Goal: Obtain resource: Obtain resource

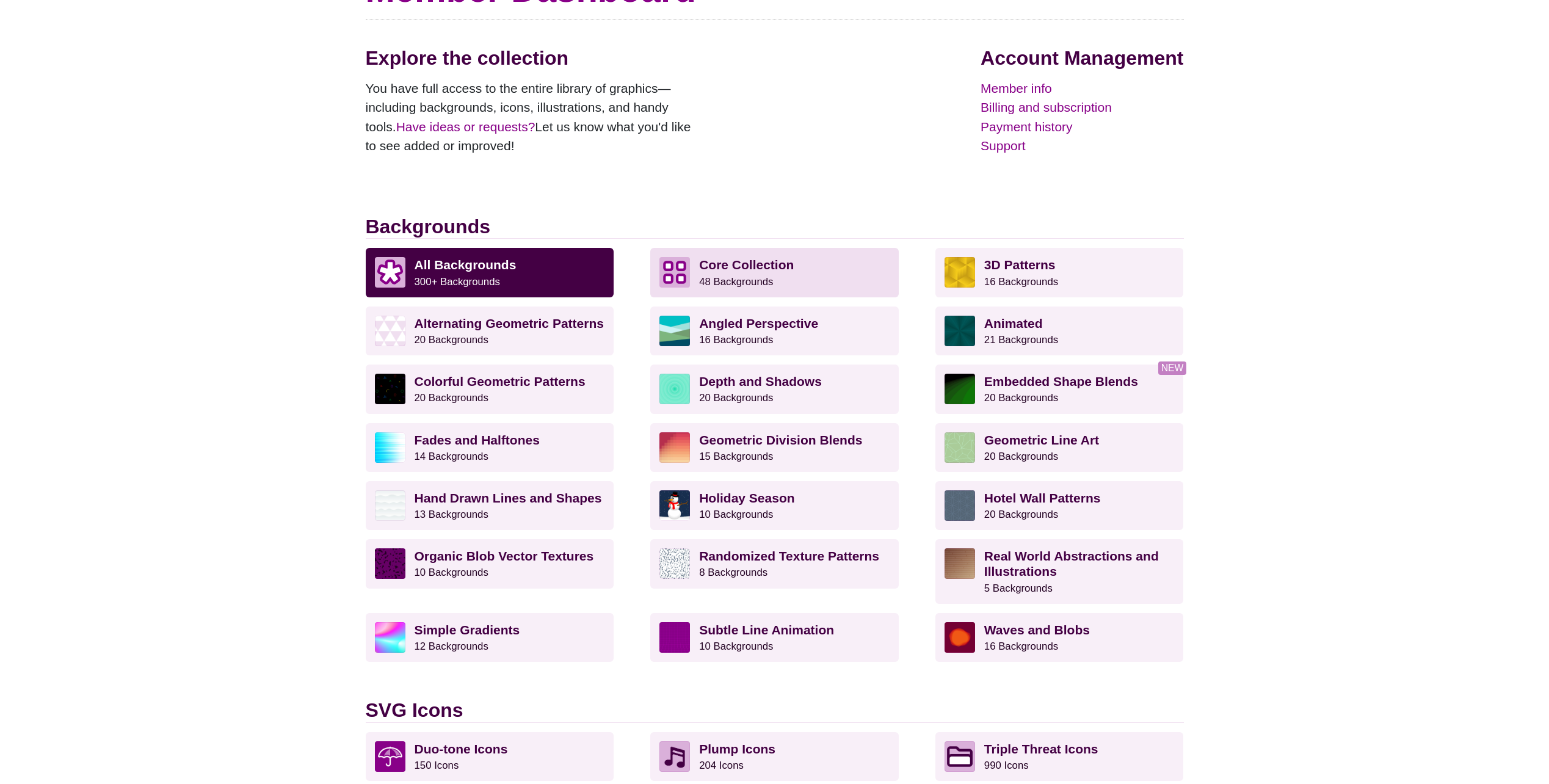
scroll to position [143, 0]
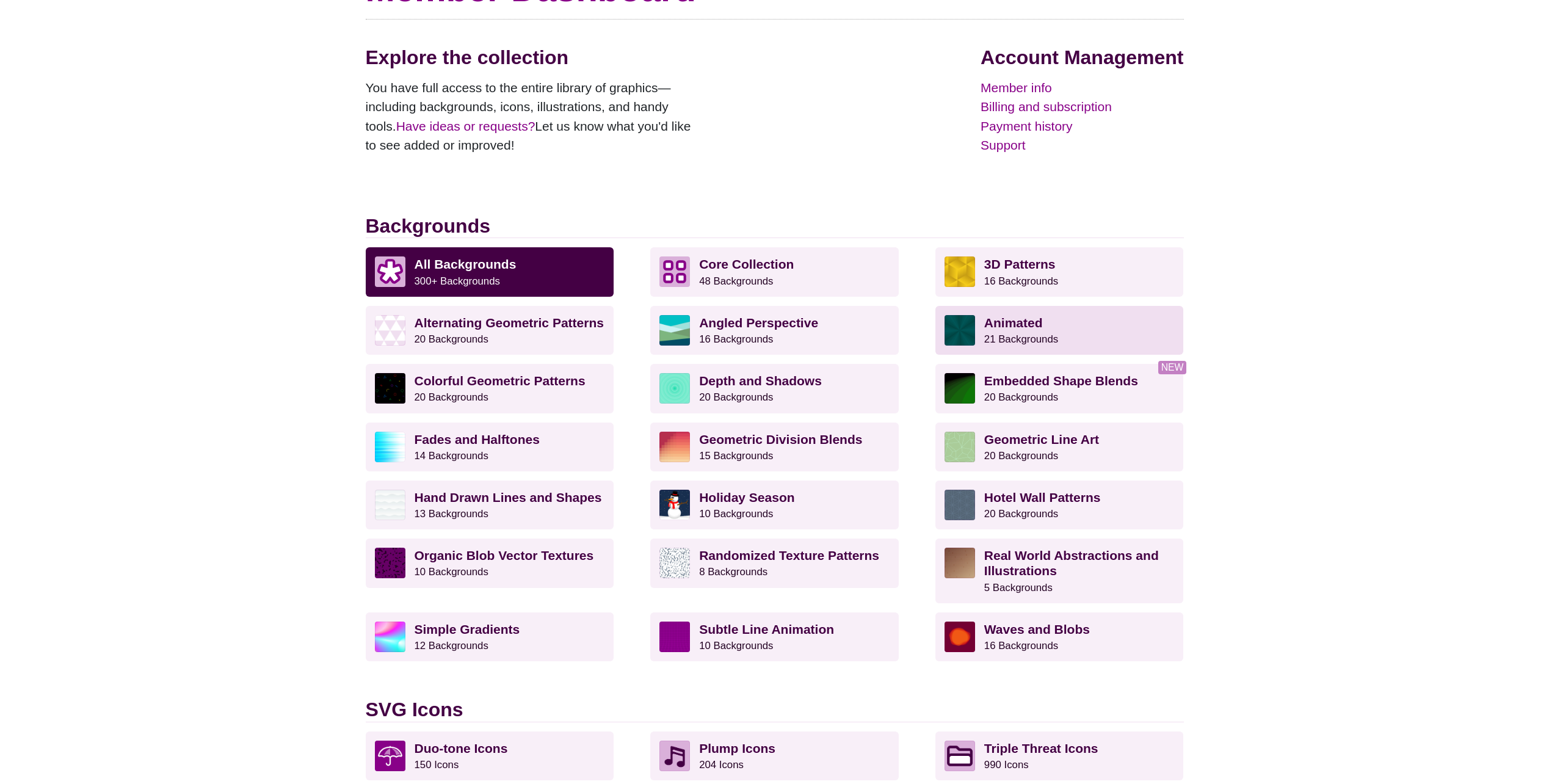
click at [1002, 334] on small "21 Backgrounds" at bounding box center [1020, 339] width 74 height 11
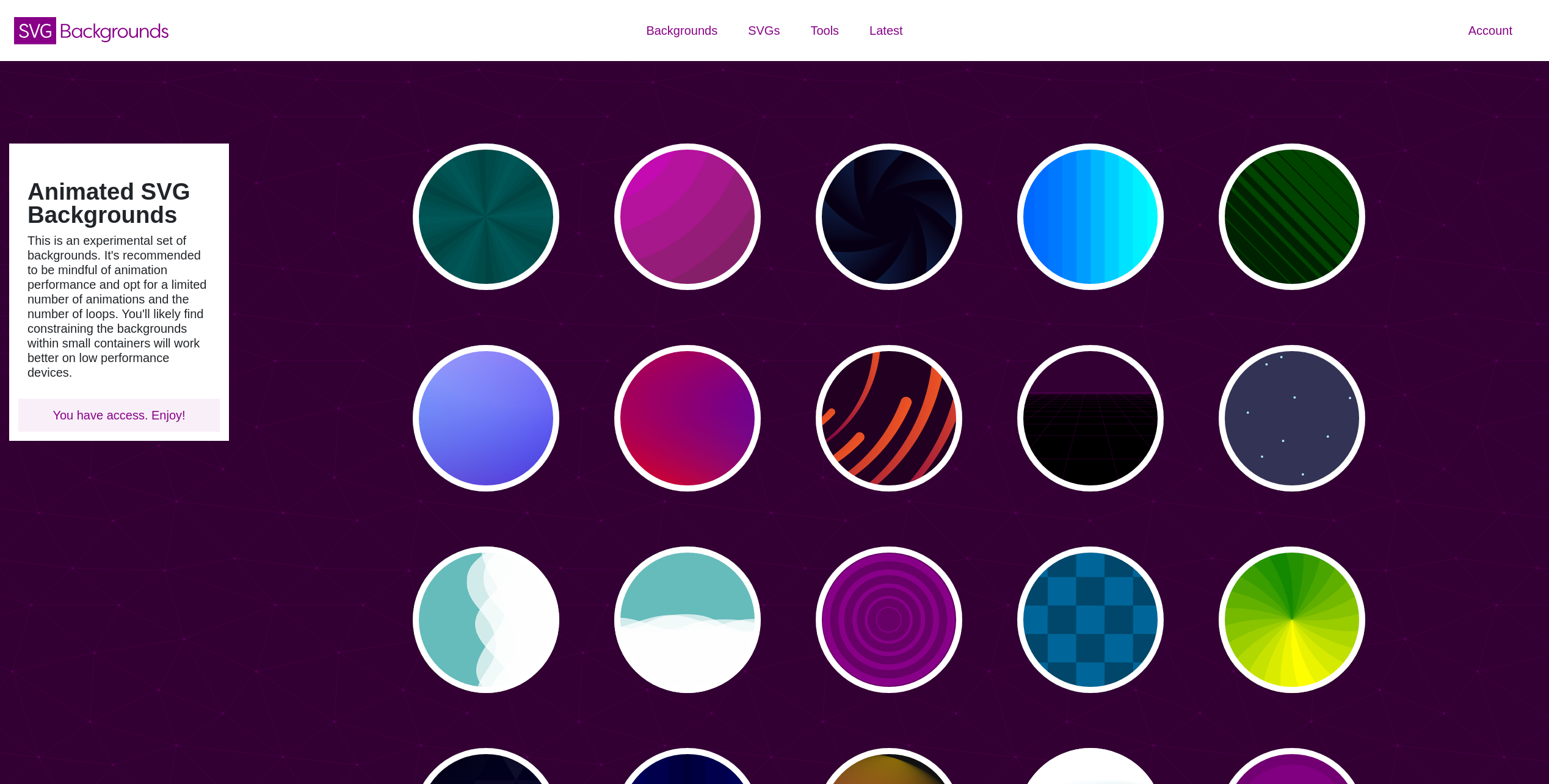
type input "#450057"
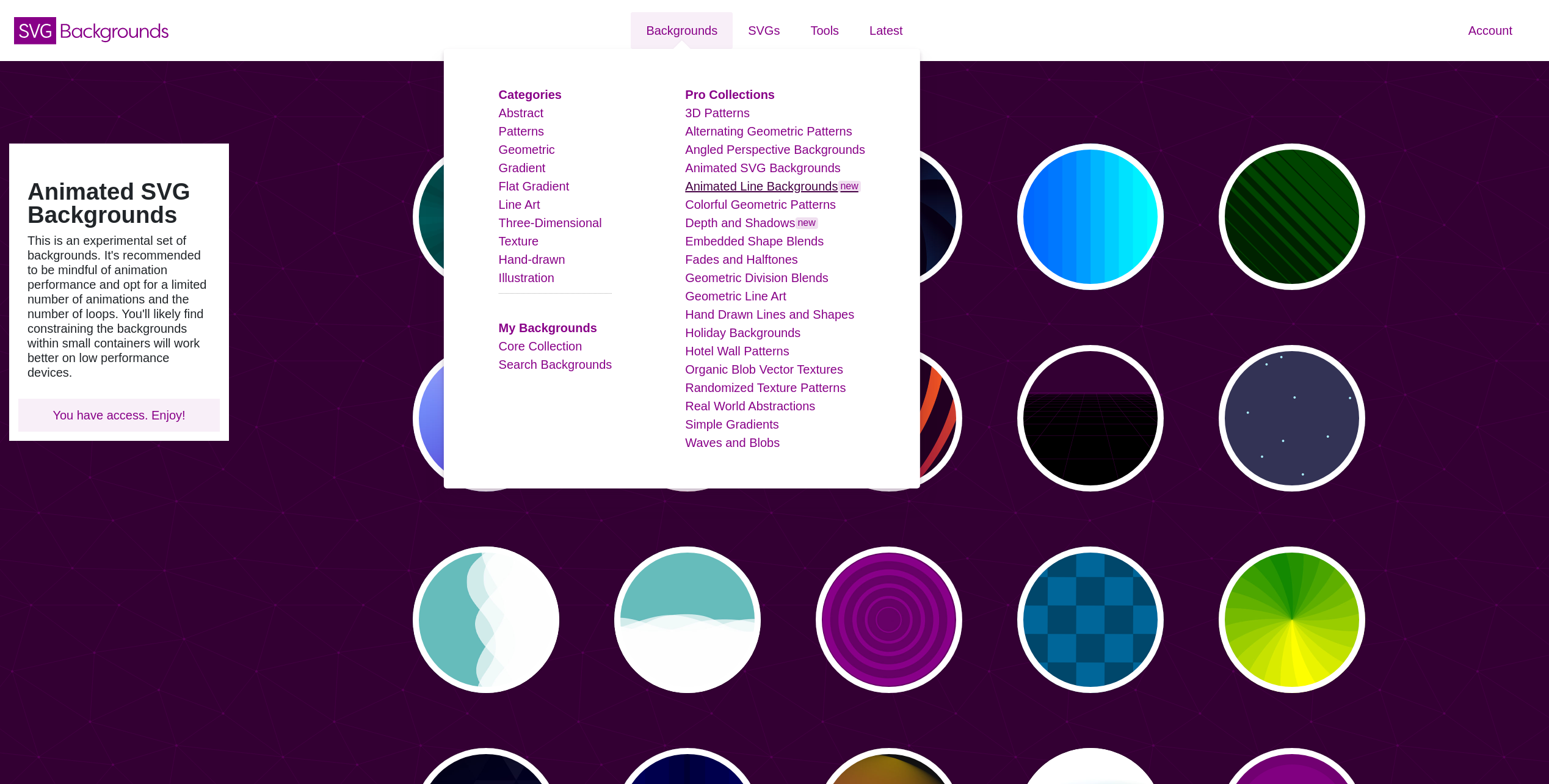
click at [735, 189] on link "Animated Line Backgrounds new" at bounding box center [773, 186] width 176 height 13
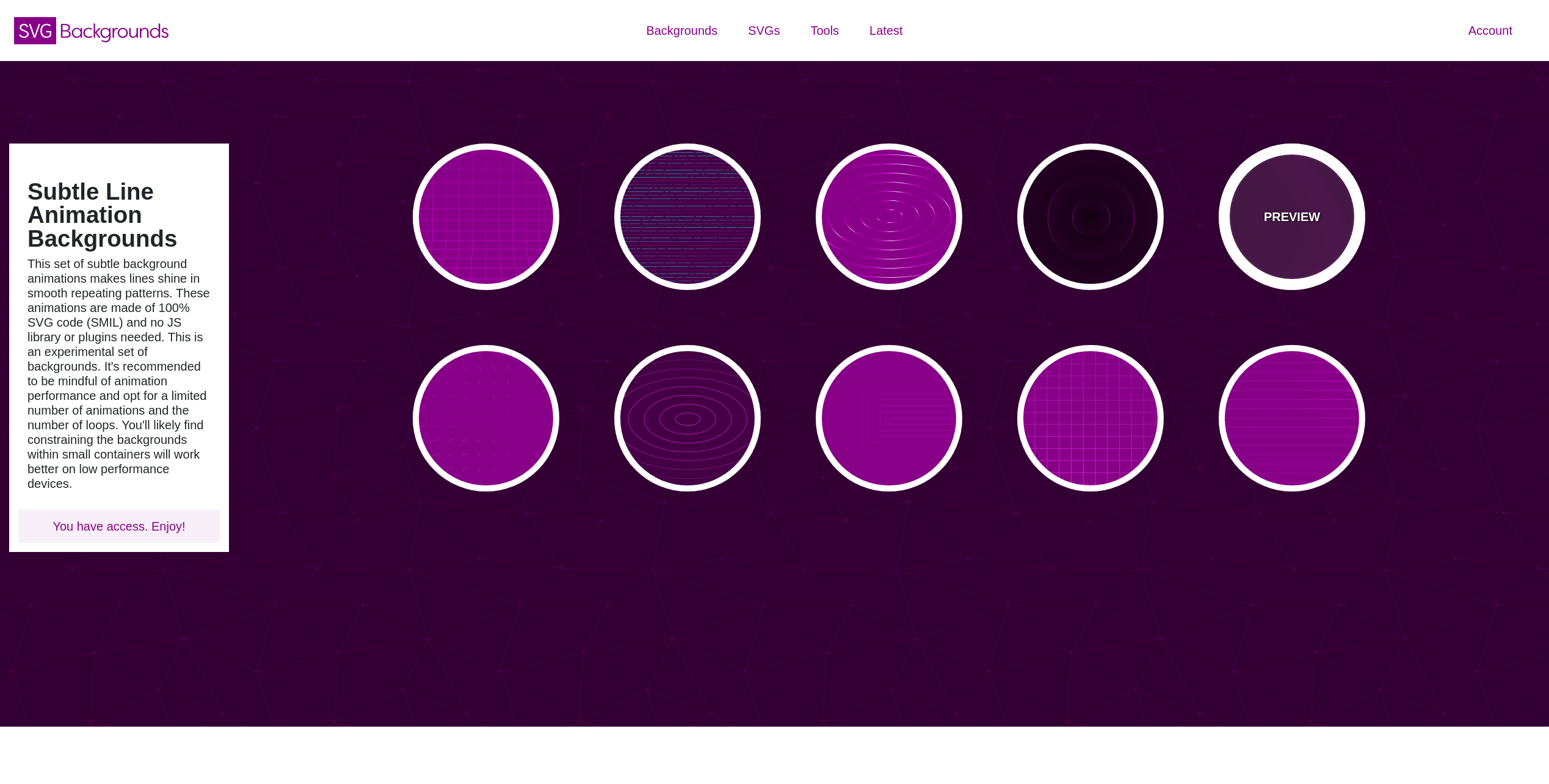
click at [1283, 223] on p "PREVIEW" at bounding box center [1292, 216] width 57 height 18
type input "#440044"
type input "#FF00FF"
type input "20"
type input "999"
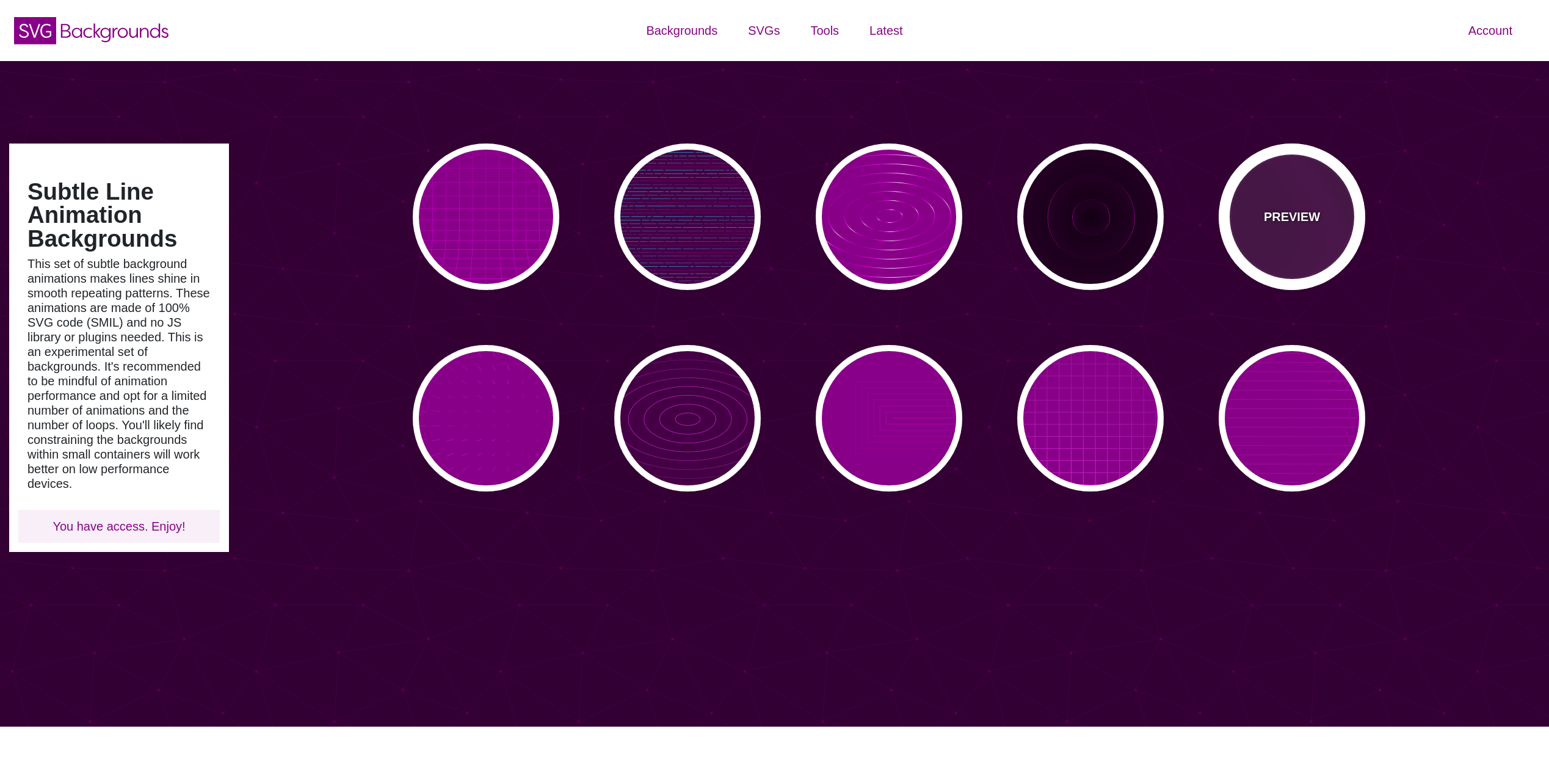
type input "0.1"
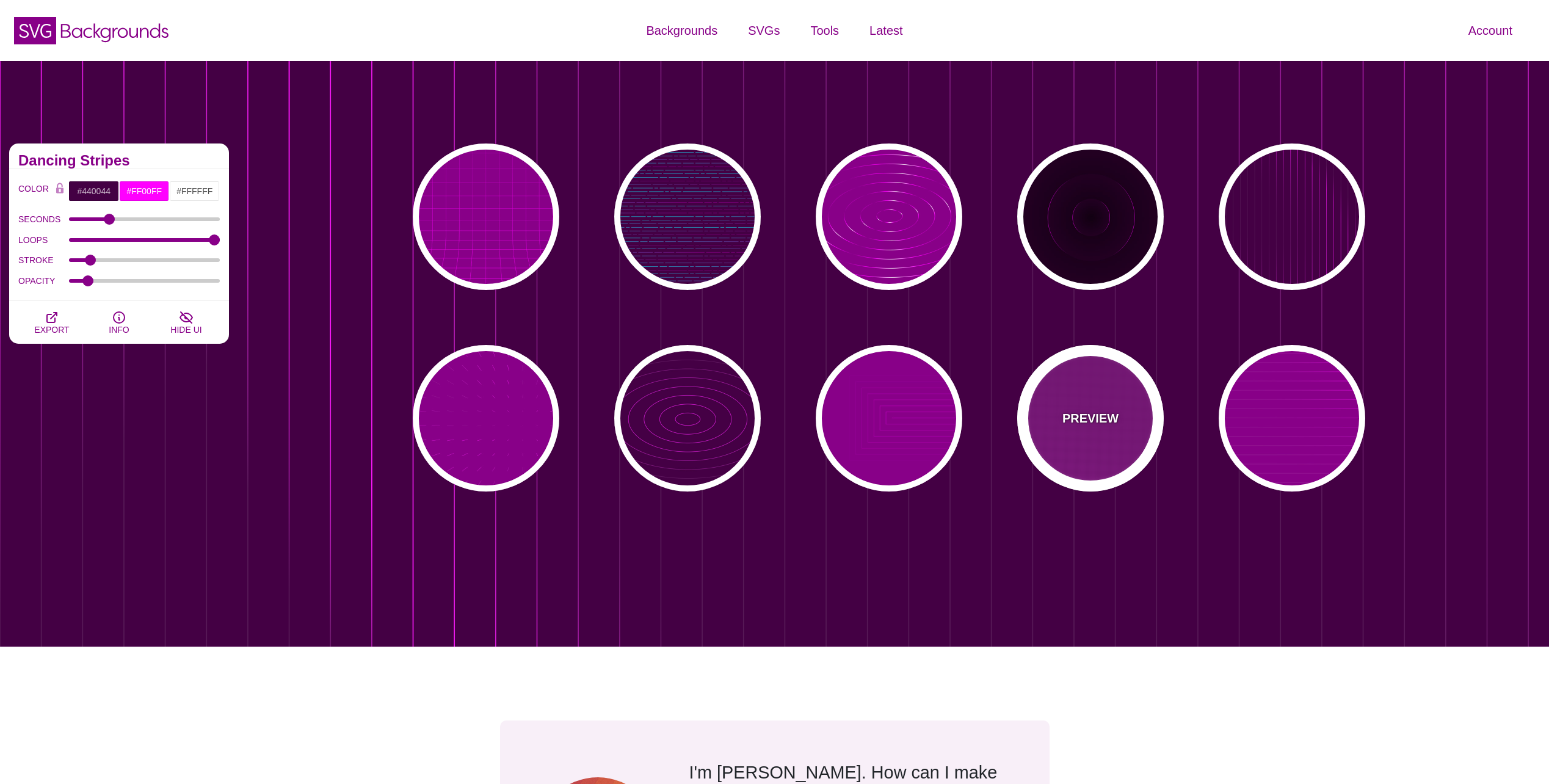
click at [1053, 423] on div "PREVIEW" at bounding box center [1090, 418] width 147 height 147
type input "#880088"
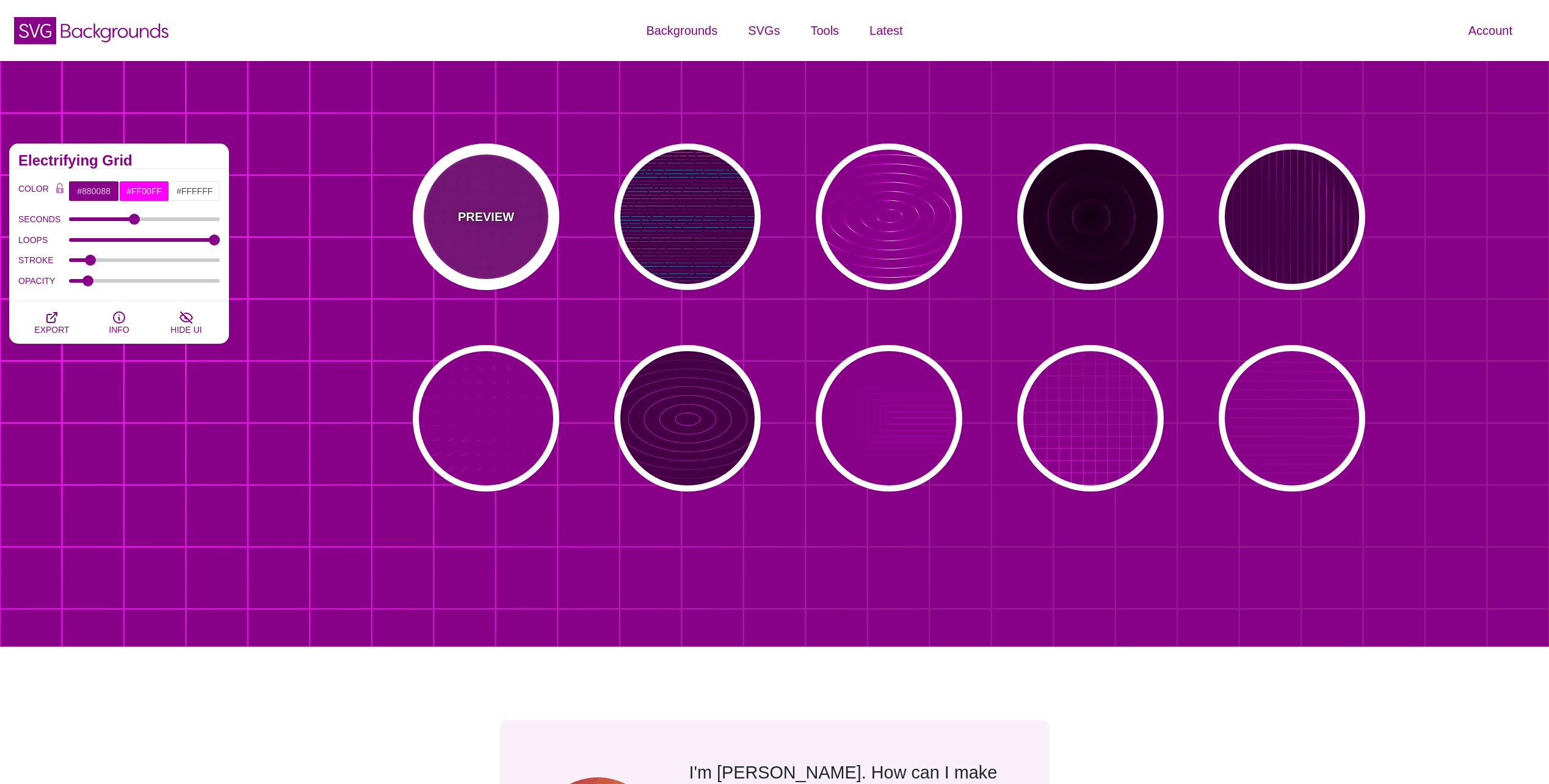
click at [477, 220] on p "PREVIEW" at bounding box center [486, 216] width 57 height 18
type input "#FFFFFF"
type input "0"
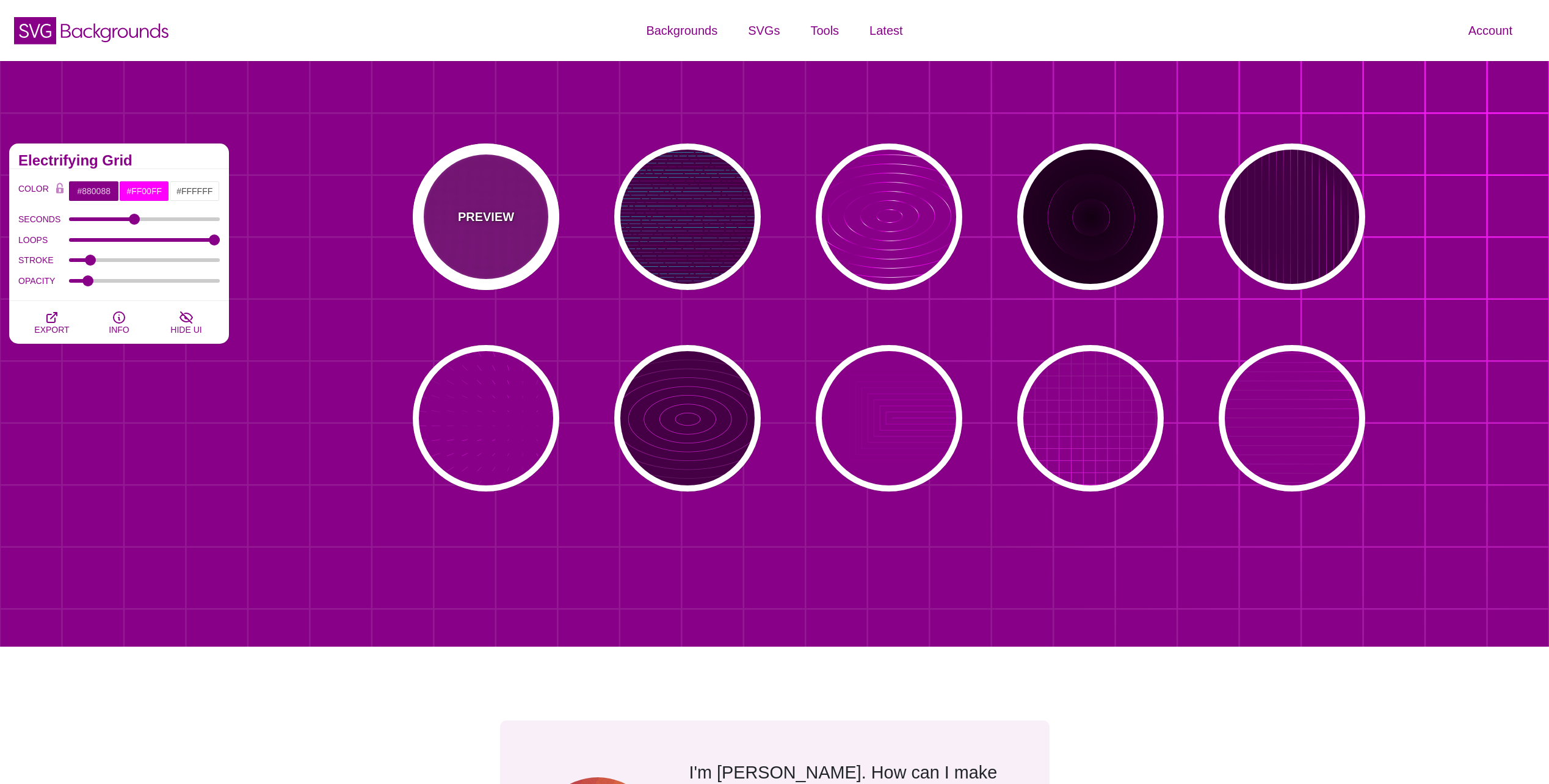
type input "5"
type input "999"
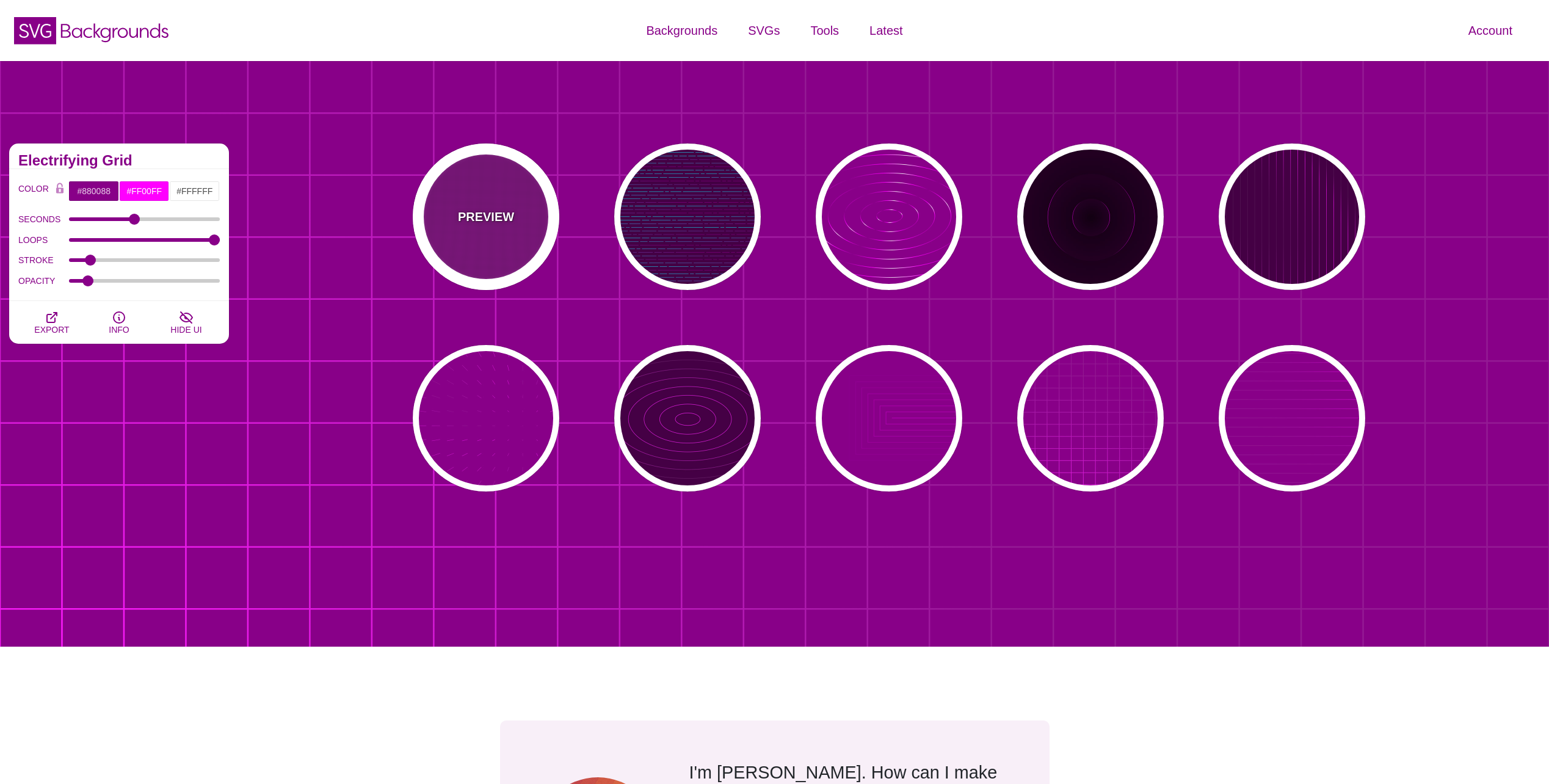
type input "0"
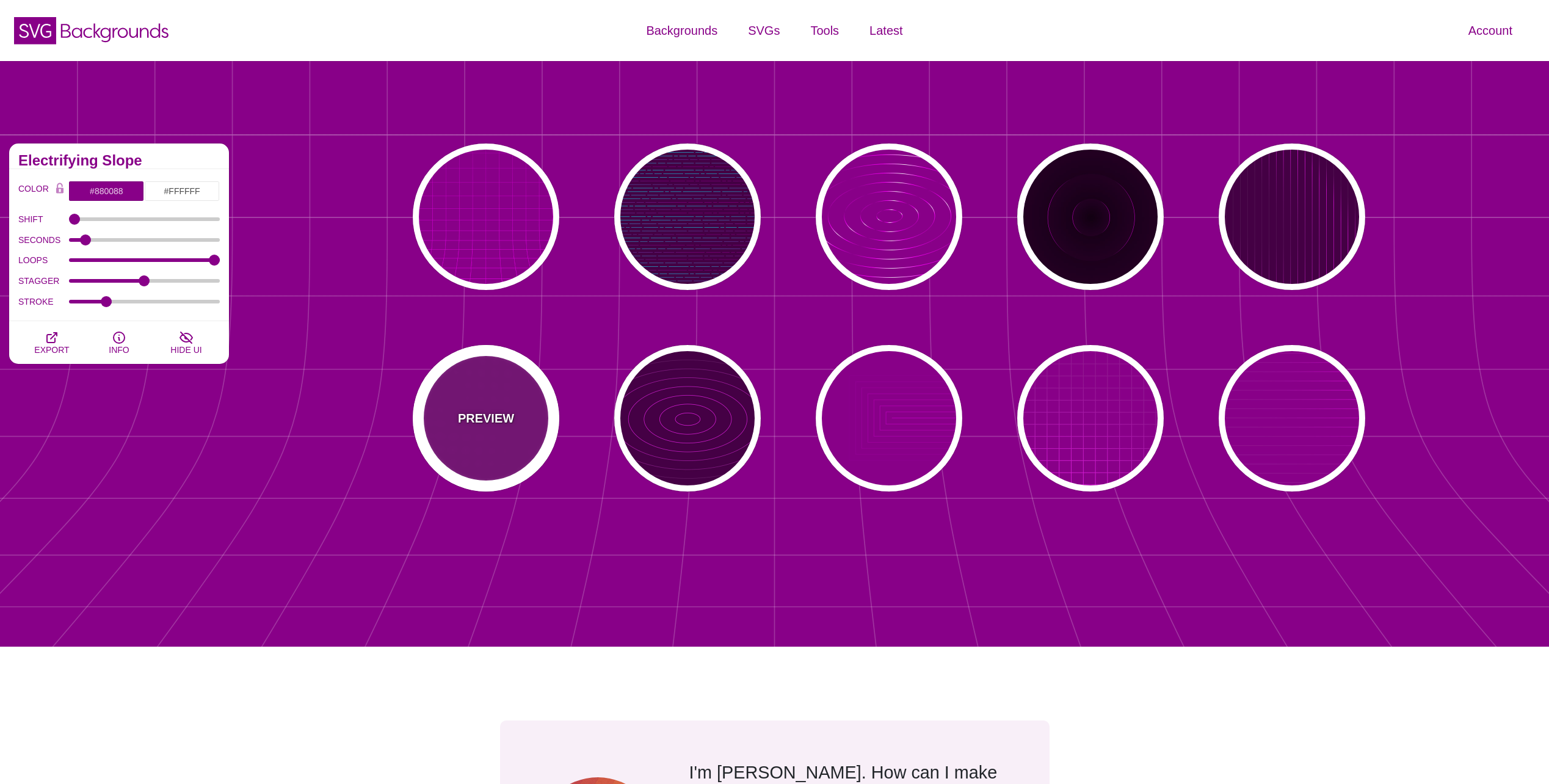
click at [490, 401] on div "PREVIEW" at bounding box center [486, 418] width 147 height 147
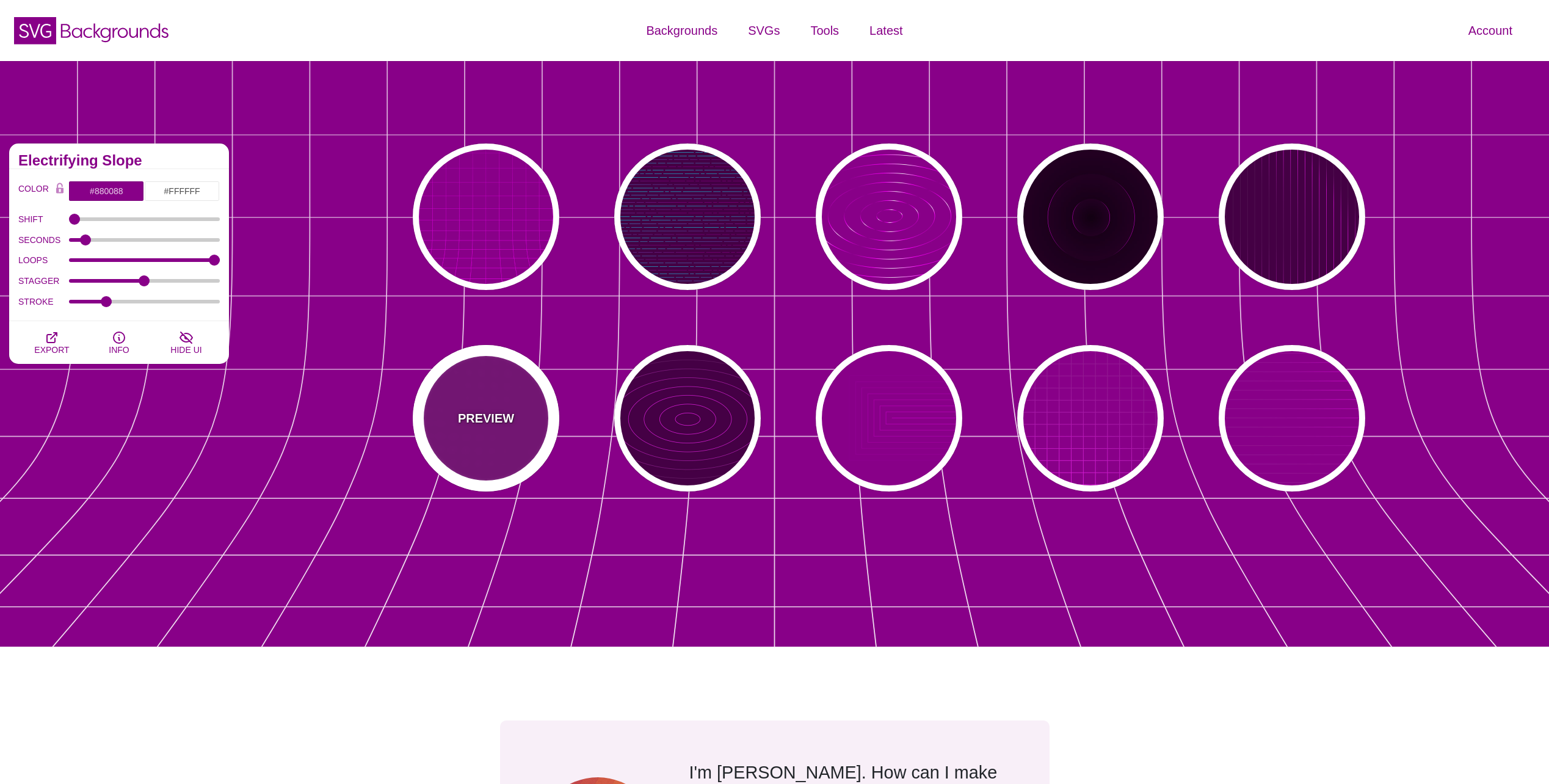
type input "#FF00FF"
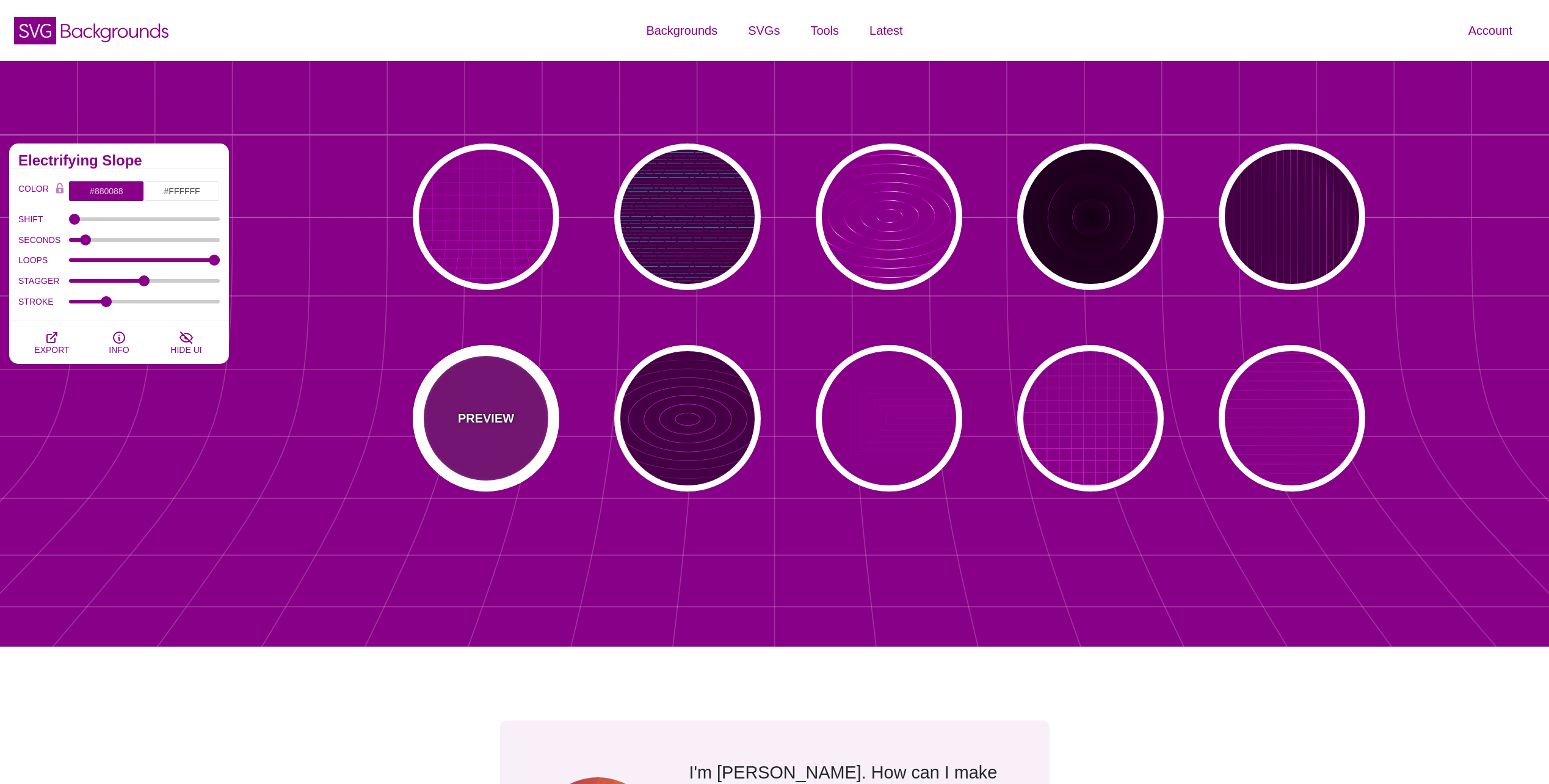
type input "15"
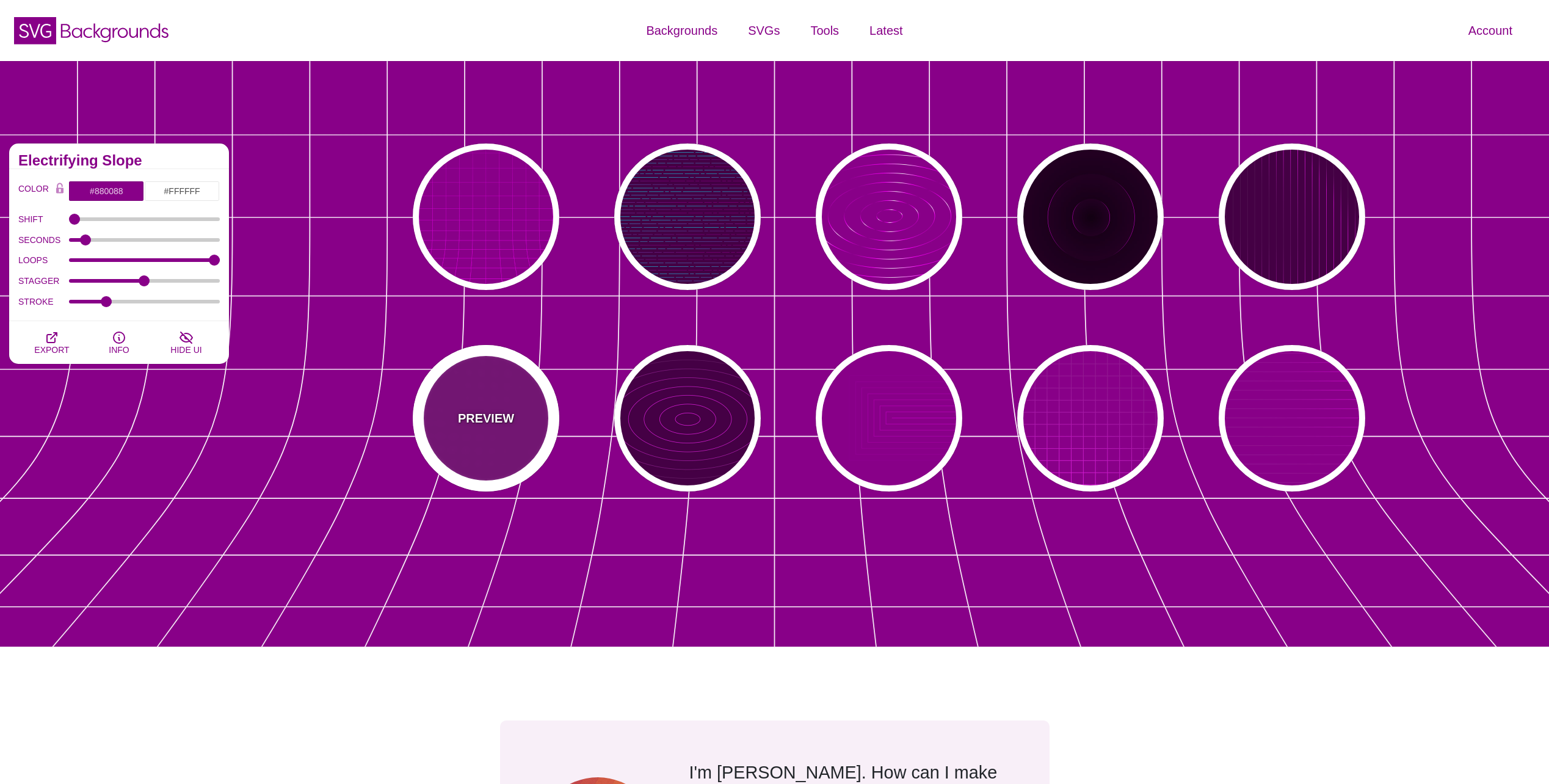
type input "999"
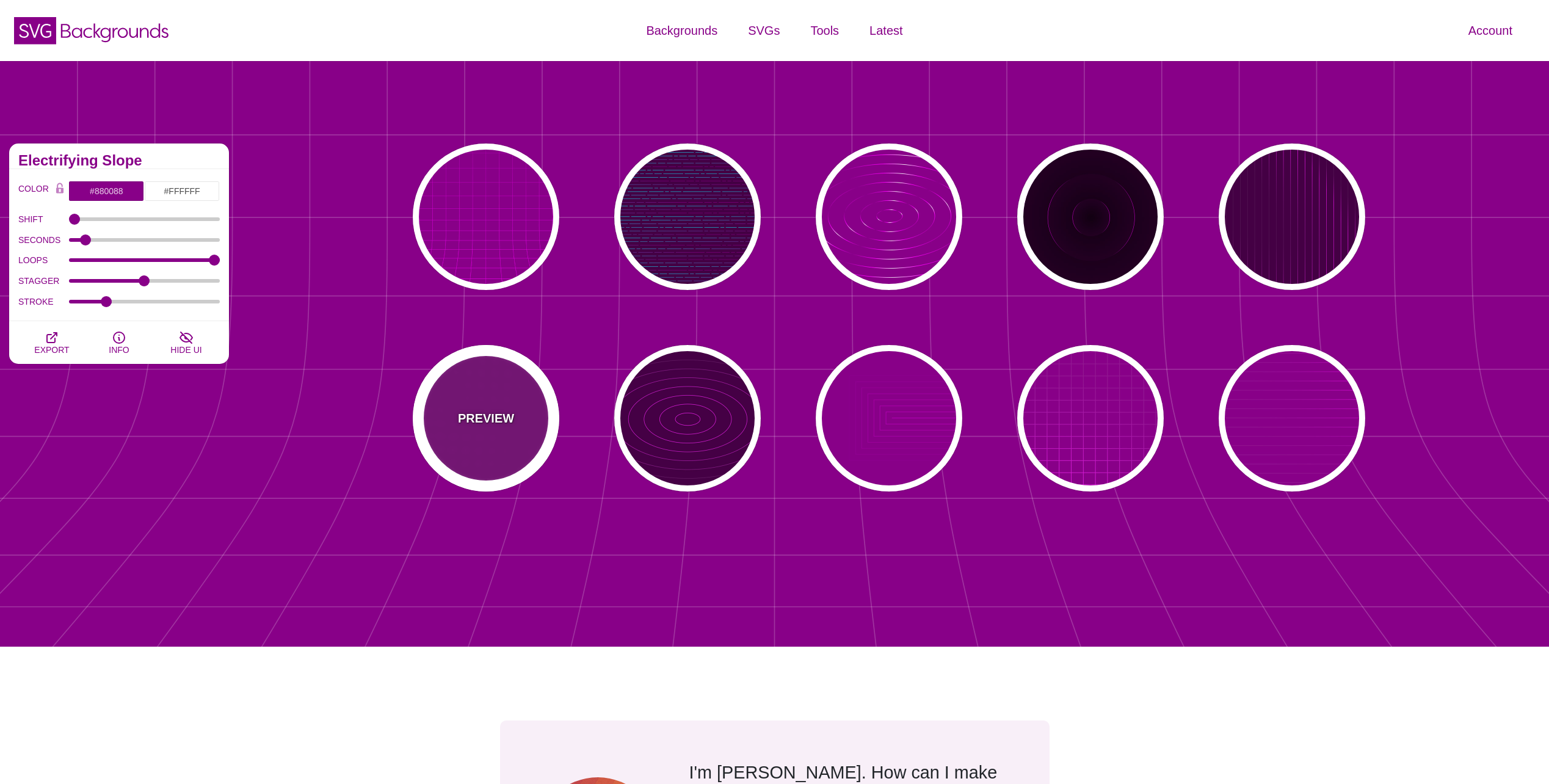
type input "1"
type input "0.1"
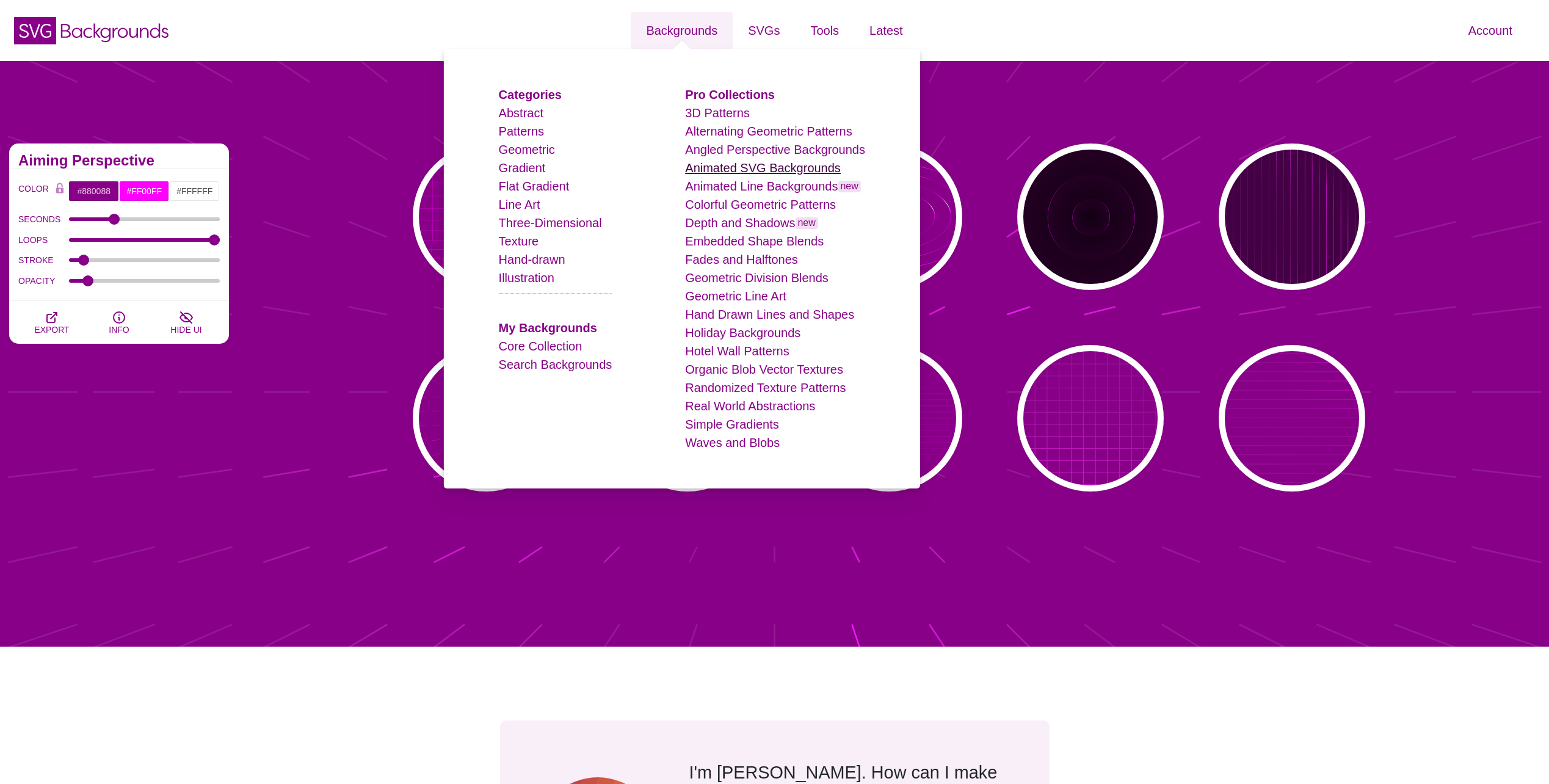
click at [744, 171] on link "Animated SVG Backgrounds" at bounding box center [762, 167] width 156 height 13
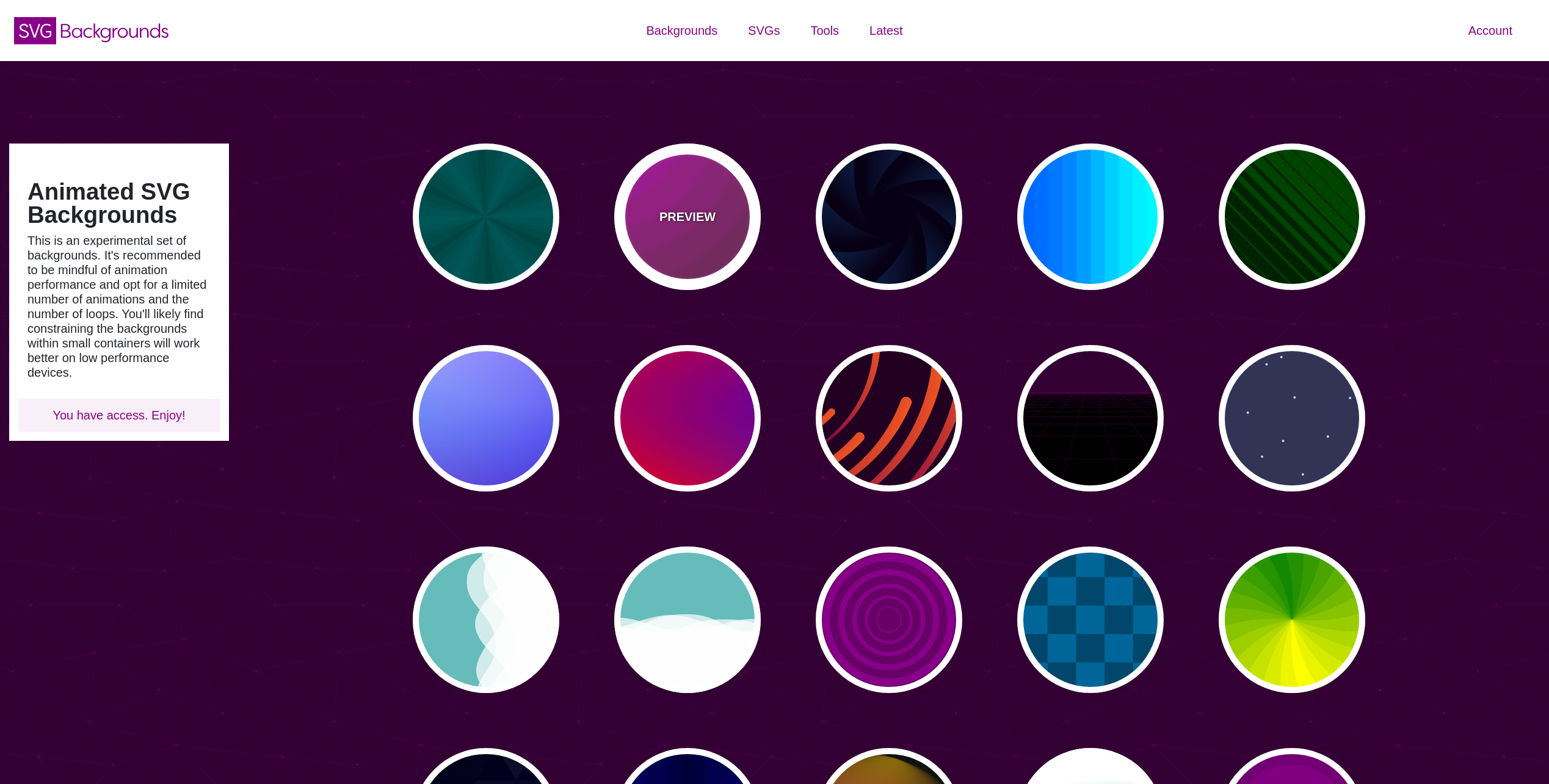
click at [675, 216] on p "PREVIEW" at bounding box center [688, 216] width 57 height 18
type input "#442233"
type input "#DD00DD"
type input "0"
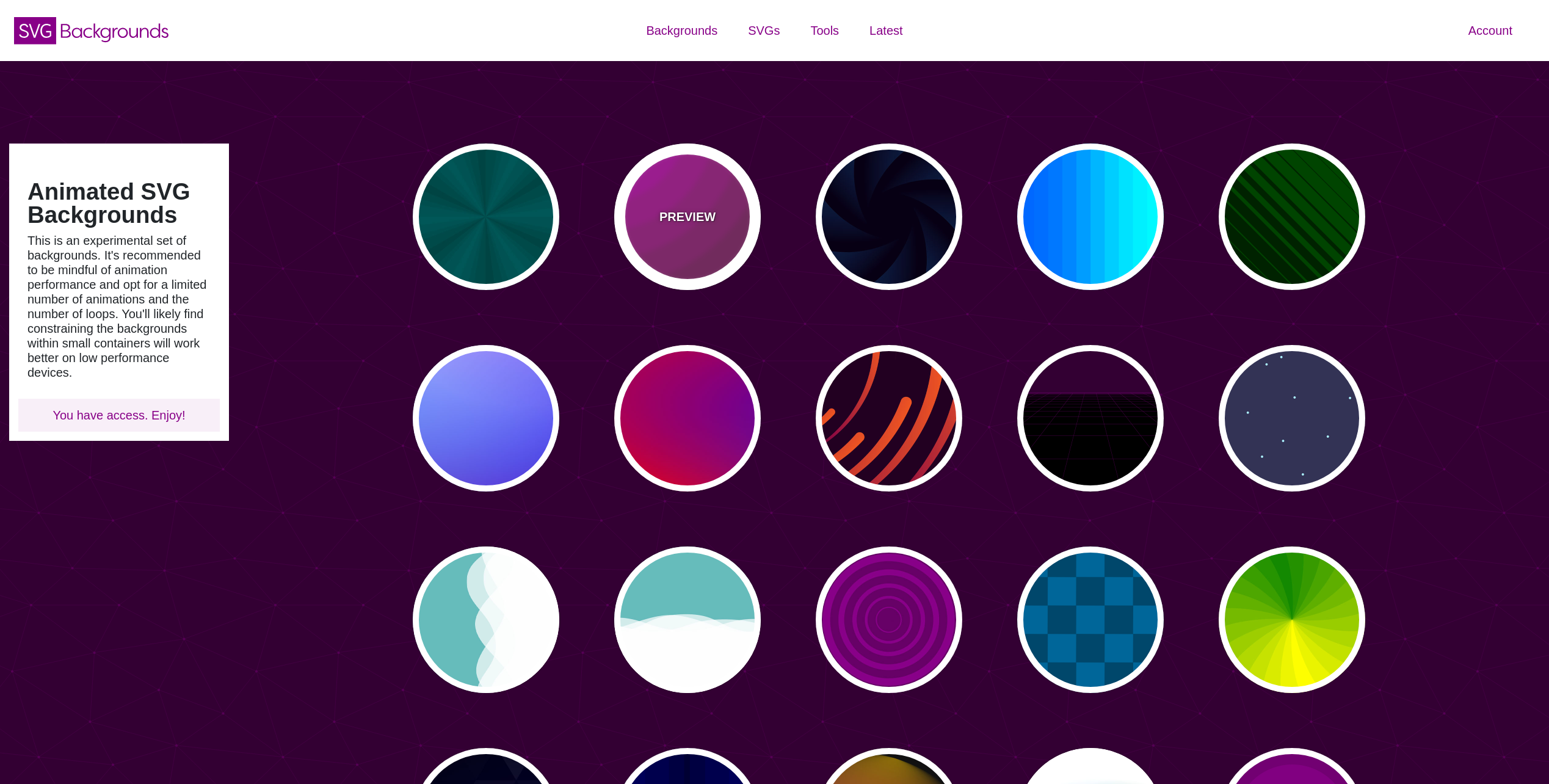
type input "5"
type input "0.2"
type input "0"
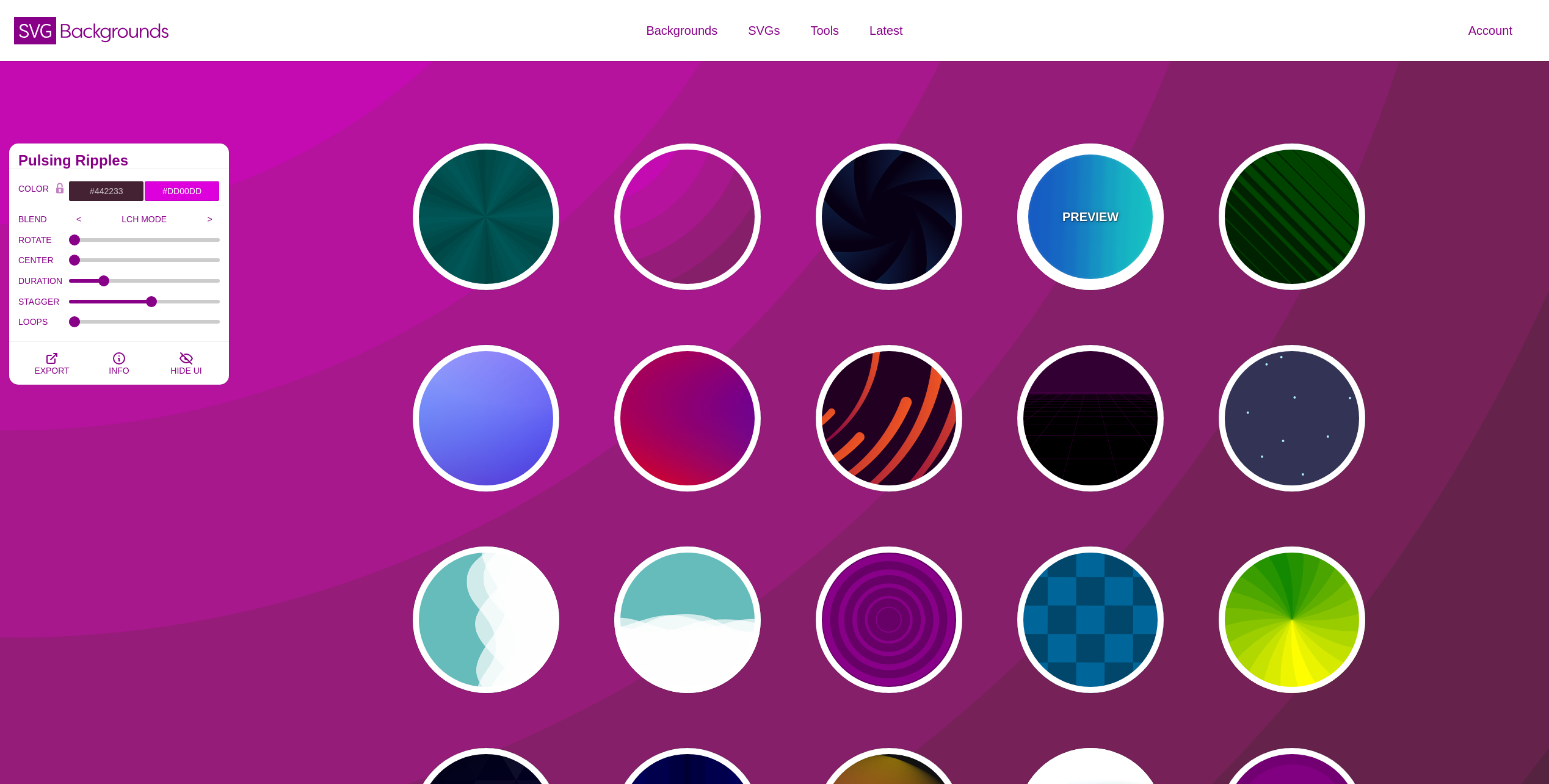
click at [1086, 212] on p "PREVIEW" at bounding box center [1090, 216] width 57 height 18
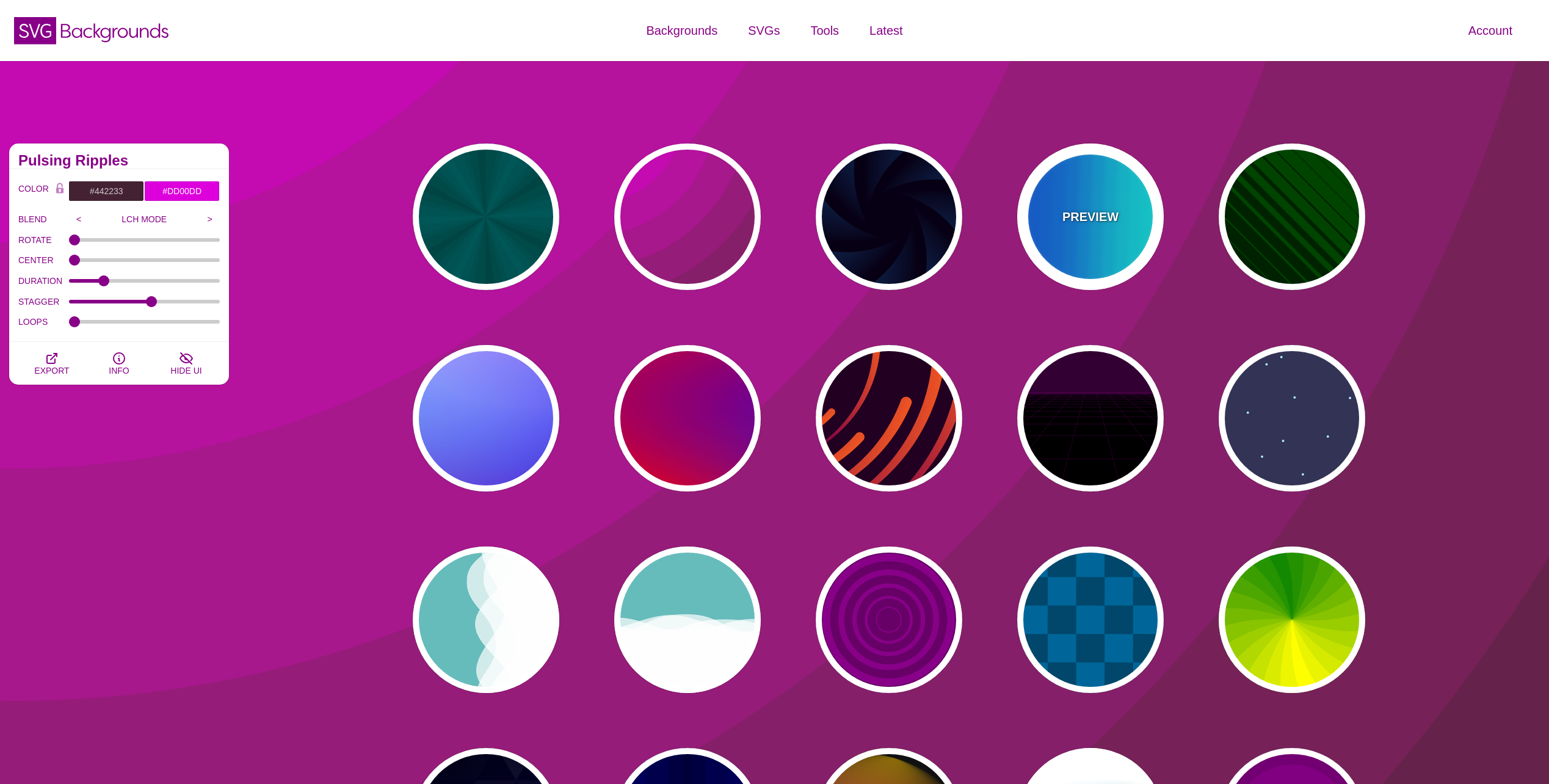
type input "#00FFFF"
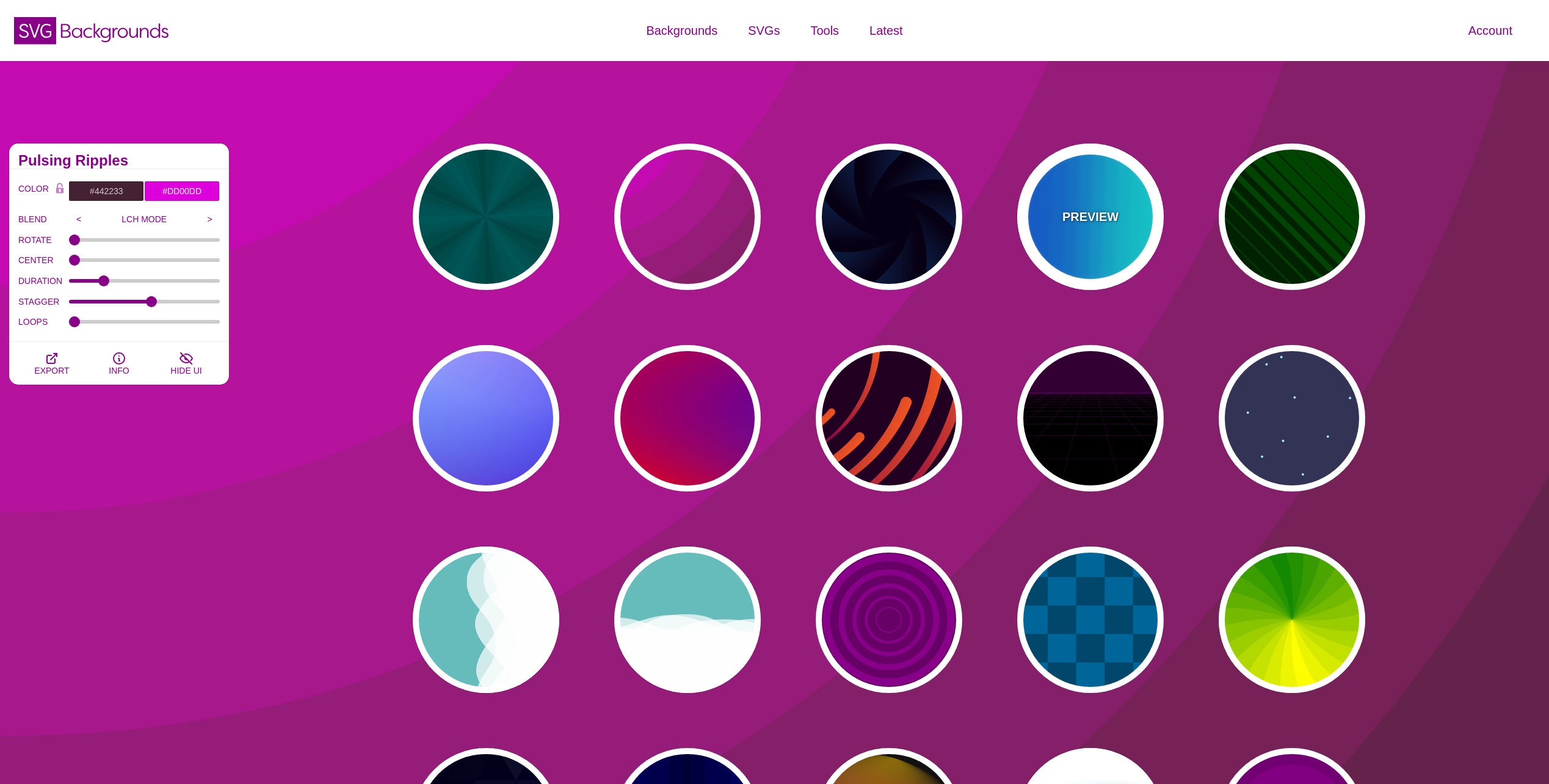
type input "#0066FF"
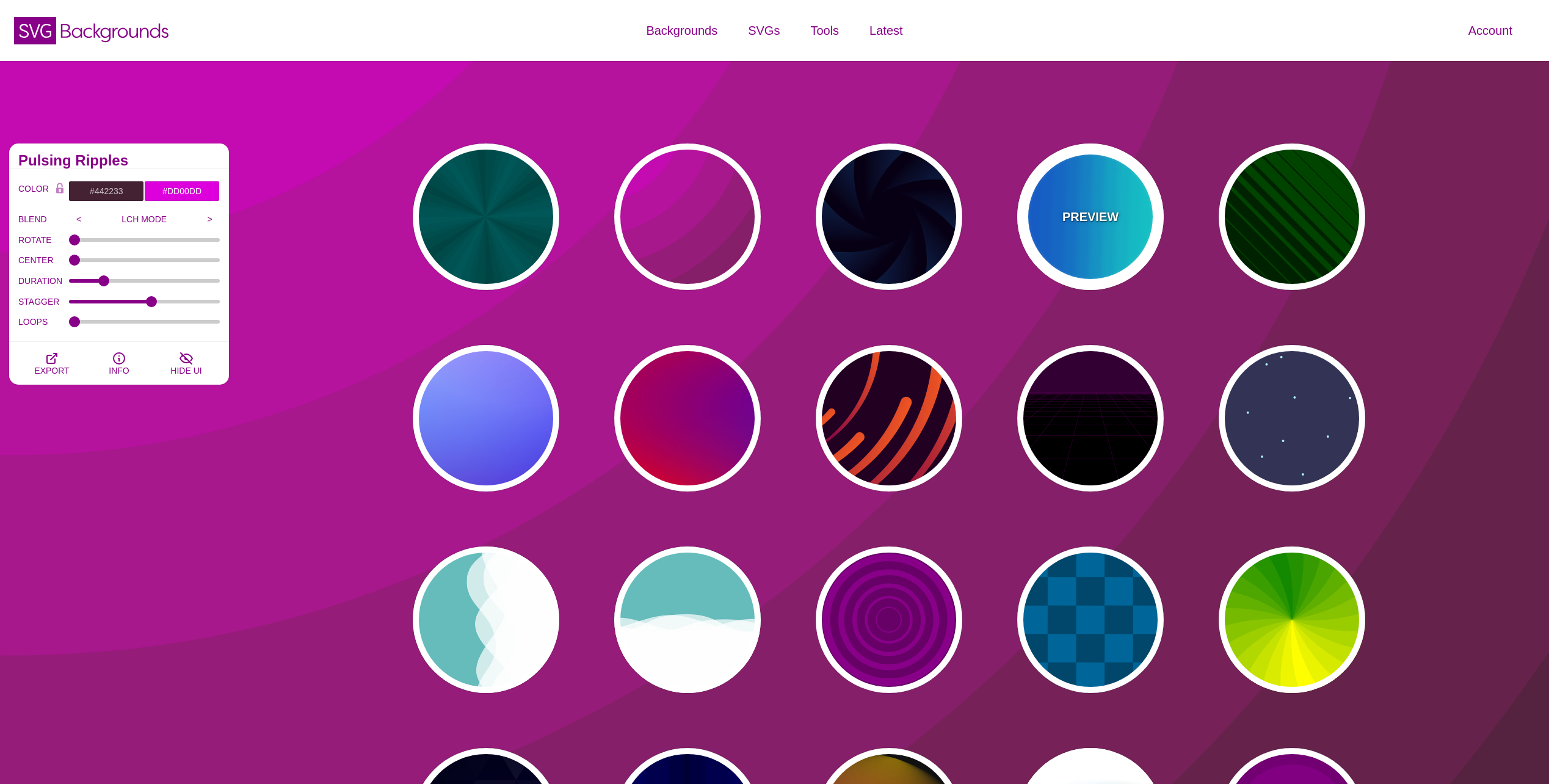
type input "0.25"
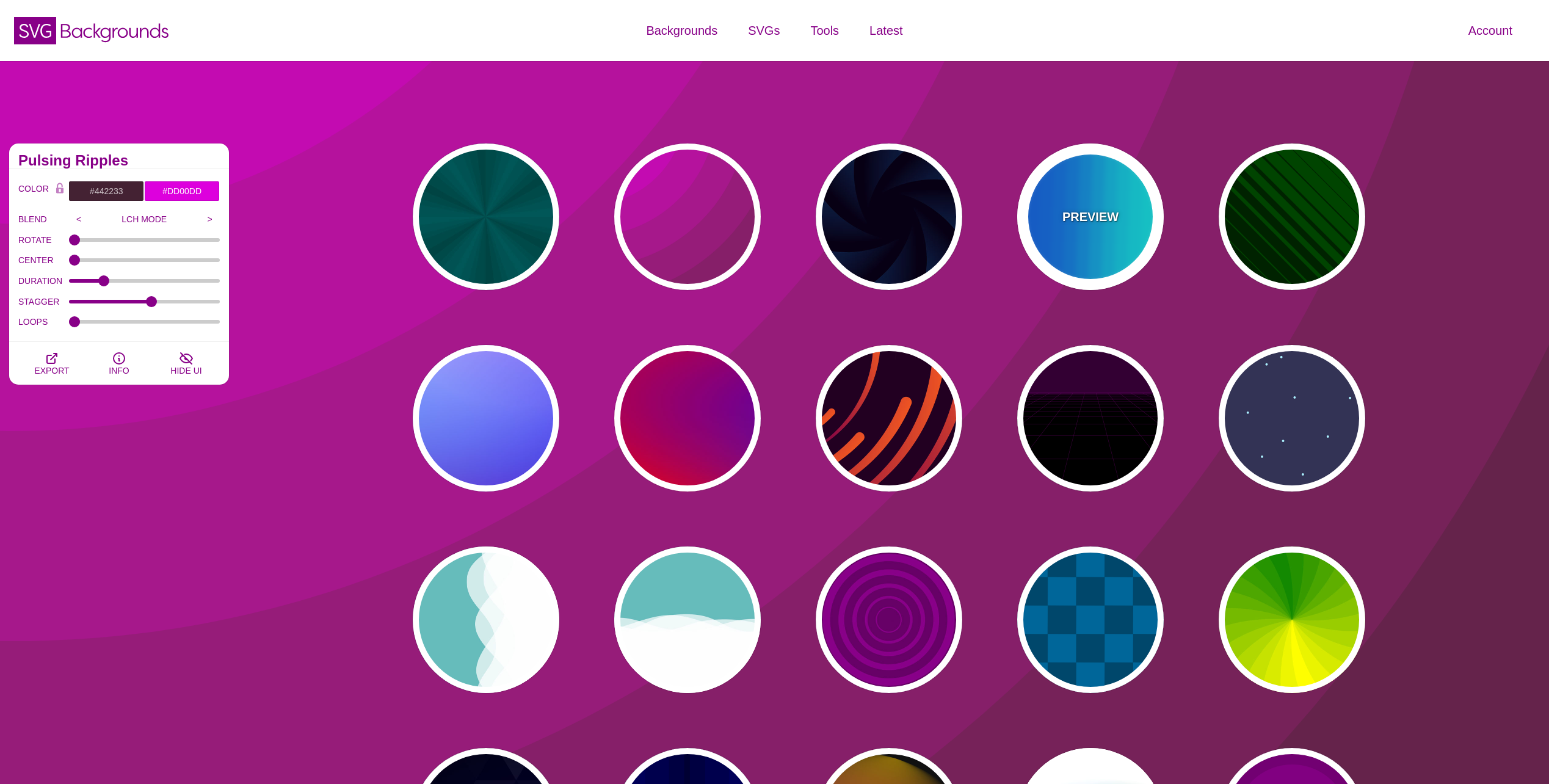
type input "12"
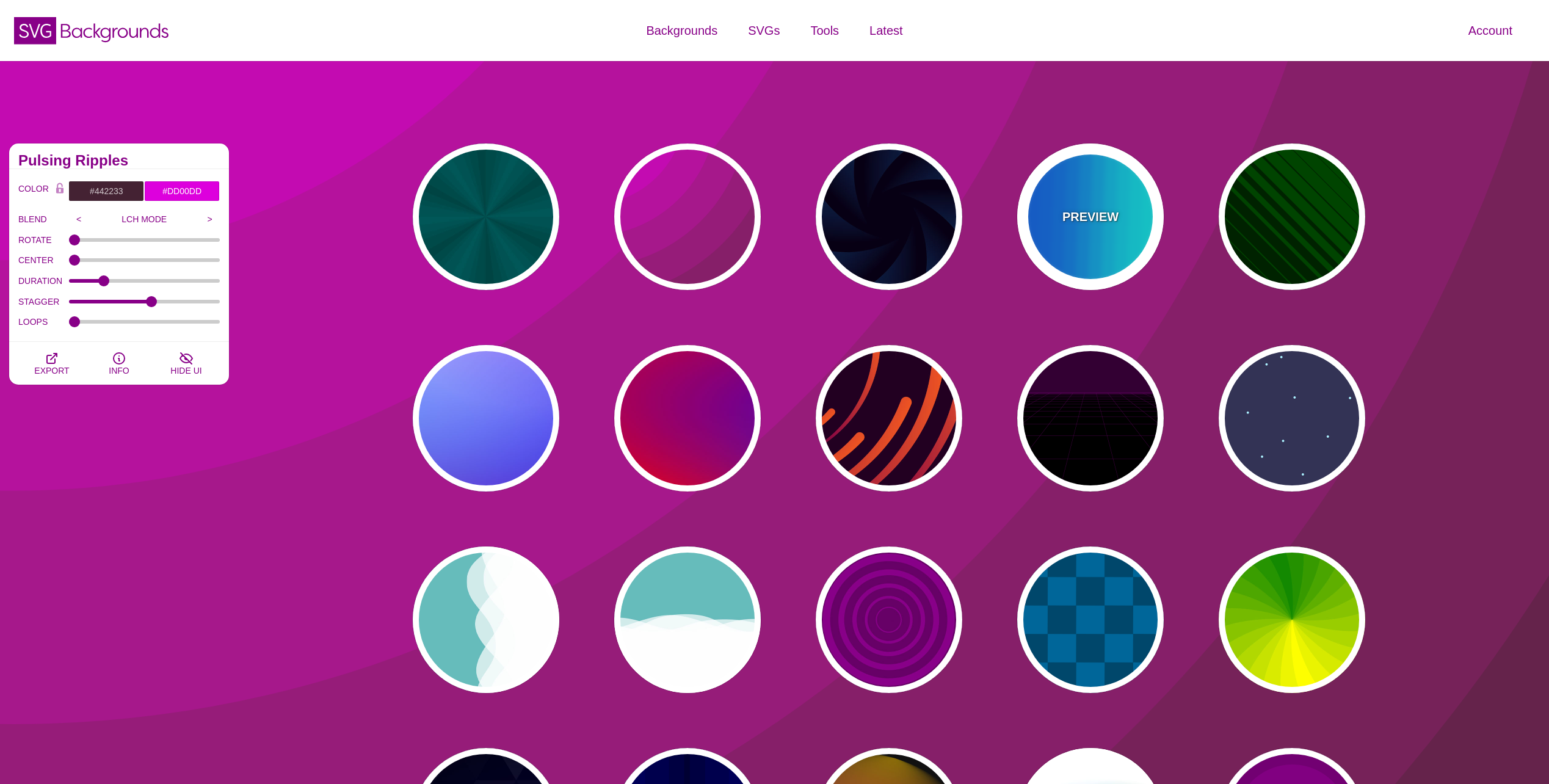
type input "999"
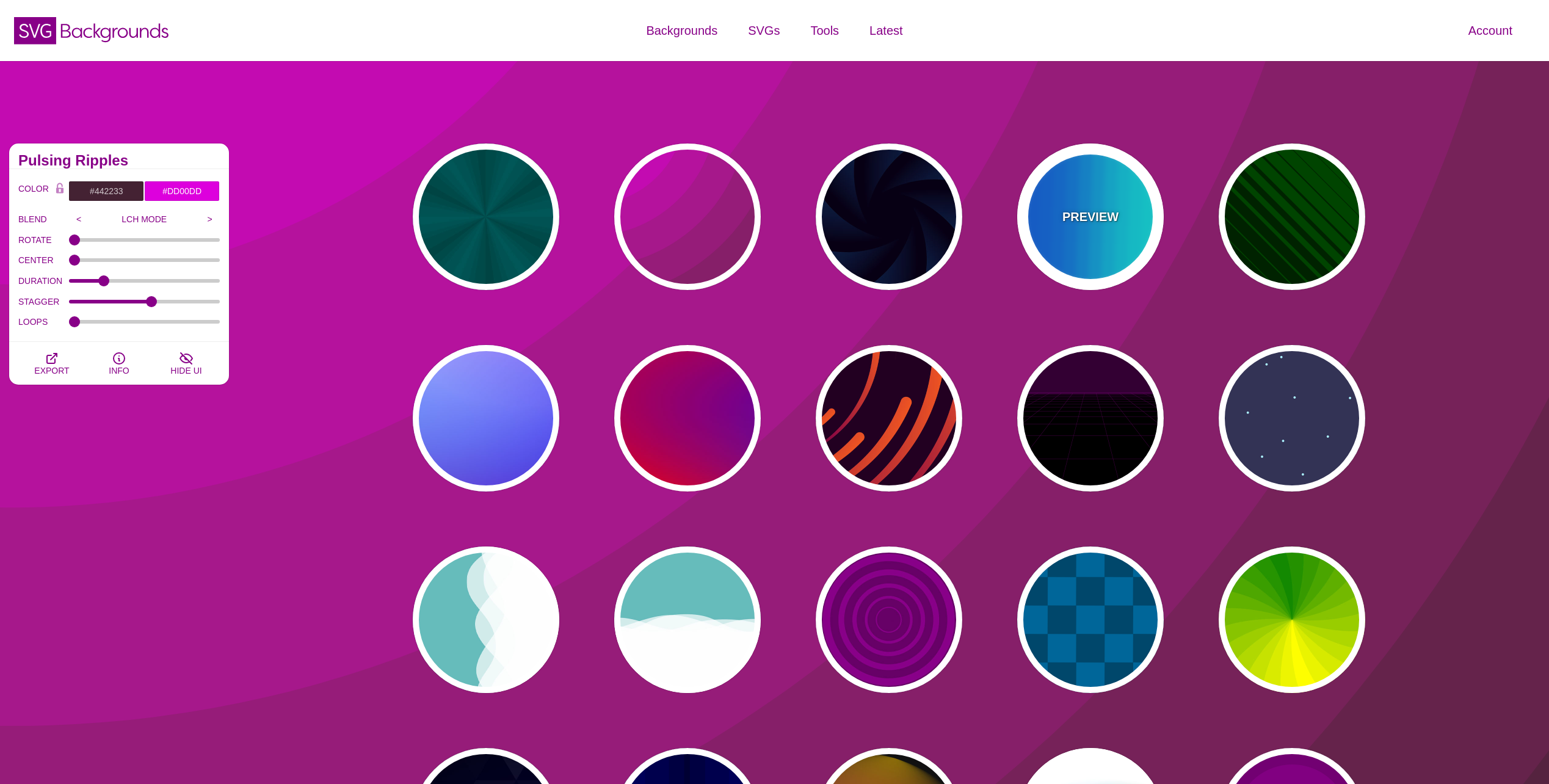
type input "0"
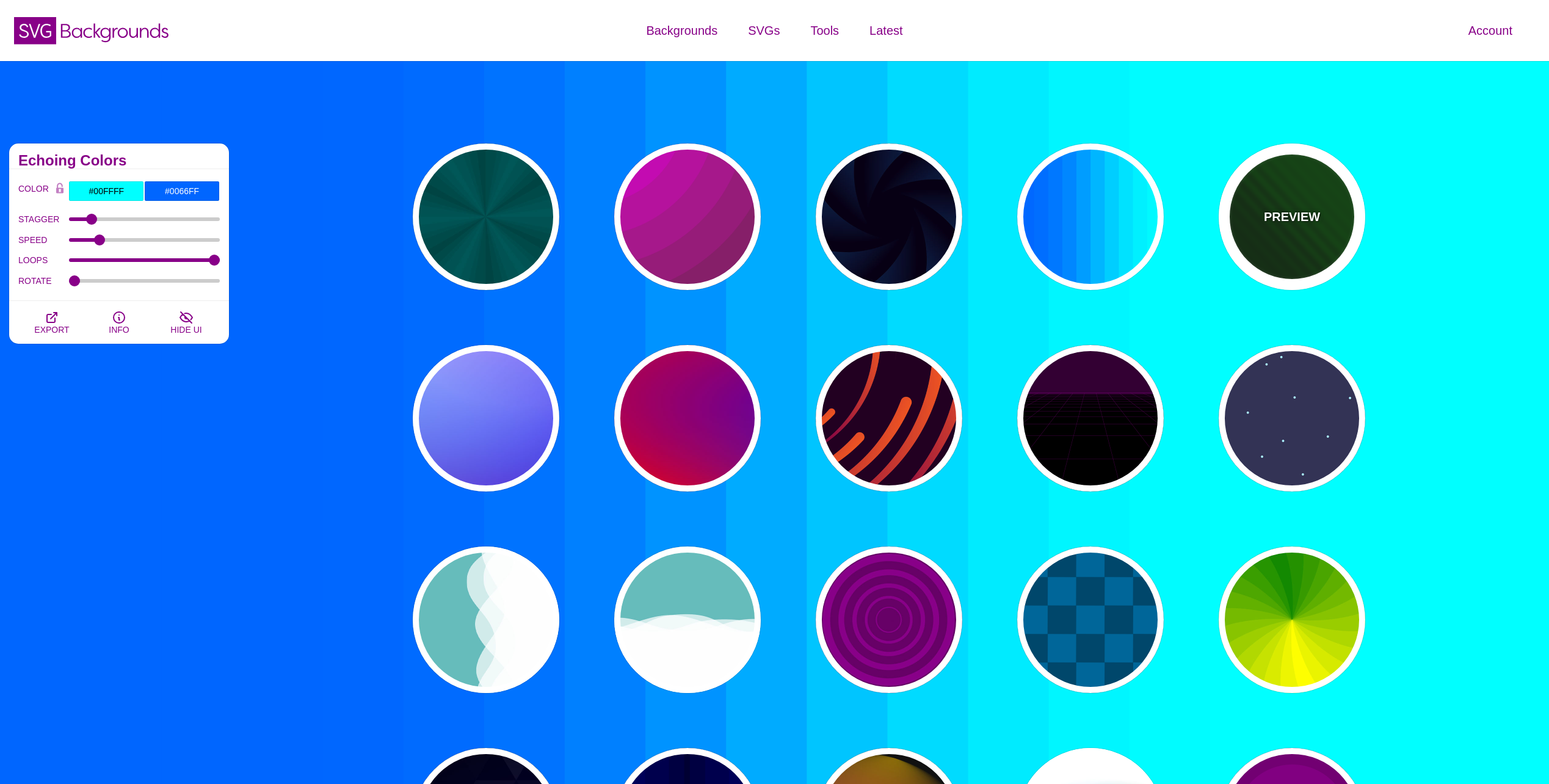
click at [1275, 223] on p "PREVIEW" at bounding box center [1292, 216] width 57 height 18
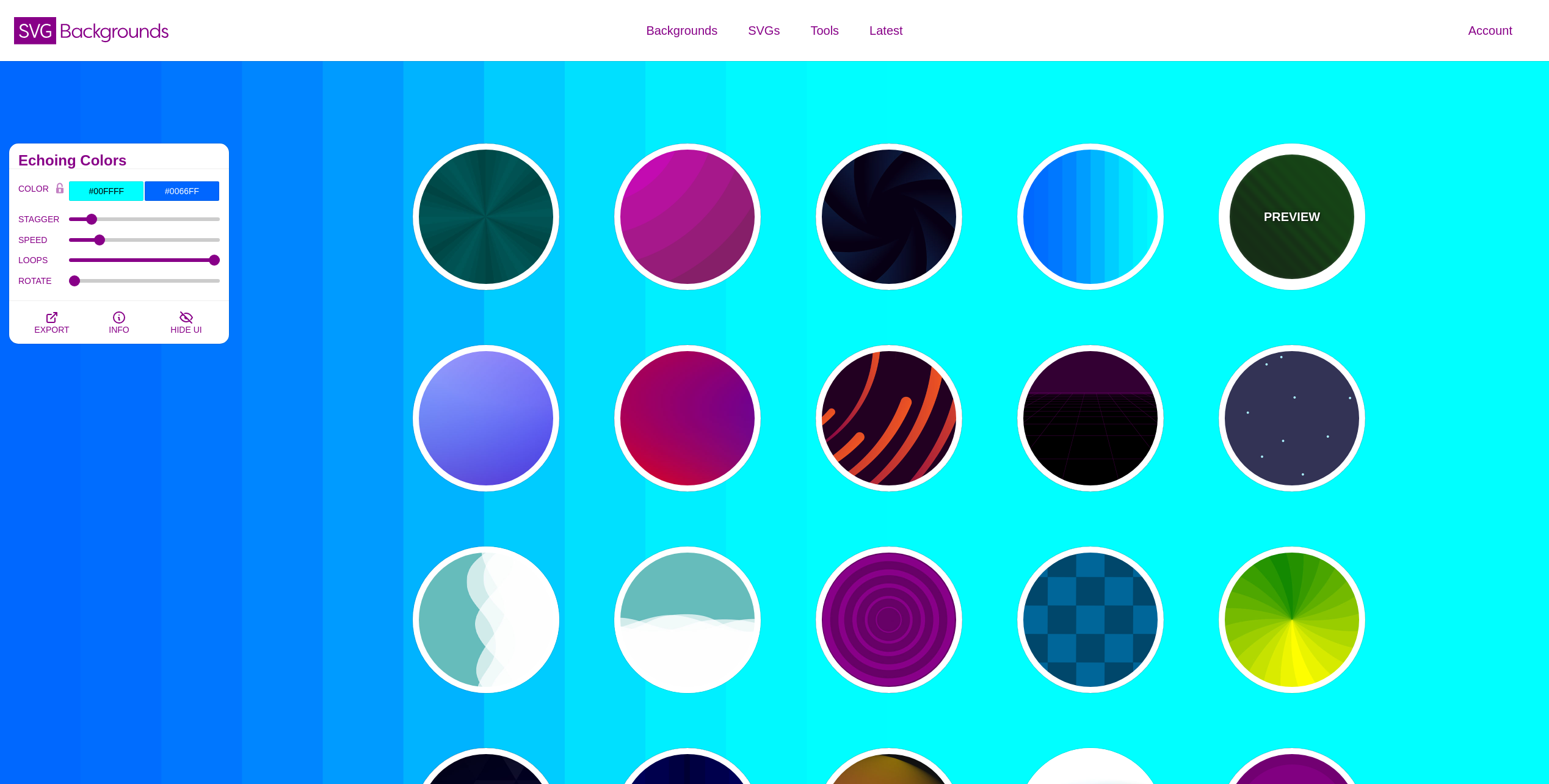
type input "#002200"
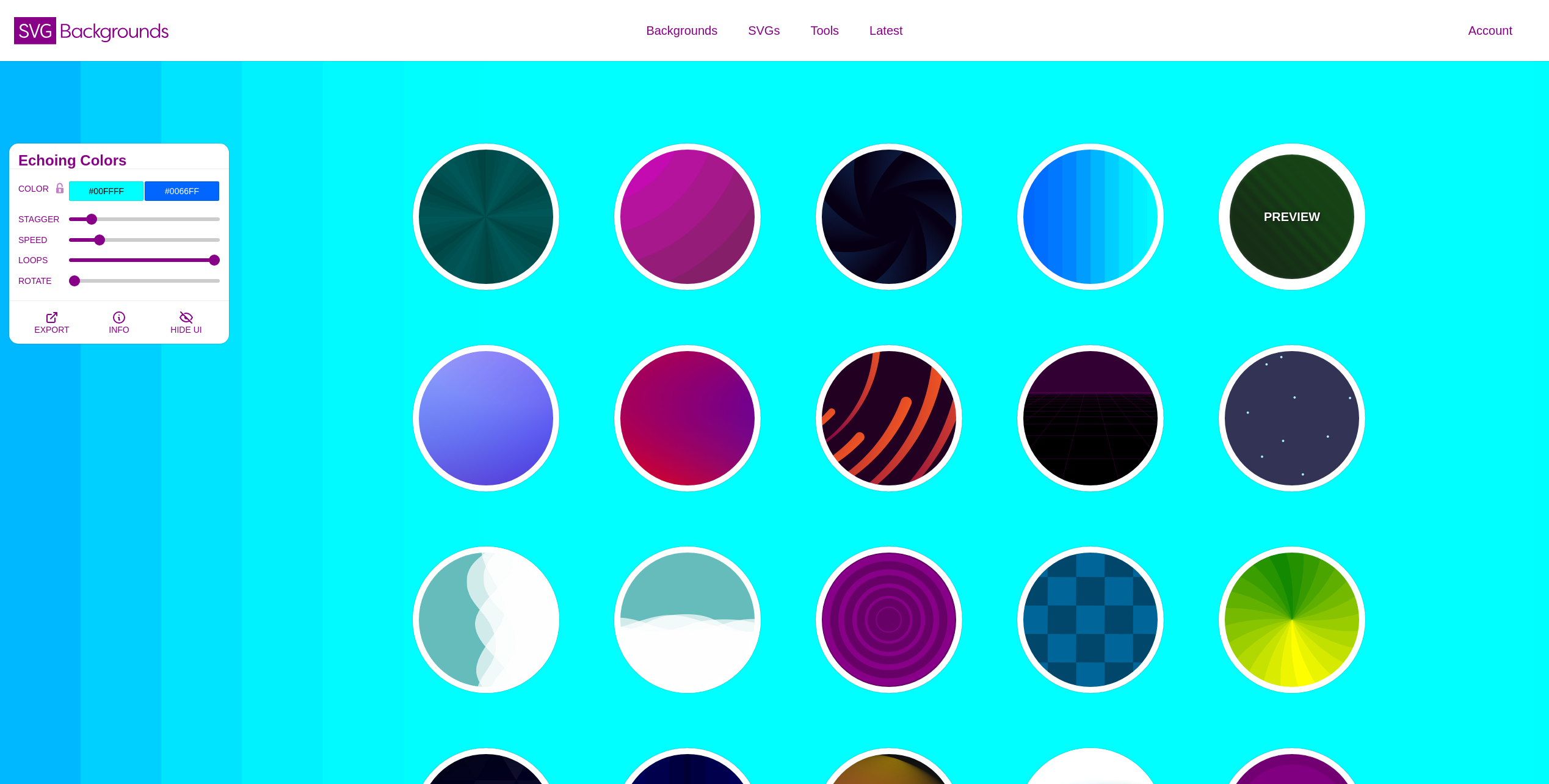
type input "#004400"
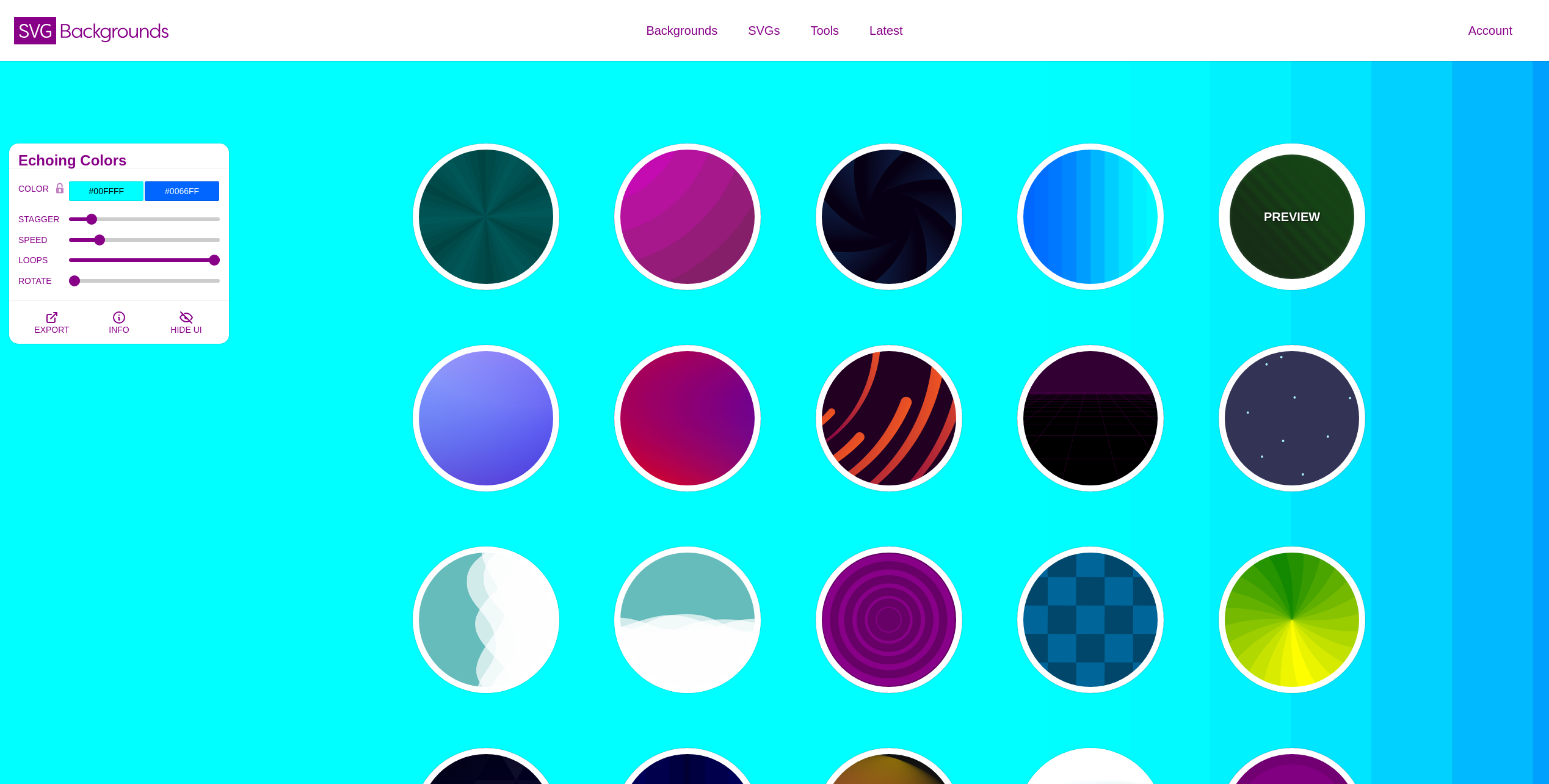
type input "0"
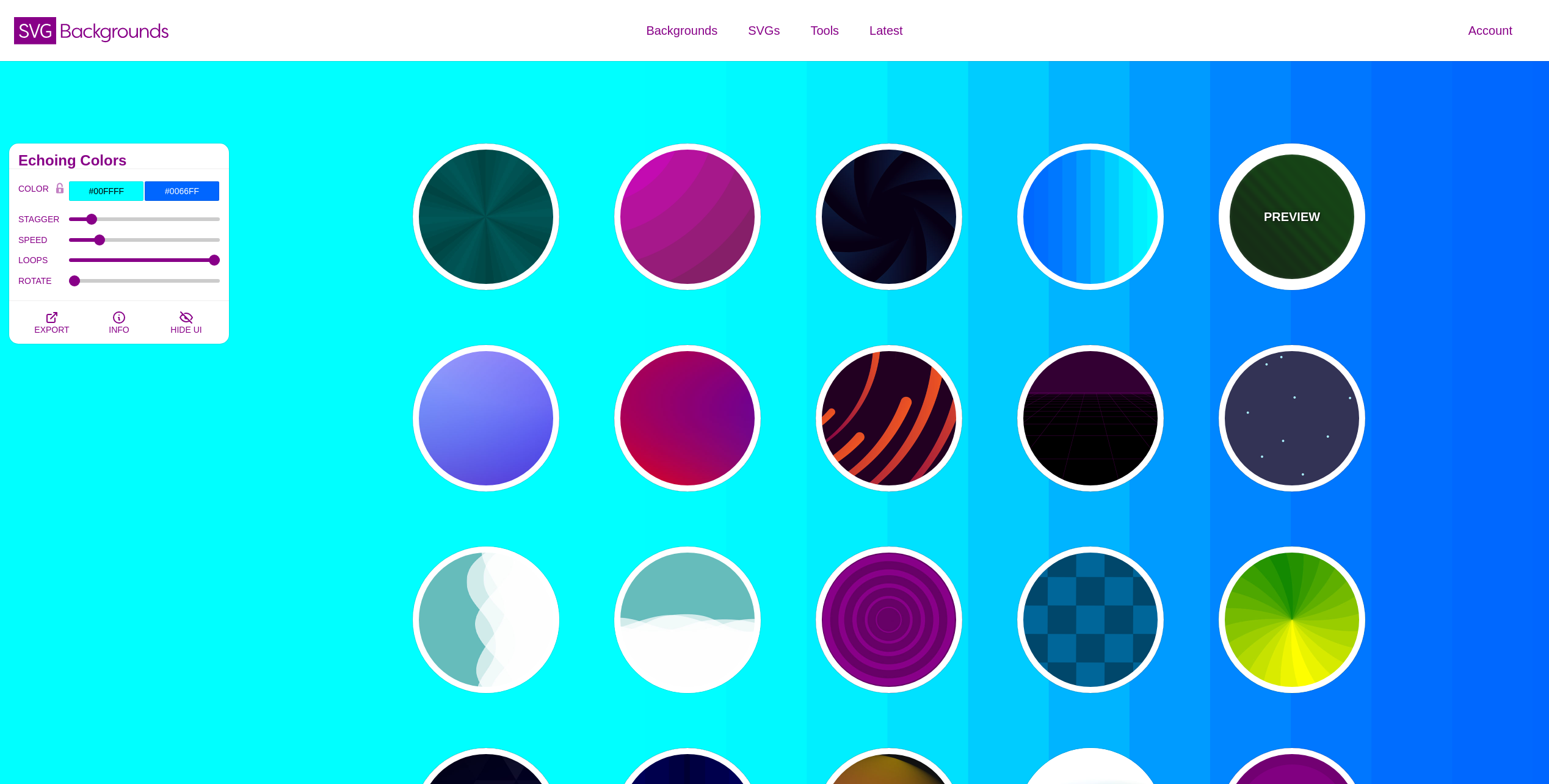
type input "1"
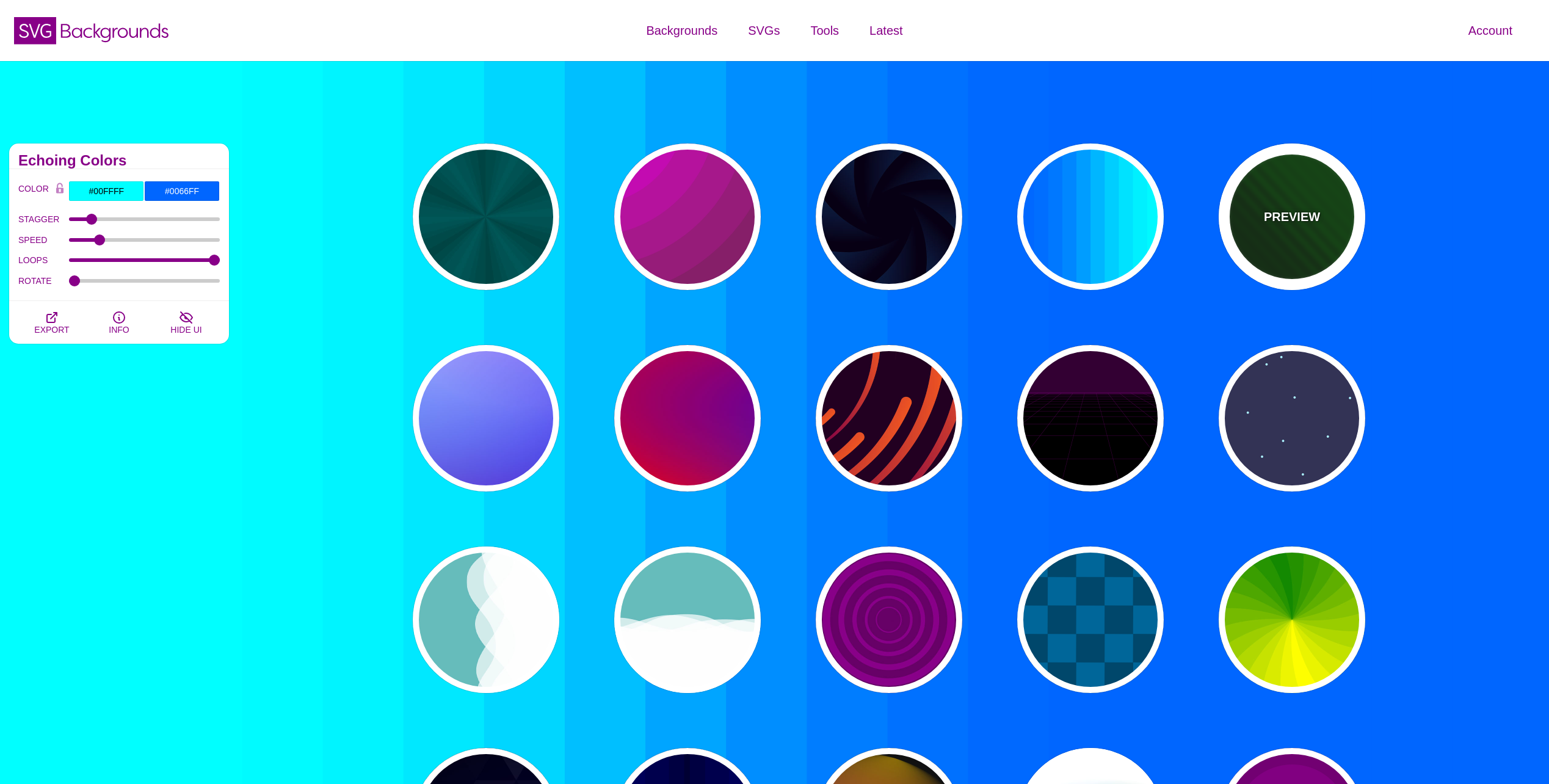
type input "5"
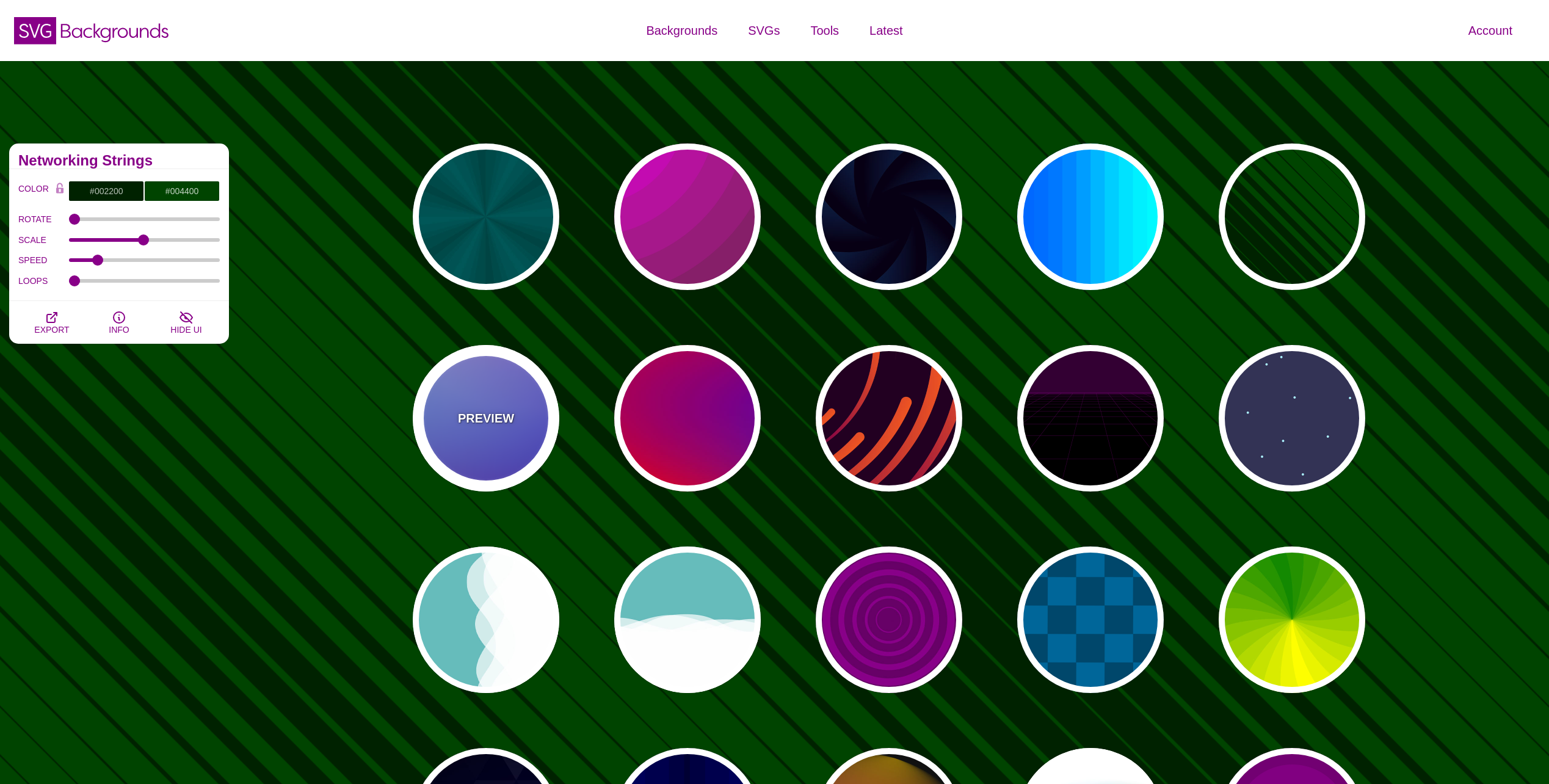
click at [529, 403] on div "PREVIEW" at bounding box center [486, 418] width 147 height 147
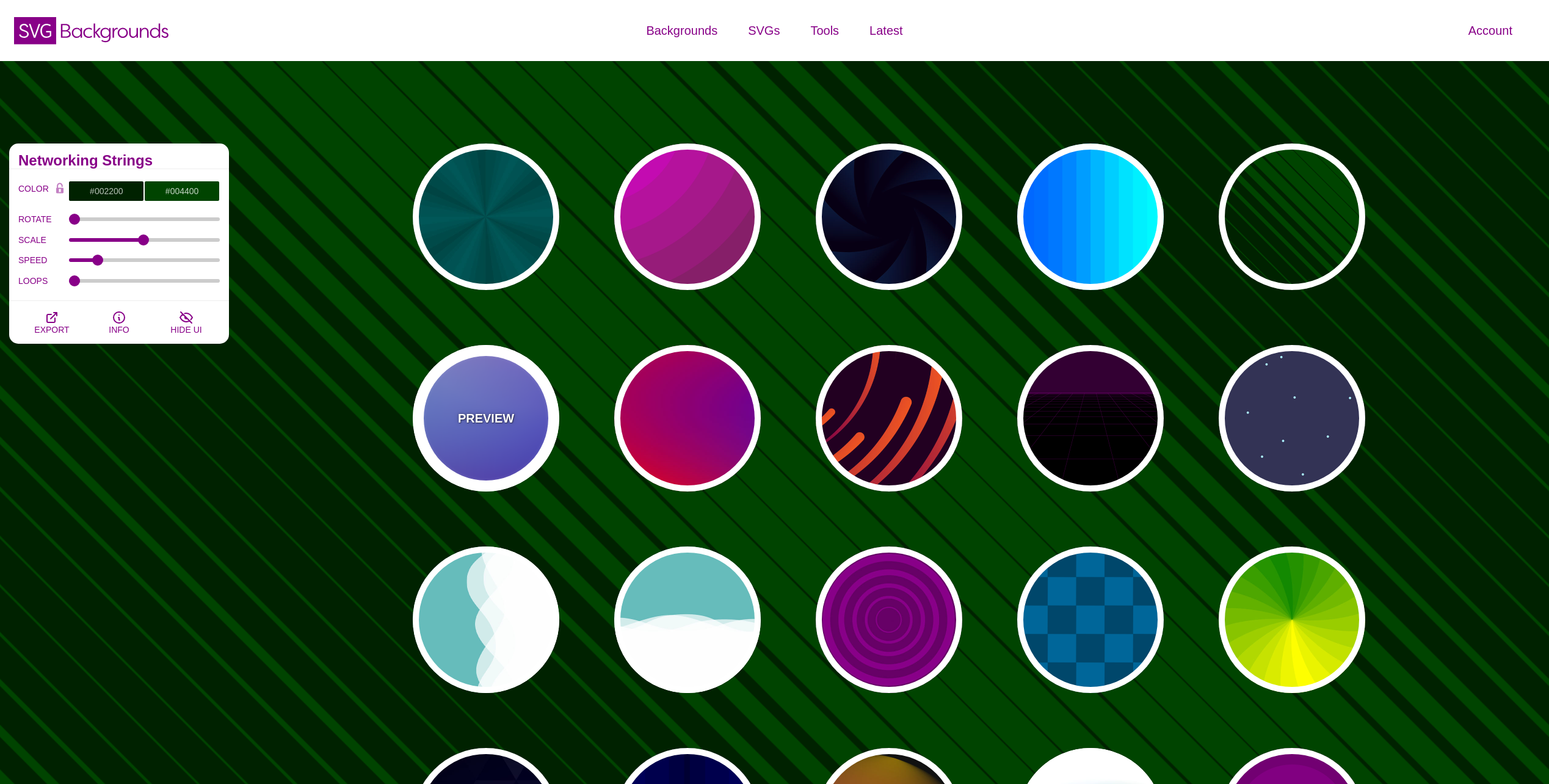
type input "#0000FF"
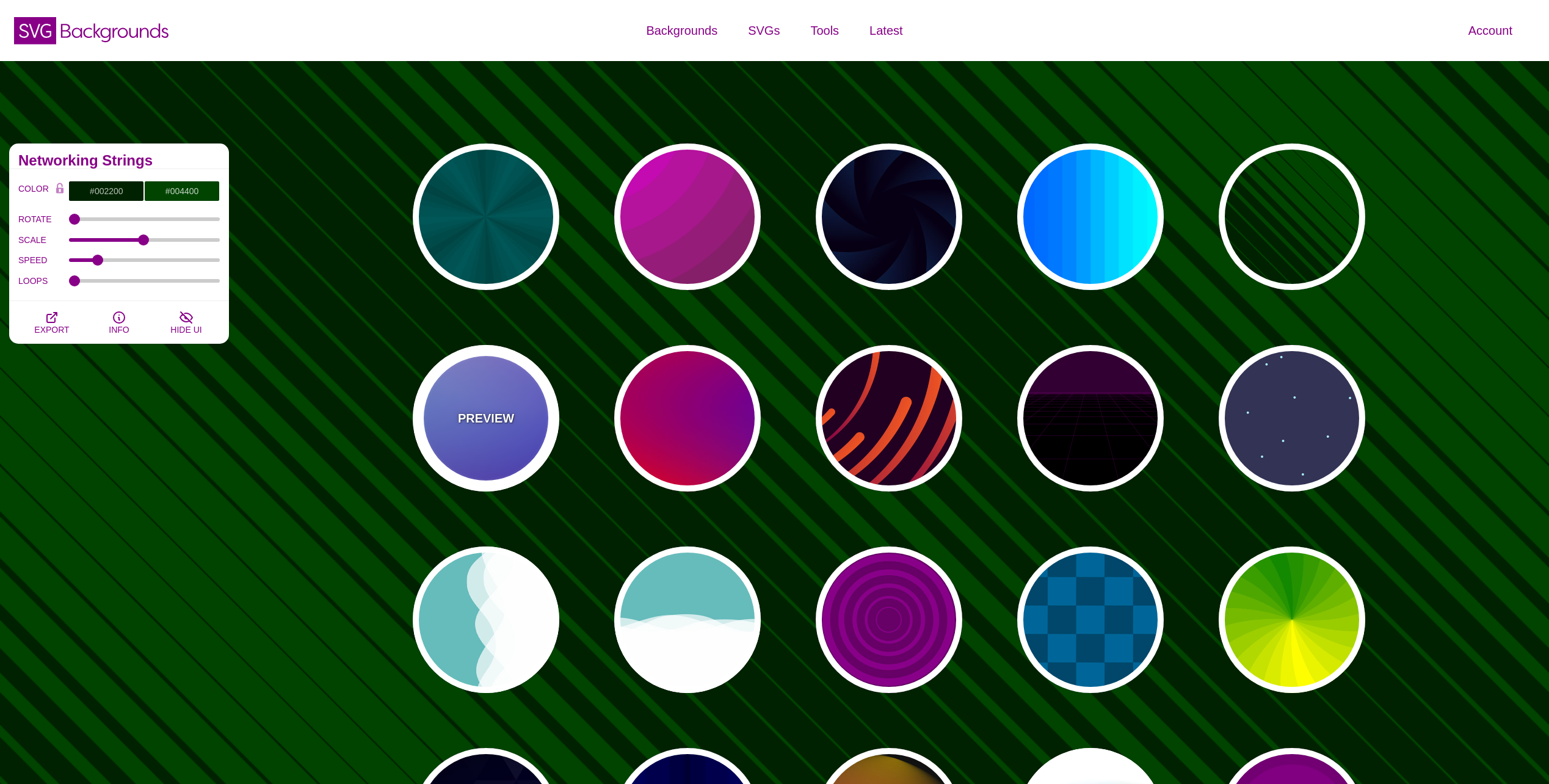
type input "#0099FF"
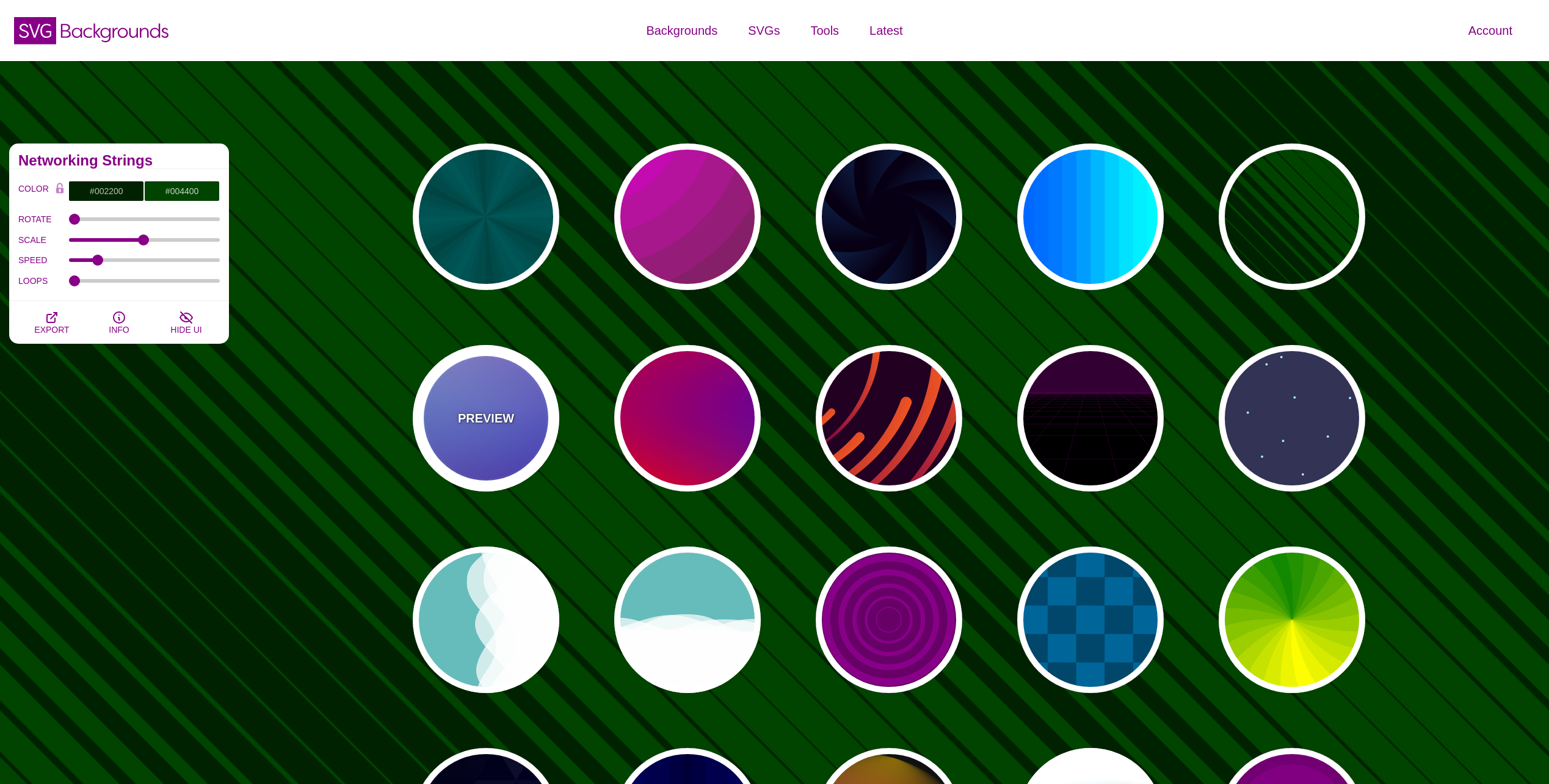
type input "#FFFFFF"
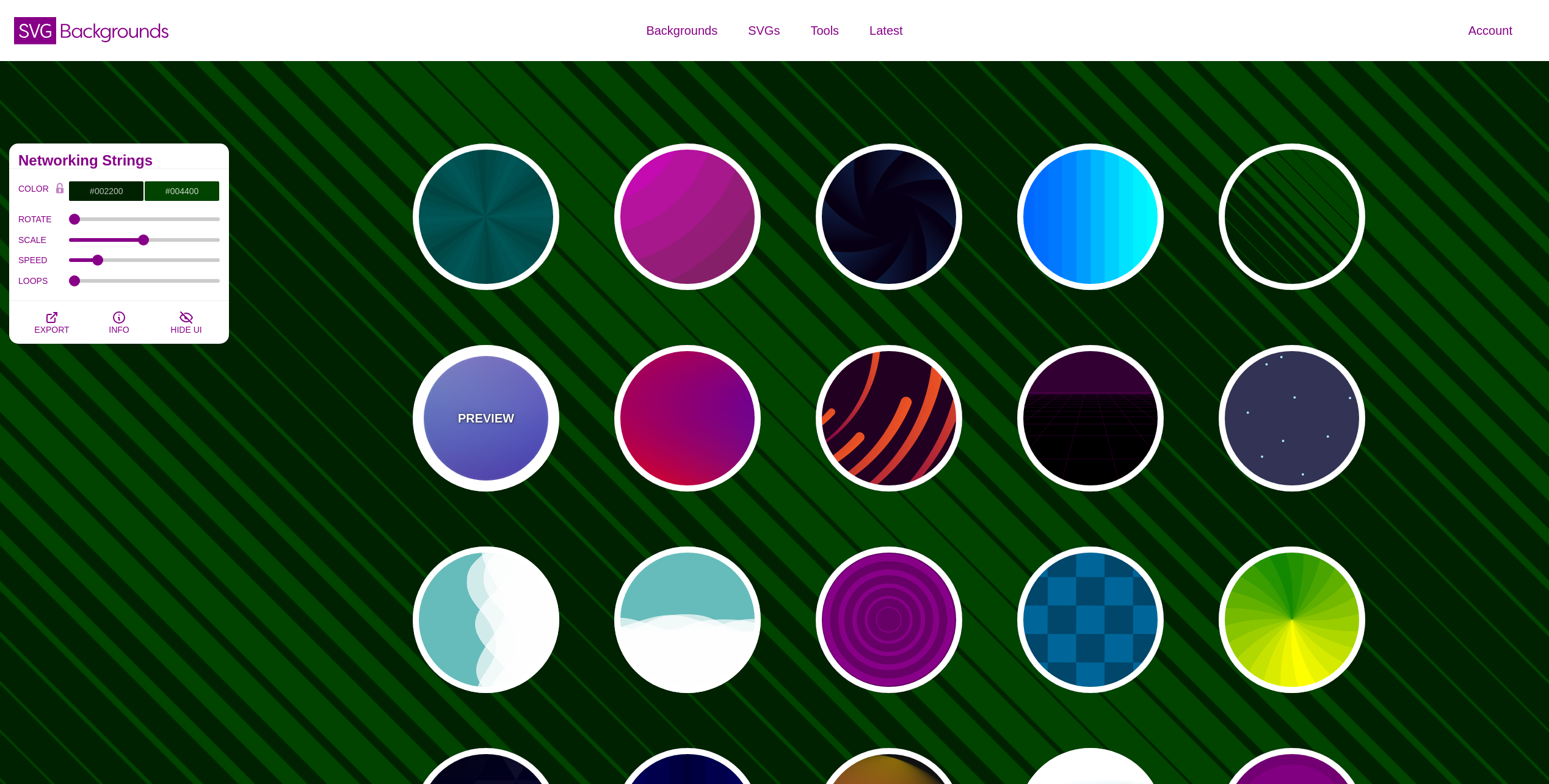
type input "#FF99FF"
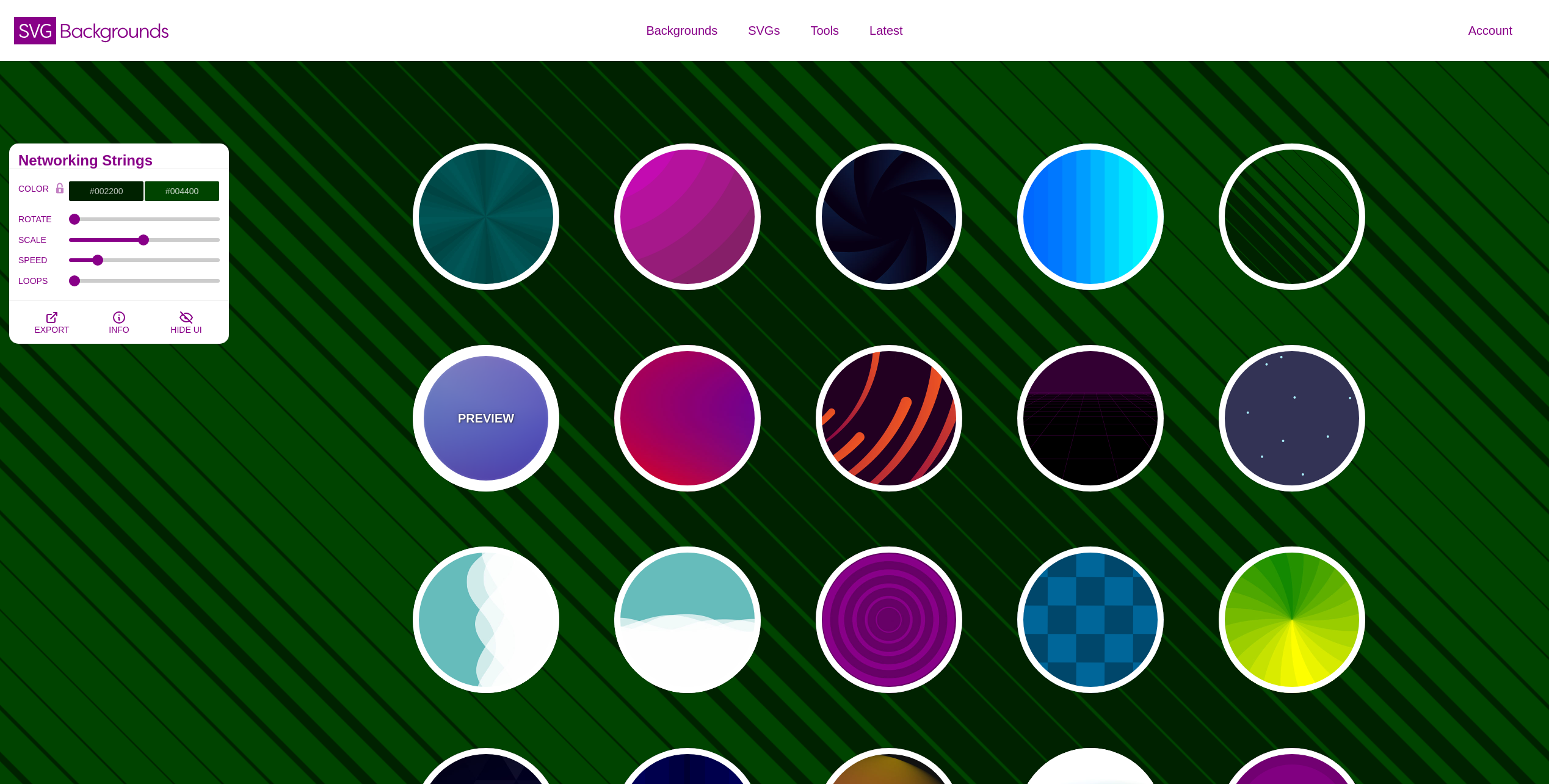
type input "#880088"
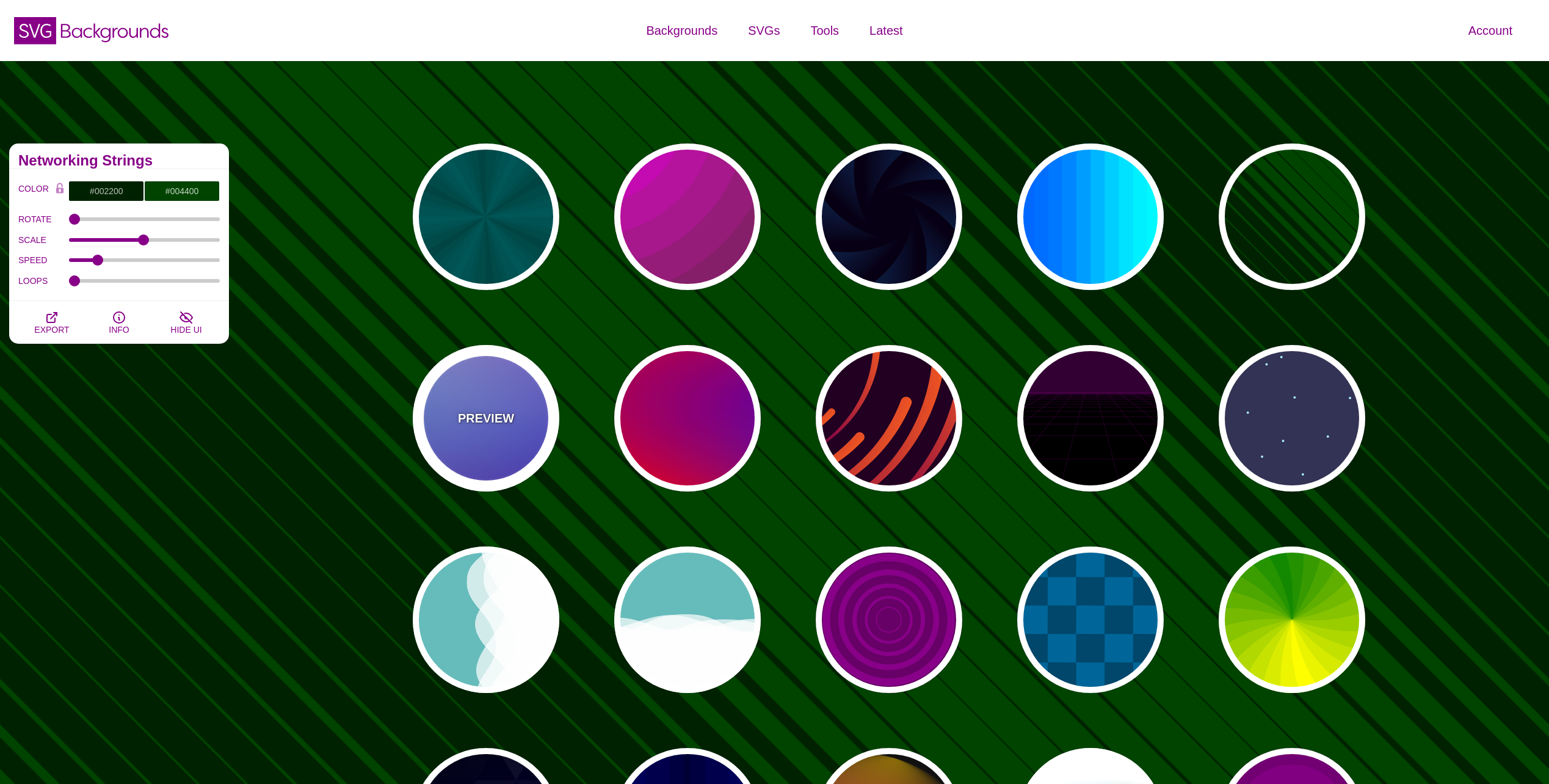
type input "12"
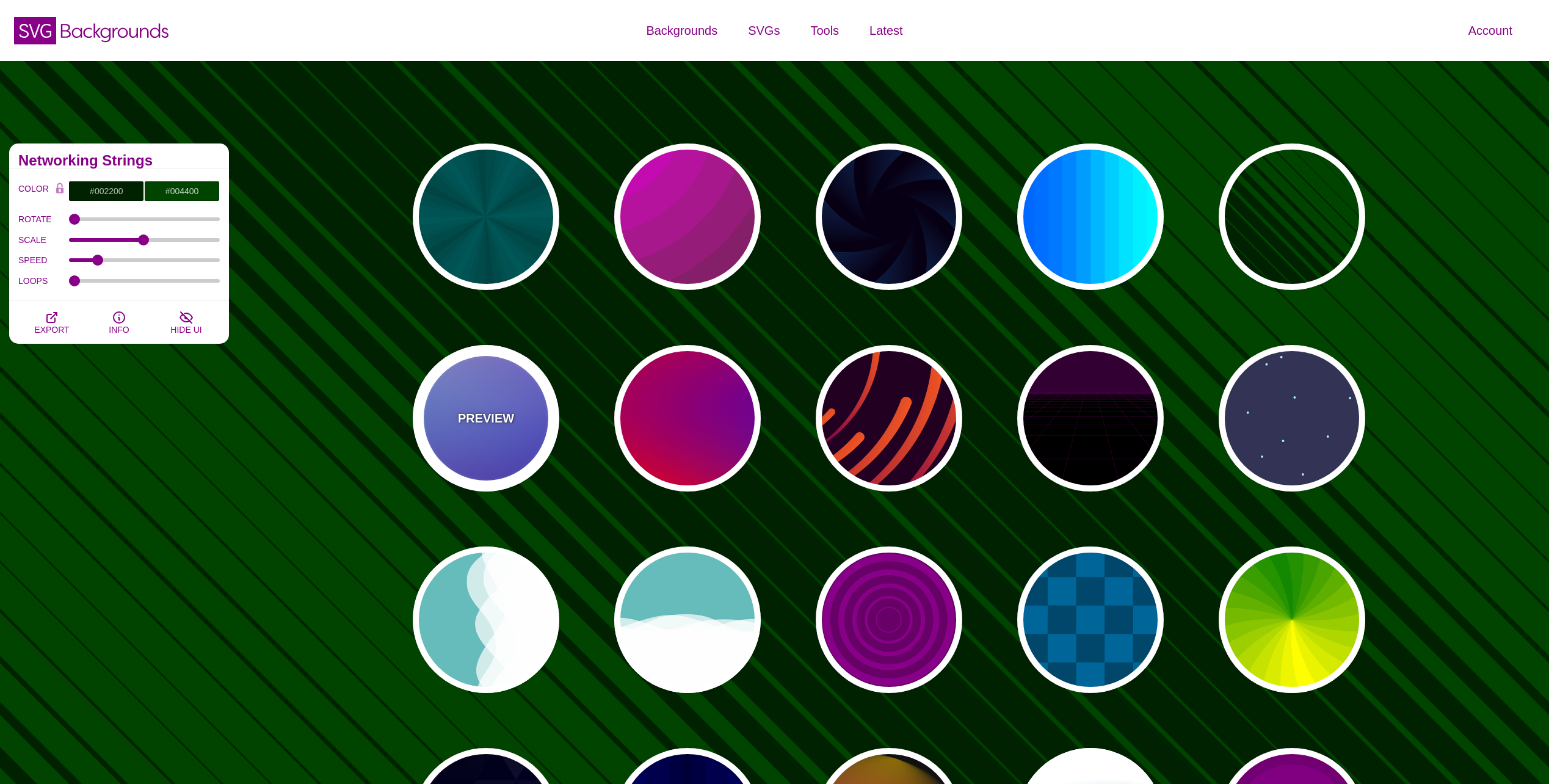
type input "0"
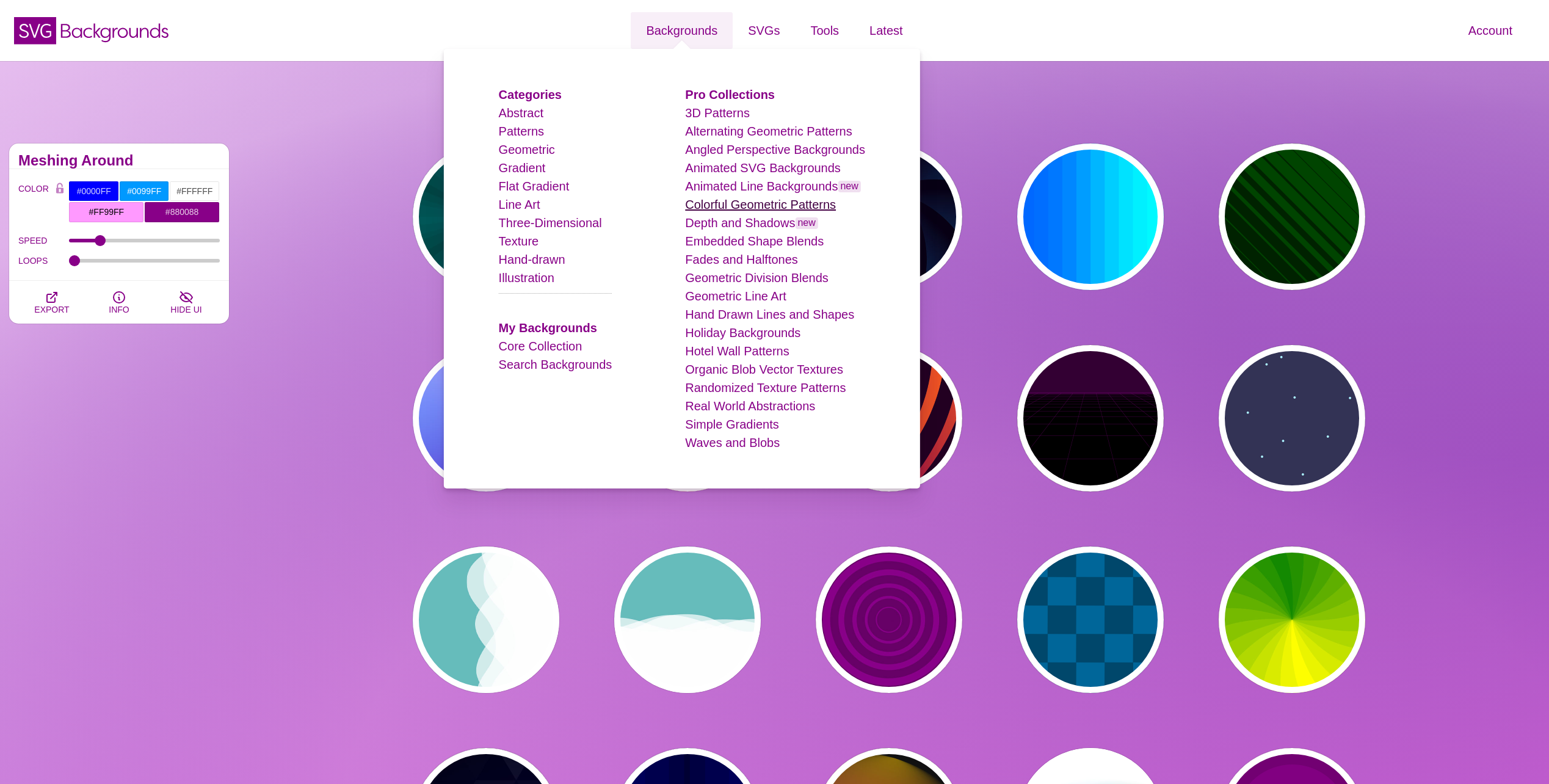
click at [717, 203] on link "Colorful Geometric Patterns" at bounding box center [761, 204] width 151 height 13
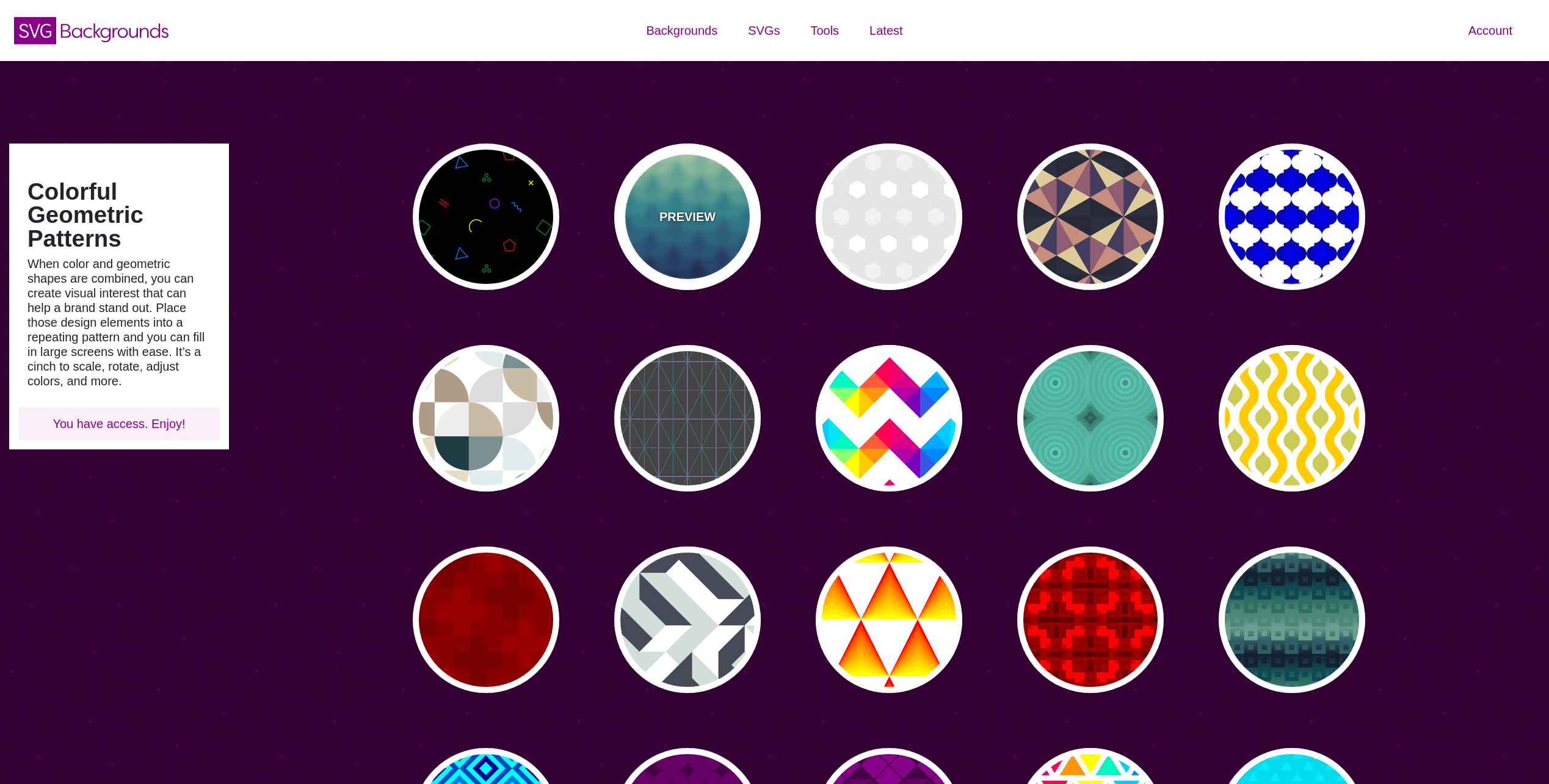
type input "#450057"
type input "#FFFFFF"
click at [690, 210] on p "PREVIEW" at bounding box center [688, 216] width 57 height 18
type input "#CCFFCC"
type input "#111144"
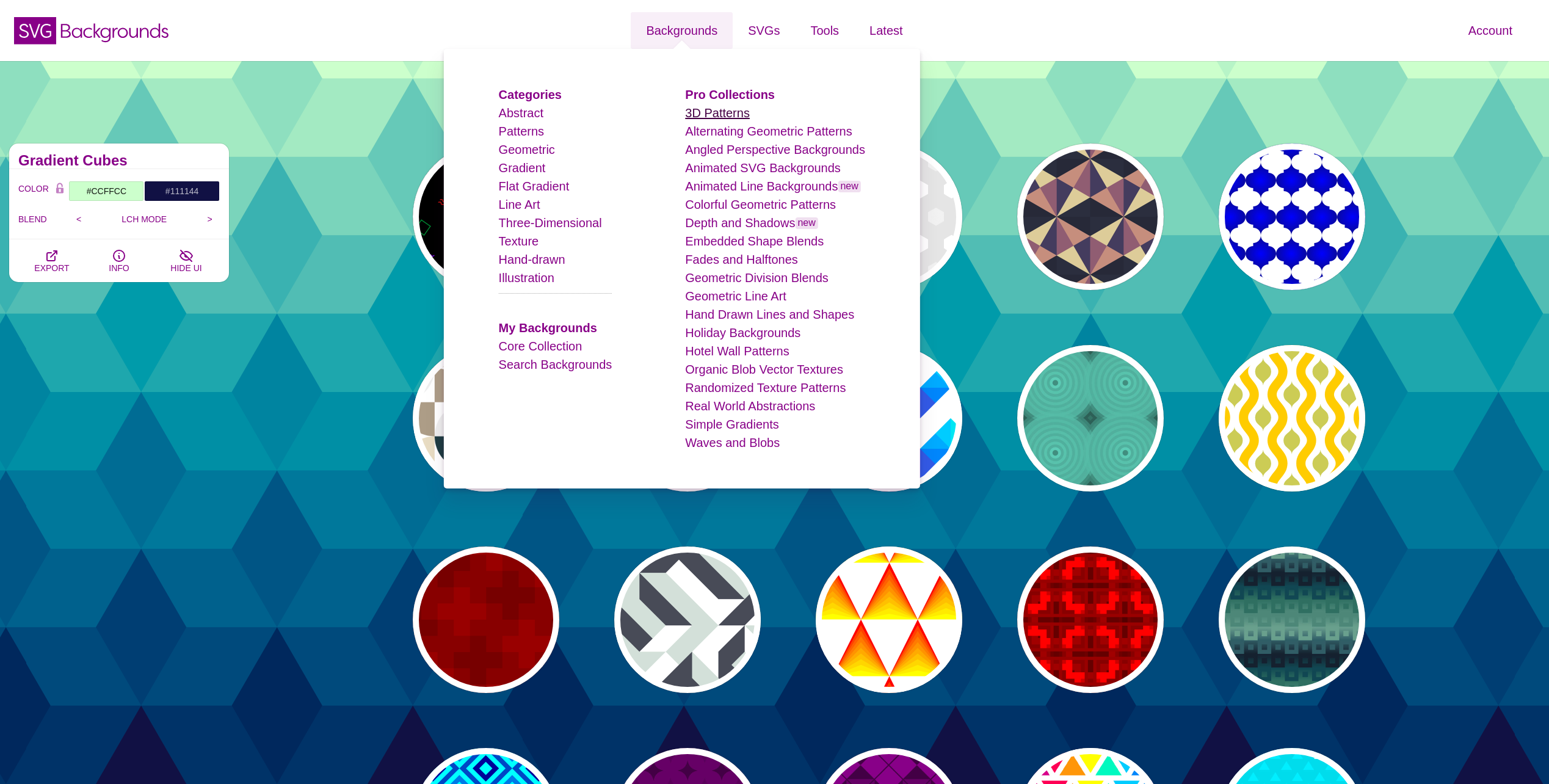
click at [727, 115] on link "3D Patterns" at bounding box center [717, 112] width 64 height 13
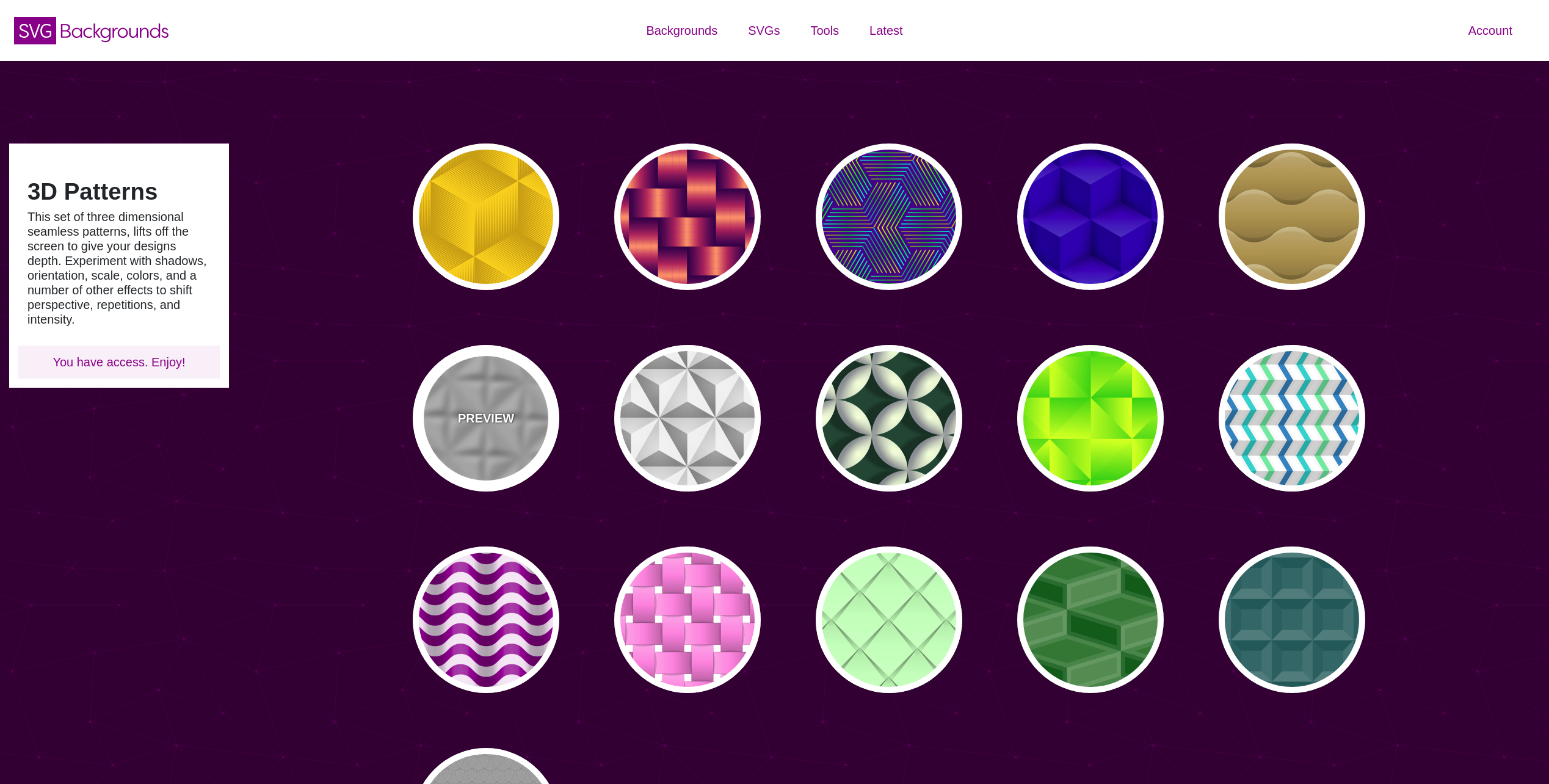
click at [481, 418] on p "PREVIEW" at bounding box center [486, 418] width 57 height 18
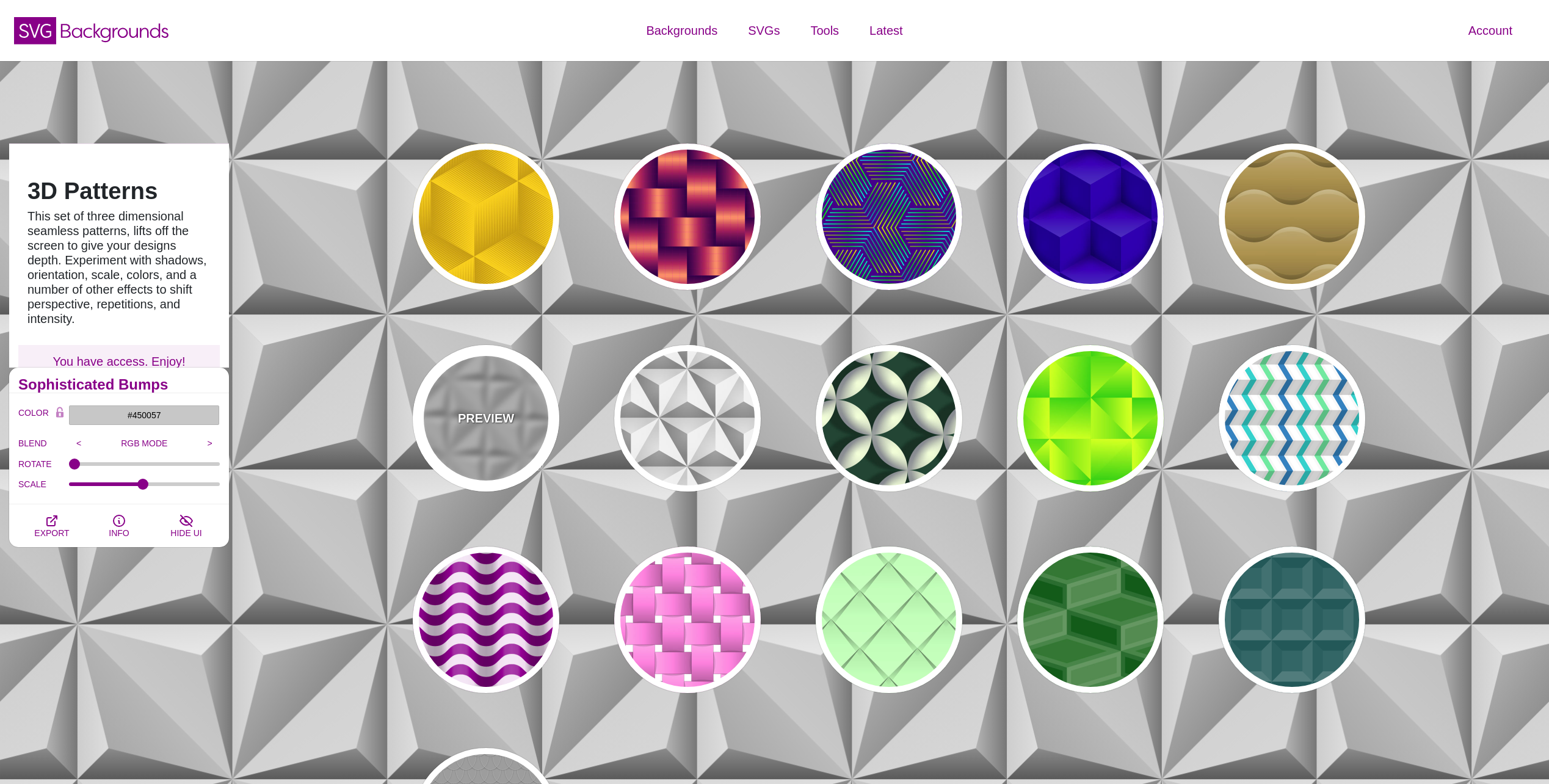
type input "#C7C7C7"
type input "0"
type input "0.5"
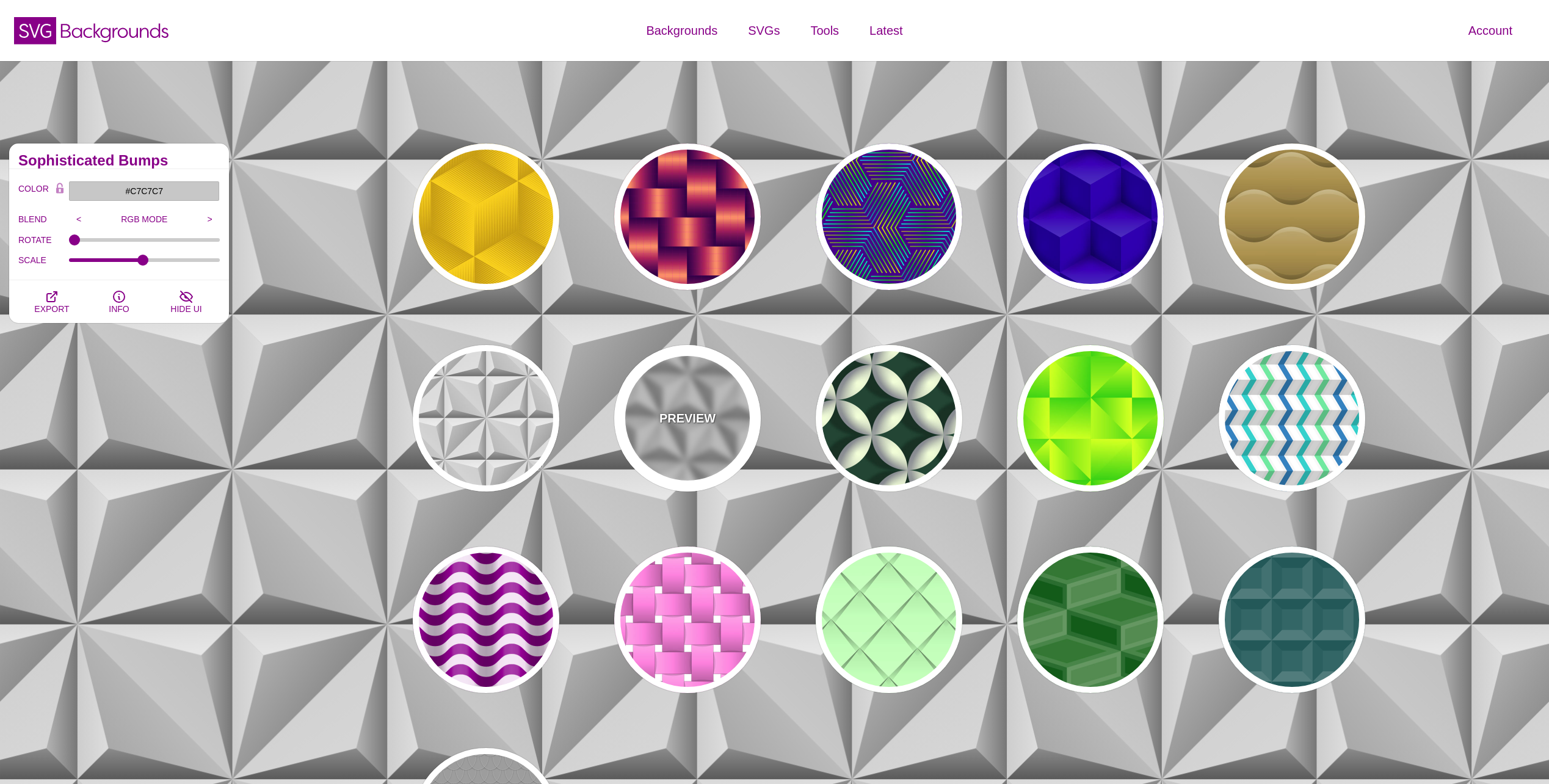
click at [699, 423] on p "PREVIEW" at bounding box center [688, 418] width 57 height 18
type input "#DDDDDD"
type input "1"
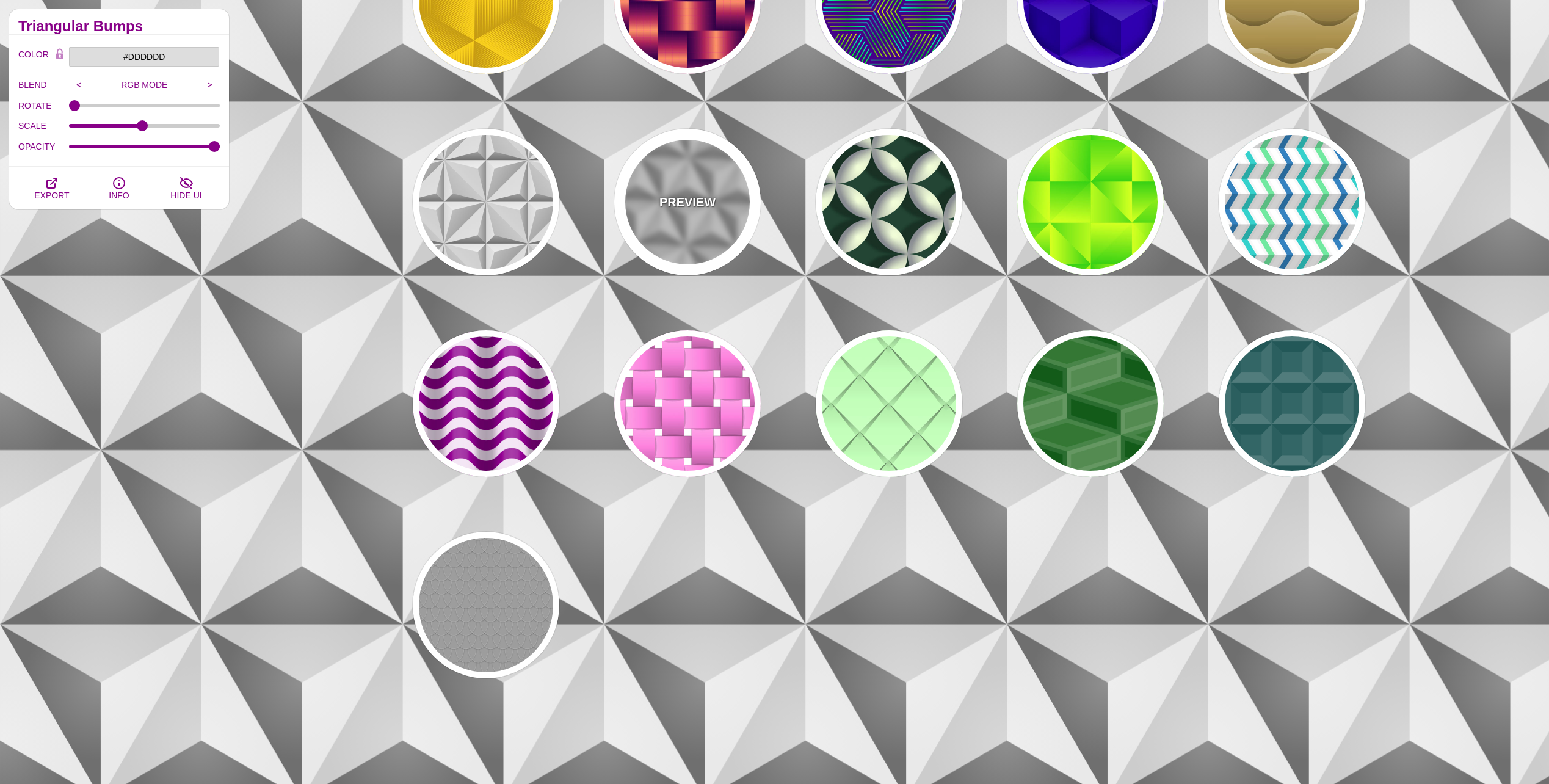
scroll to position [244, 0]
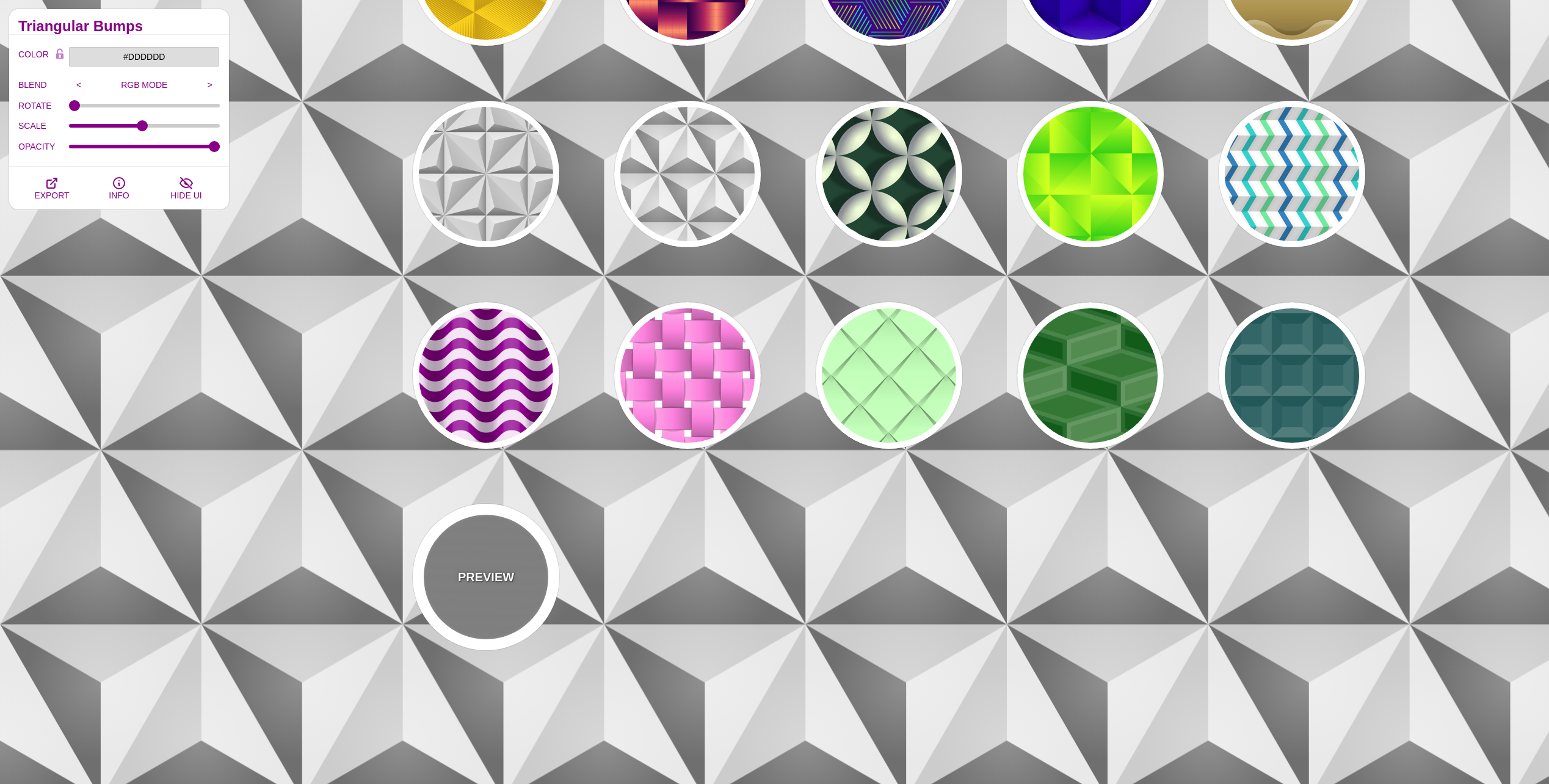
click at [494, 592] on div "PREVIEW" at bounding box center [486, 577] width 147 height 147
type input "#888888"
type input "#999999"
type input "30"
type input "7"
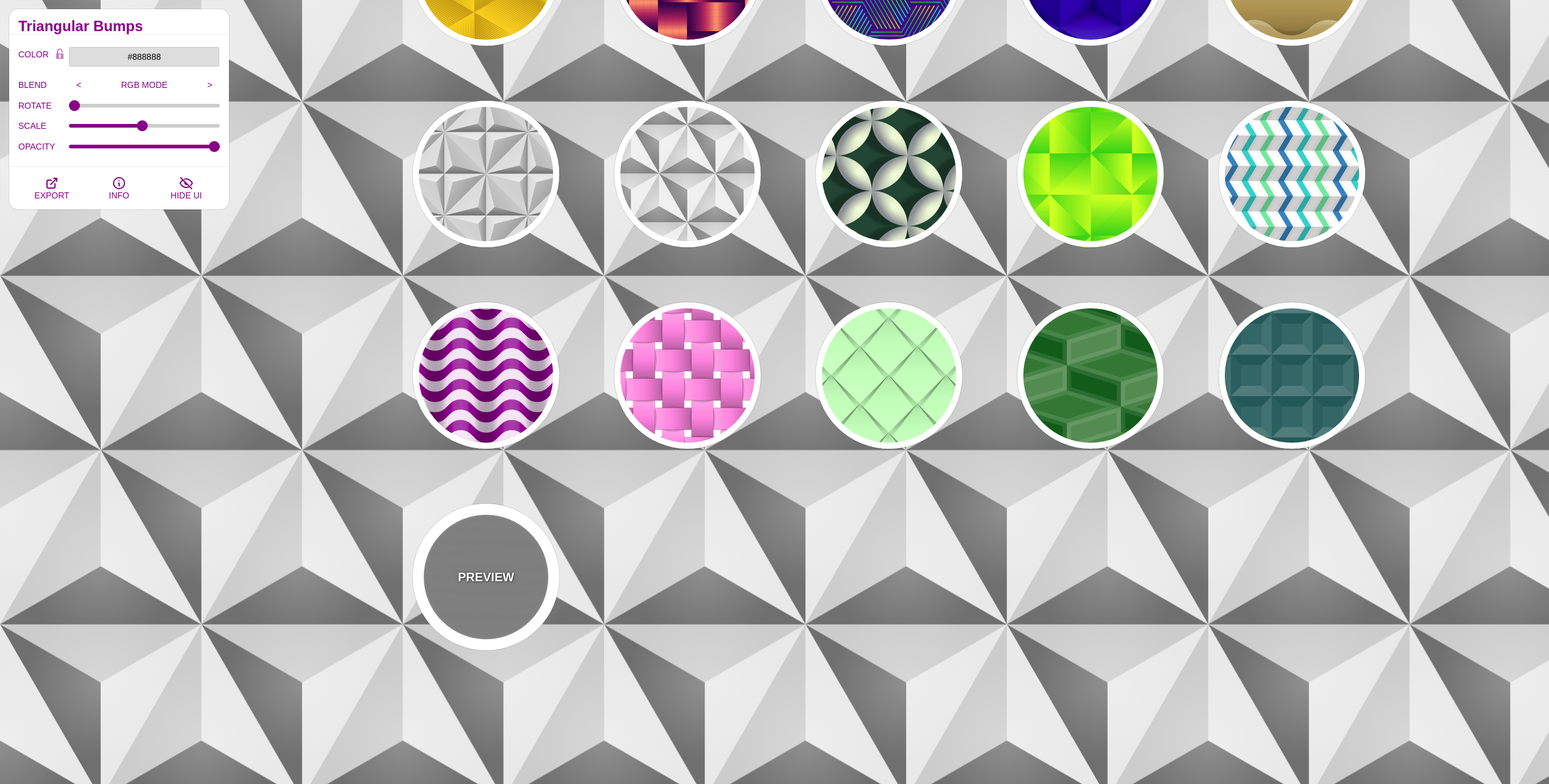
type input "0.5"
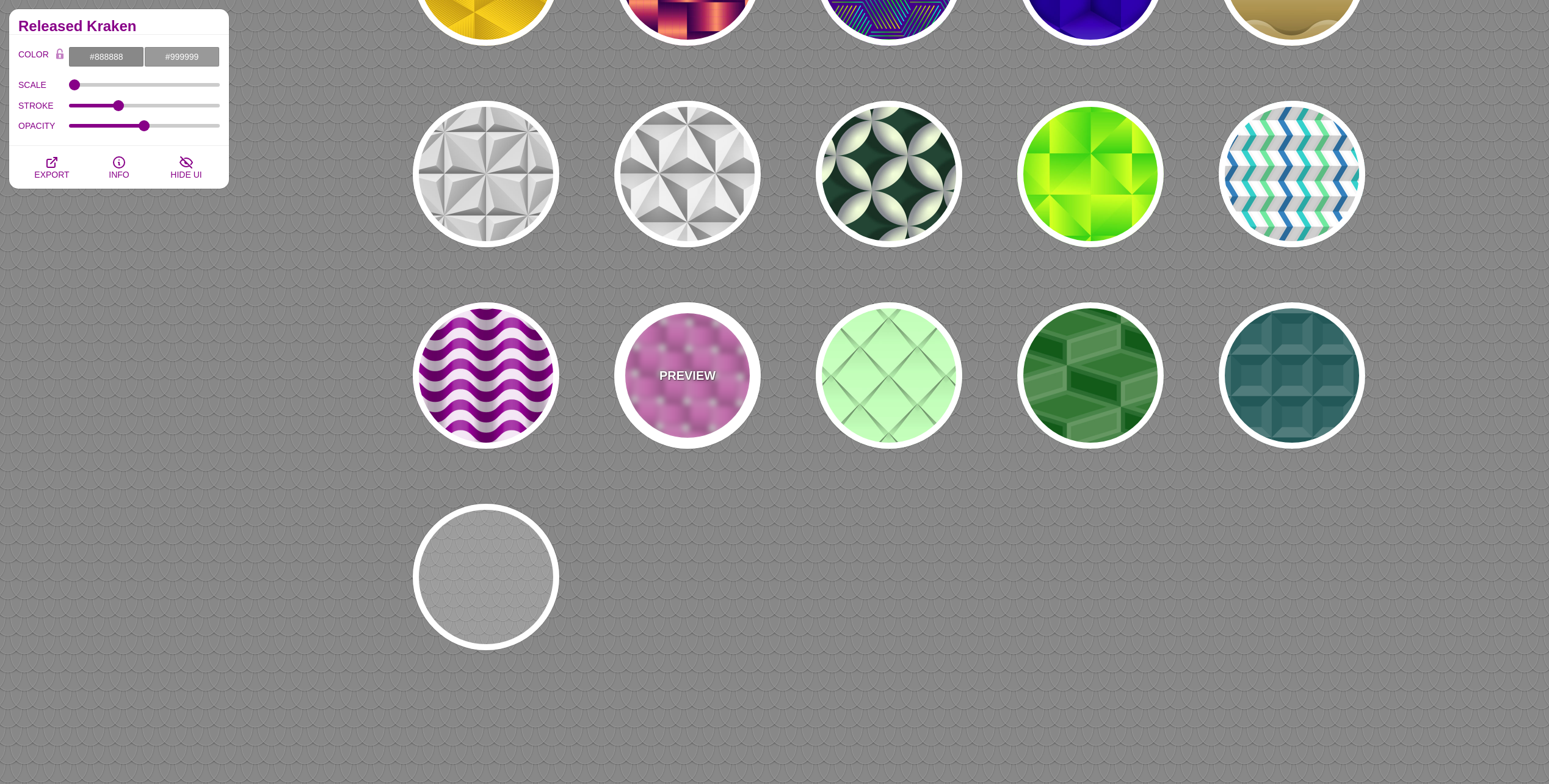
click at [689, 384] on p "PREVIEW" at bounding box center [688, 375] width 57 height 18
type input "#FFFFFF"
type input "#FF88DD"
type input "0"
type input "1"
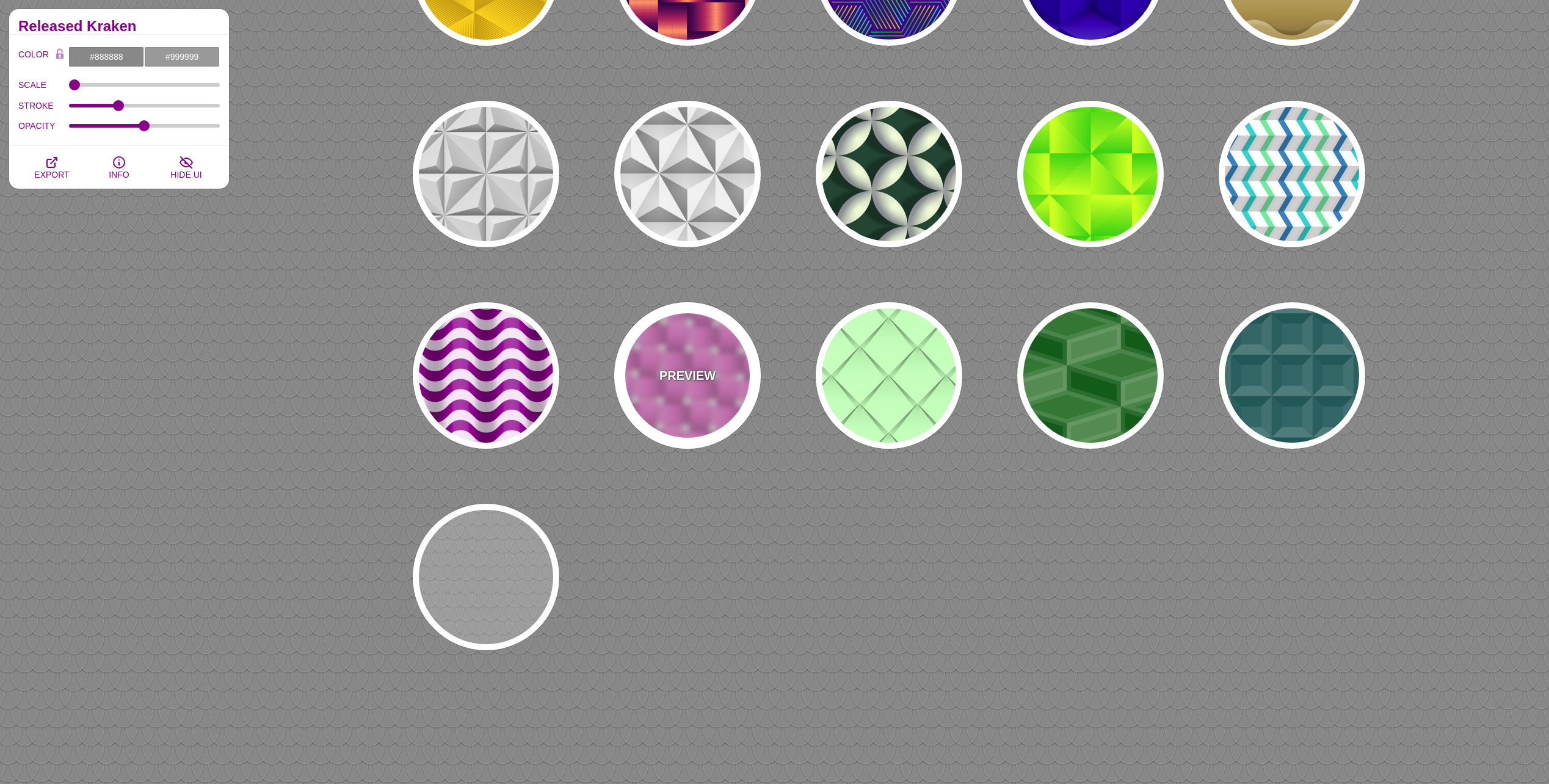
type input "0.5"
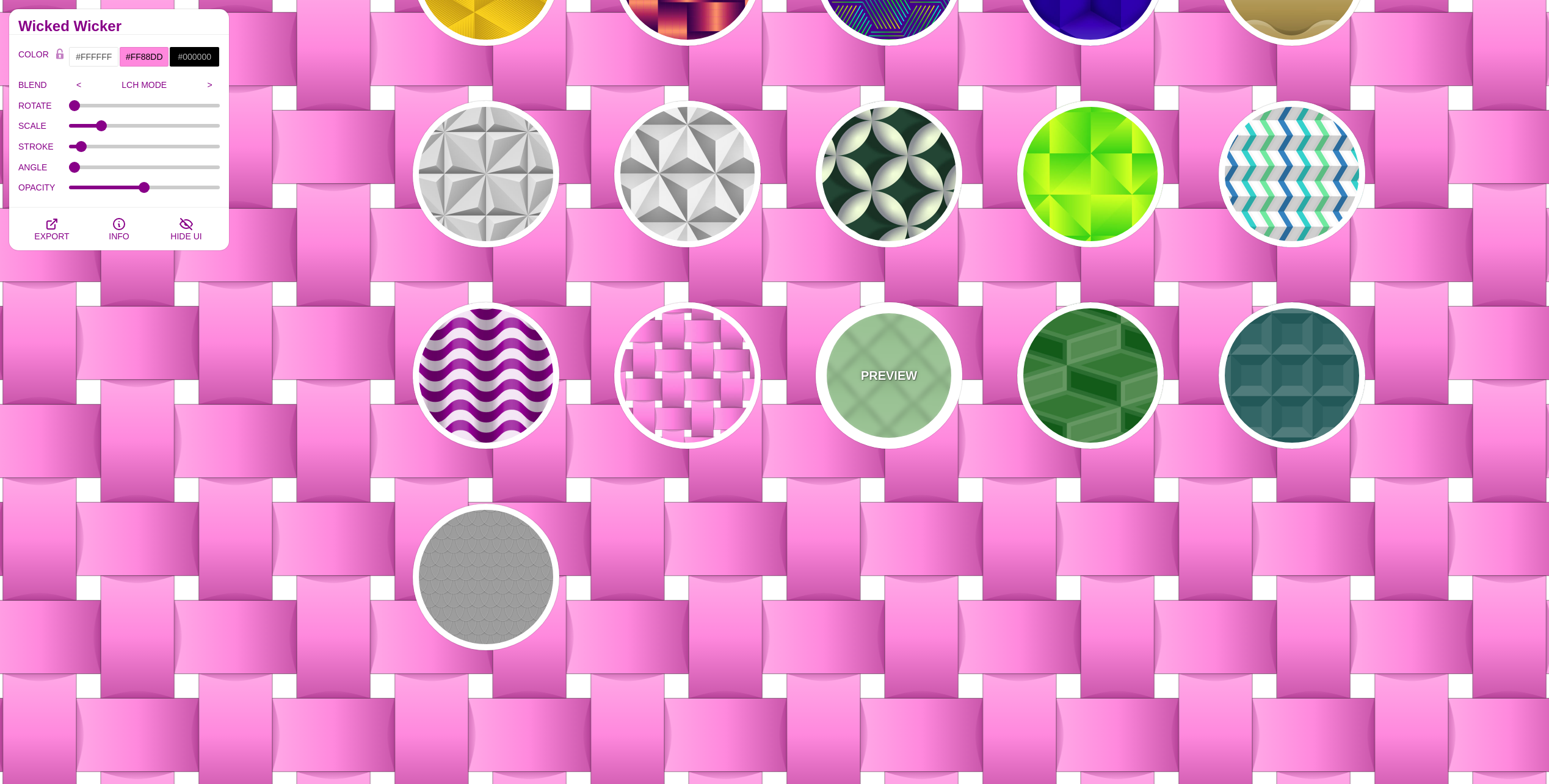
click at [857, 364] on div "PREVIEW" at bounding box center [888, 375] width 147 height 147
type input "#C3FFB9"
type input "100"
type input "1"
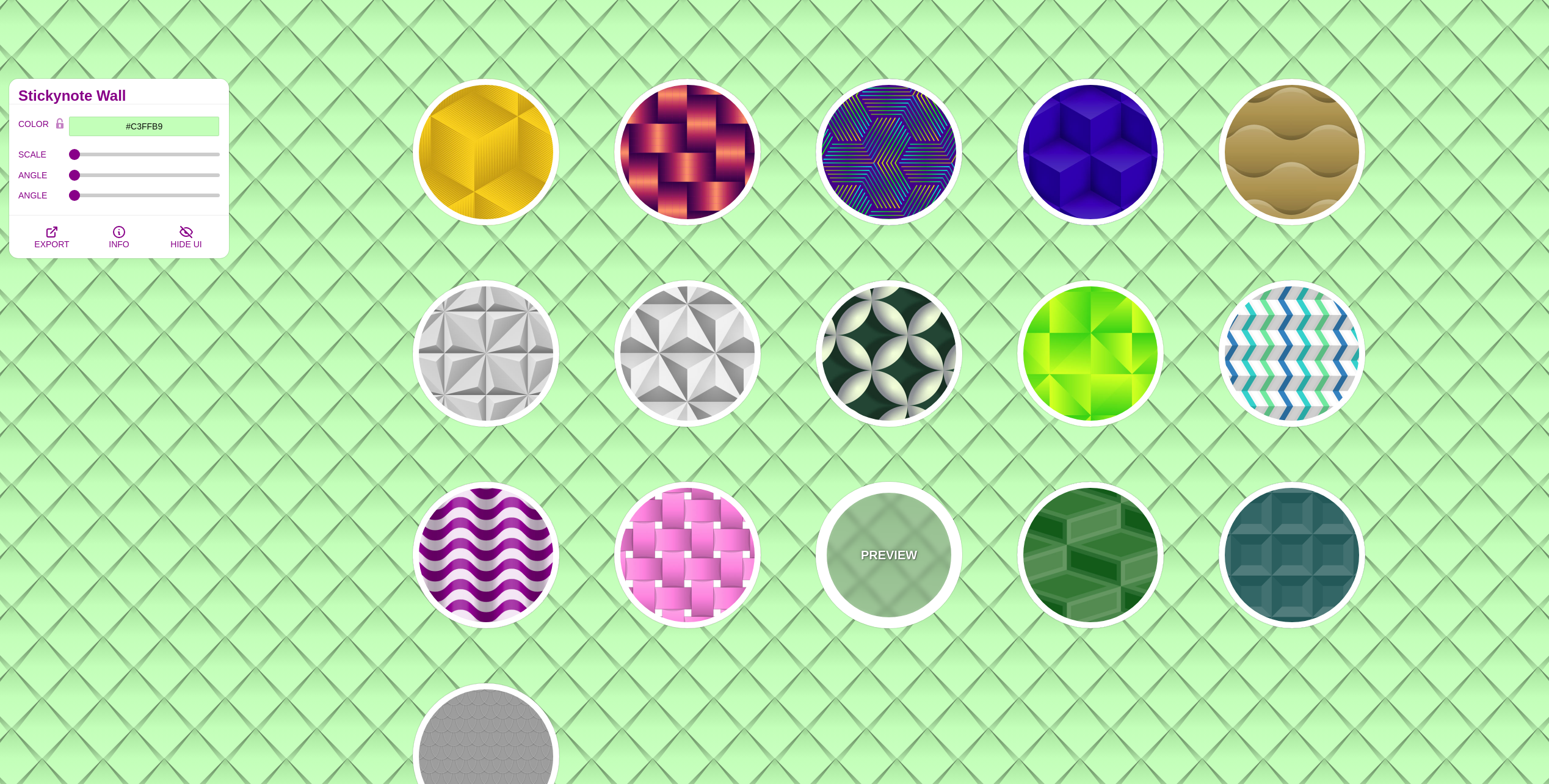
scroll to position [61, 0]
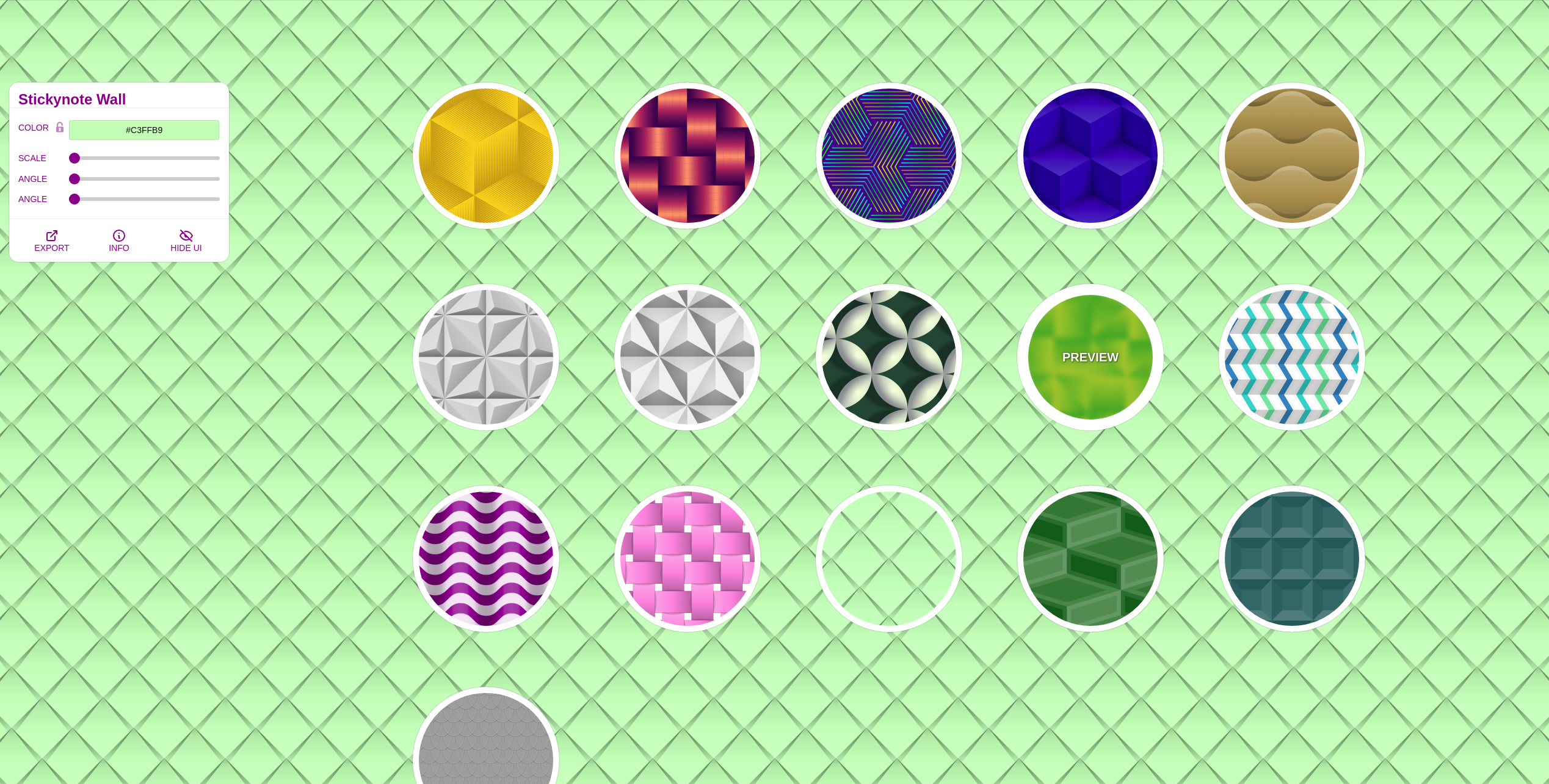
click at [1079, 343] on div "PREVIEW" at bounding box center [1090, 357] width 147 height 147
type input "#33CC00"
type input "#DDFF00"
type input "0"
type input "0.5"
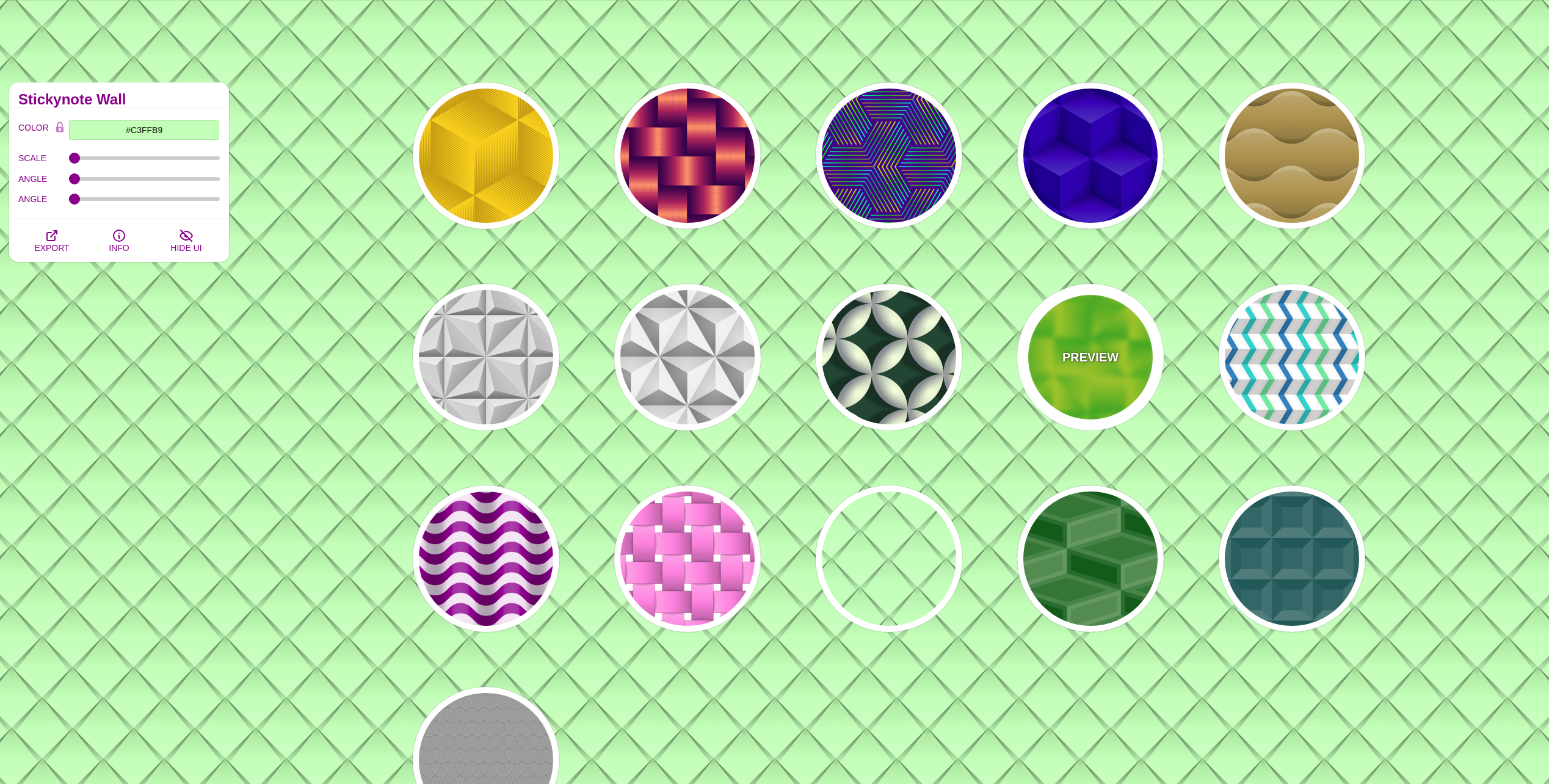
type input "0.8"
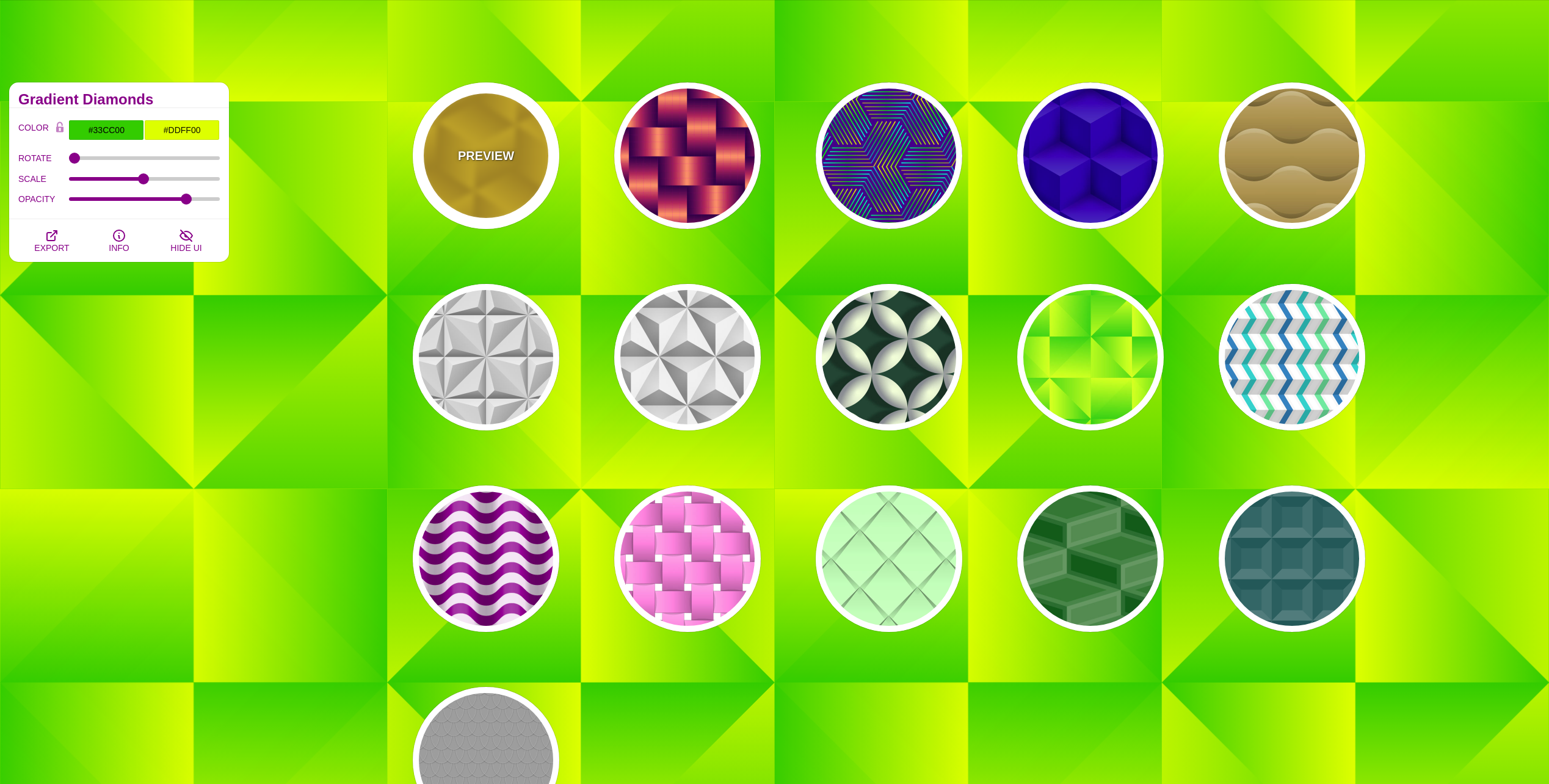
click at [482, 157] on p "PREVIEW" at bounding box center [486, 156] width 57 height 18
type input "#FFCC00"
type input "#CC9900"
type input "1"
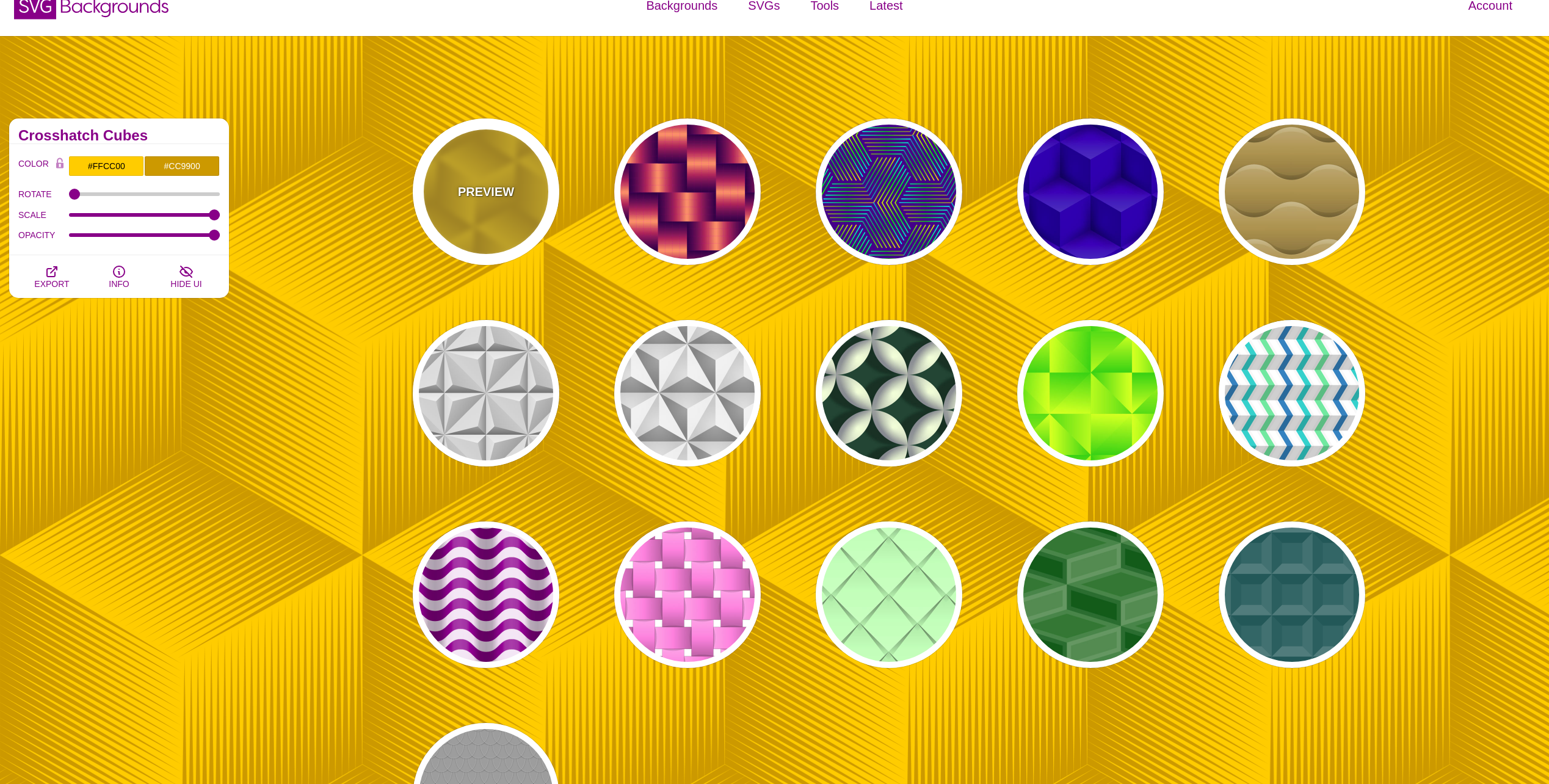
scroll to position [20, 0]
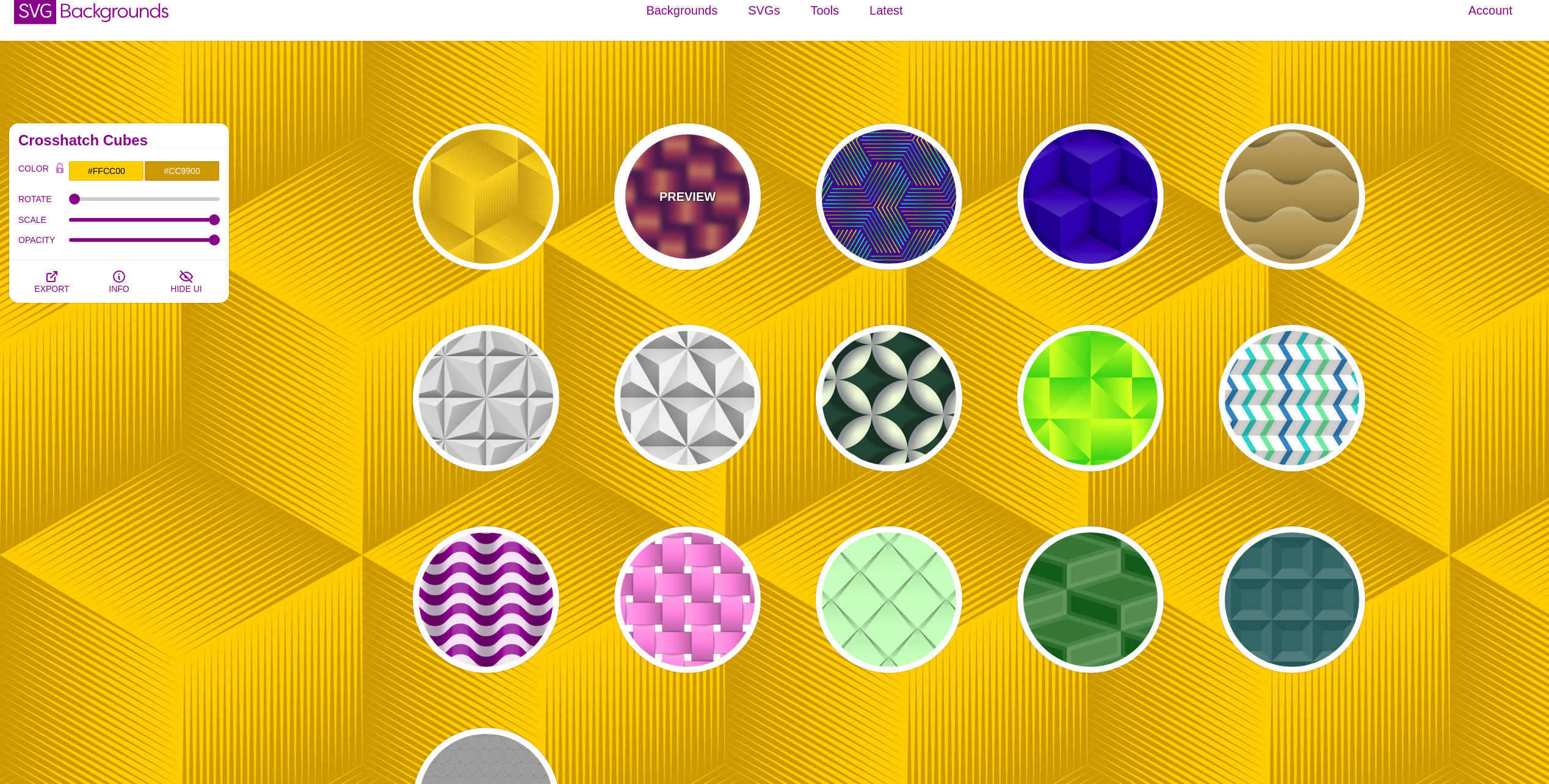
click at [671, 202] on p "PREVIEW" at bounding box center [688, 196] width 57 height 18
type input "#7700AA"
type input "#FF9966"
type input "#EE00BB"
type input "0.2"
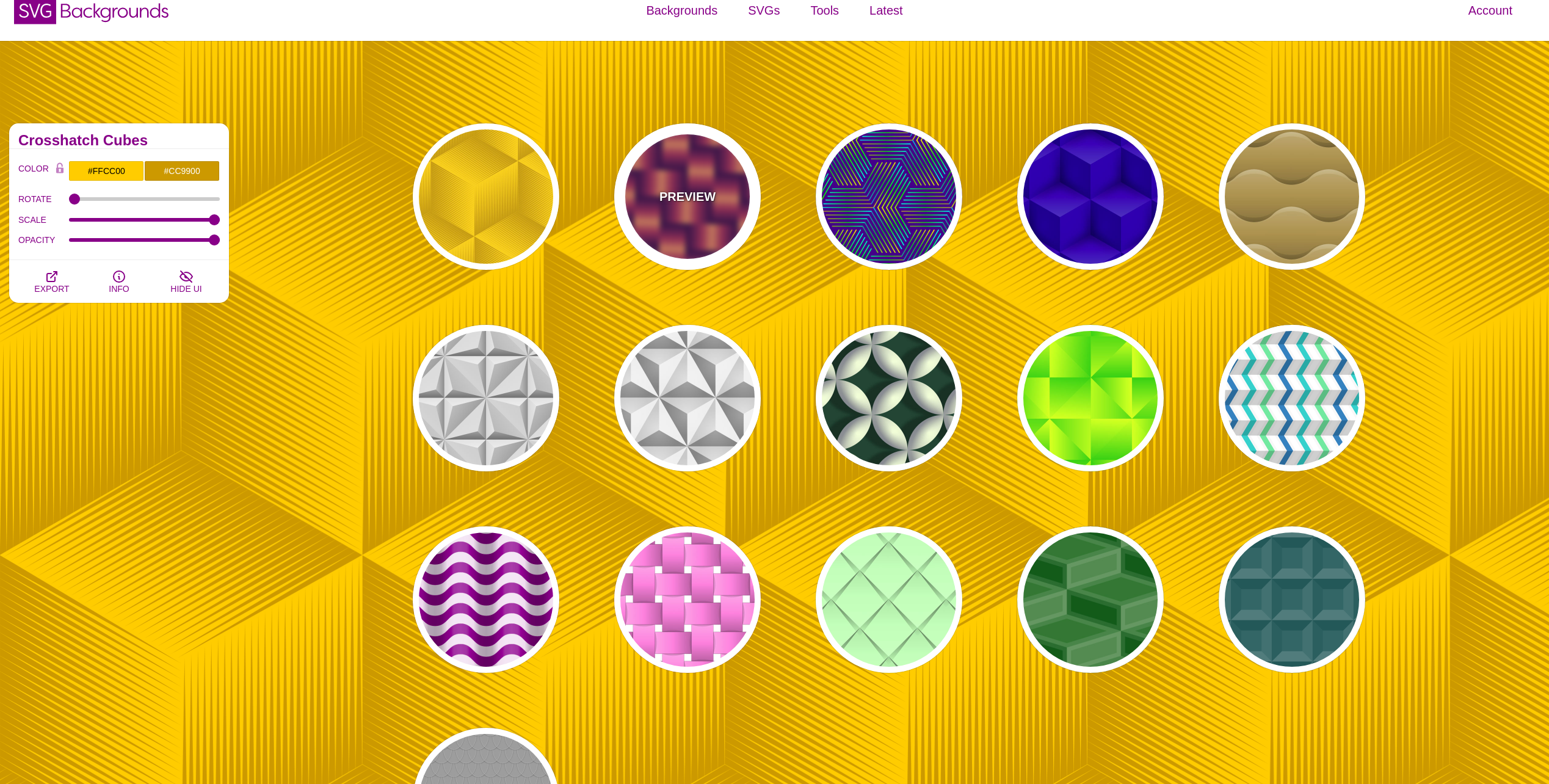
type input "2"
type input "0.7"
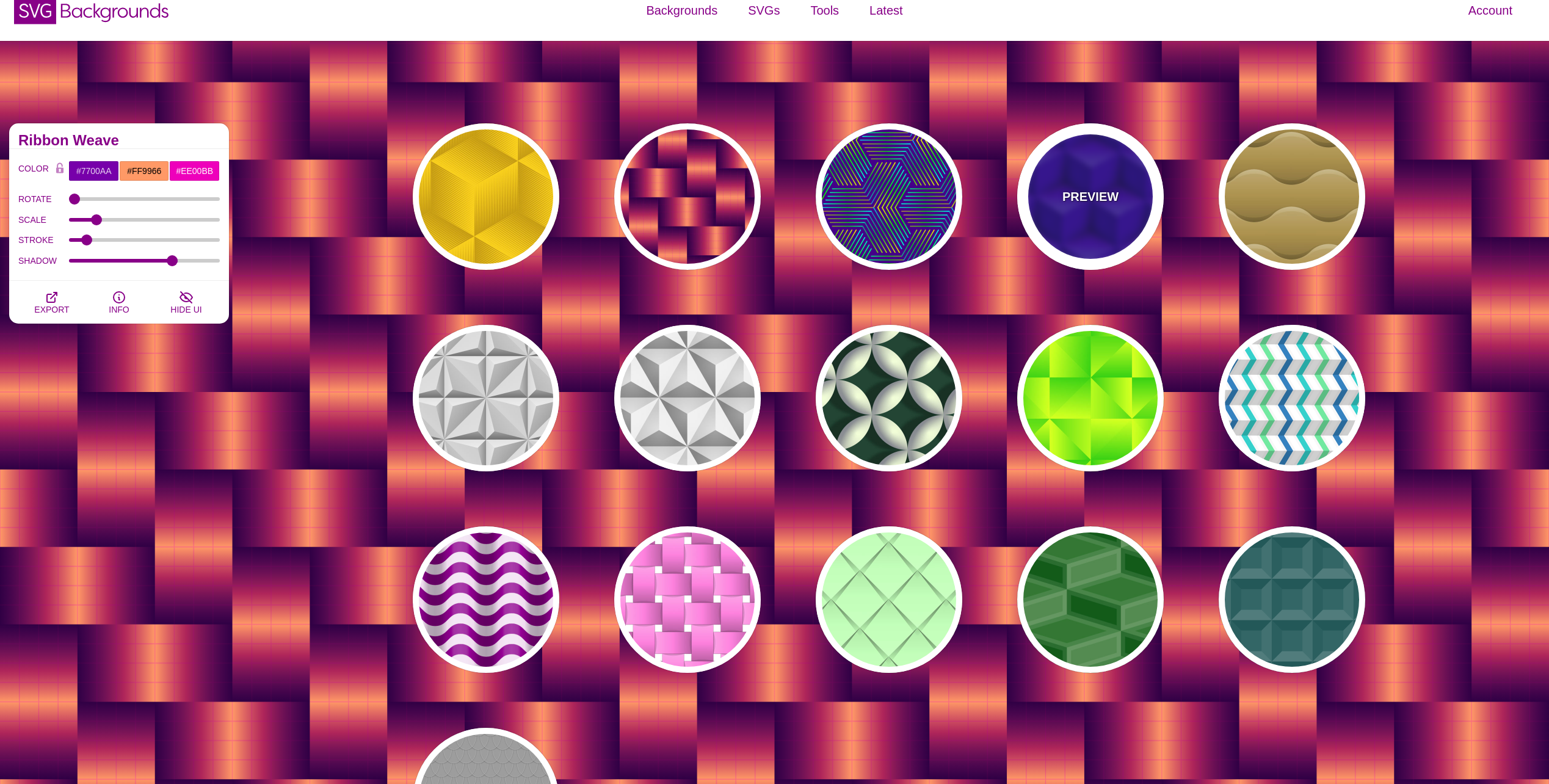
click at [1070, 188] on p "PREVIEW" at bounding box center [1090, 196] width 57 height 18
type input "#0000AA"
type input "345"
type input "0.4"
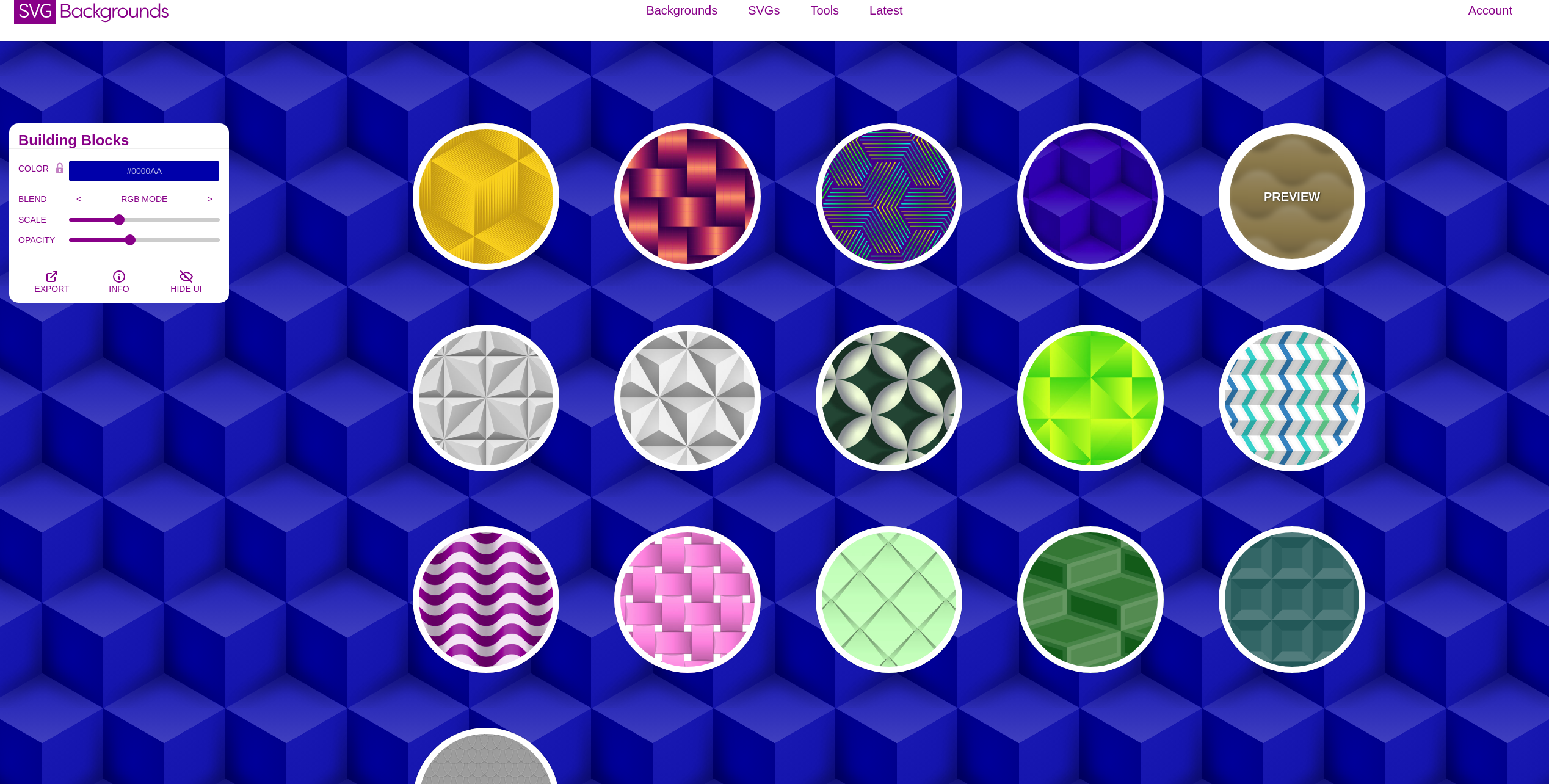
click at [1285, 183] on div "PREVIEW" at bounding box center [1292, 196] width 147 height 147
type input "#B0904C"
type input "#FFFFFF"
type input "0"
type input "1"
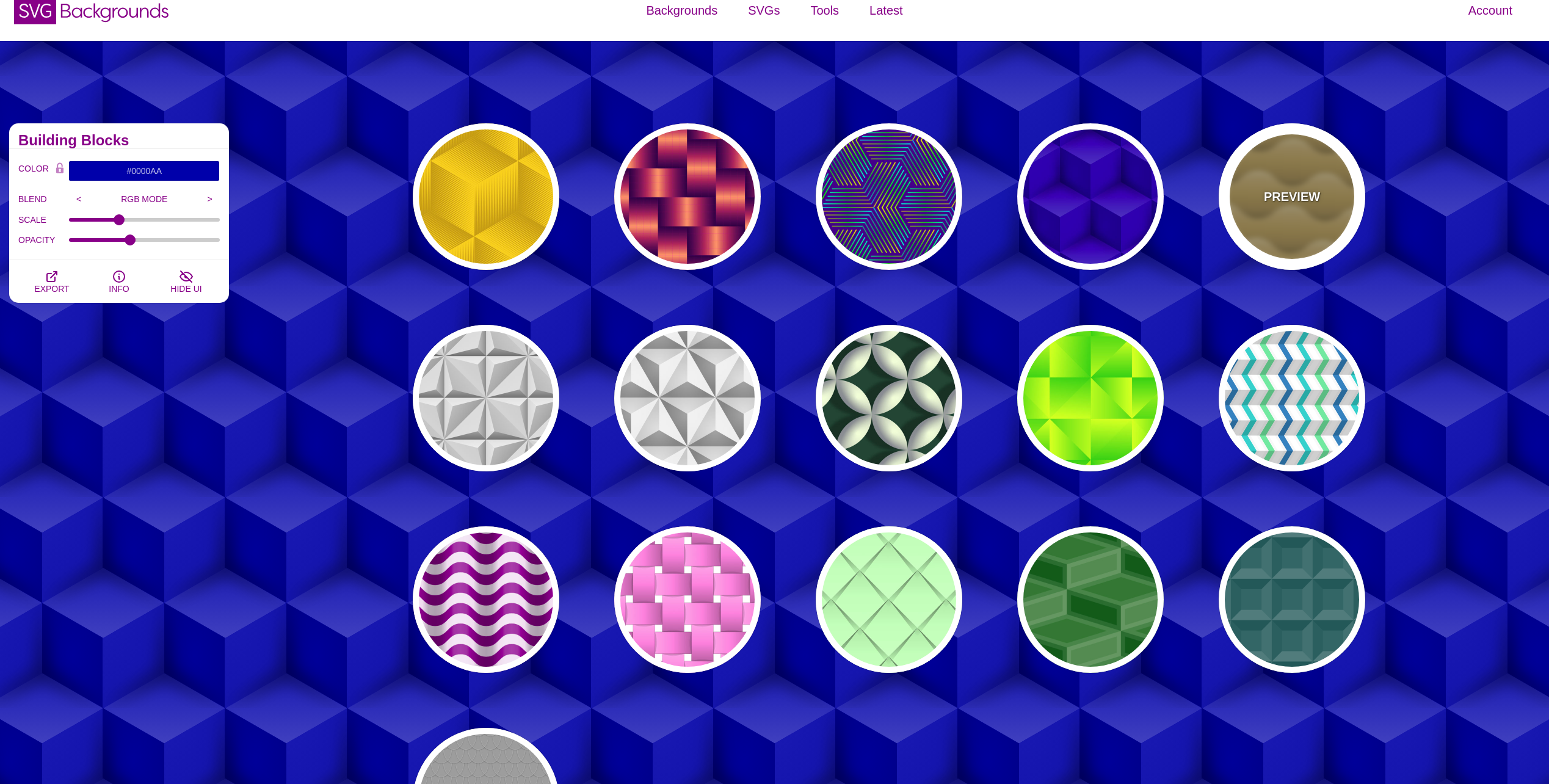
type input "0"
type input "0.5"
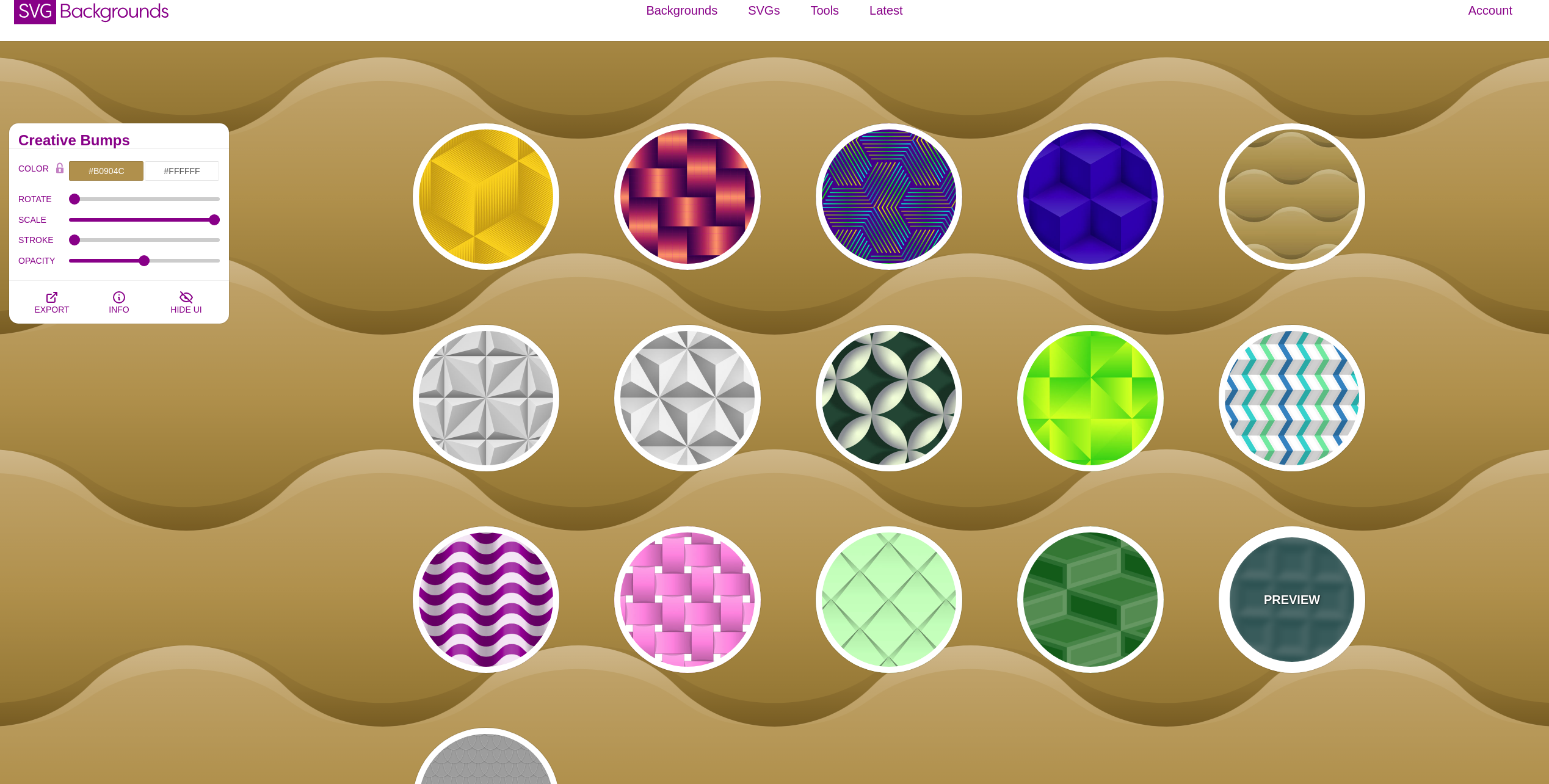
click at [1296, 584] on div "PREVIEW" at bounding box center [1292, 600] width 147 height 147
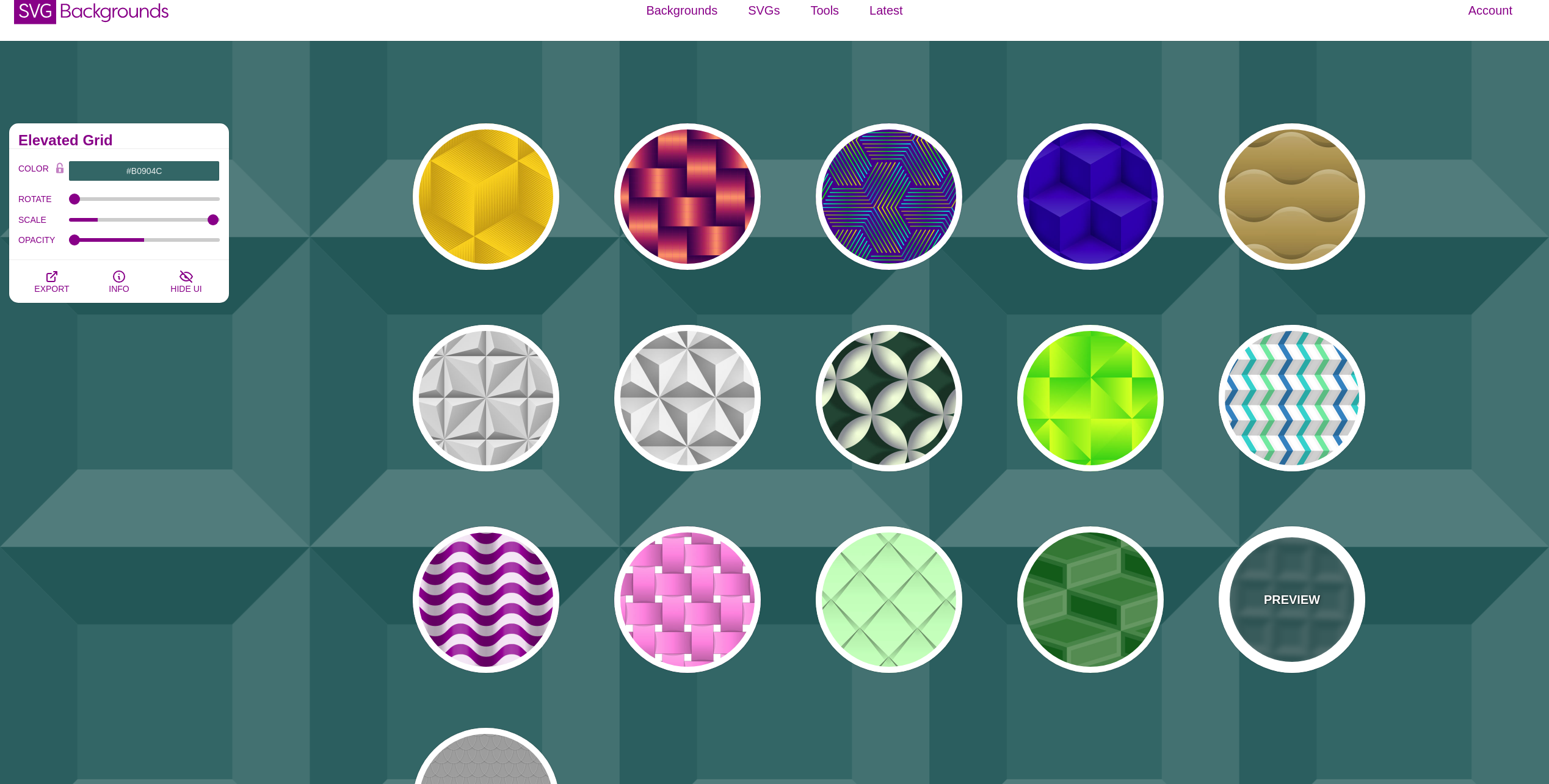
type input "#336666"
type input "0.2"
type input "0.5"
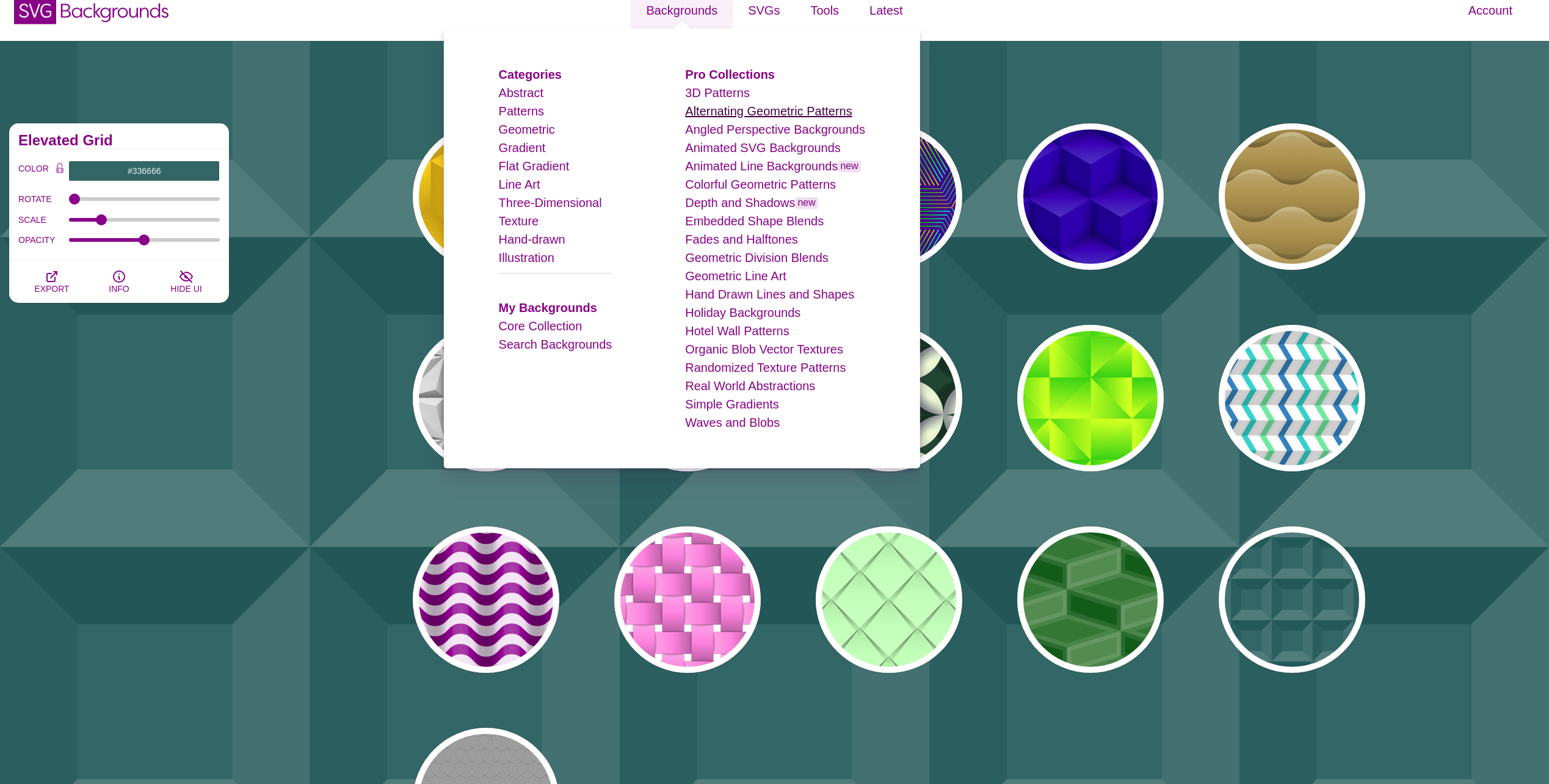
click at [724, 118] on link "Alternating Geometric Patterns" at bounding box center [768, 110] width 167 height 13
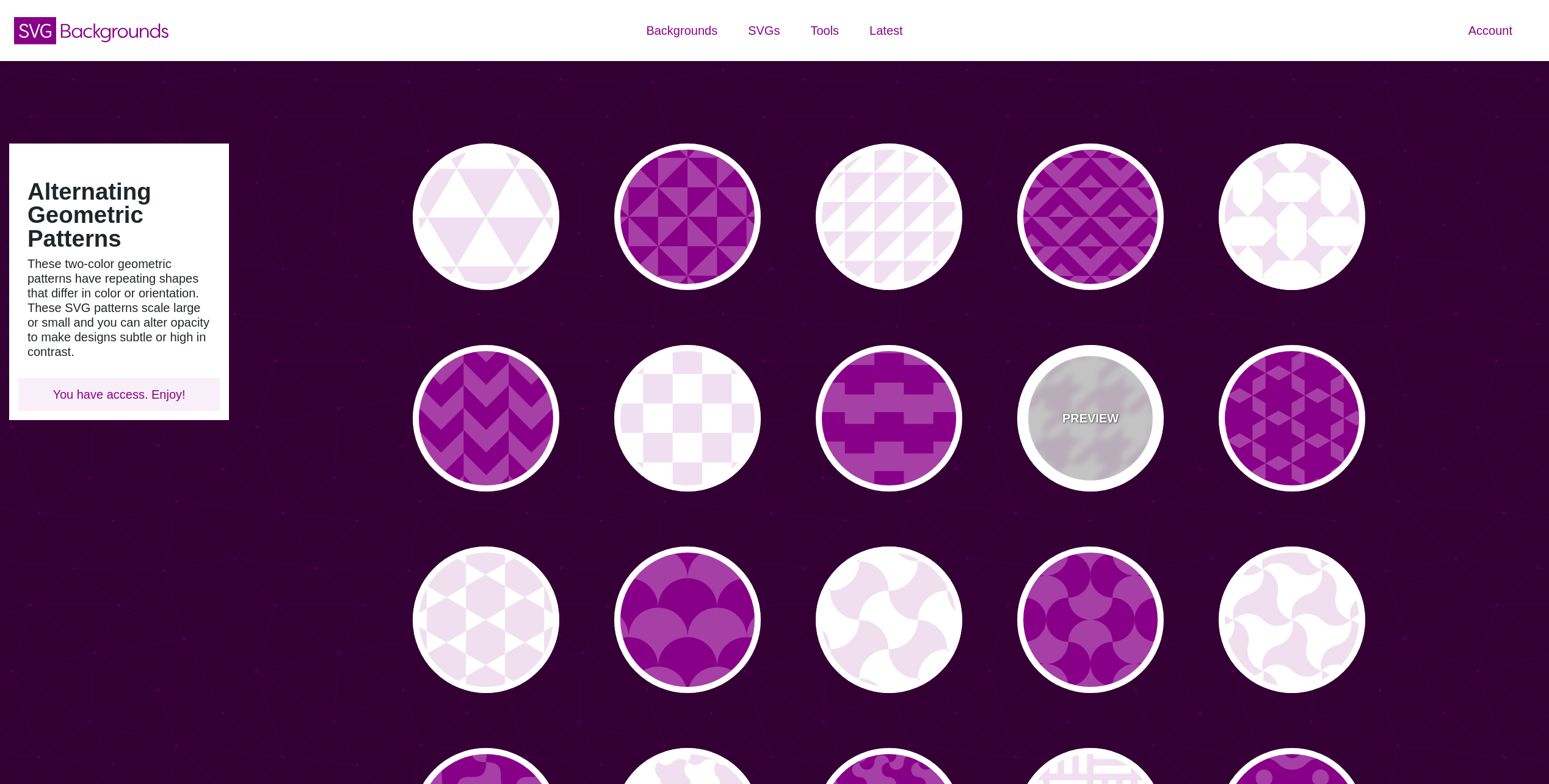
click at [1080, 403] on div "PREVIEW" at bounding box center [1090, 418] width 147 height 147
type input "#F0DFF0"
type input "#000000"
type input "0"
type input "0.2"
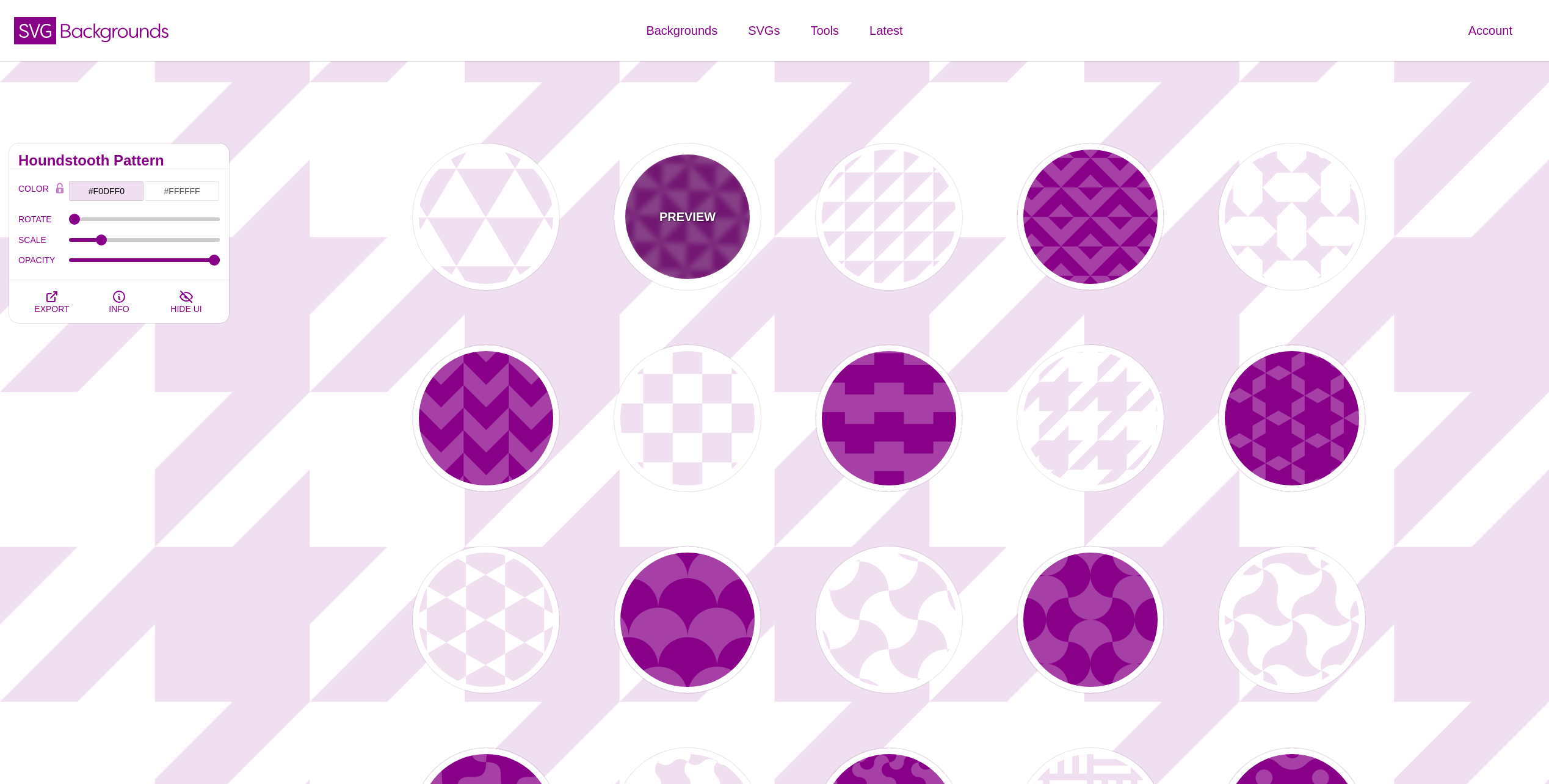
click at [650, 203] on div "PREVIEW" at bounding box center [688, 216] width 147 height 147
type input "#A640A6"
type input "#880088"
type input "#FFFFFF"
type input "0"
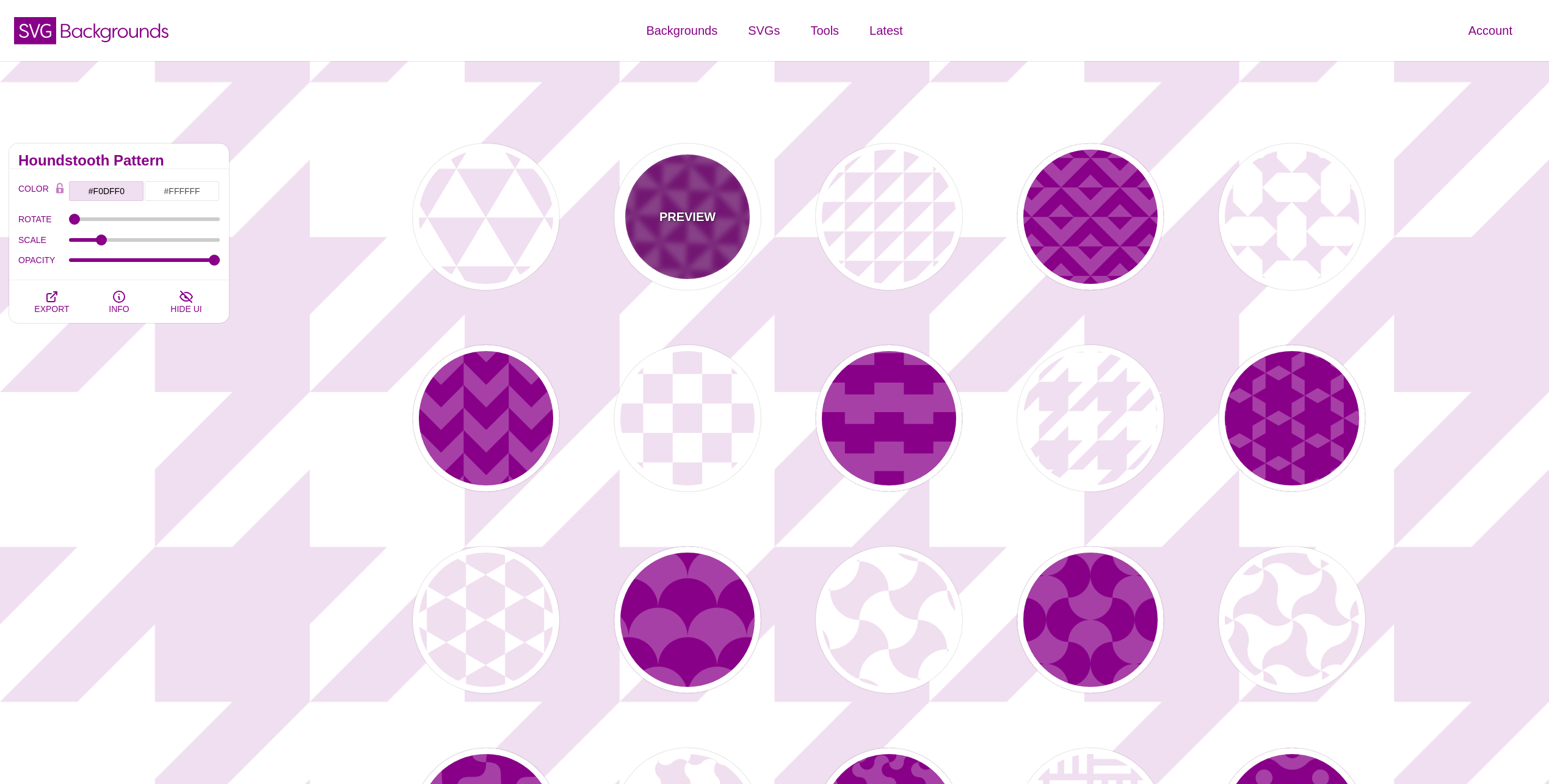
type input "0.2"
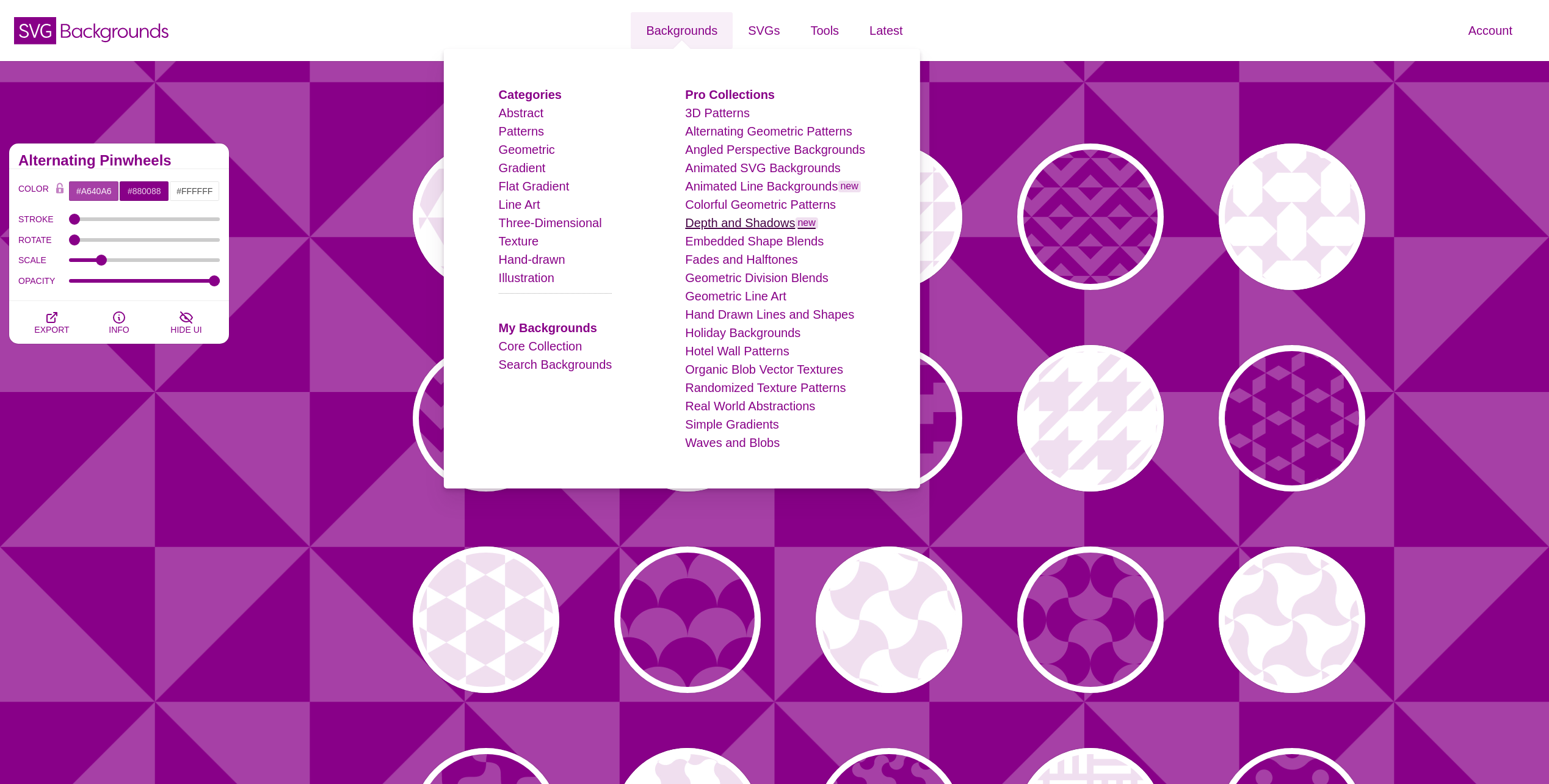
click at [711, 219] on link "Depth and Shadows new" at bounding box center [751, 223] width 133 height 13
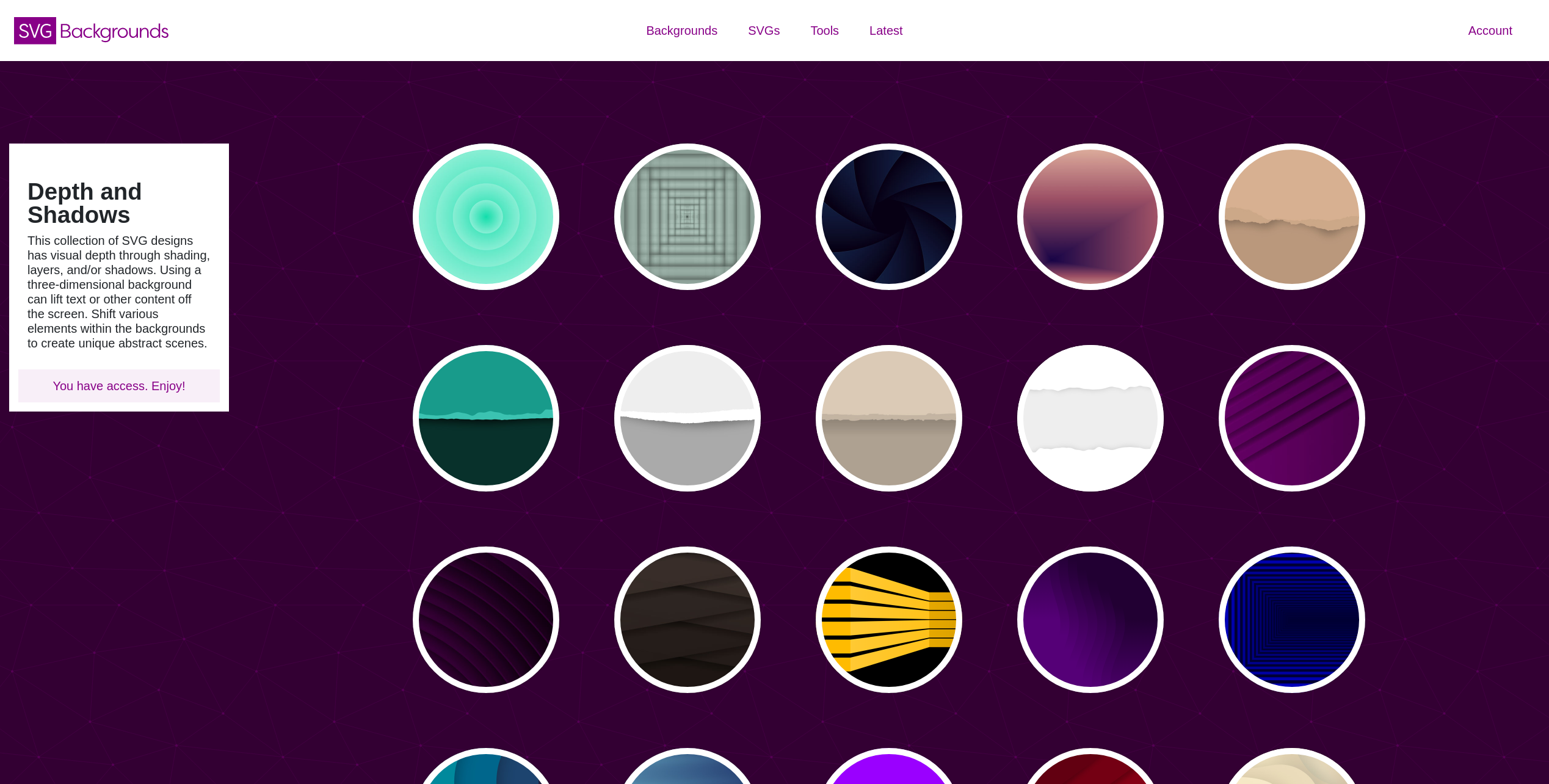
type input "#450057"
type input "#FFFFFF"
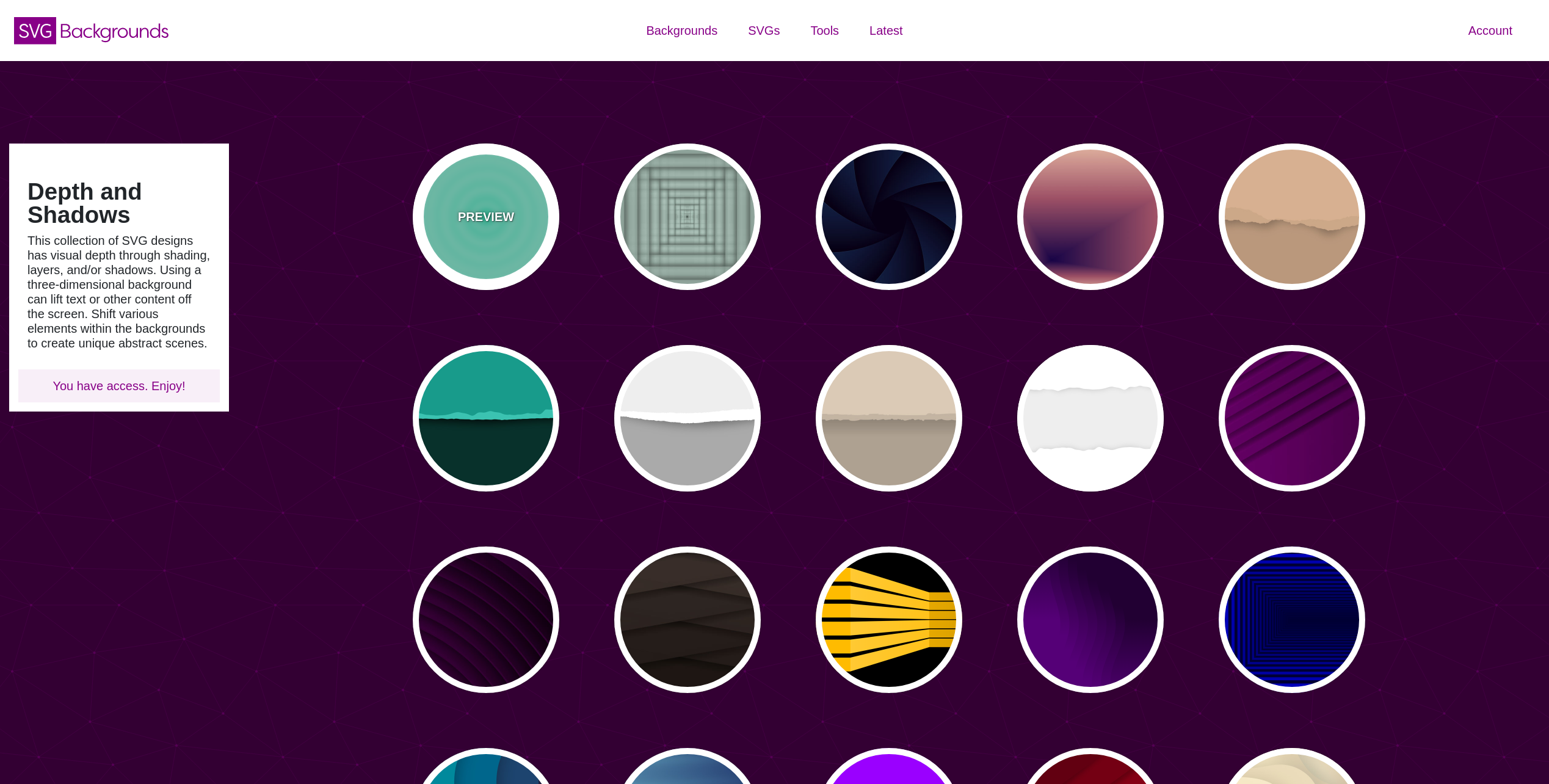
click at [493, 216] on p "PREVIEW" at bounding box center [486, 216] width 57 height 18
type input "#11DDAA"
type input "0"
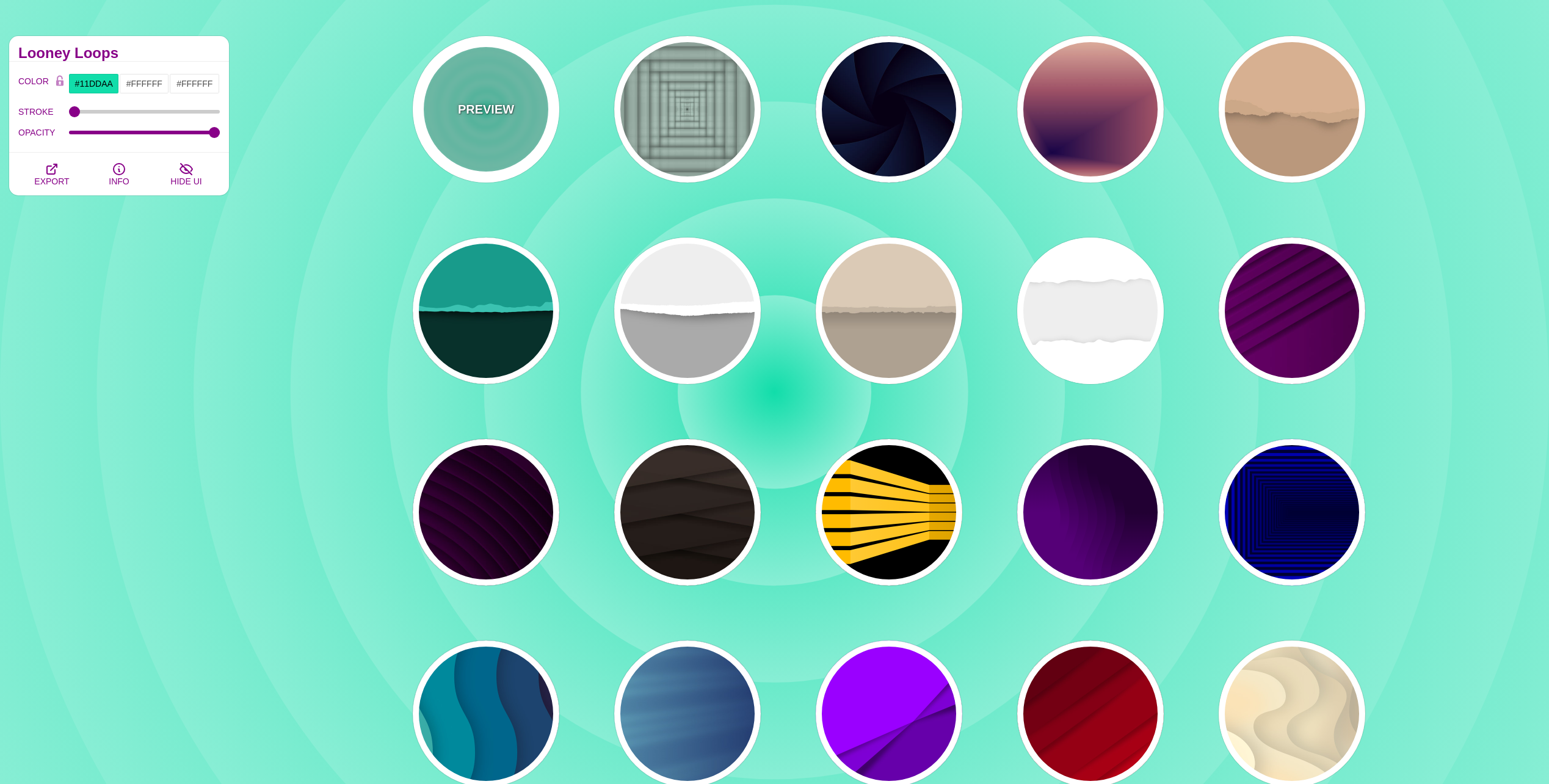
scroll to position [122, 0]
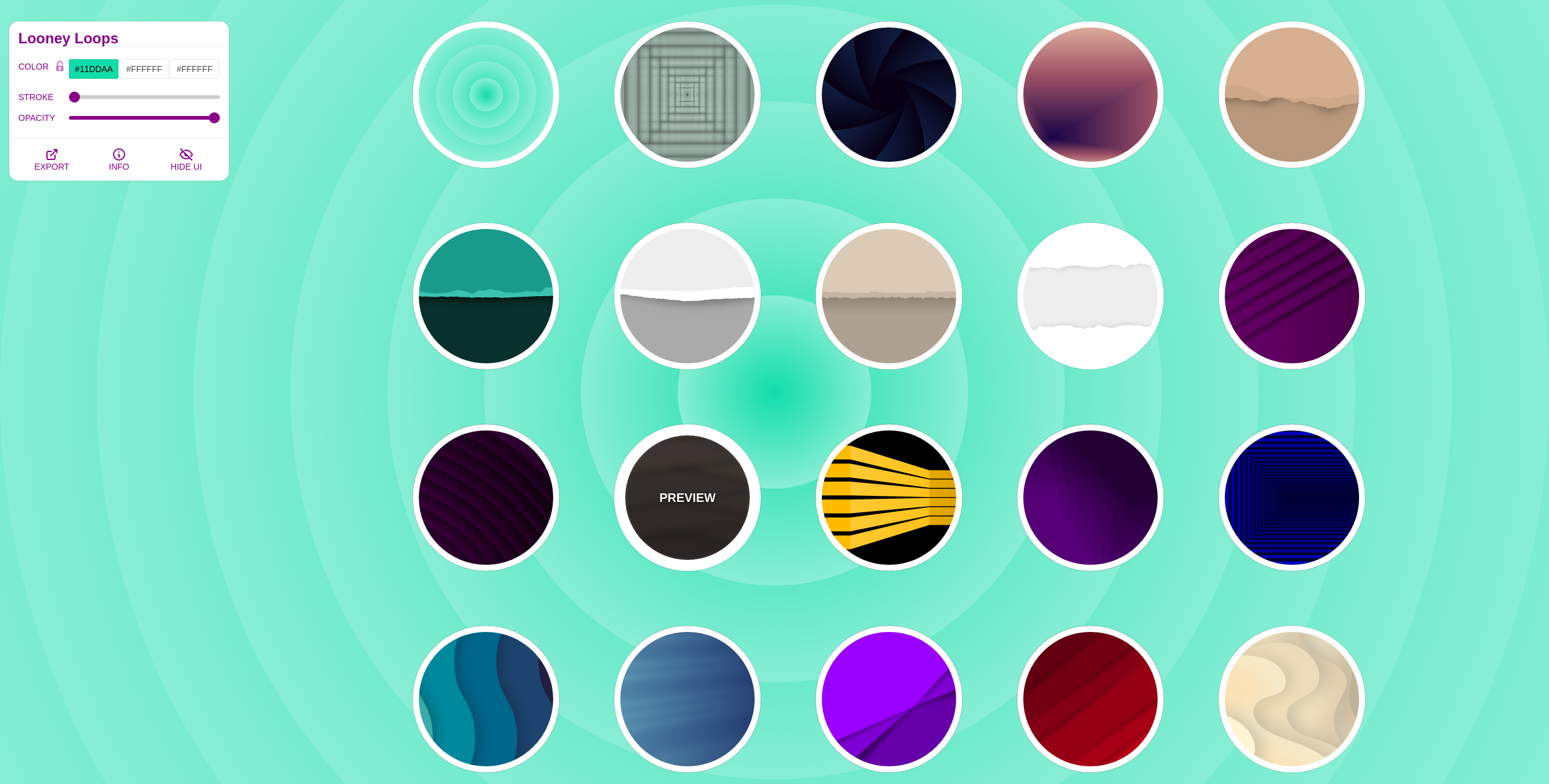
click at [716, 495] on div "PREVIEW" at bounding box center [688, 497] width 147 height 147
type input "#1C1612"
type input "#4D3D37"
type input "0"
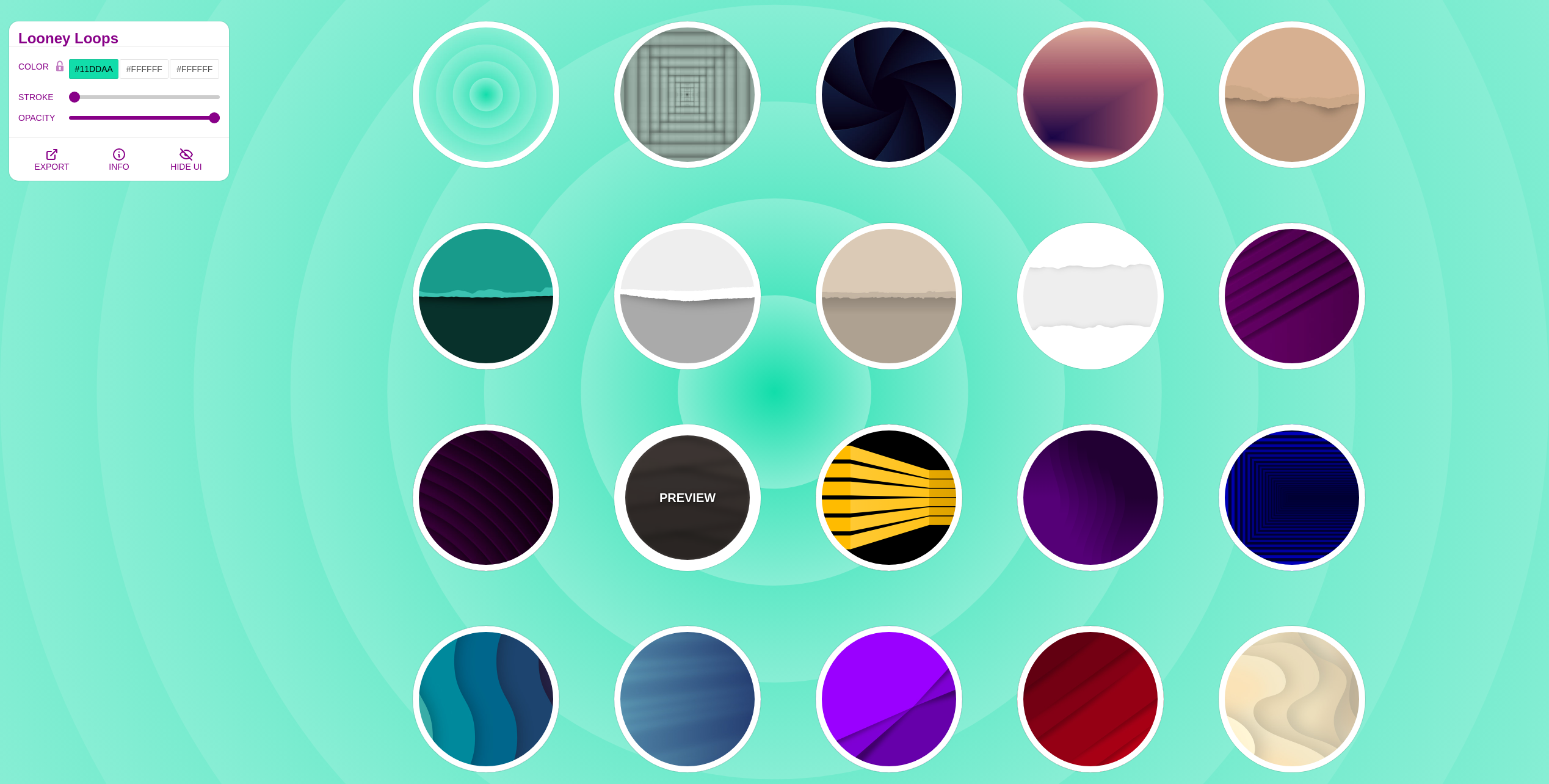
type input "0.9"
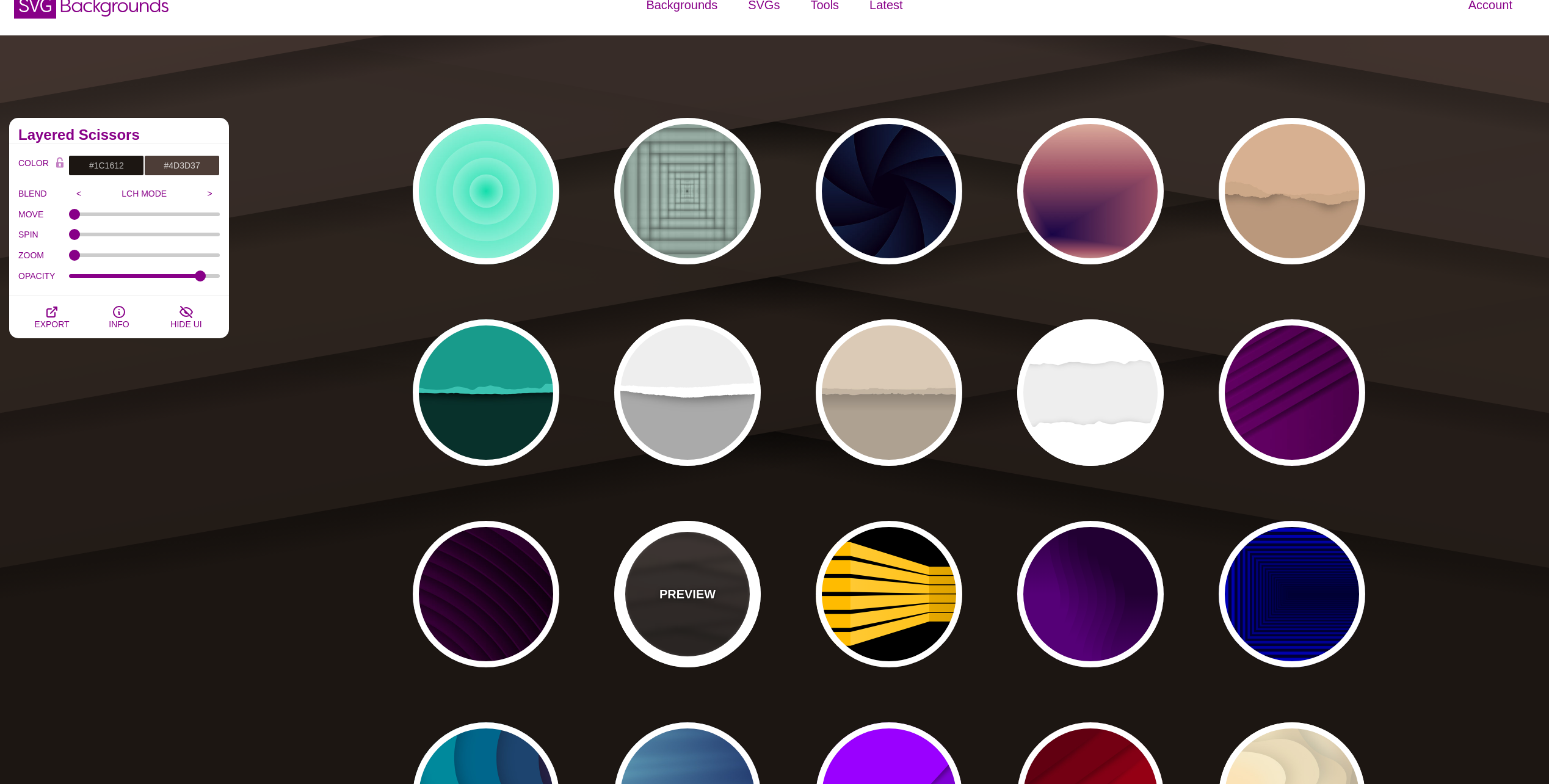
scroll to position [0, 0]
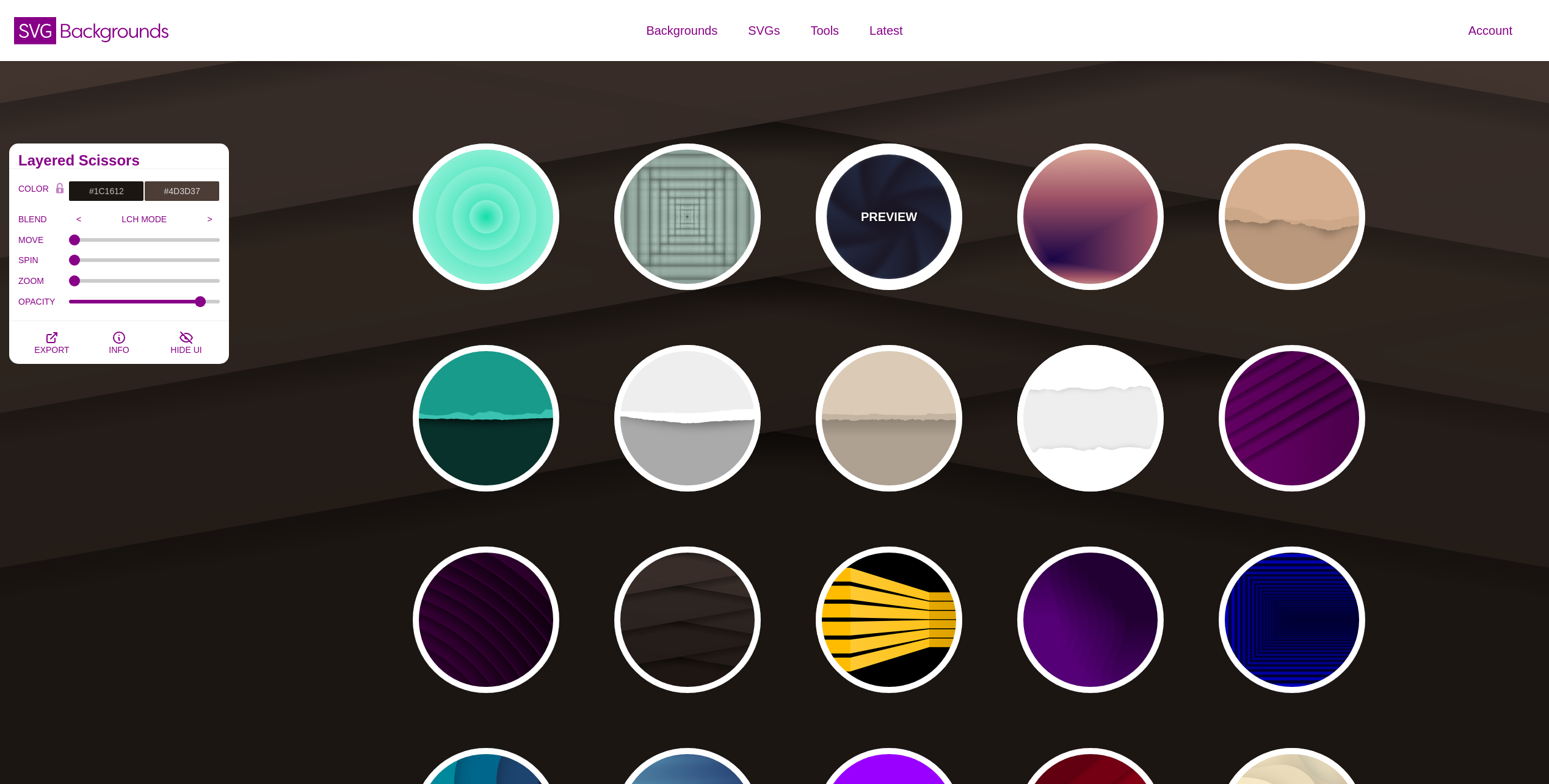
click at [875, 220] on p "PREVIEW" at bounding box center [888, 216] width 57 height 18
type input "#070014"
type input "#1A3666"
type input "#99FFFF"
type input "1"
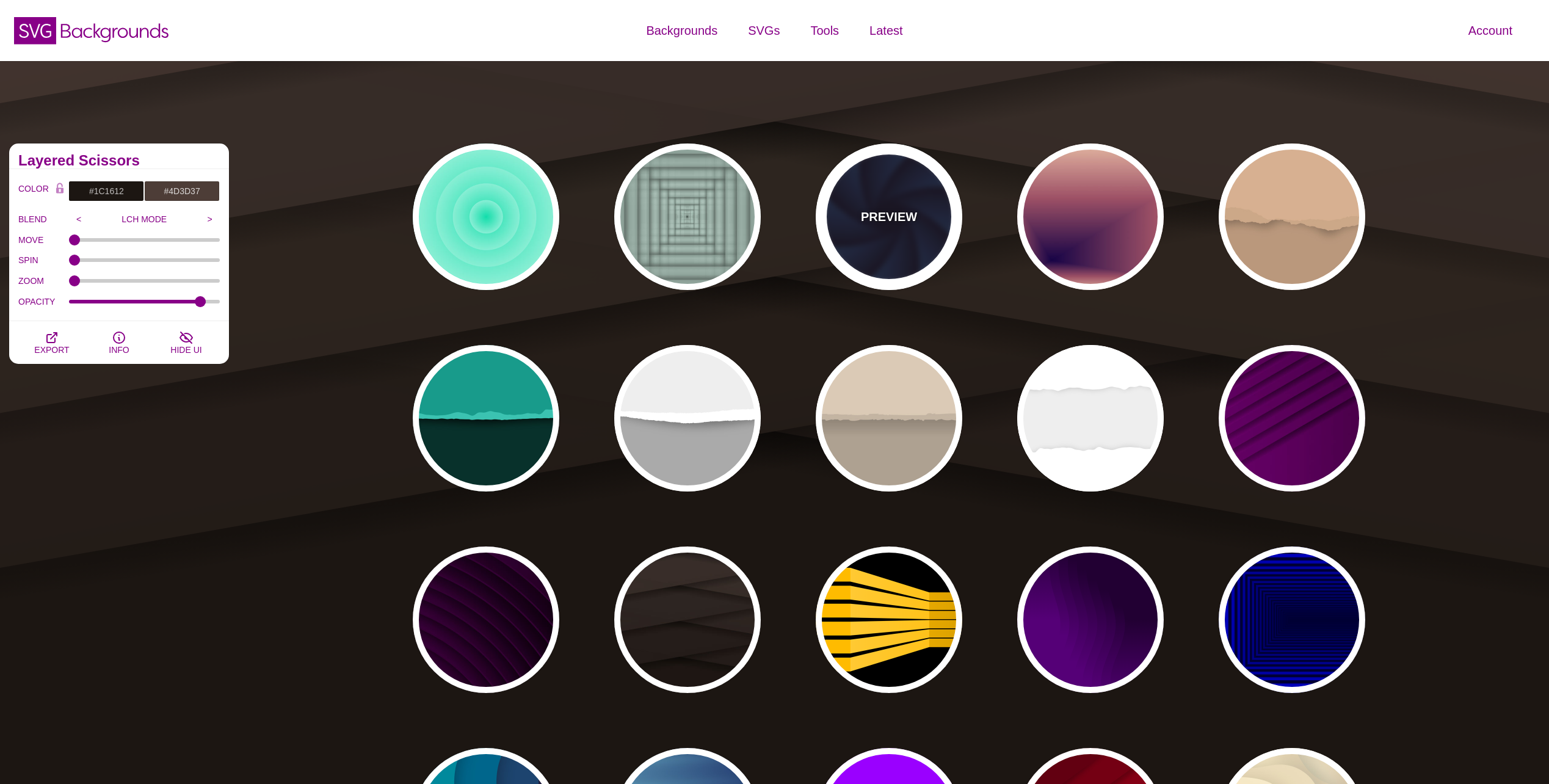
type input "1"
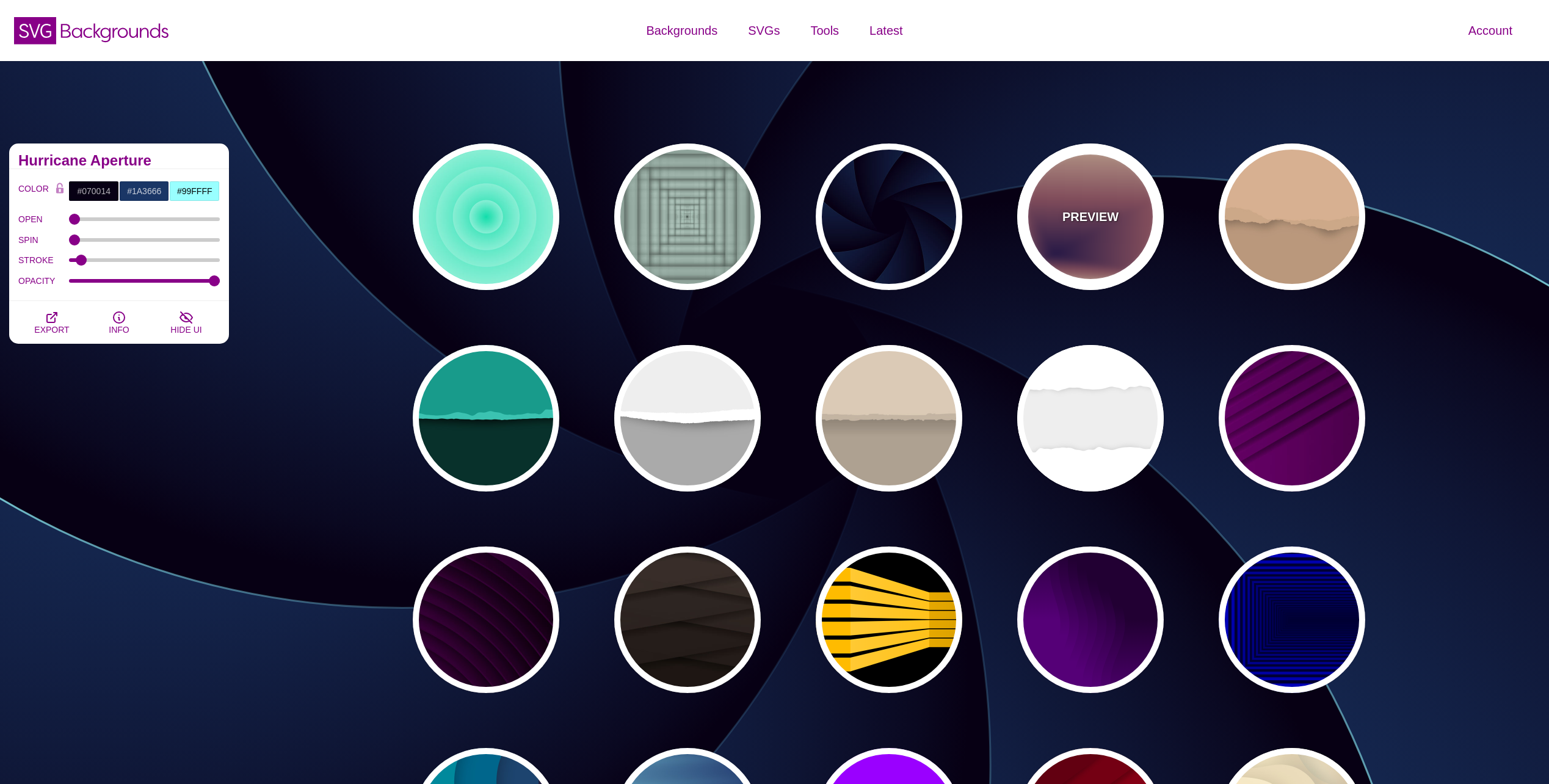
click at [1083, 209] on p "PREVIEW" at bounding box center [1090, 216] width 57 height 18
type input "#EEC6AB"
type input "#170346"
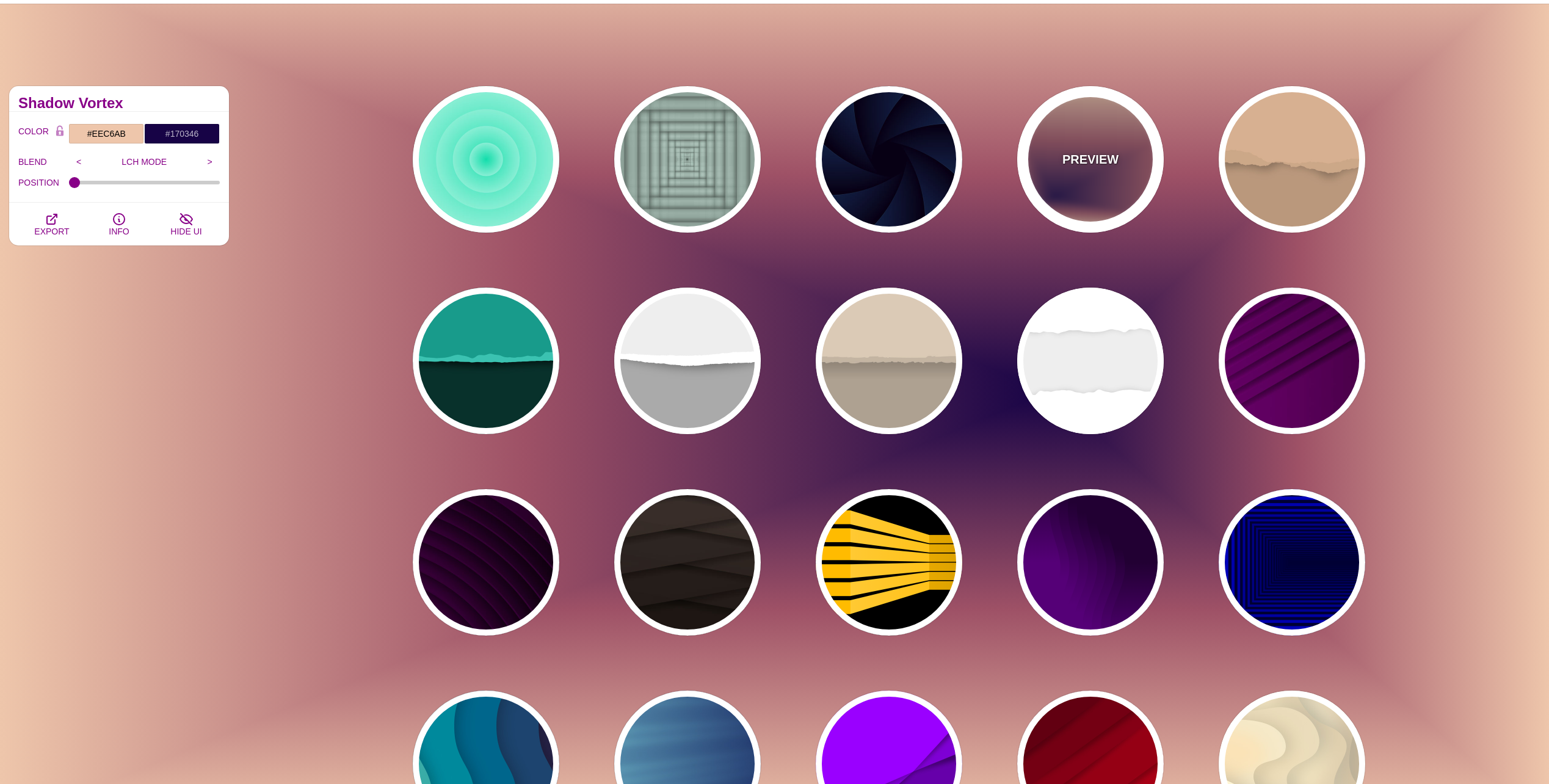
scroll to position [61, 0]
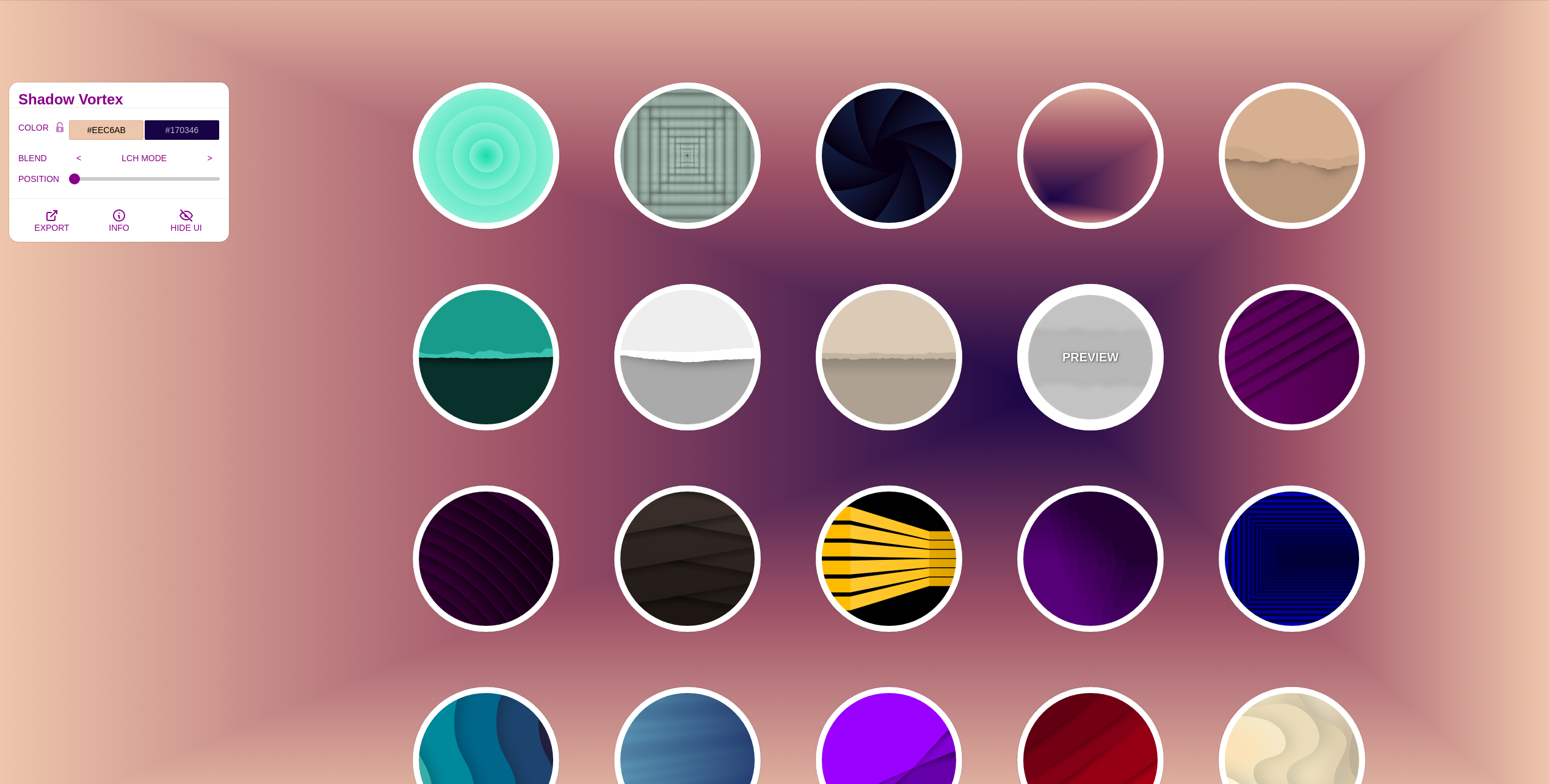
click at [1062, 360] on div "PREVIEW" at bounding box center [1090, 357] width 147 height 147
type input "#EEEEEE"
type input "#FFFFFF"
type input "0.2"
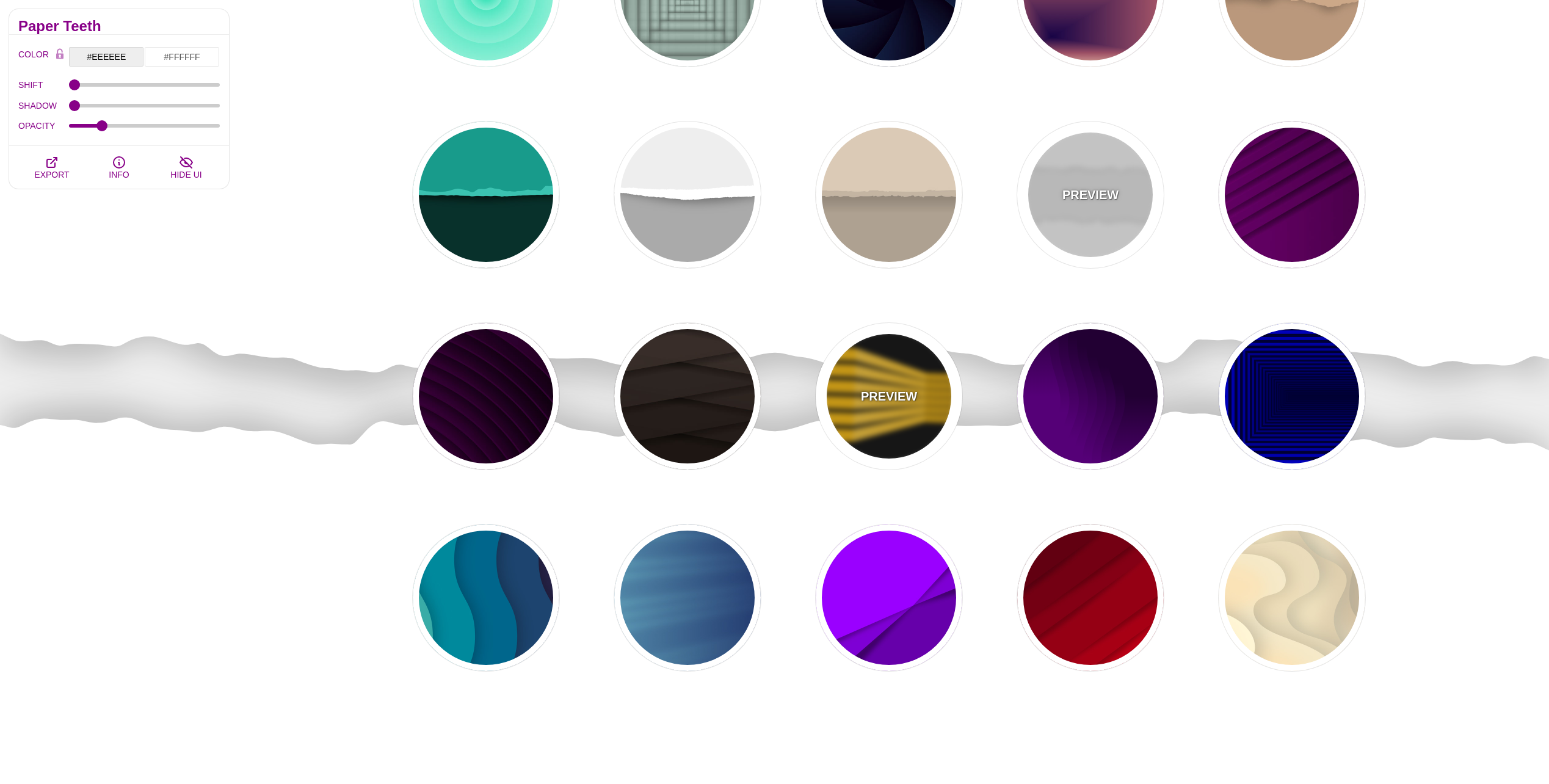
scroll to position [224, 0]
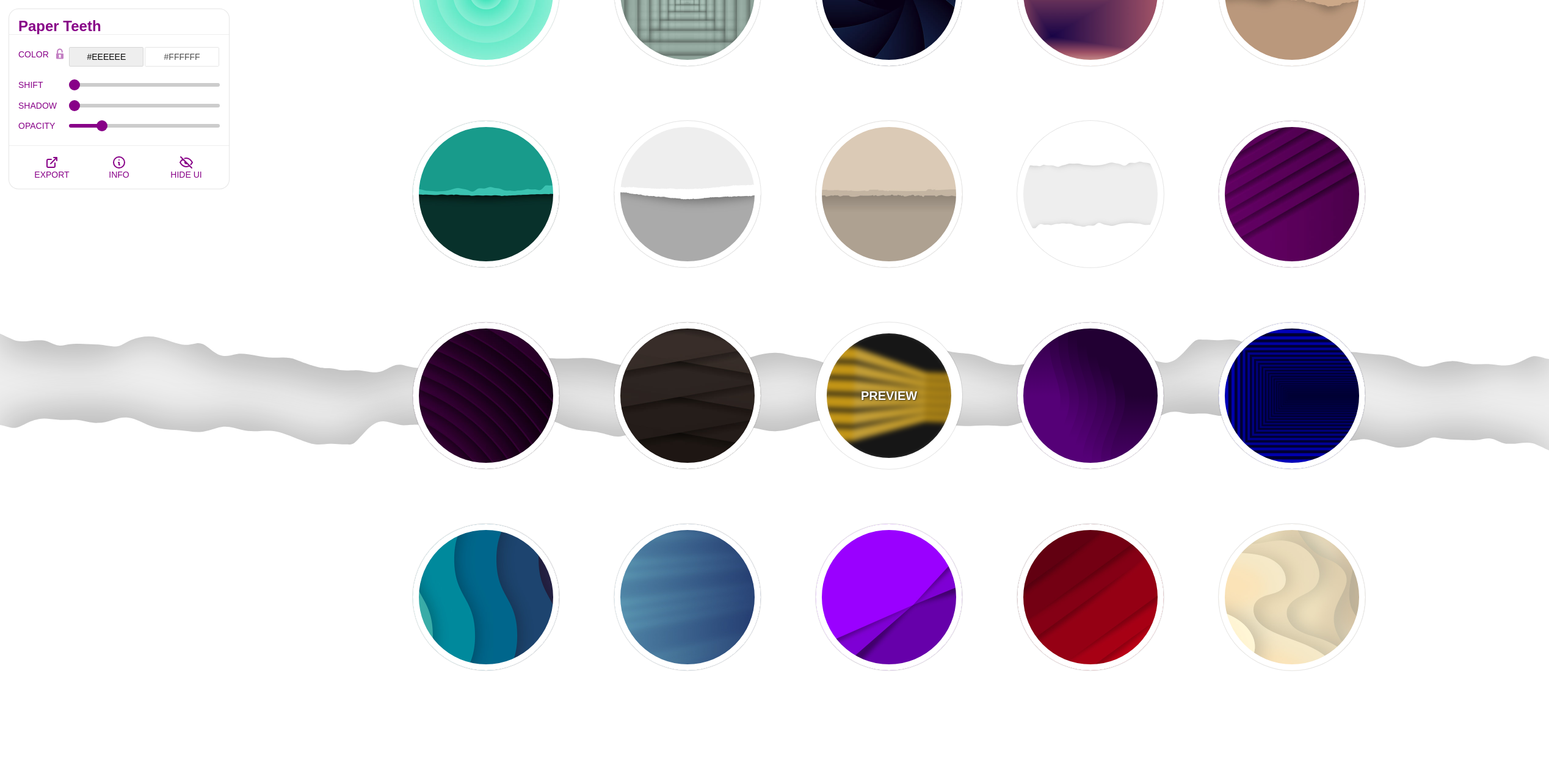
click at [898, 408] on div "PREVIEW" at bounding box center [888, 395] width 147 height 147
type input "#000000"
type input "#FFBB00"
type input "900"
type input "100"
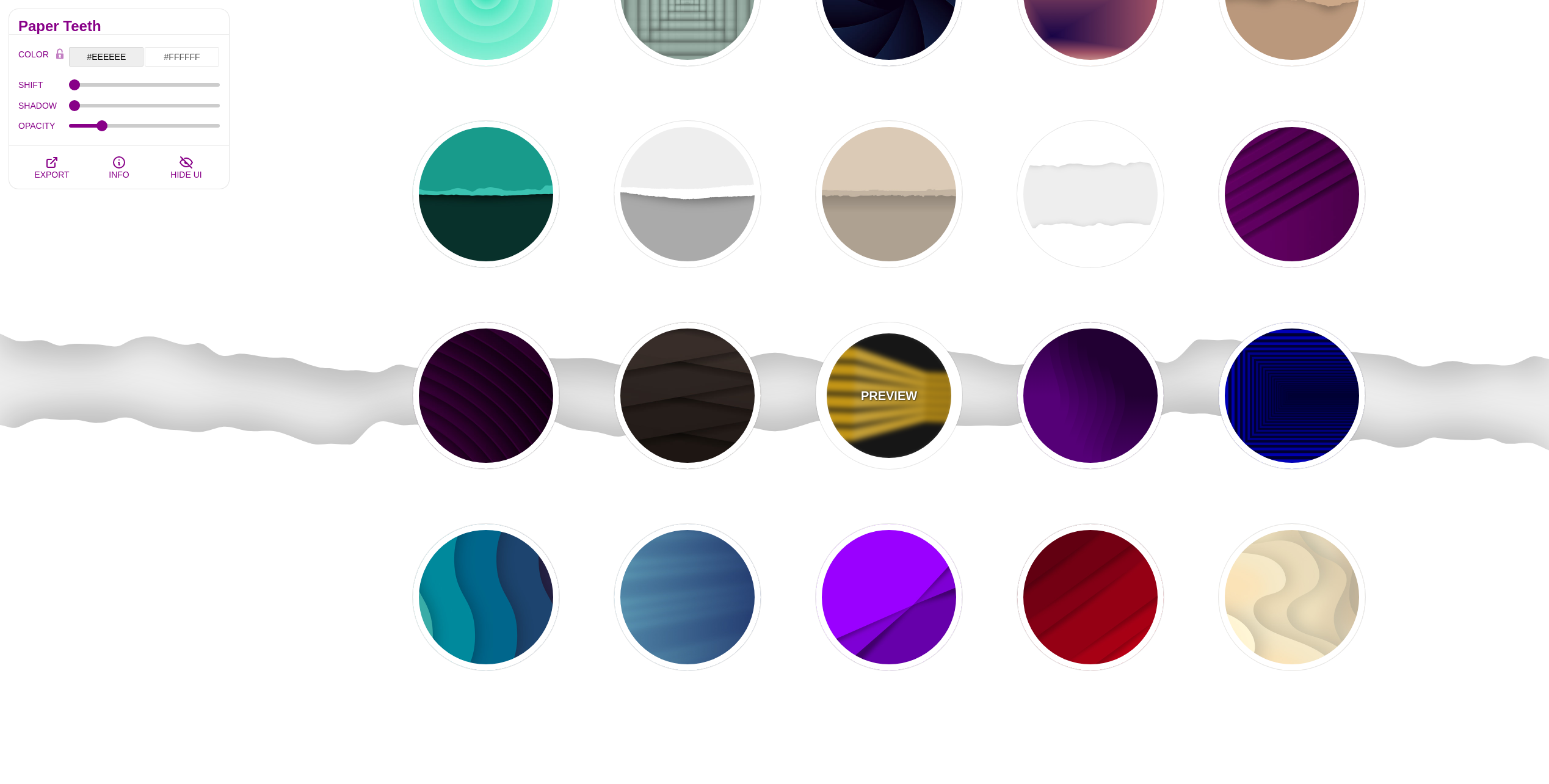
type input "1"
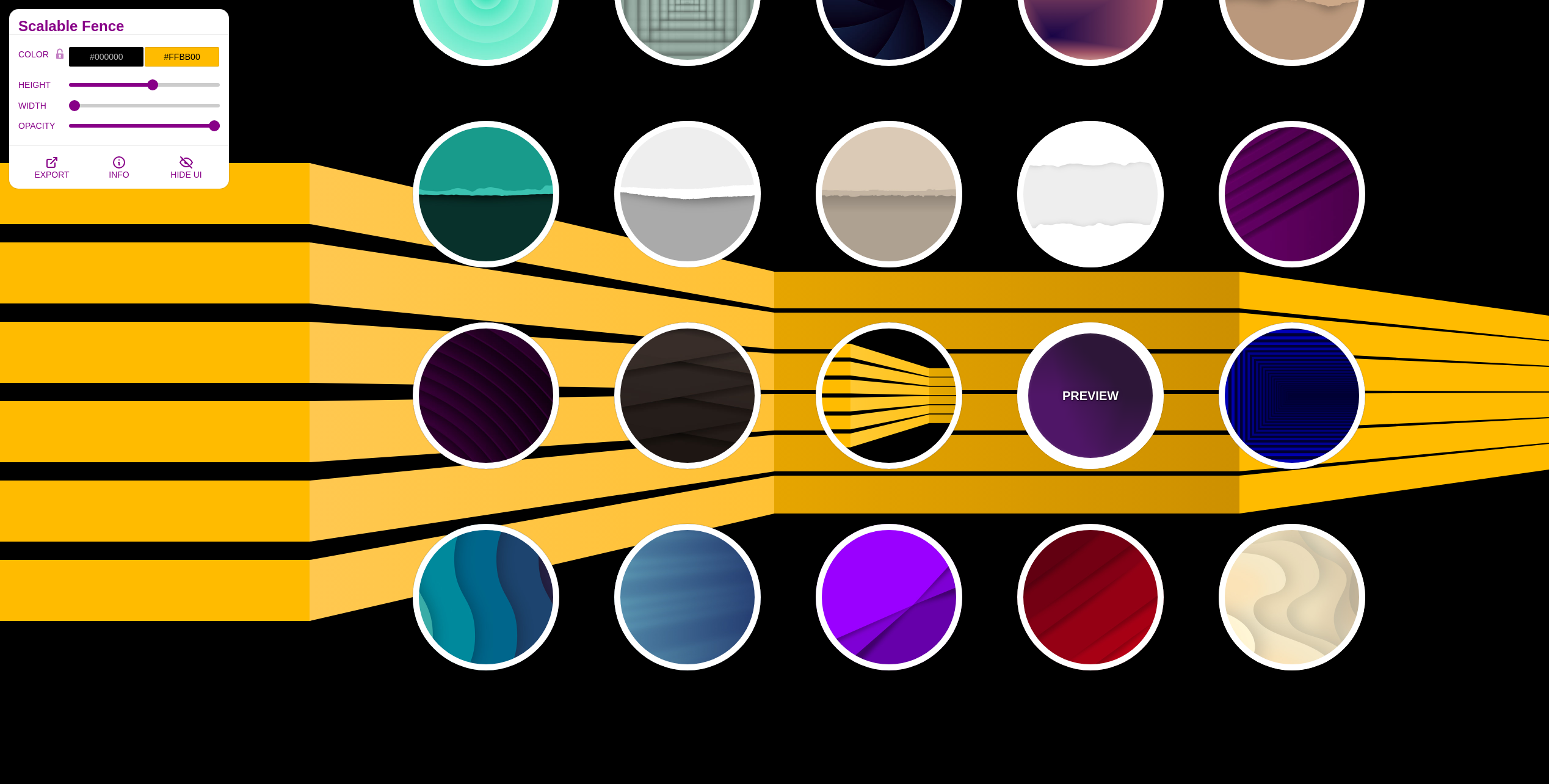
click at [1115, 407] on div "PREVIEW" at bounding box center [1090, 395] width 147 height 147
type input "#550077"
type input "#220033"
type input "0"
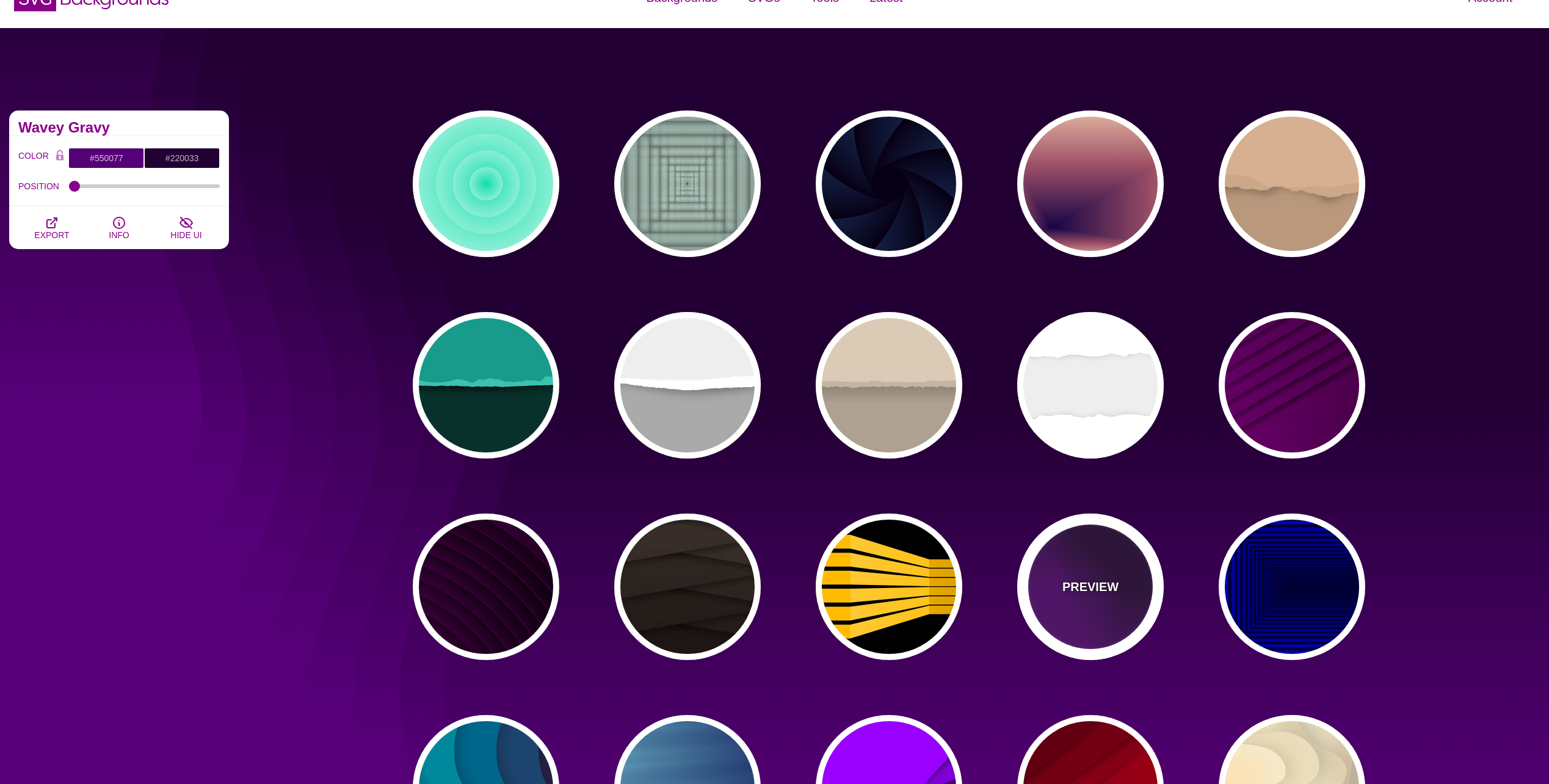
scroll to position [0, 0]
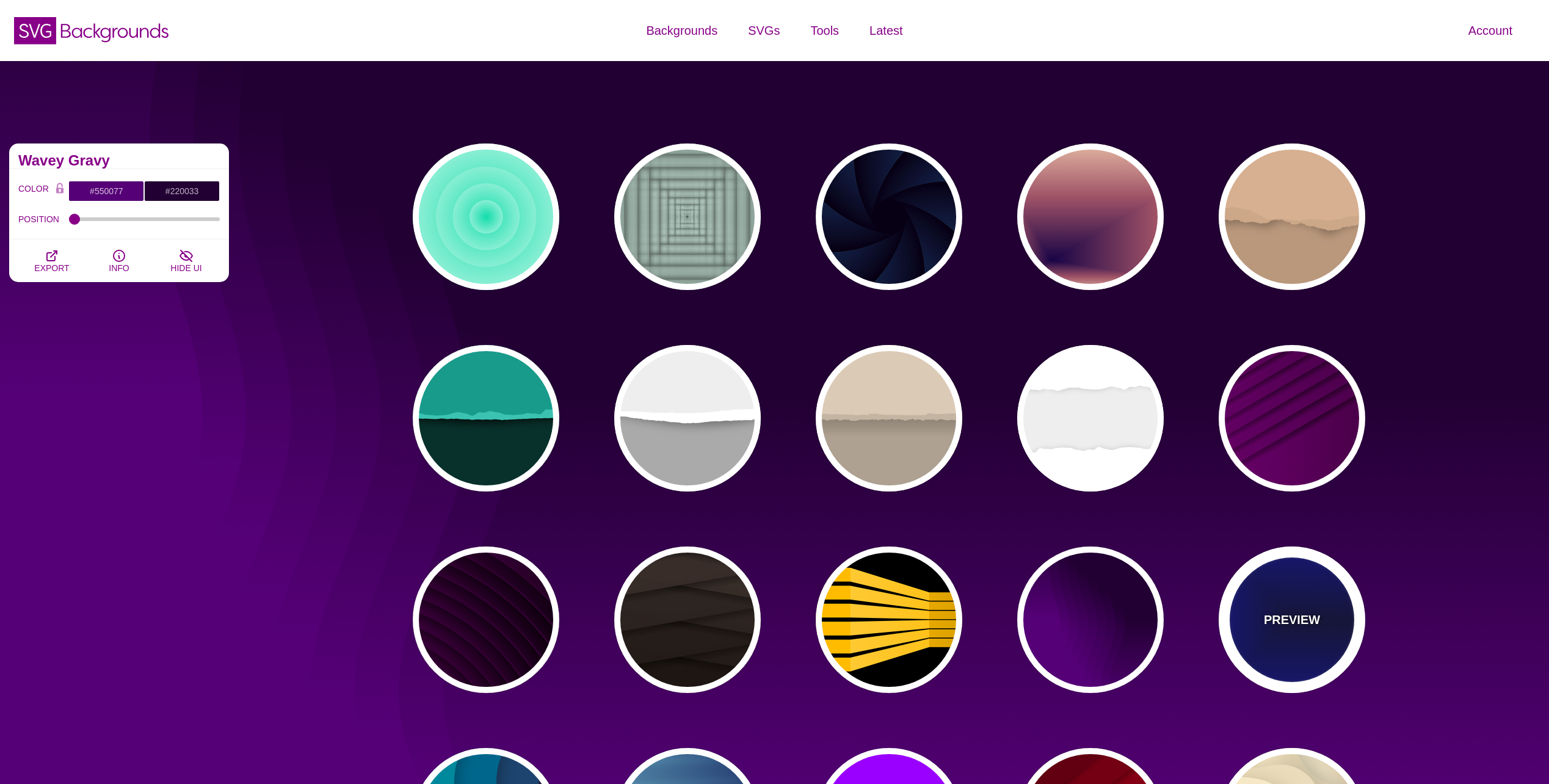
click at [1299, 616] on p "PREVIEW" at bounding box center [1292, 619] width 57 height 18
type input "#000033"
type input "#0000CC"
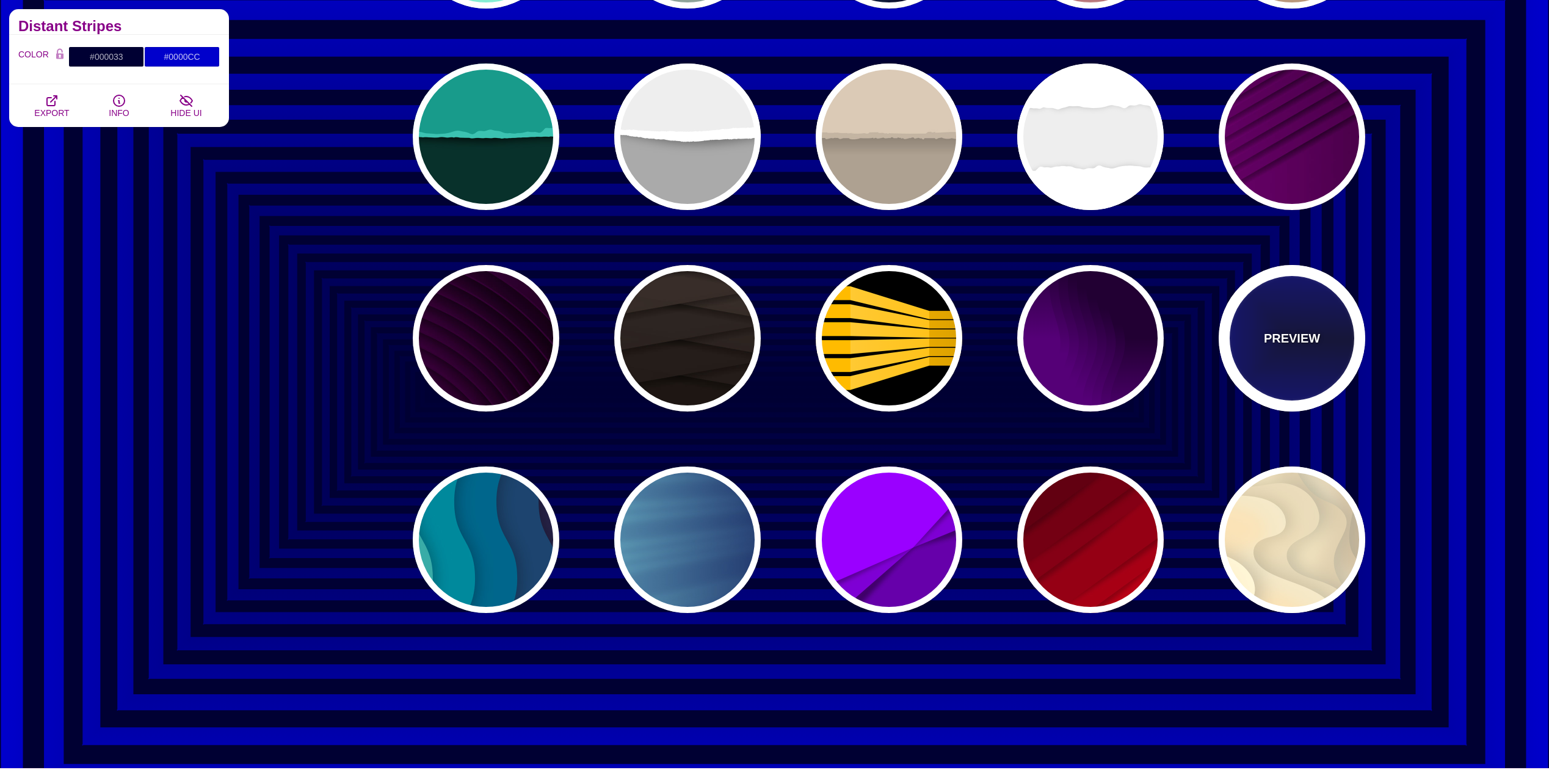
scroll to position [285, 0]
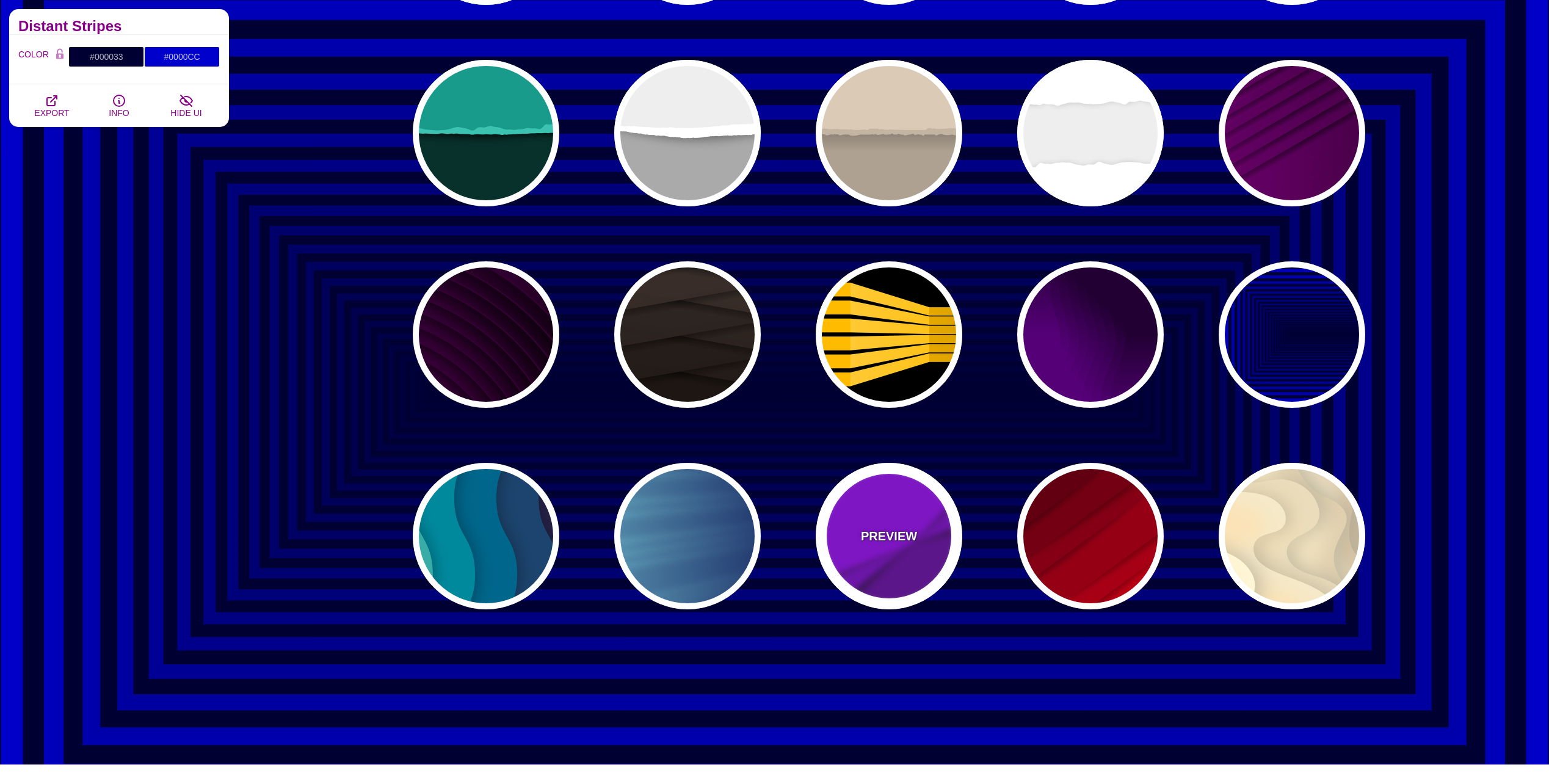
click at [889, 542] on p "PREVIEW" at bounding box center [888, 535] width 57 height 18
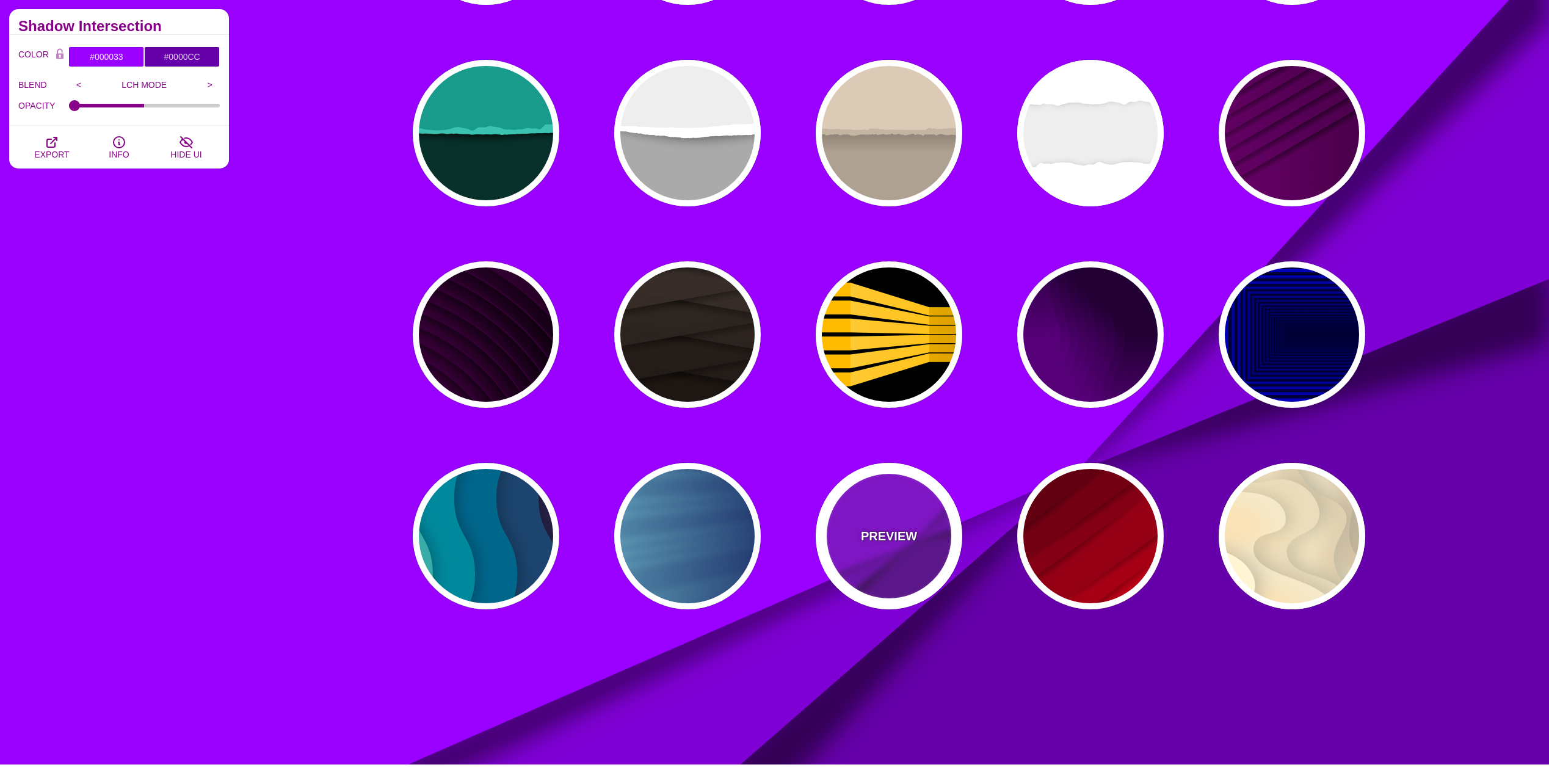
type input "#9900FF"
type input "#6600AA"
type input "0.5"
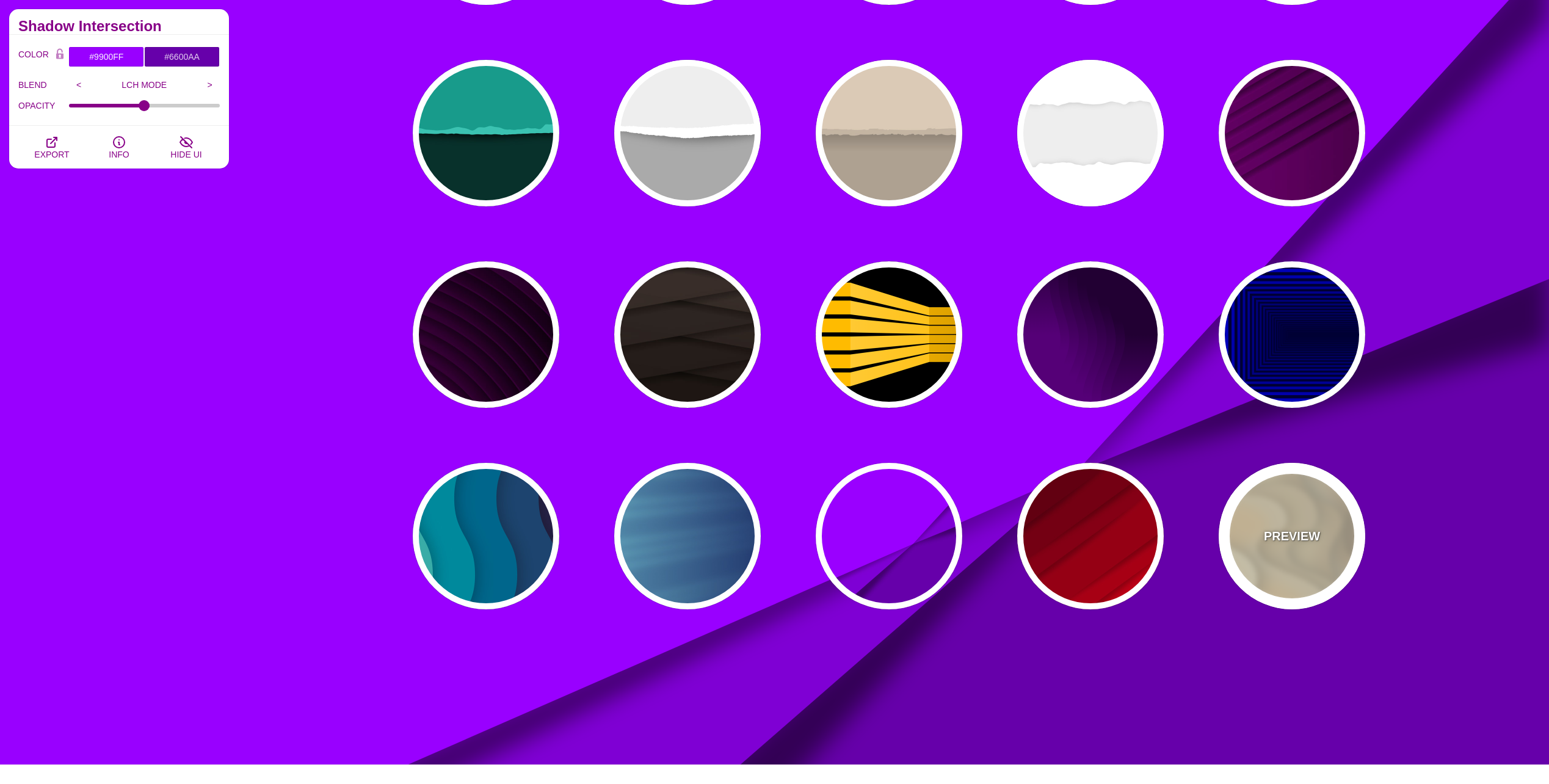
click at [1272, 525] on div "PREVIEW" at bounding box center [1292, 535] width 147 height 147
type input "#FFF7D7"
type input "#57250C"
type input "#FF8B28"
type input "0"
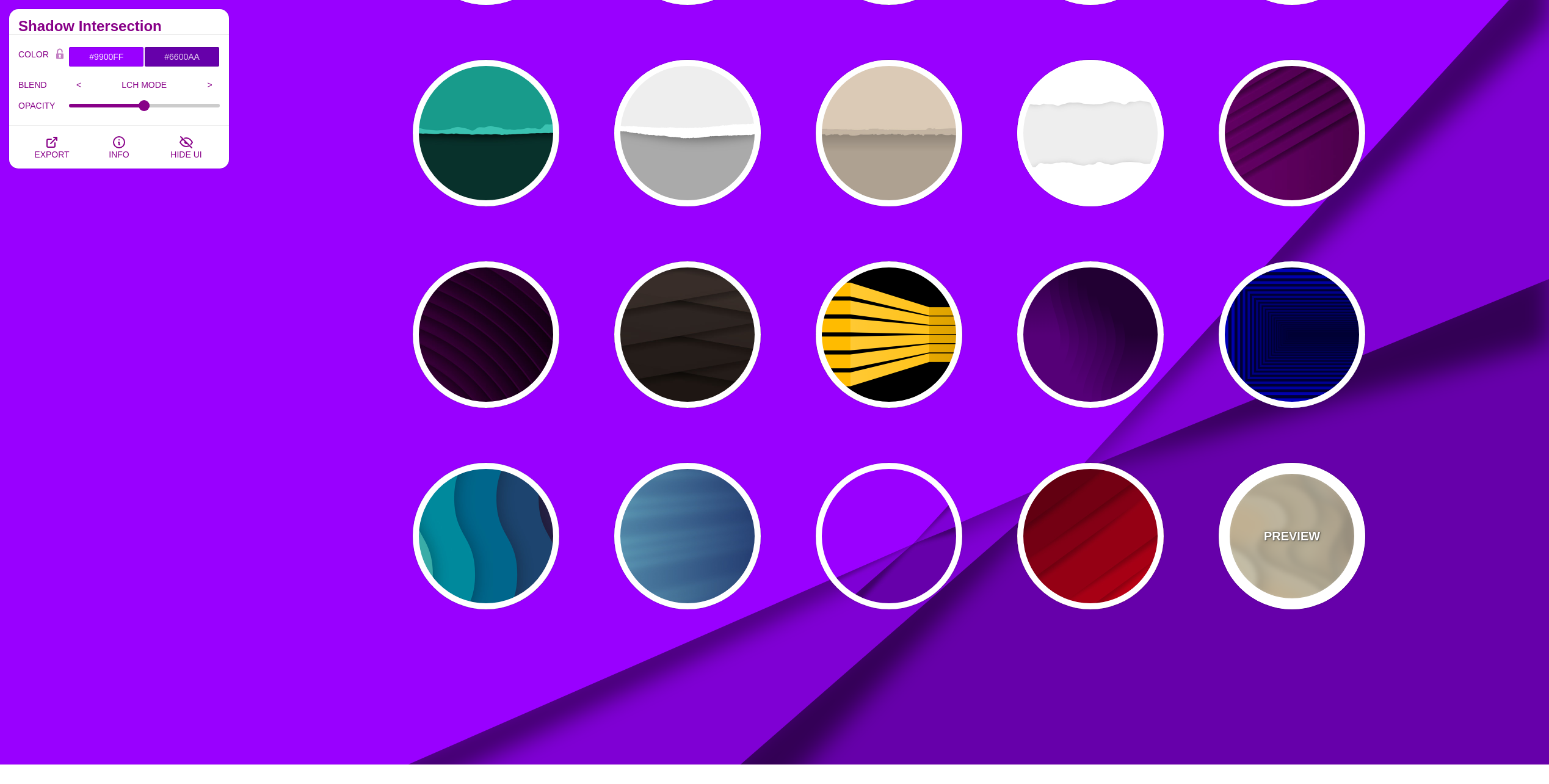
type input "0.7"
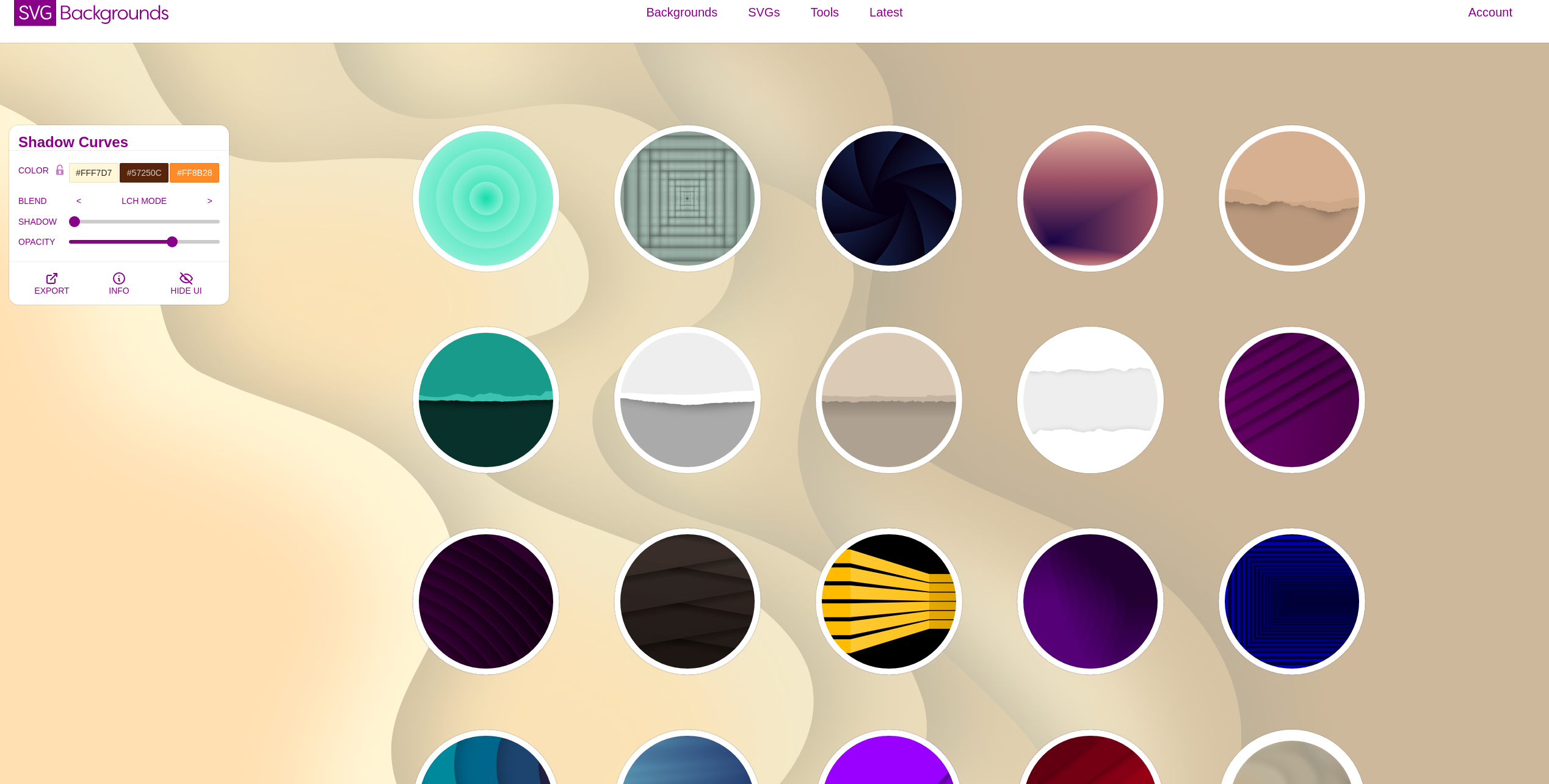
scroll to position [0, 0]
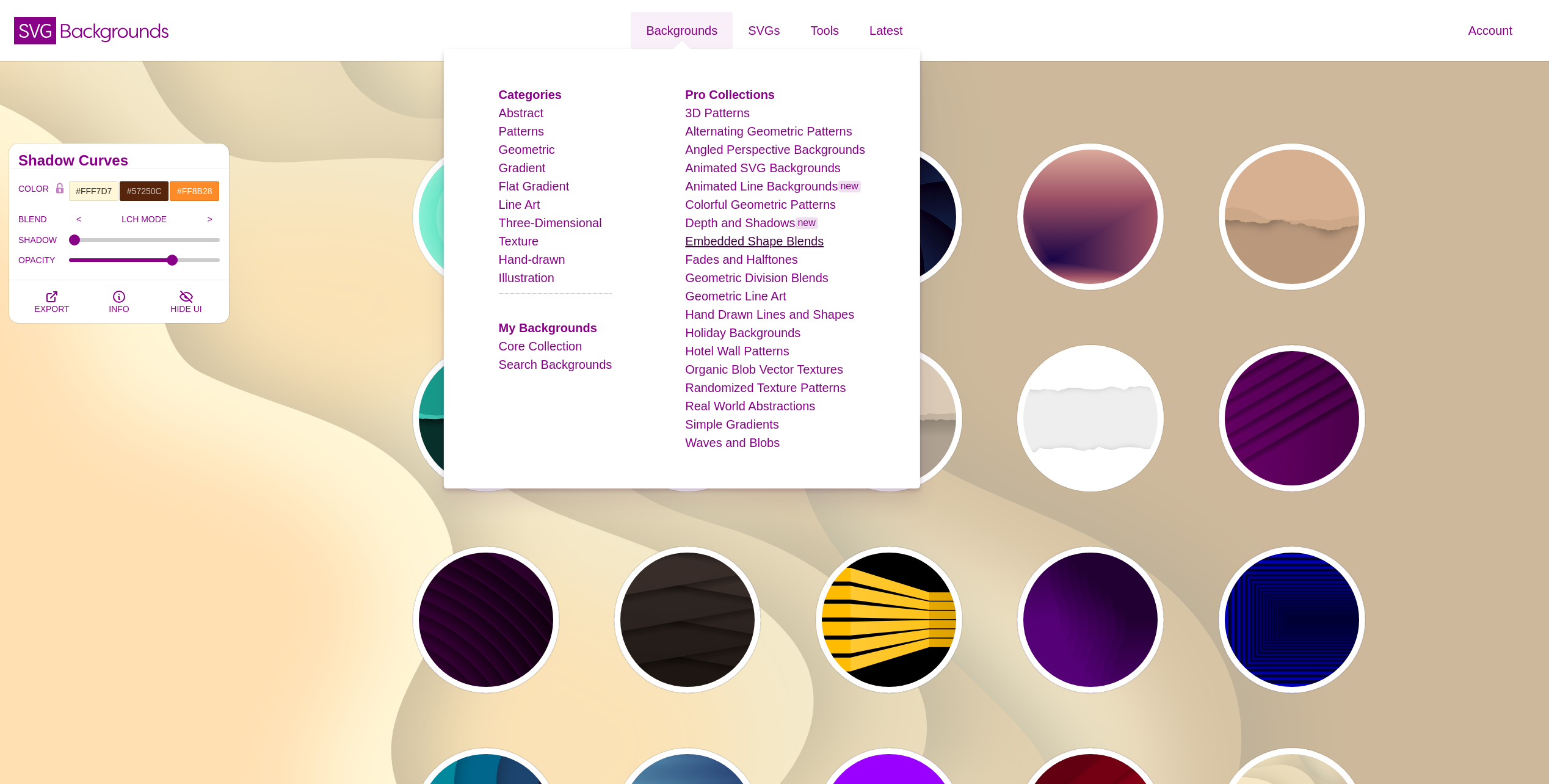
click at [735, 243] on link "Embedded Shape Blends" at bounding box center [754, 241] width 138 height 13
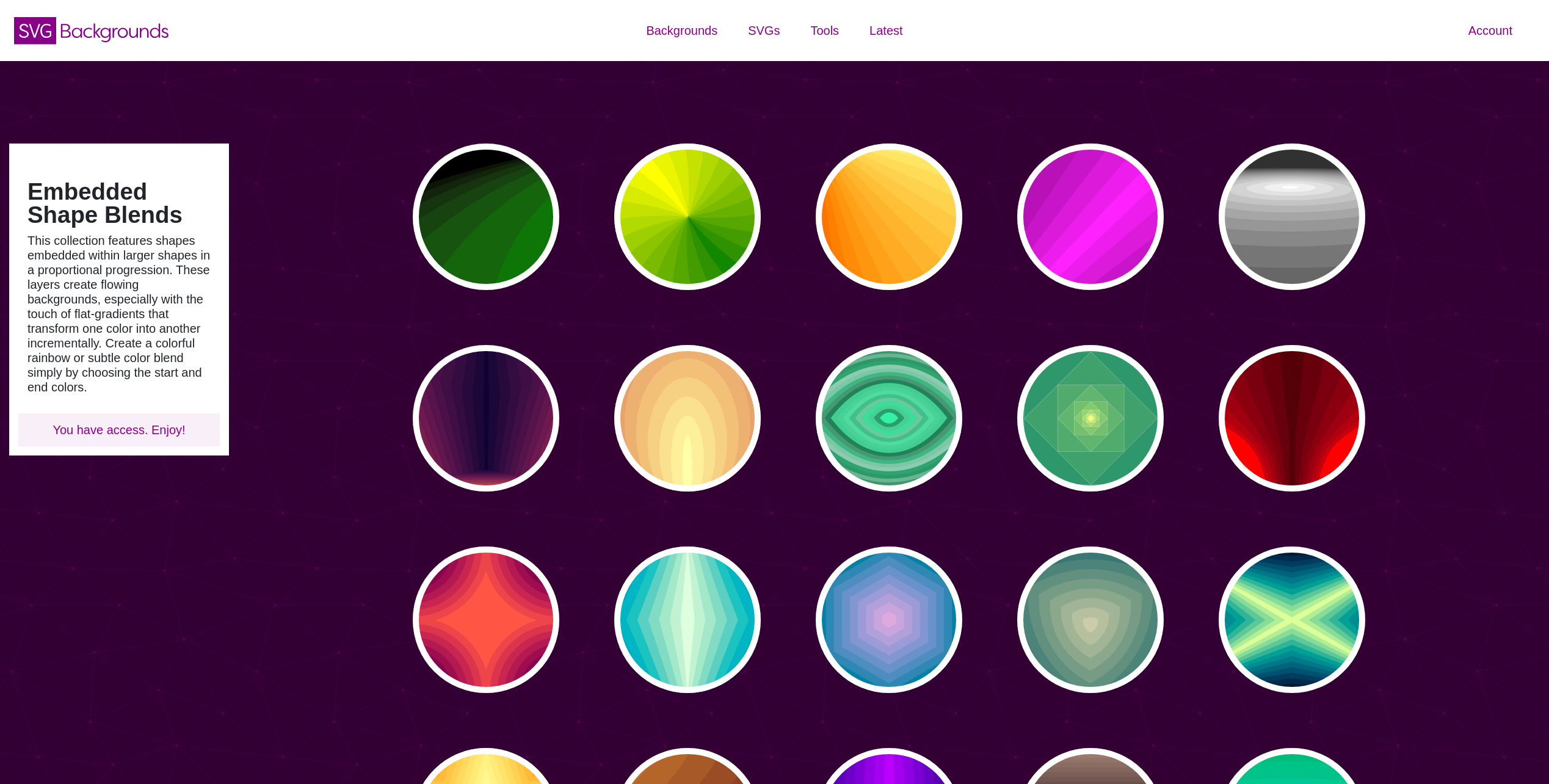
type input "#450057"
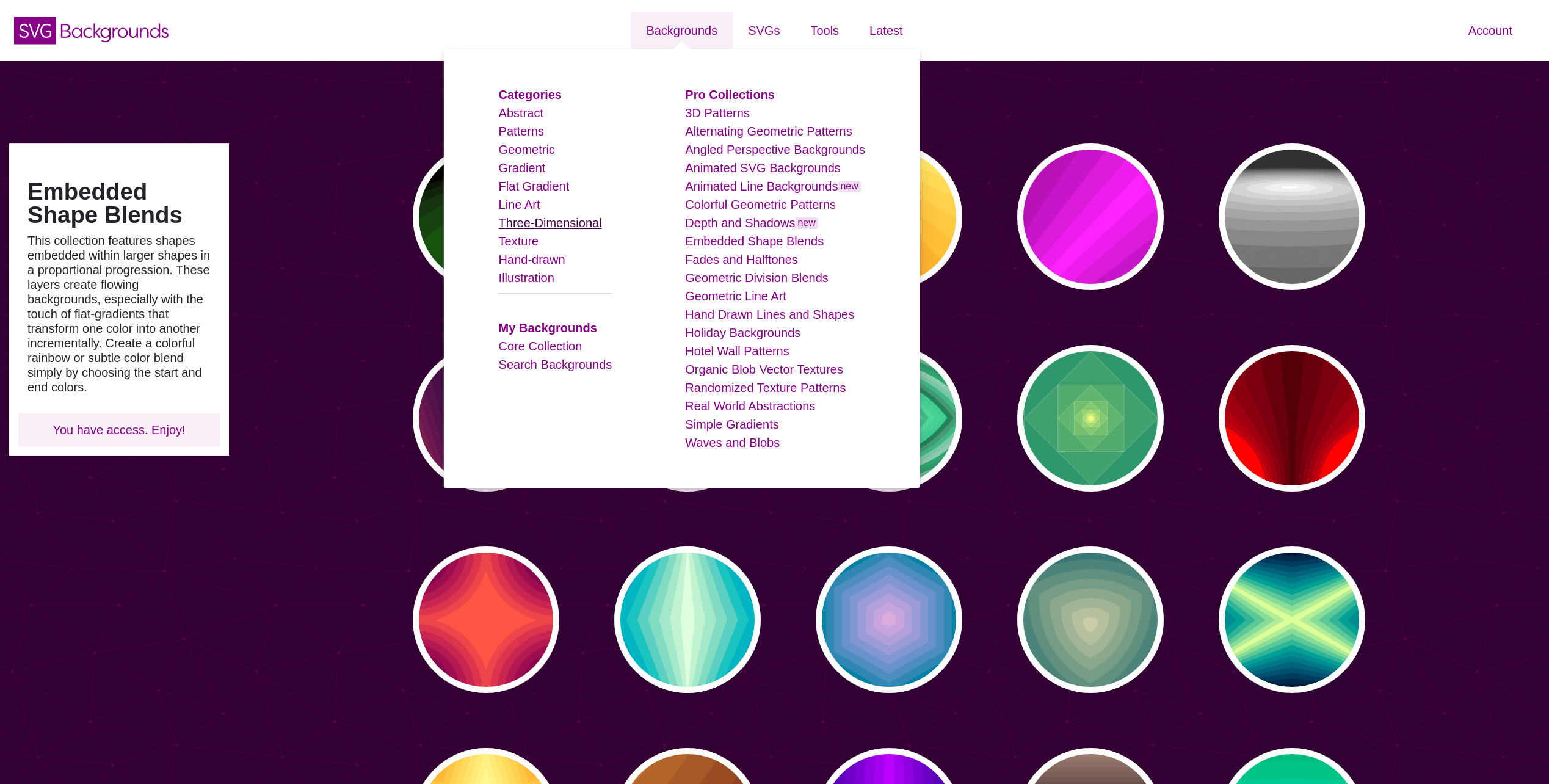
click at [532, 228] on link "Three-Dimensional" at bounding box center [550, 223] width 103 height 13
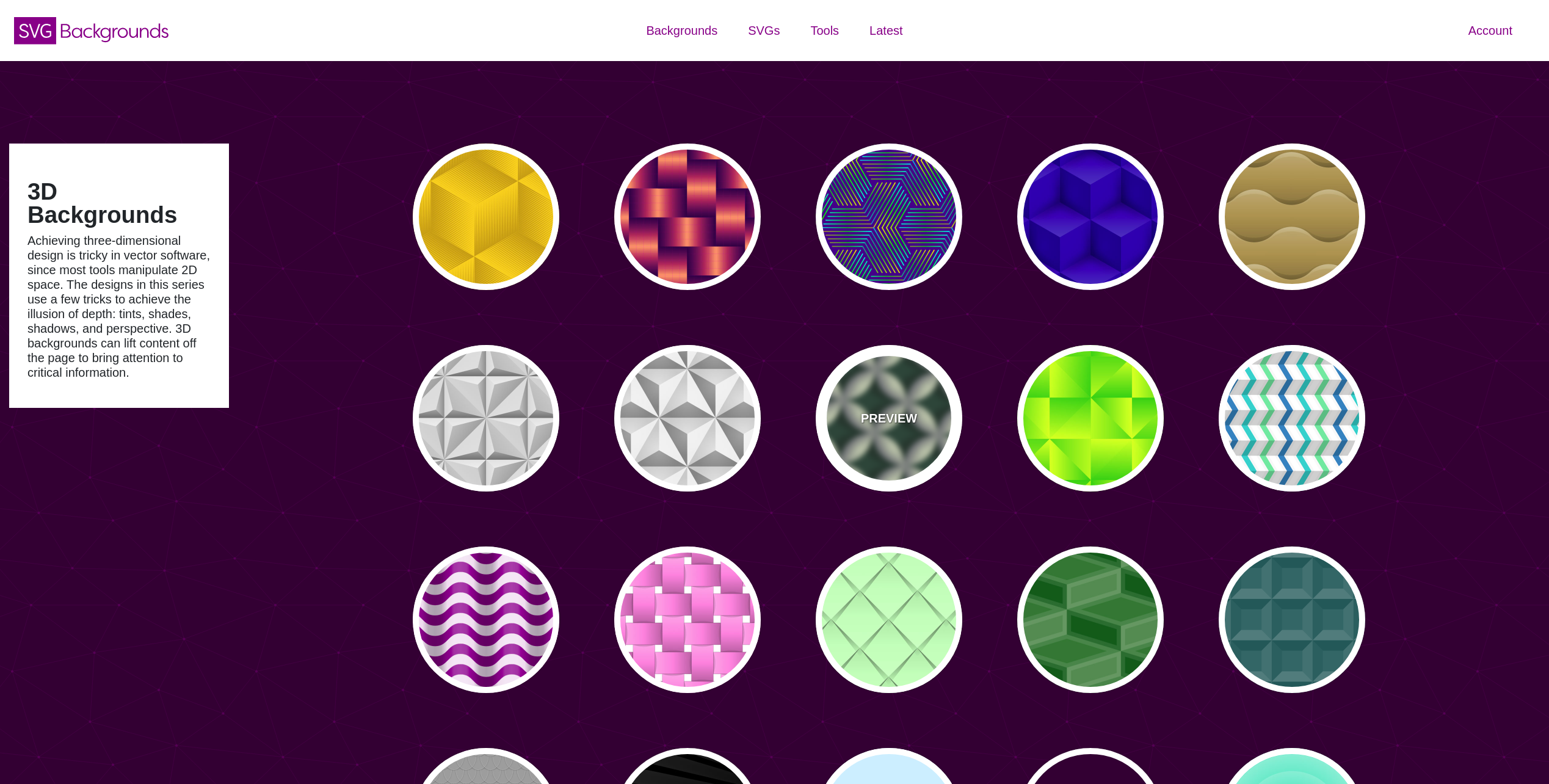
click at [878, 409] on p "PREVIEW" at bounding box center [888, 418] width 57 height 18
type input "#204434"
type input "#F6FFD9"
type input "#81848C"
type input "0"
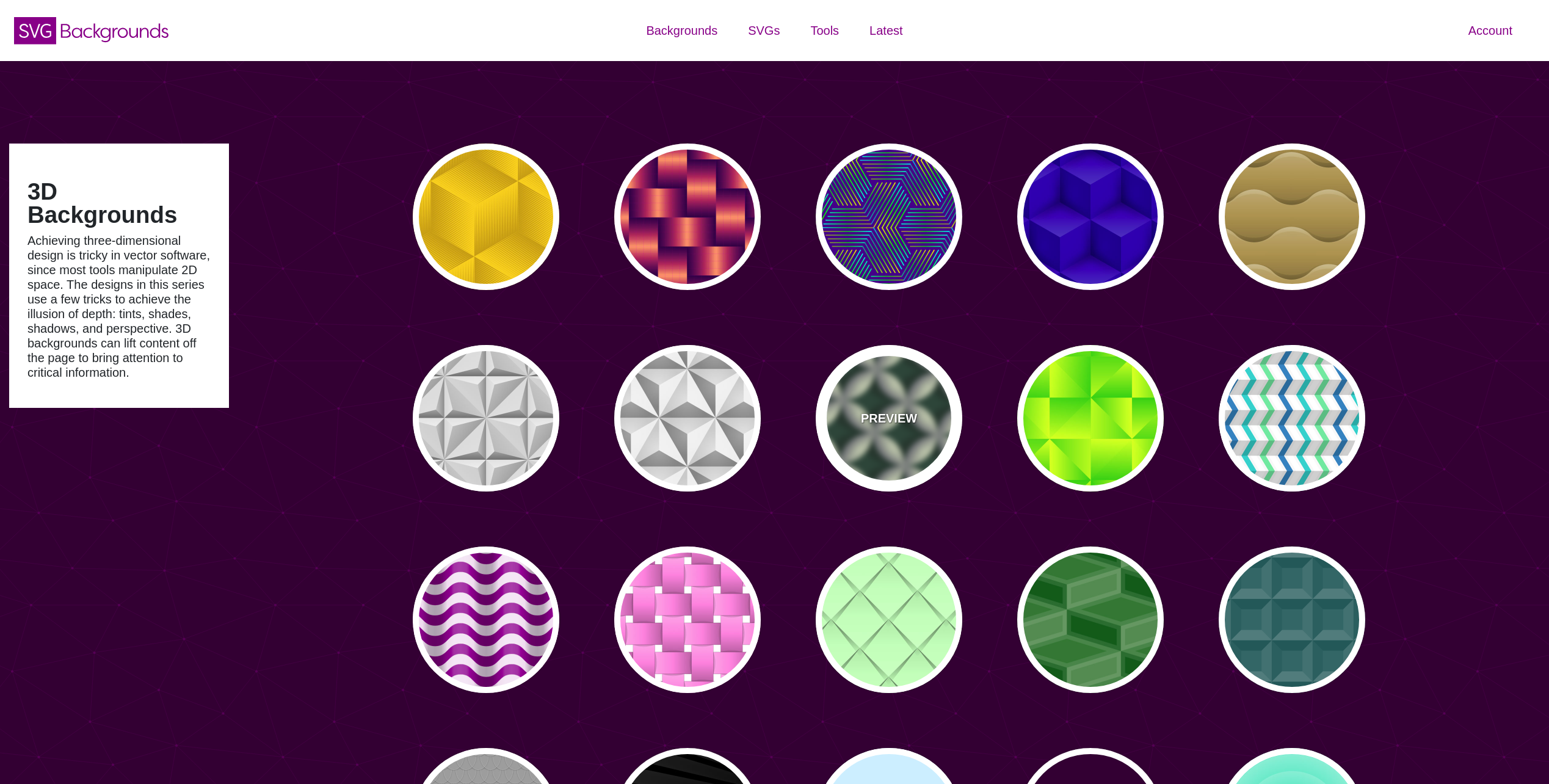
type input "0"
type input "0.3"
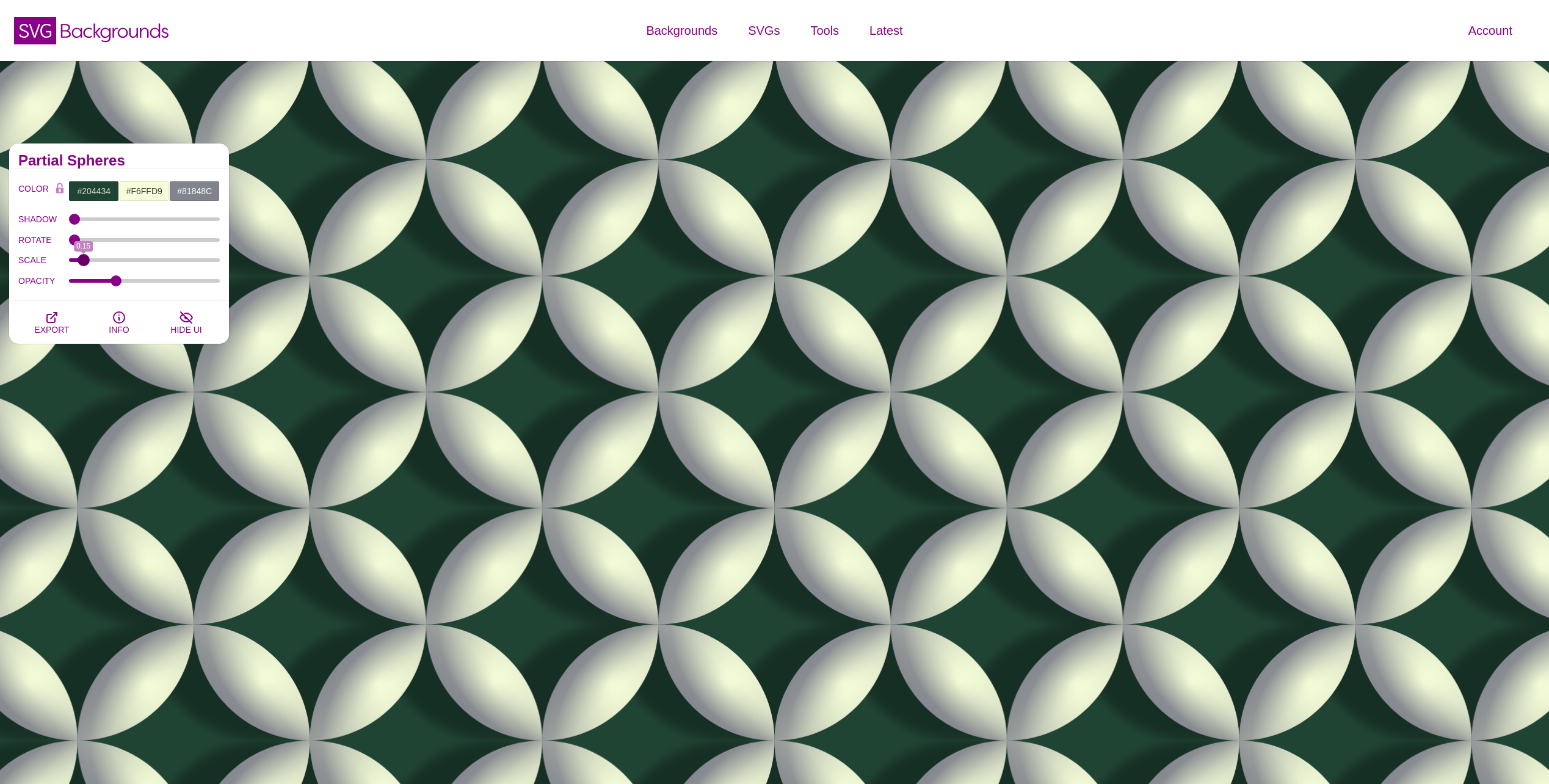
drag, startPoint x: 144, startPoint y: 262, endPoint x: 83, endPoint y: 262, distance: 61.0
type input "0.15"
click at [83, 262] on input "SCALE" at bounding box center [144, 260] width 151 height 5
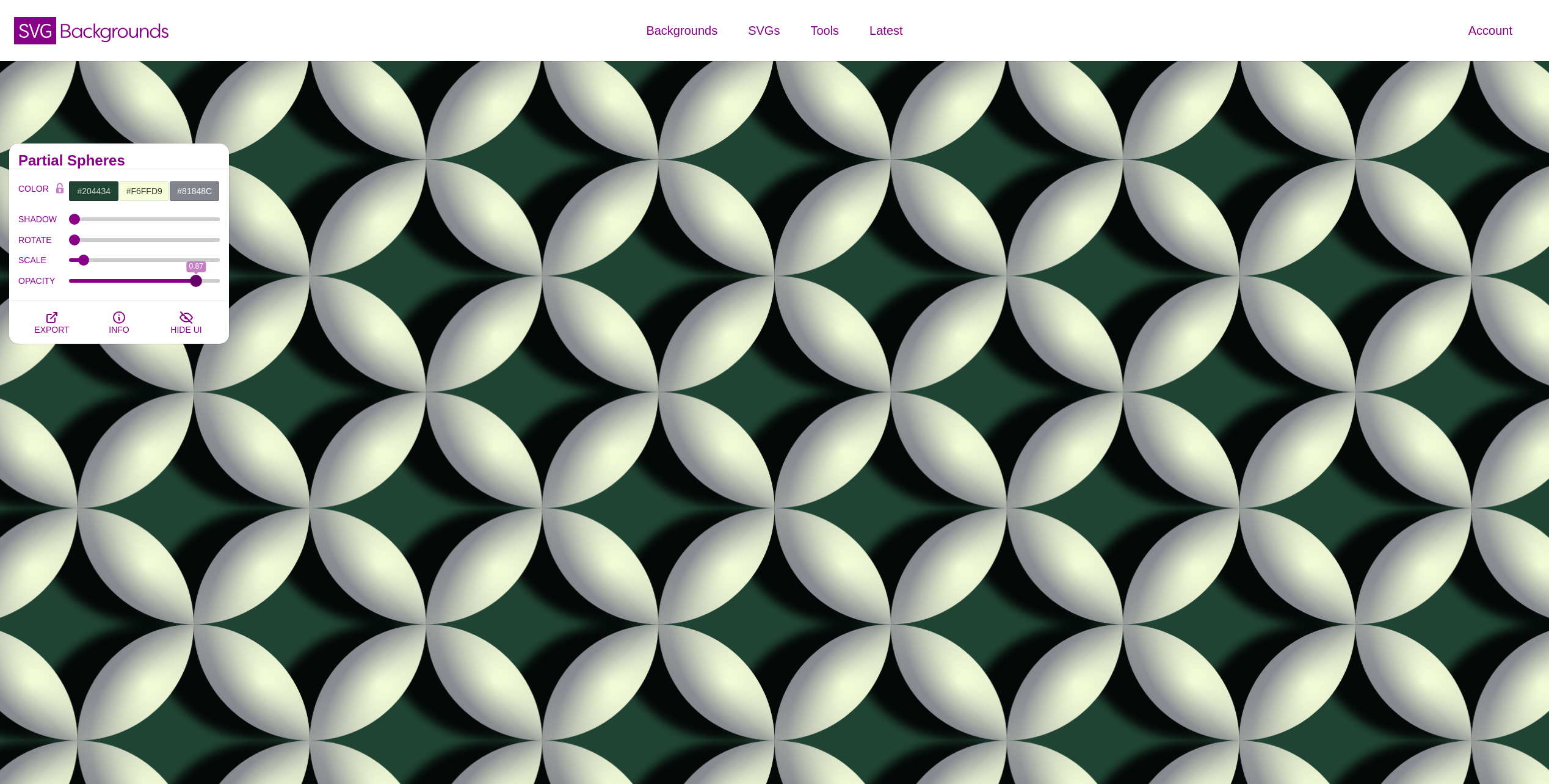
drag, startPoint x: 114, startPoint y: 282, endPoint x: 196, endPoint y: 284, distance: 82.0
click at [196, 283] on input "OPACITY" at bounding box center [144, 281] width 151 height 5
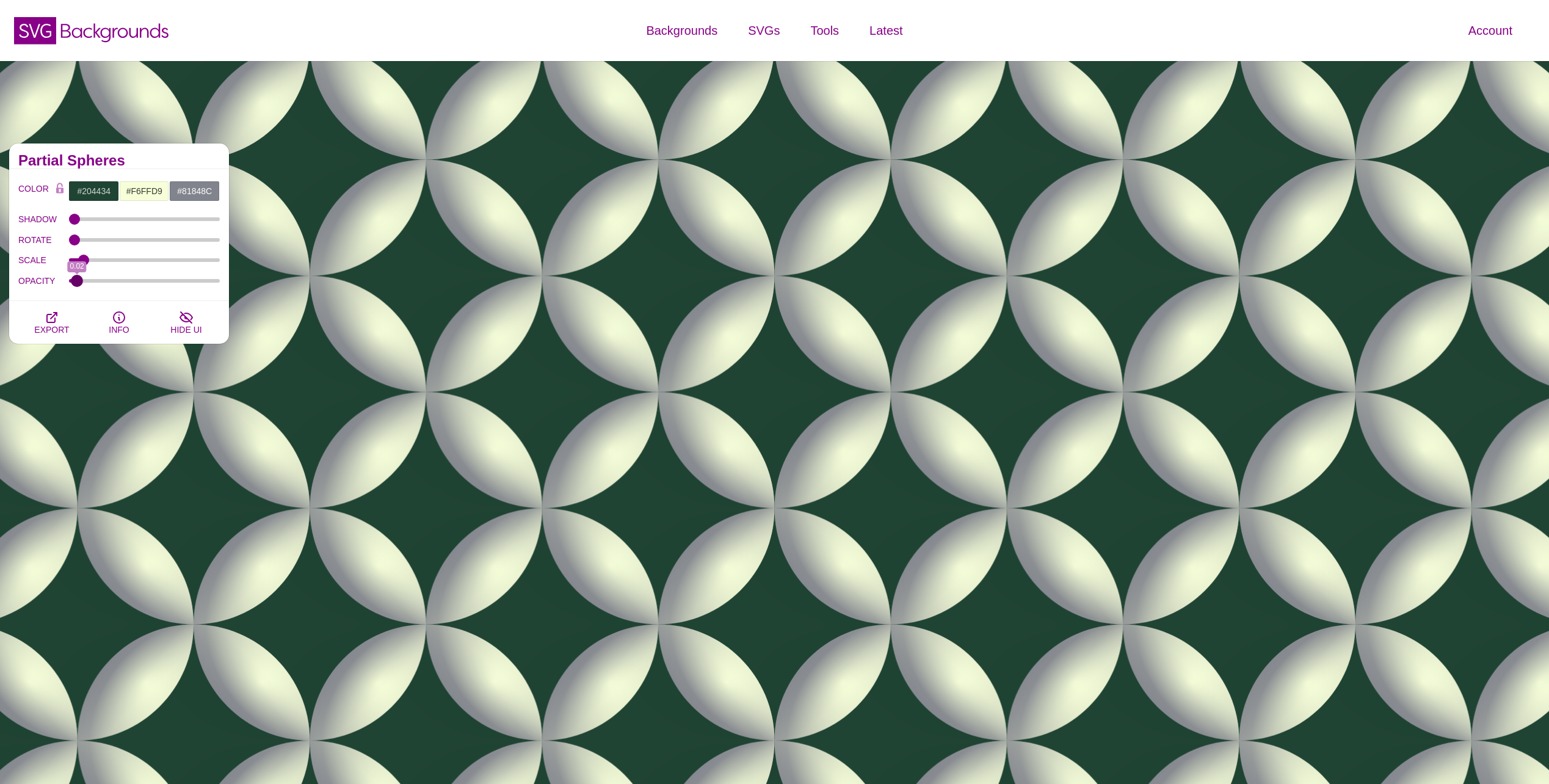
drag, startPoint x: 196, startPoint y: 284, endPoint x: 77, endPoint y: 281, distance: 119.0
click at [77, 281] on input "OPACITY" at bounding box center [144, 281] width 151 height 5
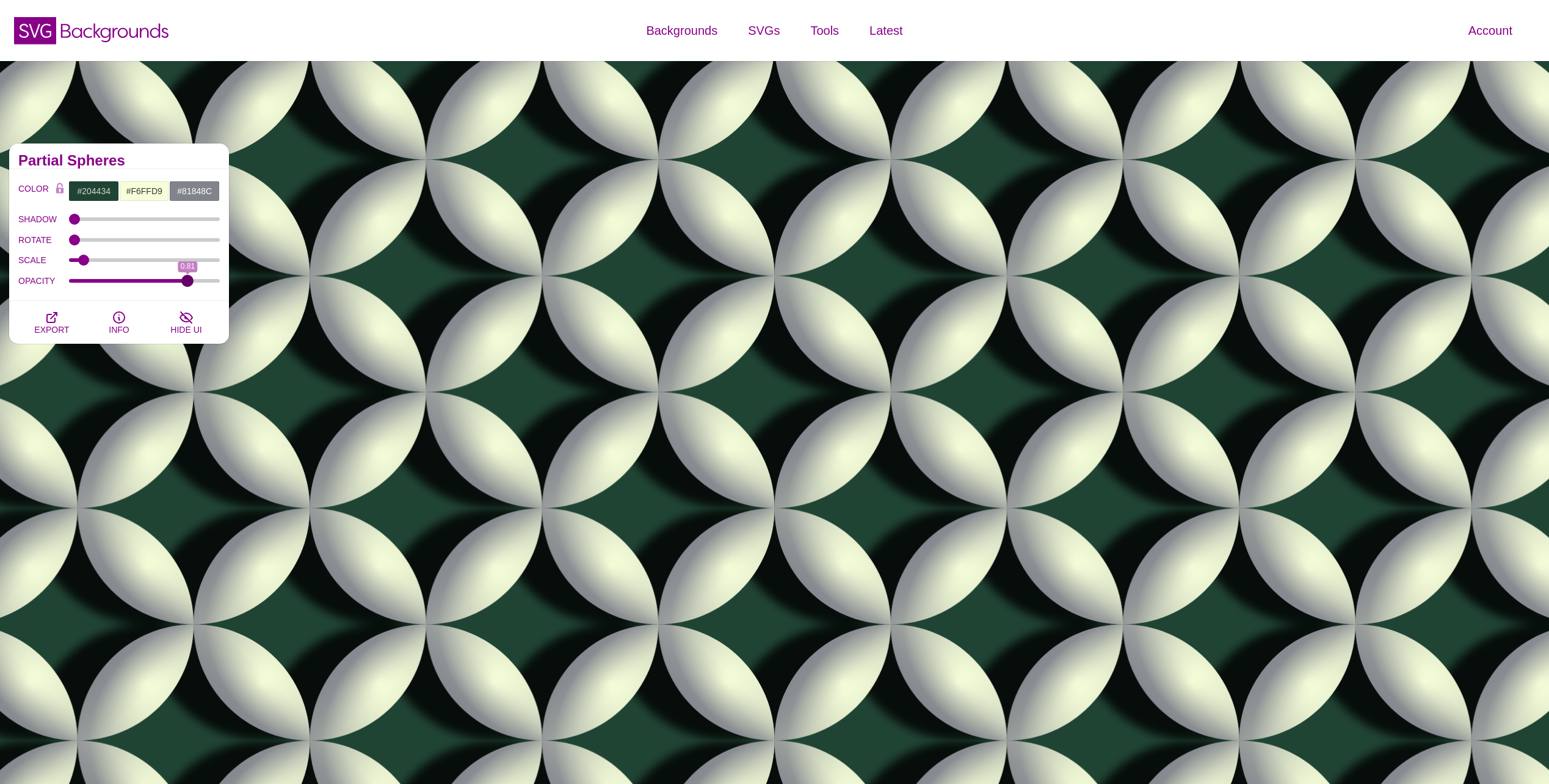
drag, startPoint x: 77, startPoint y: 281, endPoint x: 188, endPoint y: 296, distance: 112.0
type input "0.81"
click at [188, 283] on input "OPACITY" at bounding box center [144, 281] width 151 height 5
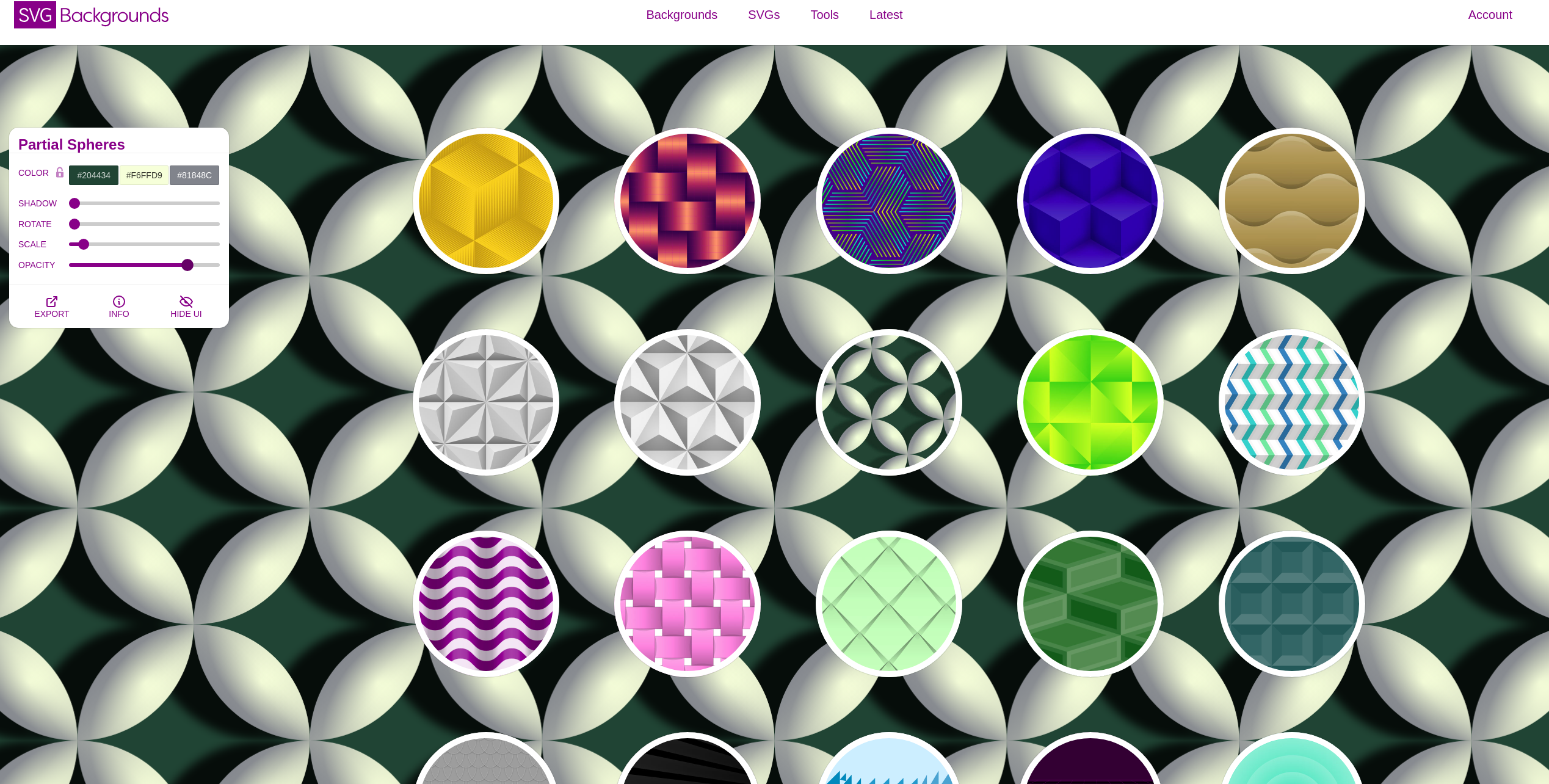
scroll to position [20, 0]
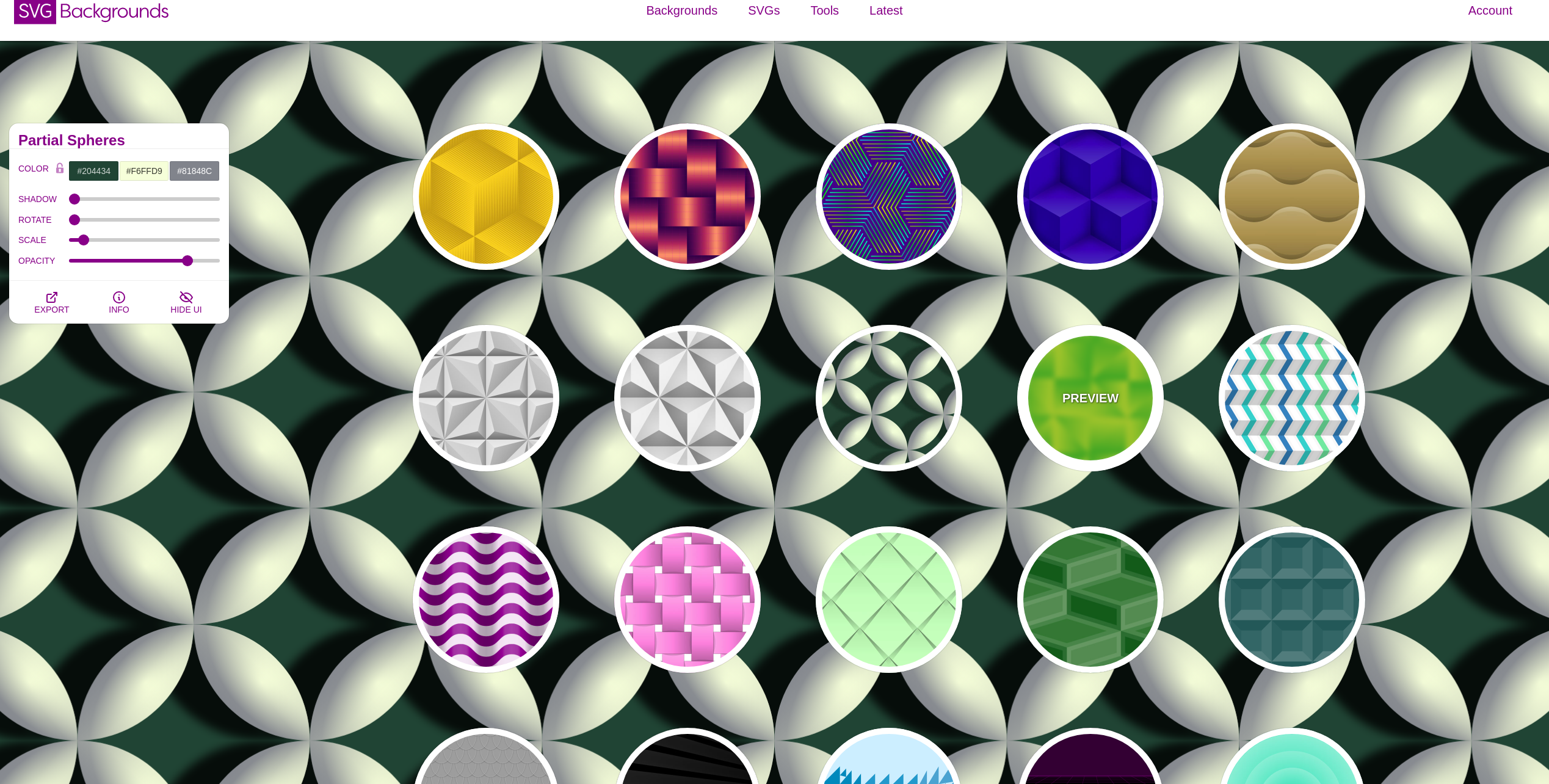
click at [1067, 429] on div "PREVIEW" at bounding box center [1090, 398] width 147 height 147
type input "#33CC00"
type input "#DDFF00"
type input "0.5"
type input "0.8"
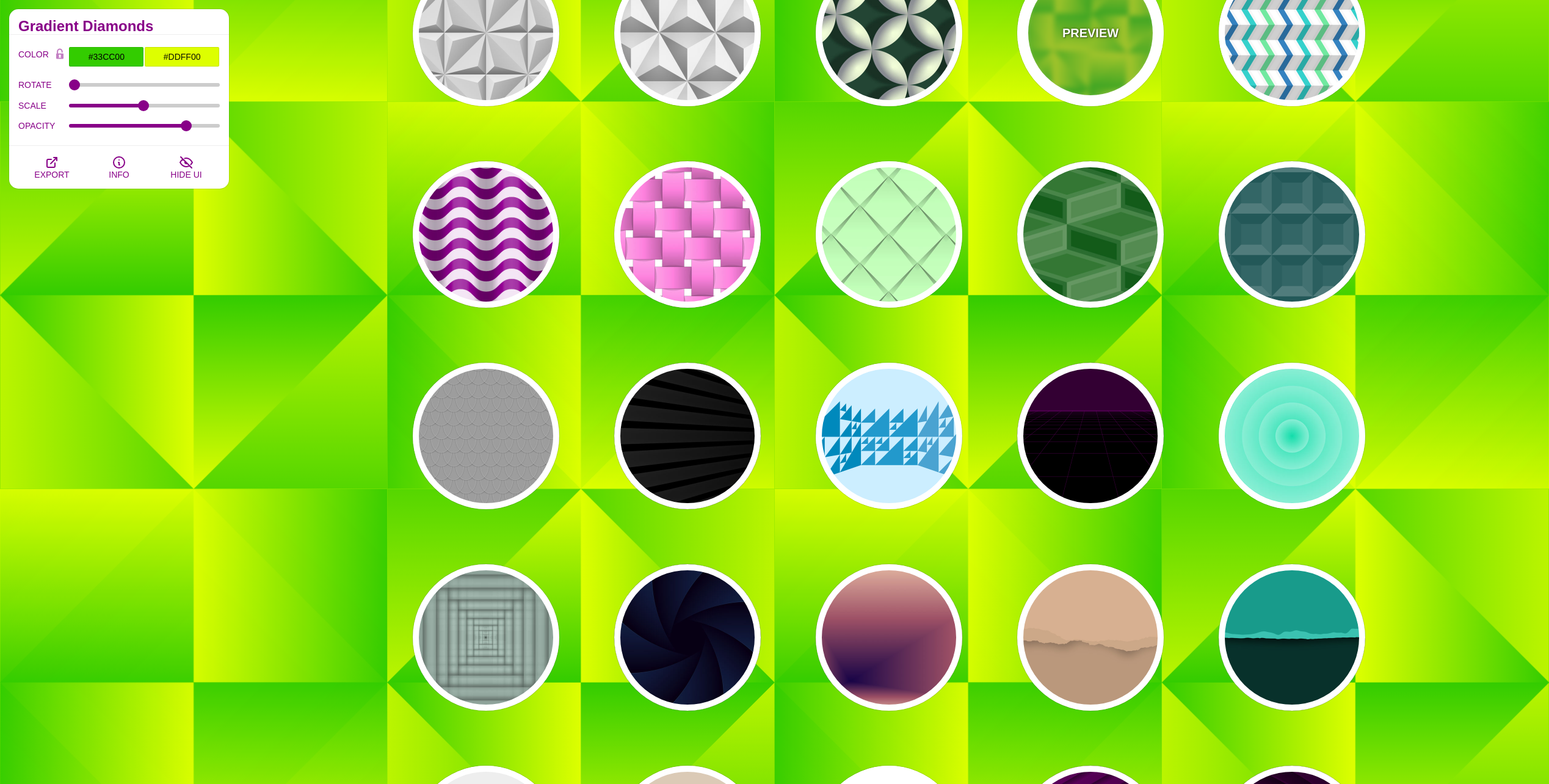
scroll to position [387, 0]
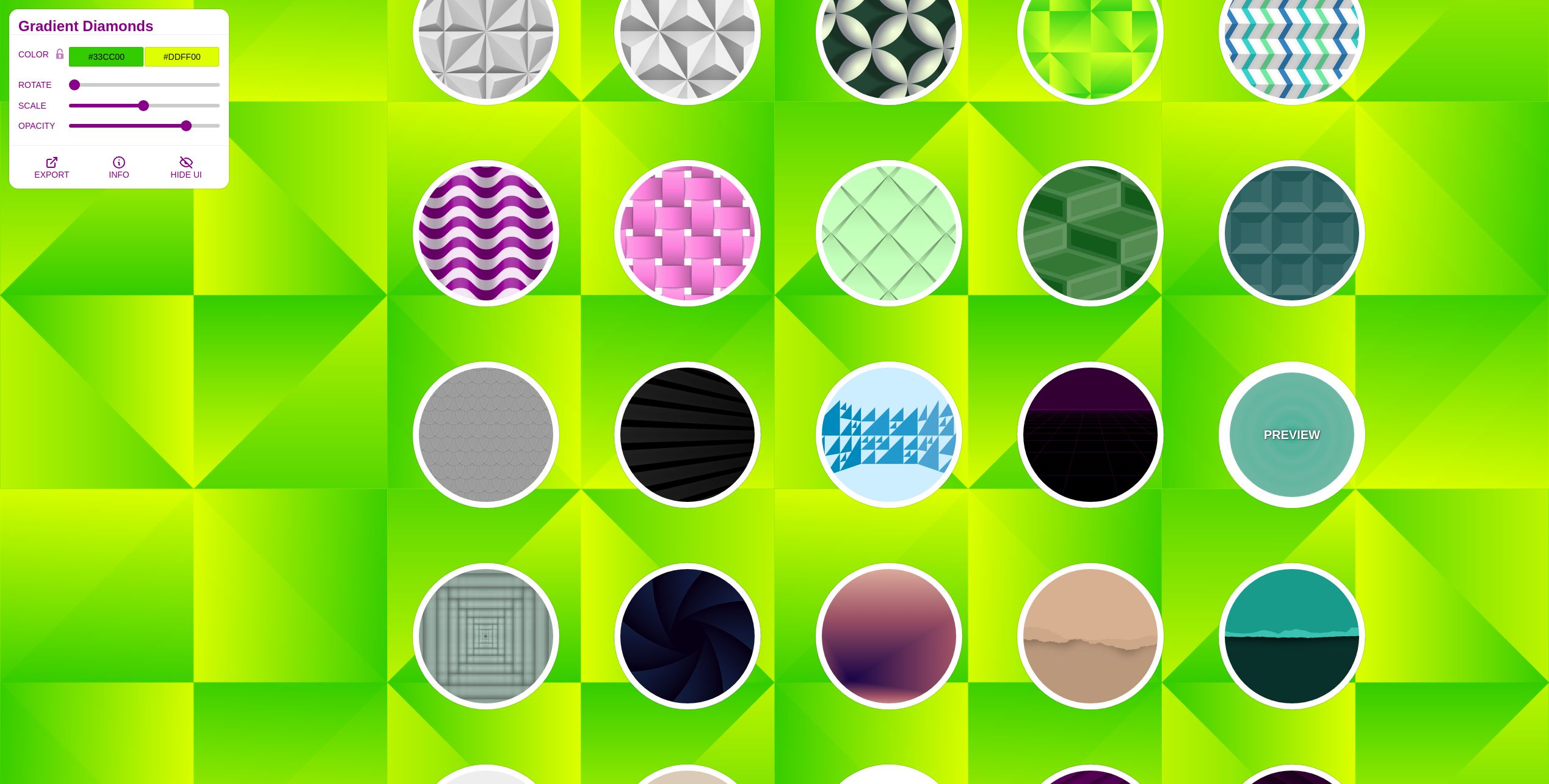
click at [1267, 452] on div "PREVIEW" at bounding box center [1292, 435] width 147 height 147
type input "#11DDAA"
type input "#FFFFFF"
type input "1"
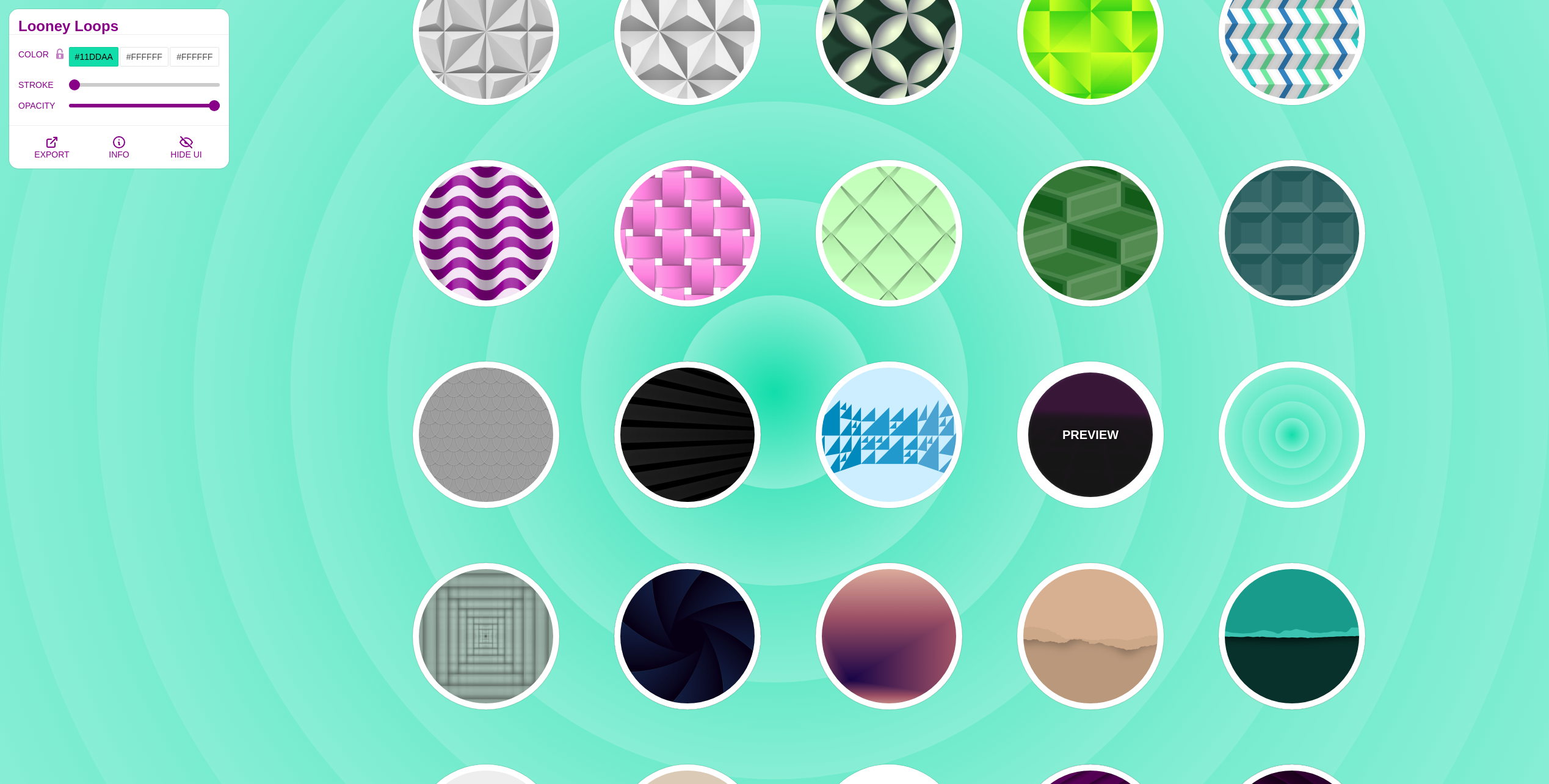
click at [1094, 448] on div "PREVIEW" at bounding box center [1090, 435] width 147 height 147
type input "#000000"
type input "#220022"
type input "#330033"
type input "1"
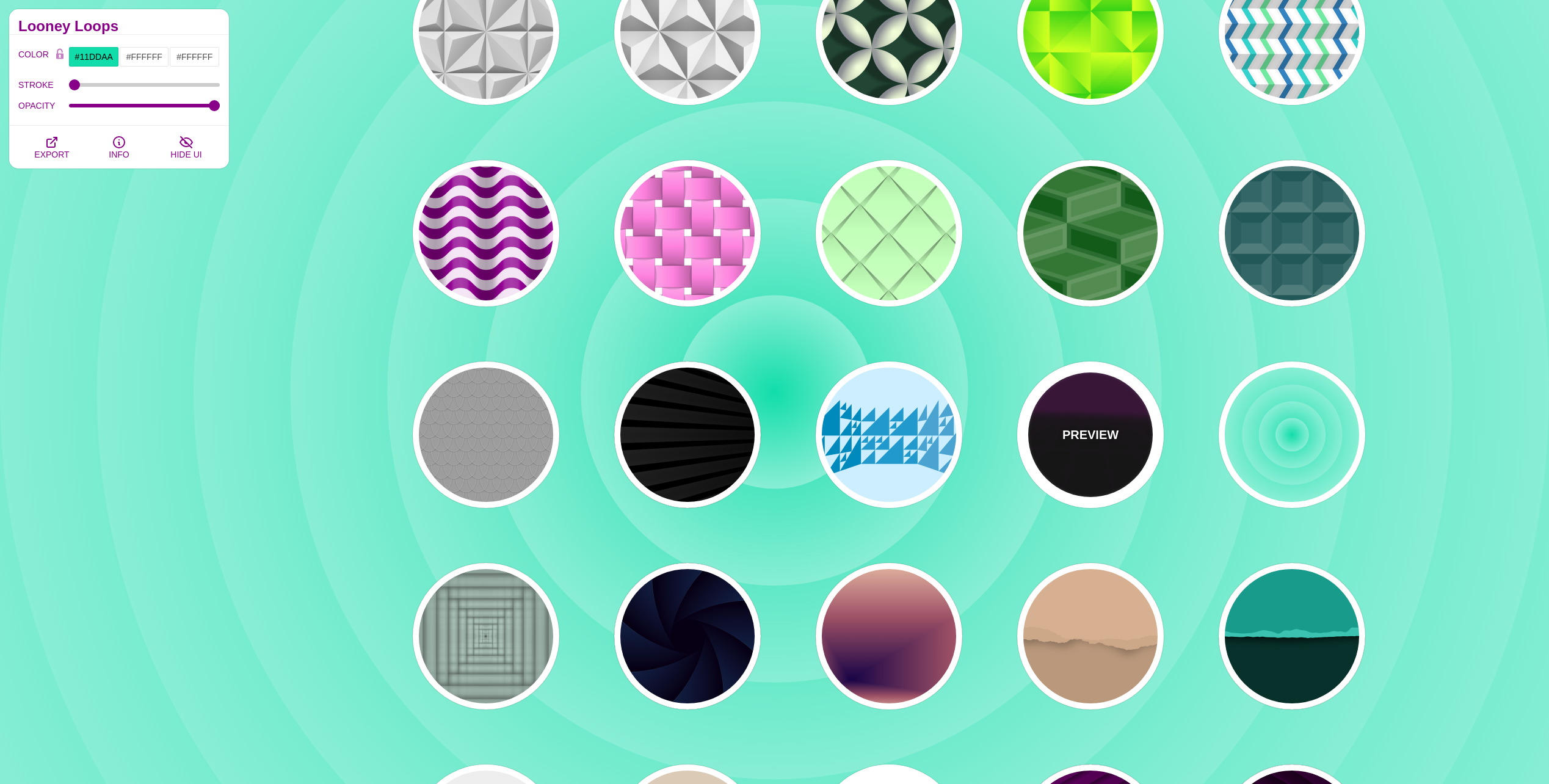
type input "10"
type input "999"
type input "1"
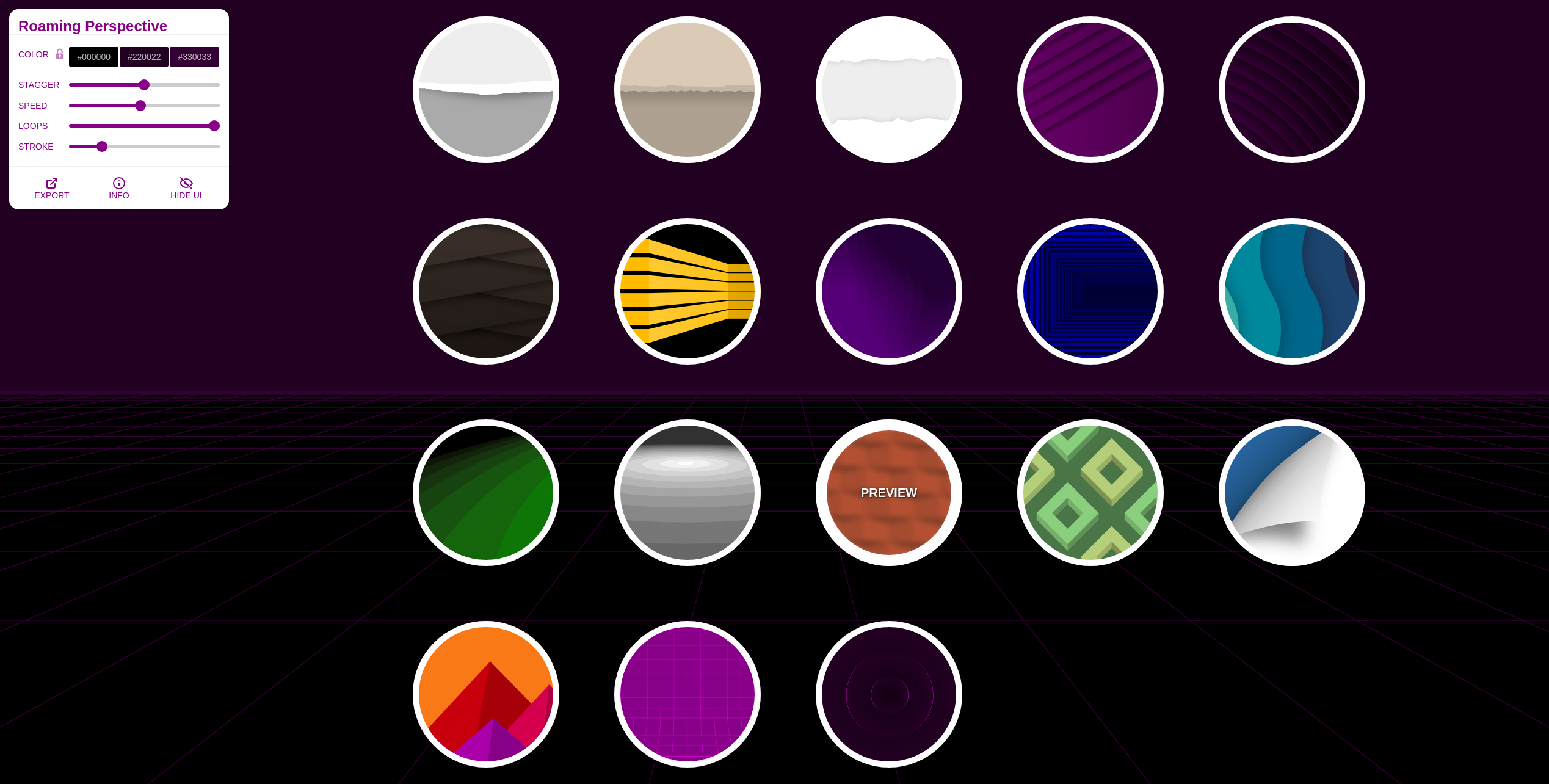
scroll to position [1139, 0]
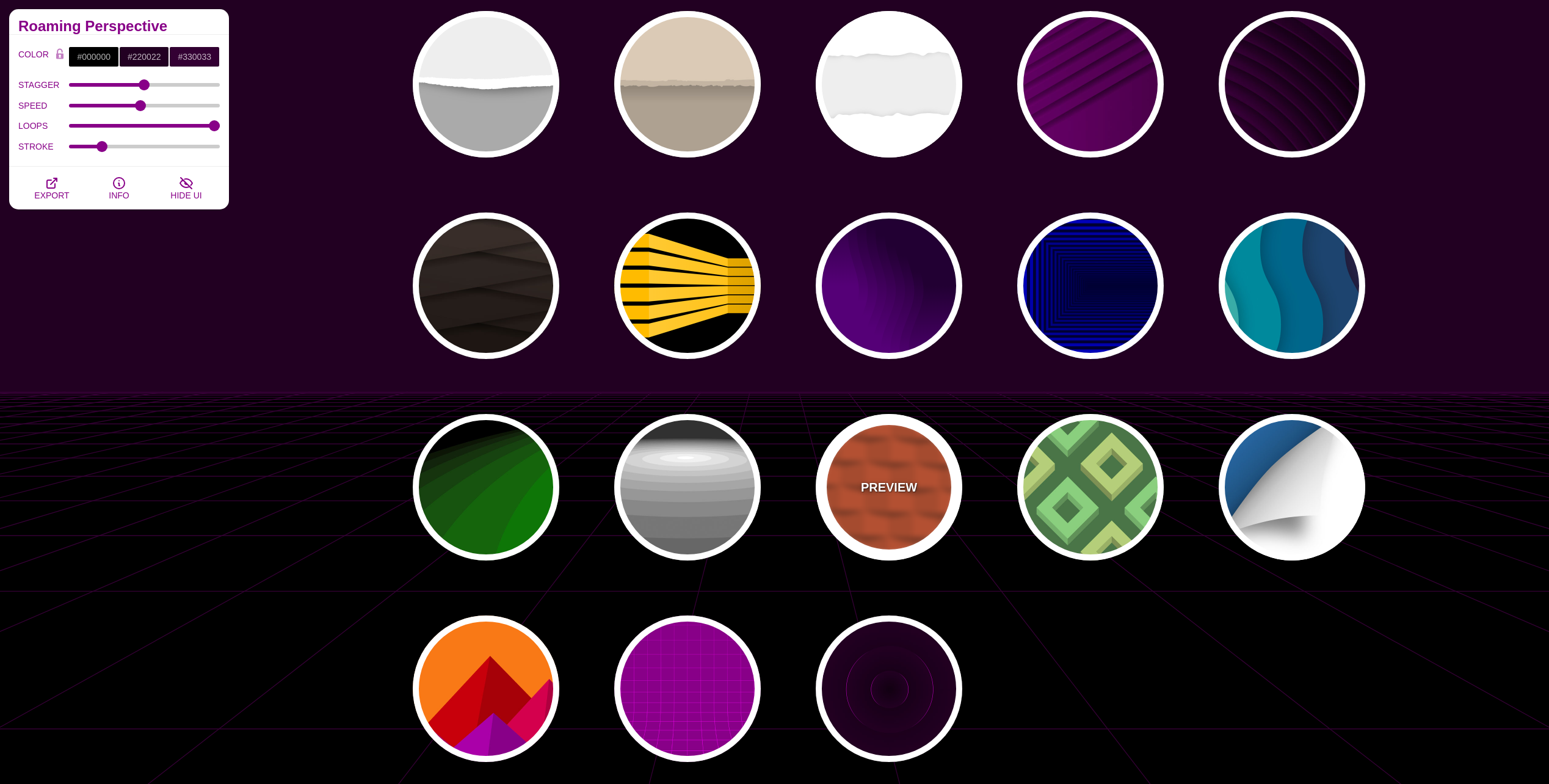
click at [881, 491] on p "PREVIEW" at bounding box center [888, 487] width 57 height 18
type input "#EE5522"
type input "100"
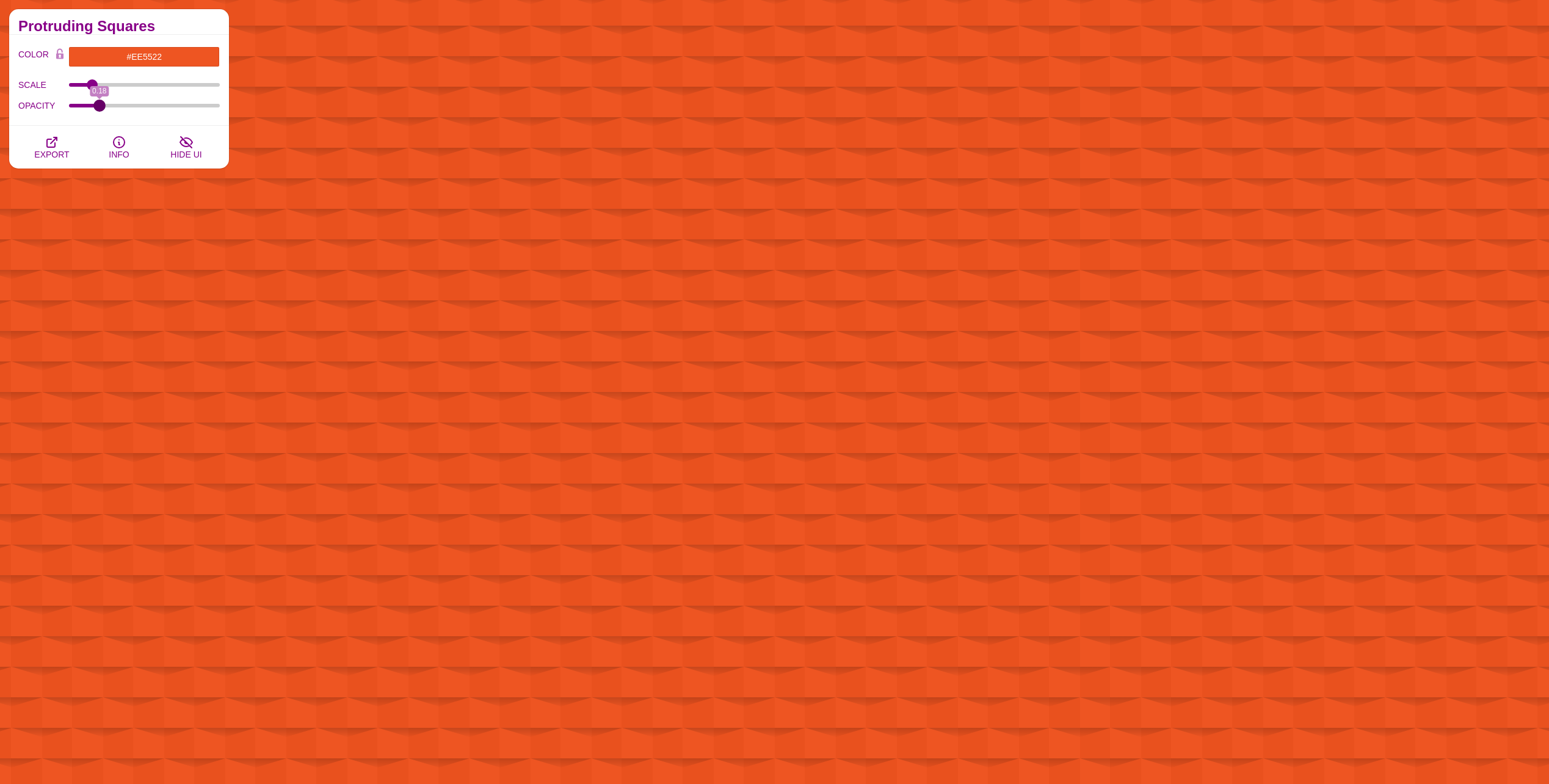
drag, startPoint x: 213, startPoint y: 106, endPoint x: 99, endPoint y: 116, distance: 114.4
type input "0.18"
click at [99, 108] on input "OPACITY" at bounding box center [144, 106] width 151 height 5
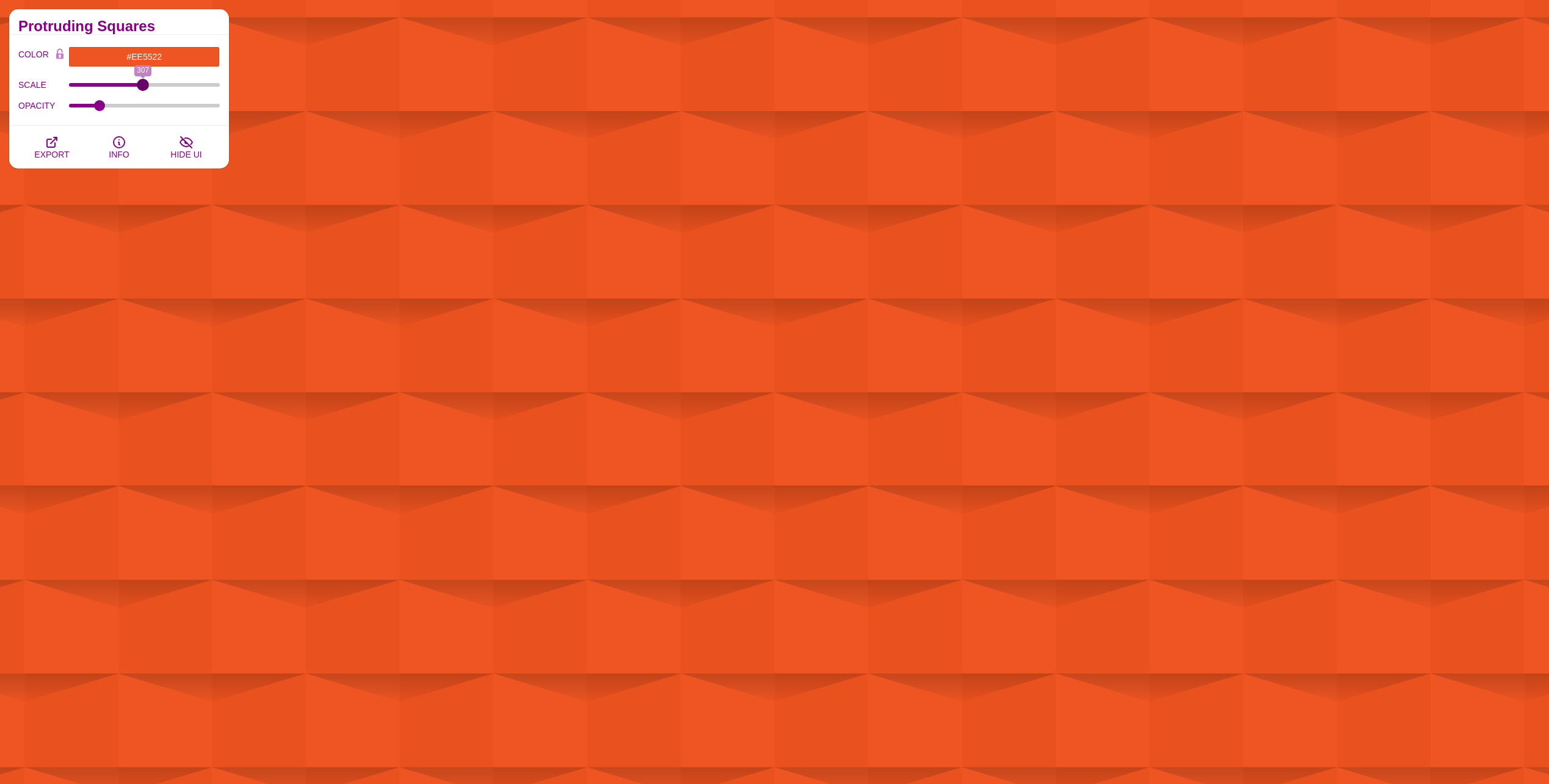
drag, startPoint x: 94, startPoint y: 83, endPoint x: 143, endPoint y: 96, distance: 50.7
type input "307"
click at [143, 87] on input "SCALE" at bounding box center [144, 85] width 151 height 5
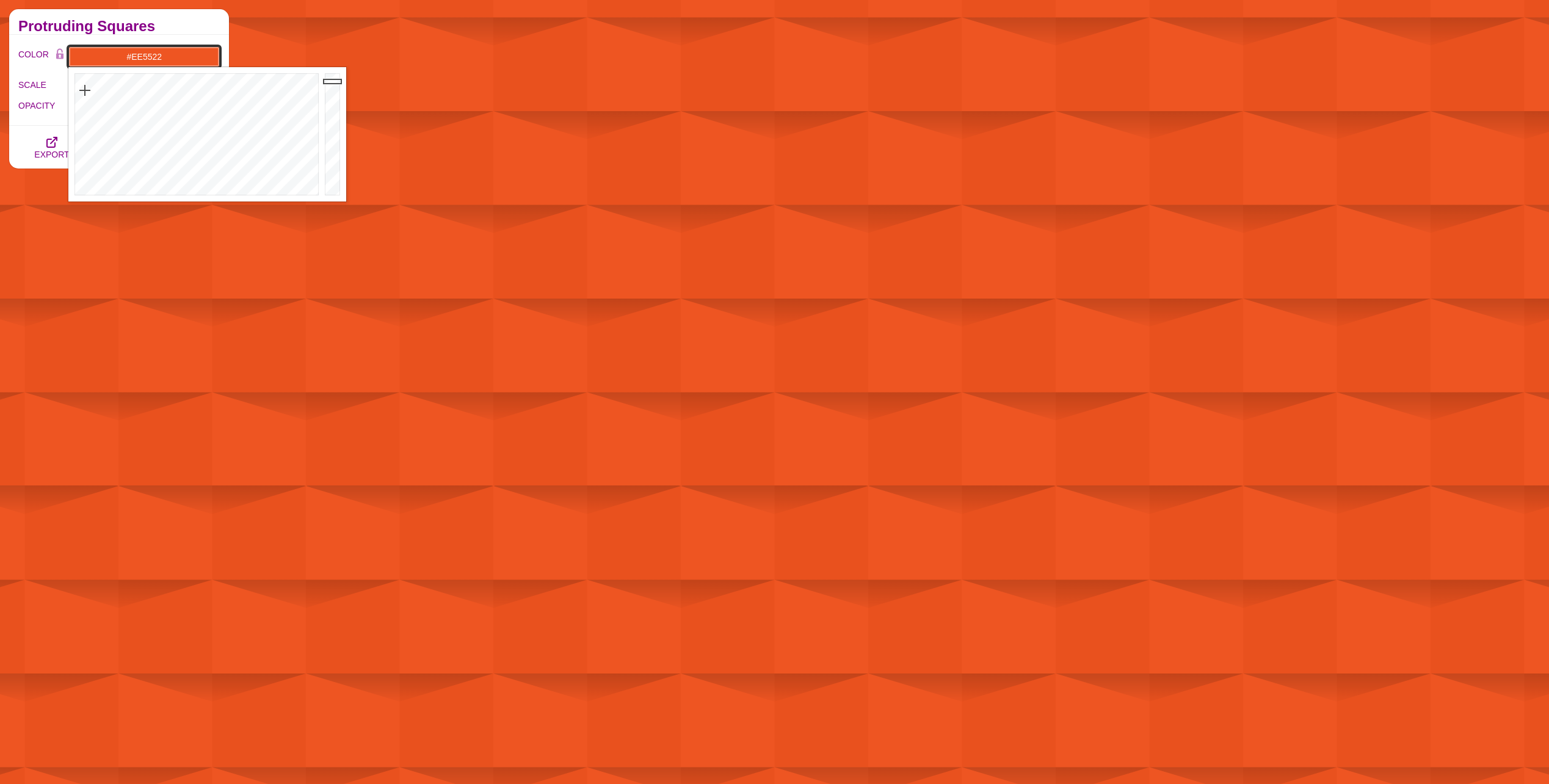
click at [168, 50] on input "#EE5522" at bounding box center [144, 56] width 151 height 21
drag, startPoint x: 166, startPoint y: 56, endPoint x: 126, endPoint y: 56, distance: 40.0
click at [126, 56] on input "#EE5522" at bounding box center [144, 56] width 151 height 21
paste input "008db9"
type input "#008DB9"
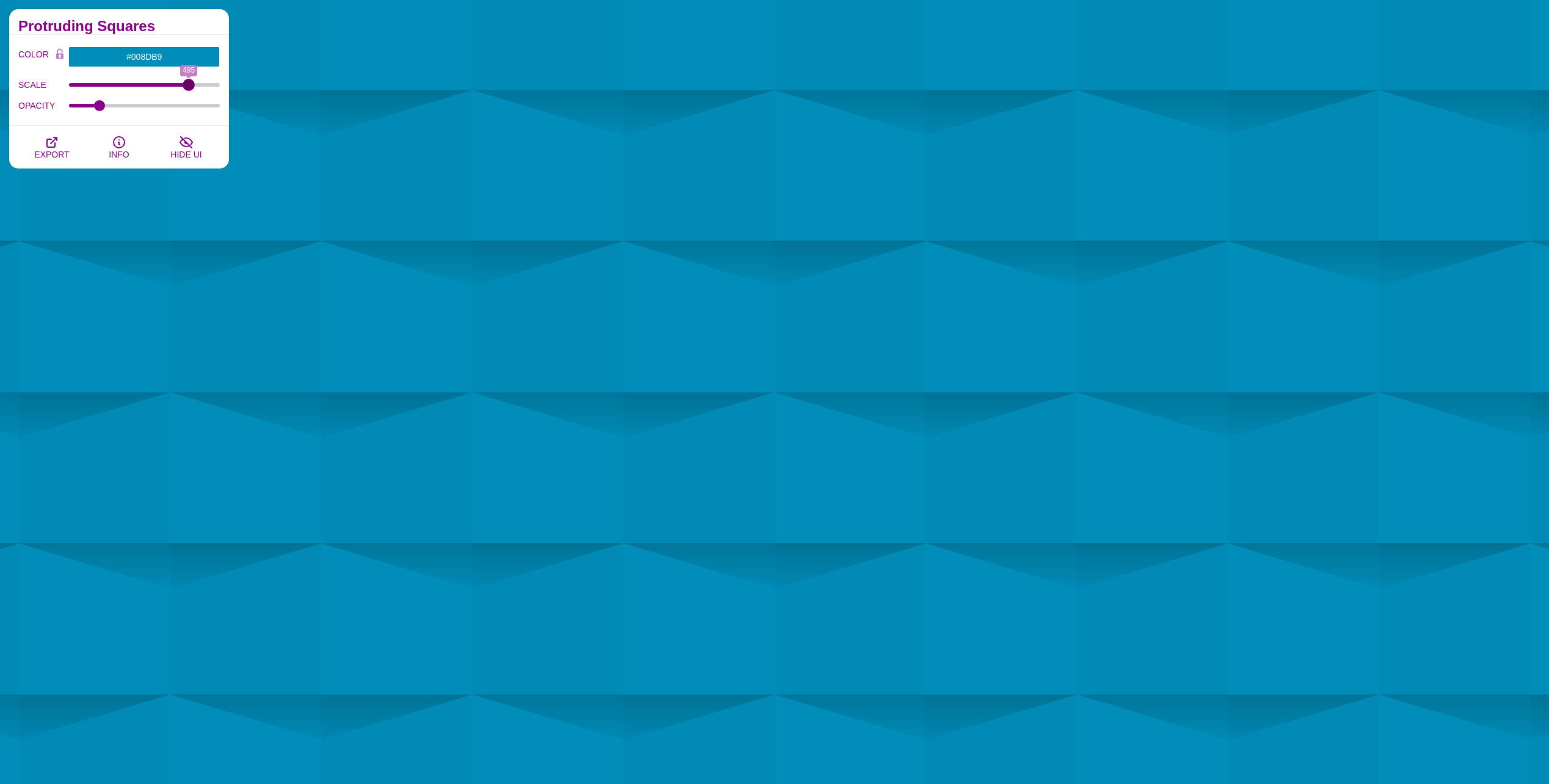
drag, startPoint x: 143, startPoint y: 83, endPoint x: 189, endPoint y: 91, distance: 46.7
type input "495"
click at [189, 87] on input "SCALE" at bounding box center [144, 85] width 151 height 5
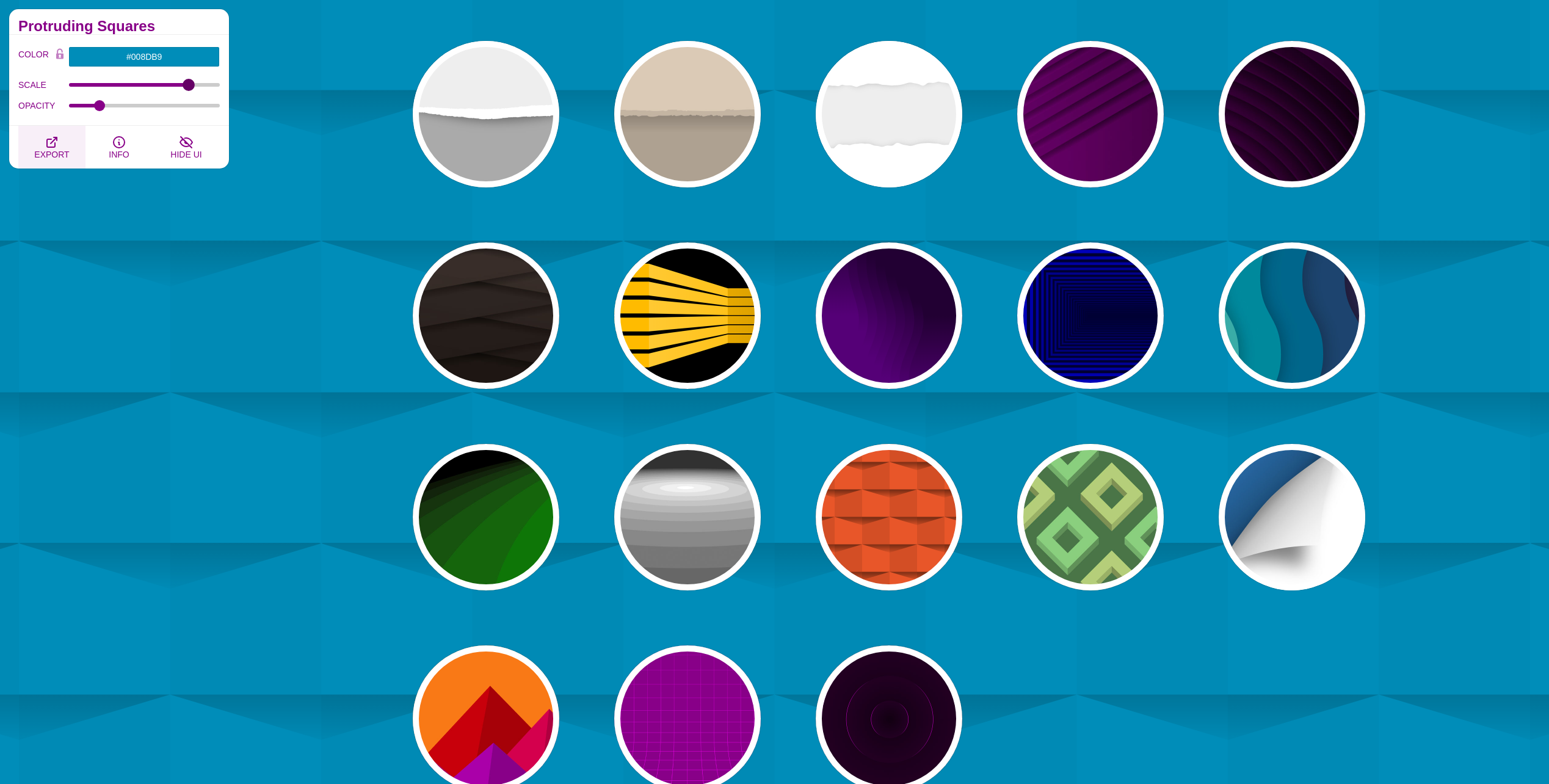
scroll to position [1099, 0]
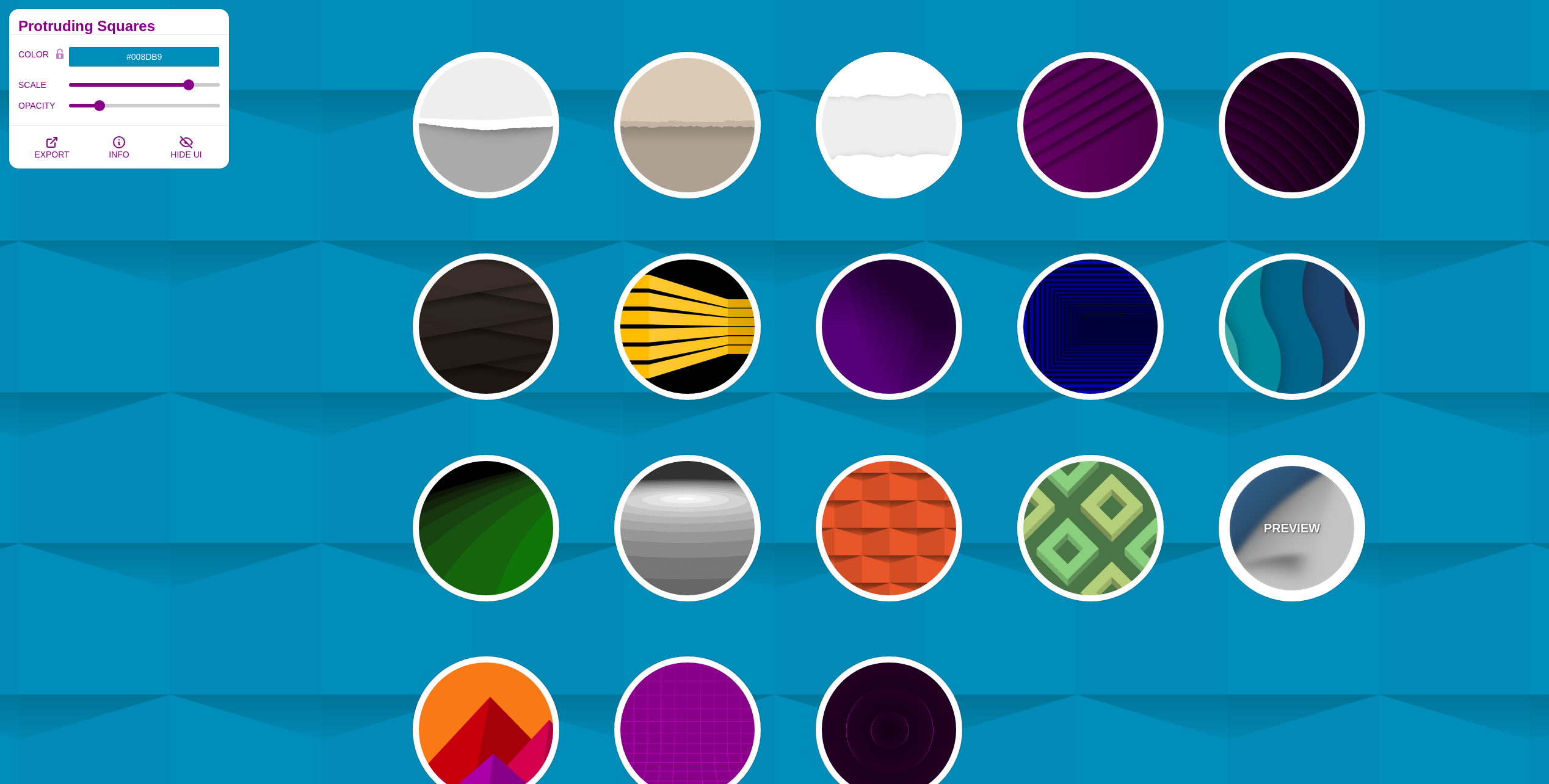
click at [1286, 550] on div "PREVIEW" at bounding box center [1292, 528] width 147 height 147
type input "#FFFFFF"
type input "#0B8CD5"
type input "800"
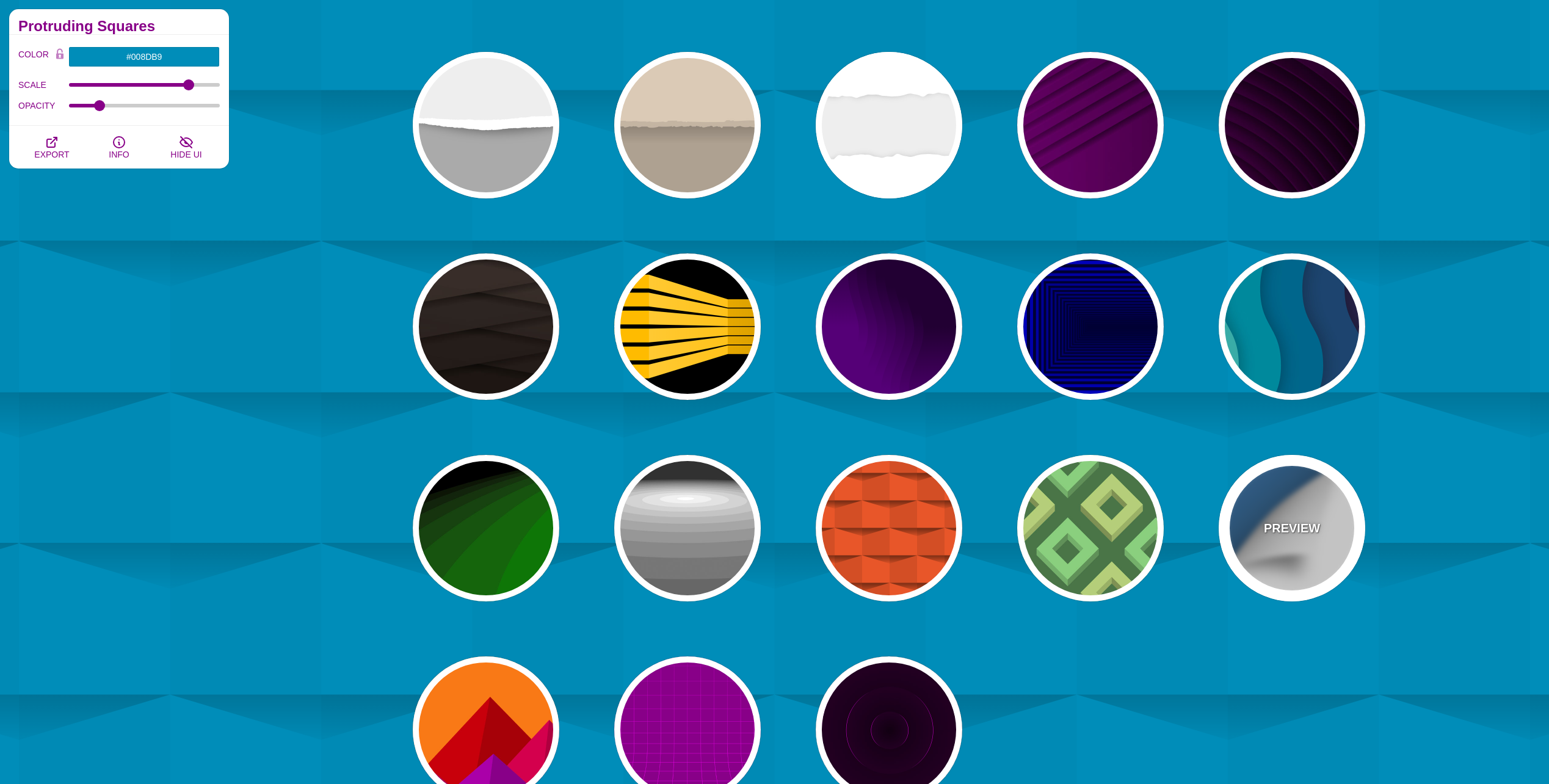
type input "0.5"
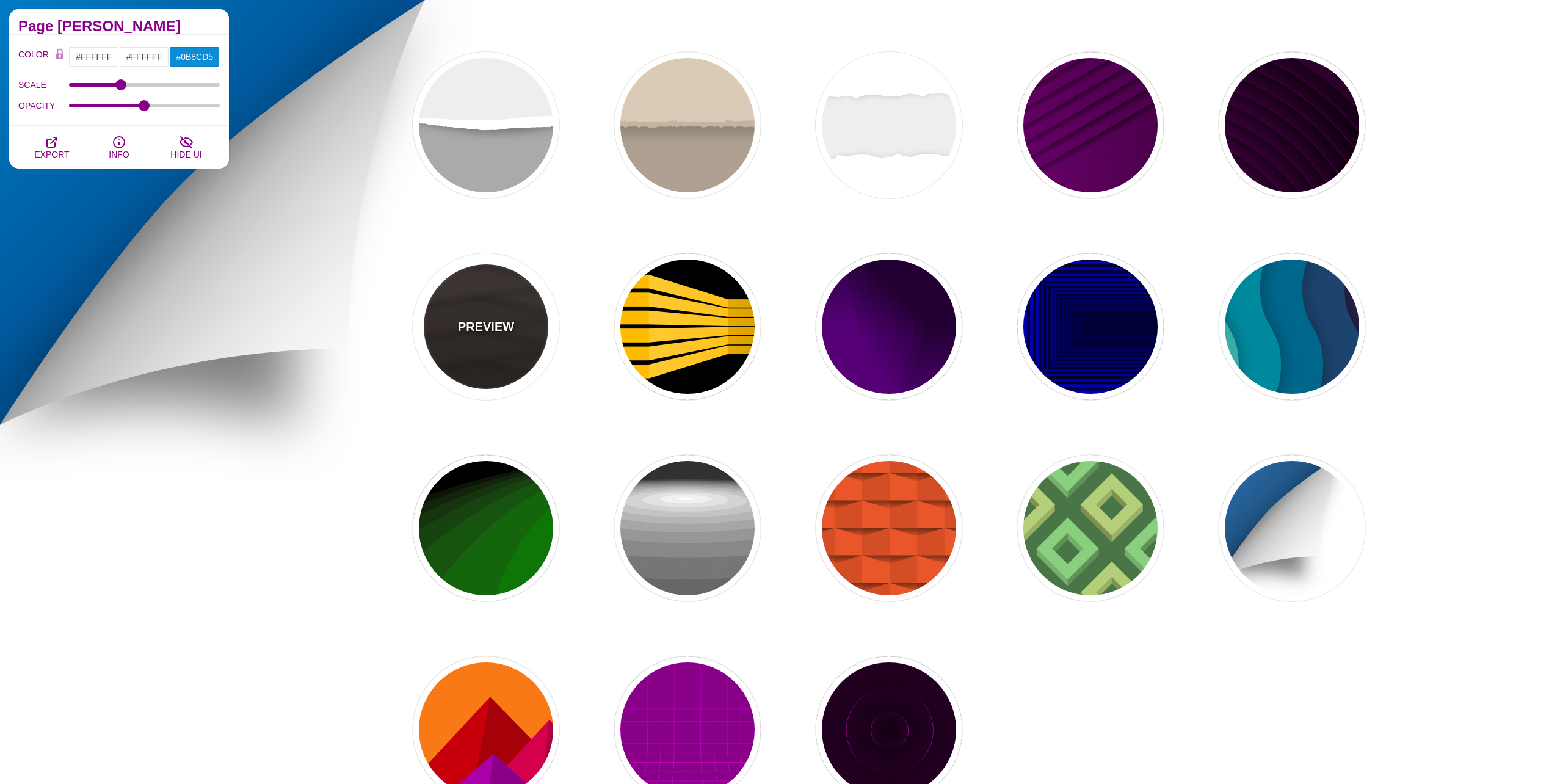
click at [494, 354] on div "PREVIEW" at bounding box center [486, 327] width 147 height 147
type input "#1C1612"
type input "#4D3D37"
type input "0"
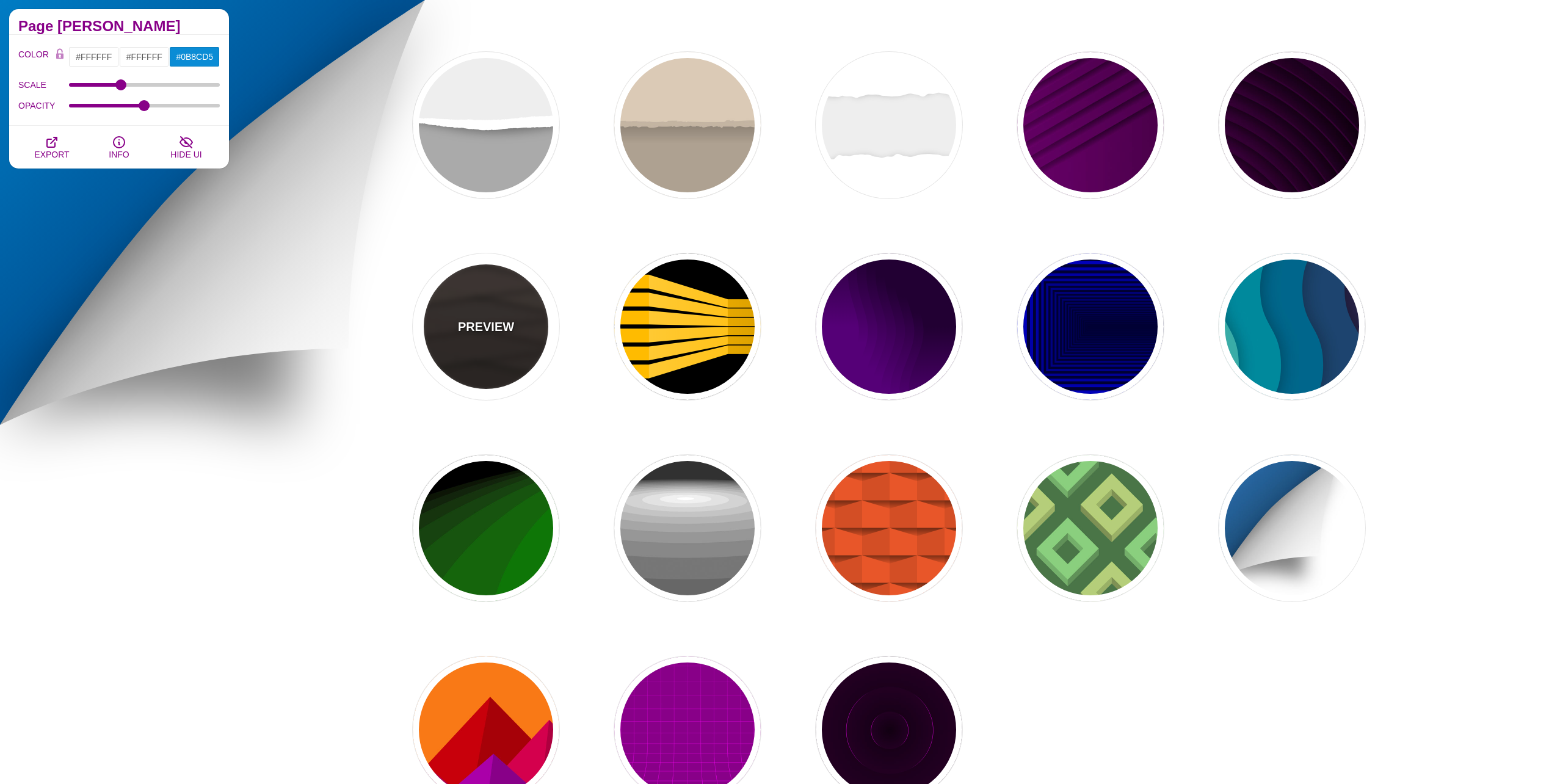
type input "0"
type input "0.9"
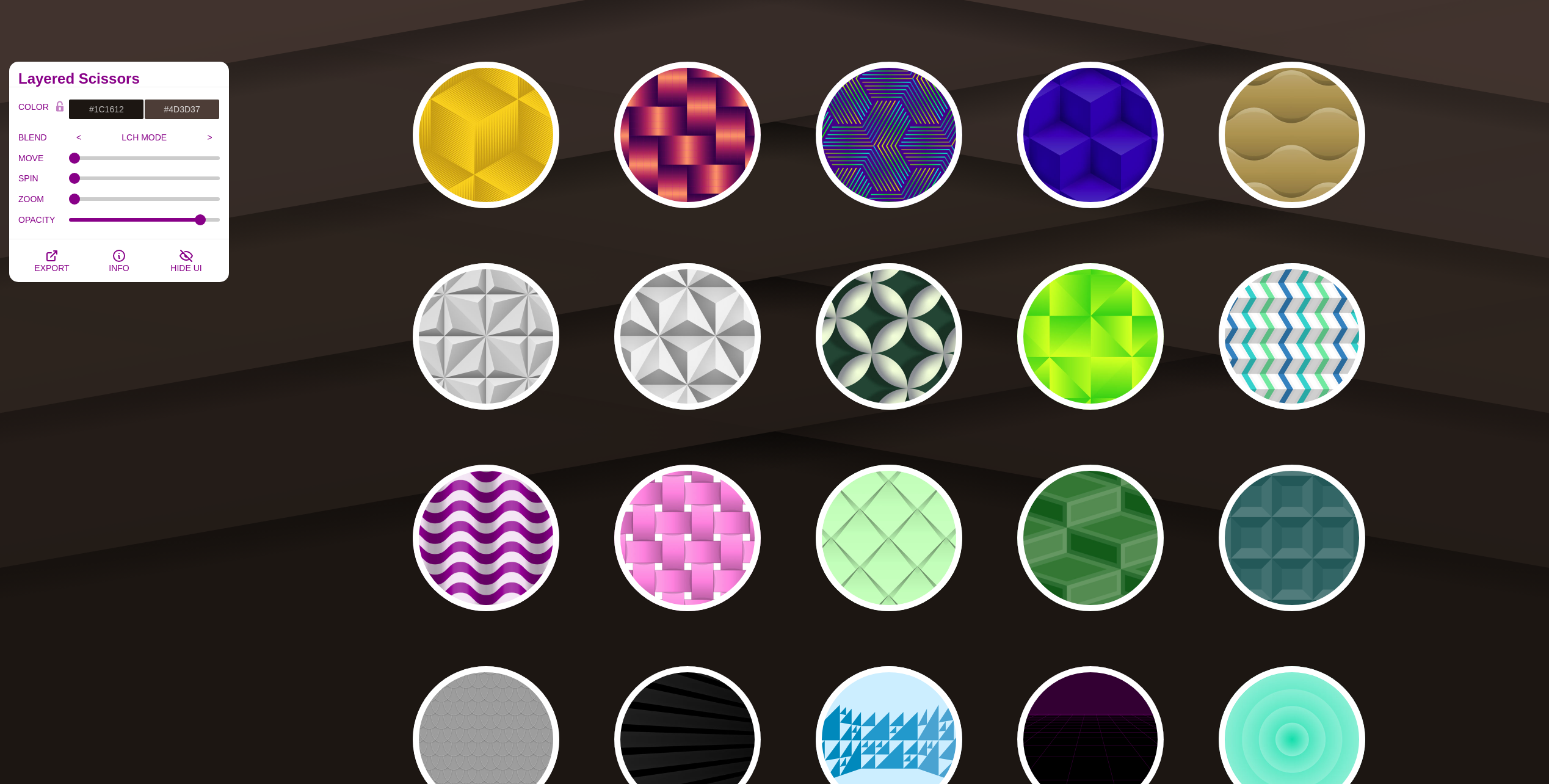
scroll to position [81, 0]
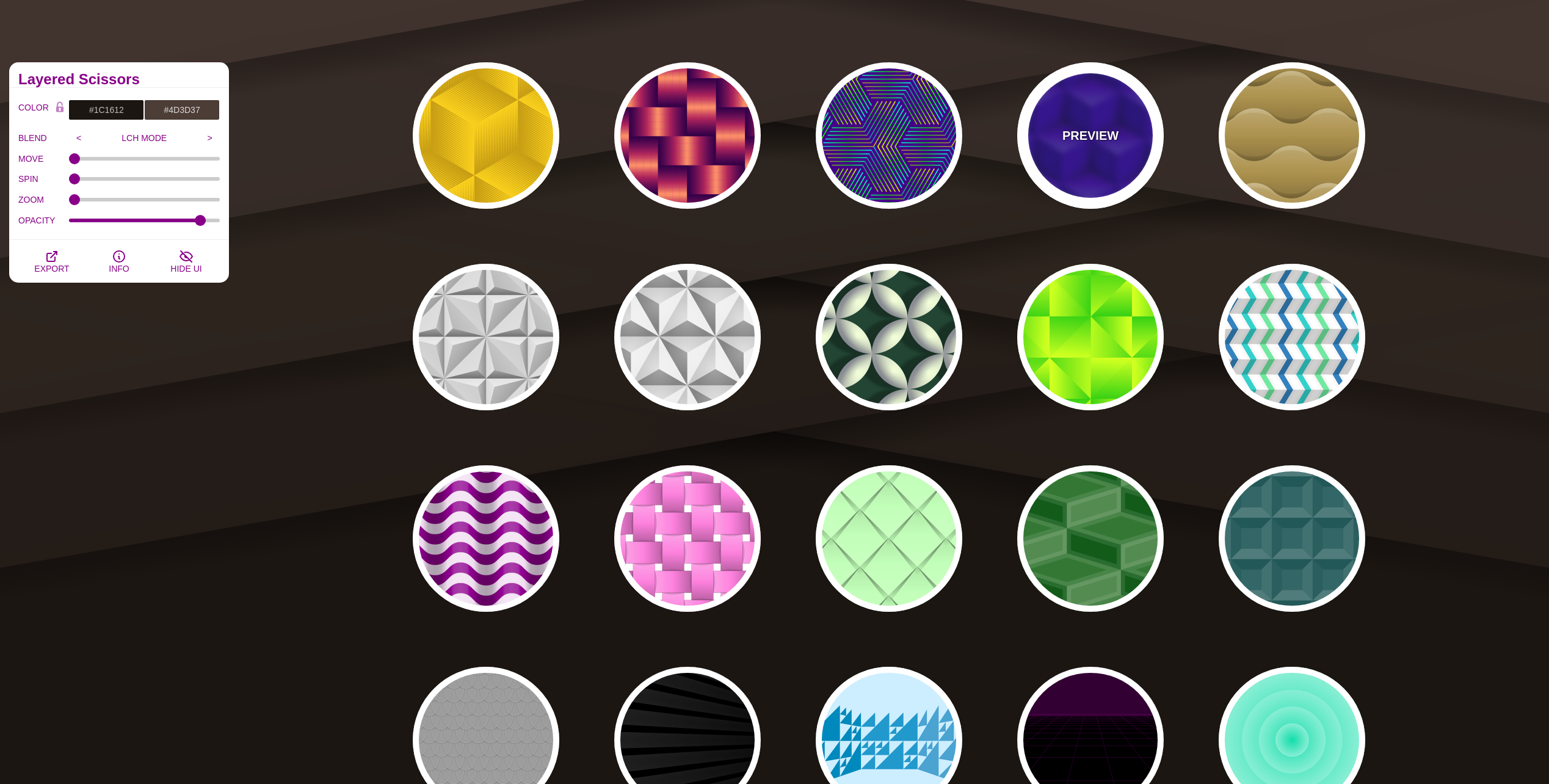
click at [1107, 163] on div "PREVIEW" at bounding box center [1090, 136] width 147 height 147
type input "#0000AA"
type input "345"
type input "0.4"
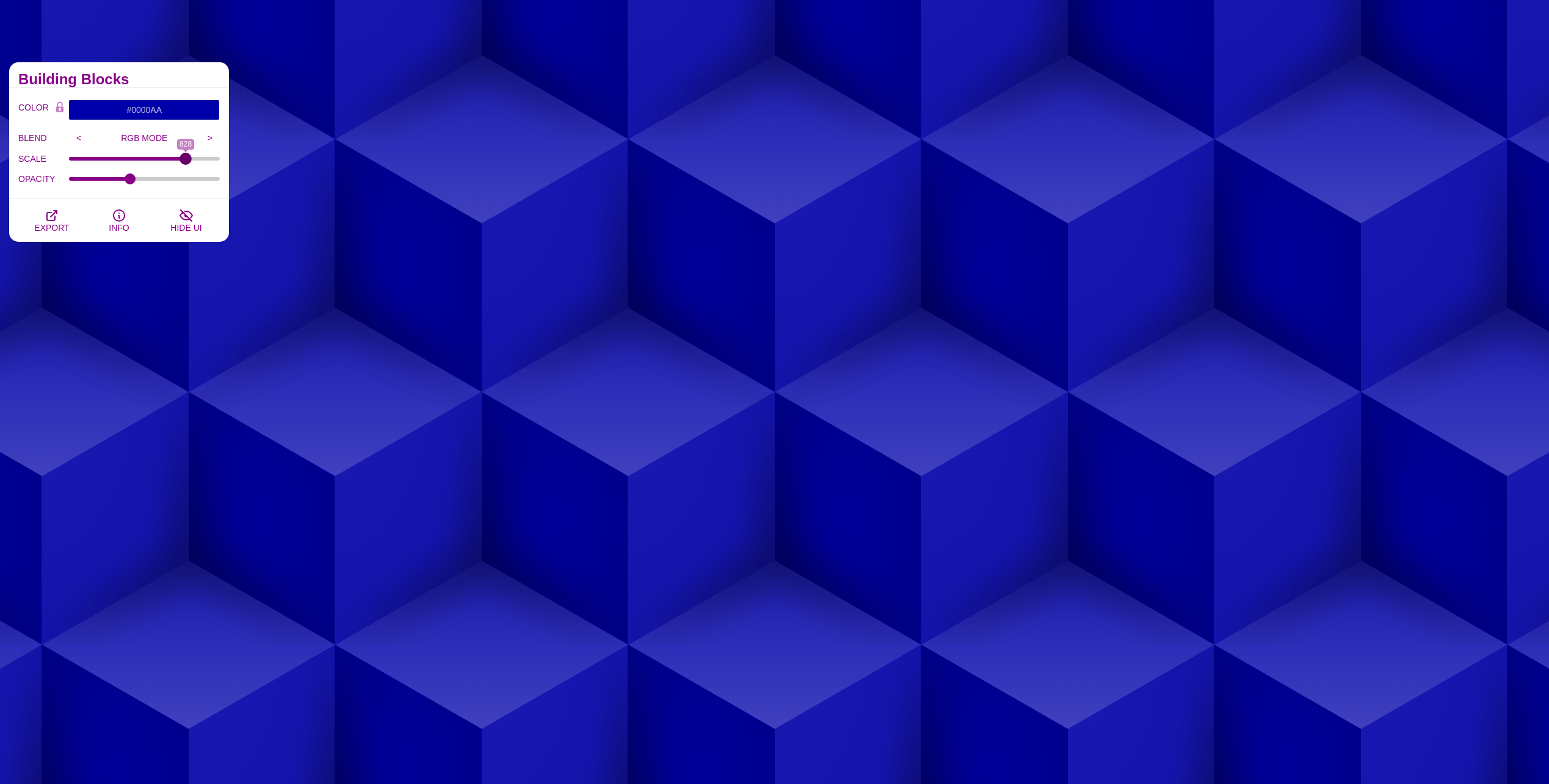
drag, startPoint x: 116, startPoint y: 159, endPoint x: 186, endPoint y: 169, distance: 70.7
type input "828"
click at [186, 161] on input "SCALE" at bounding box center [144, 159] width 151 height 5
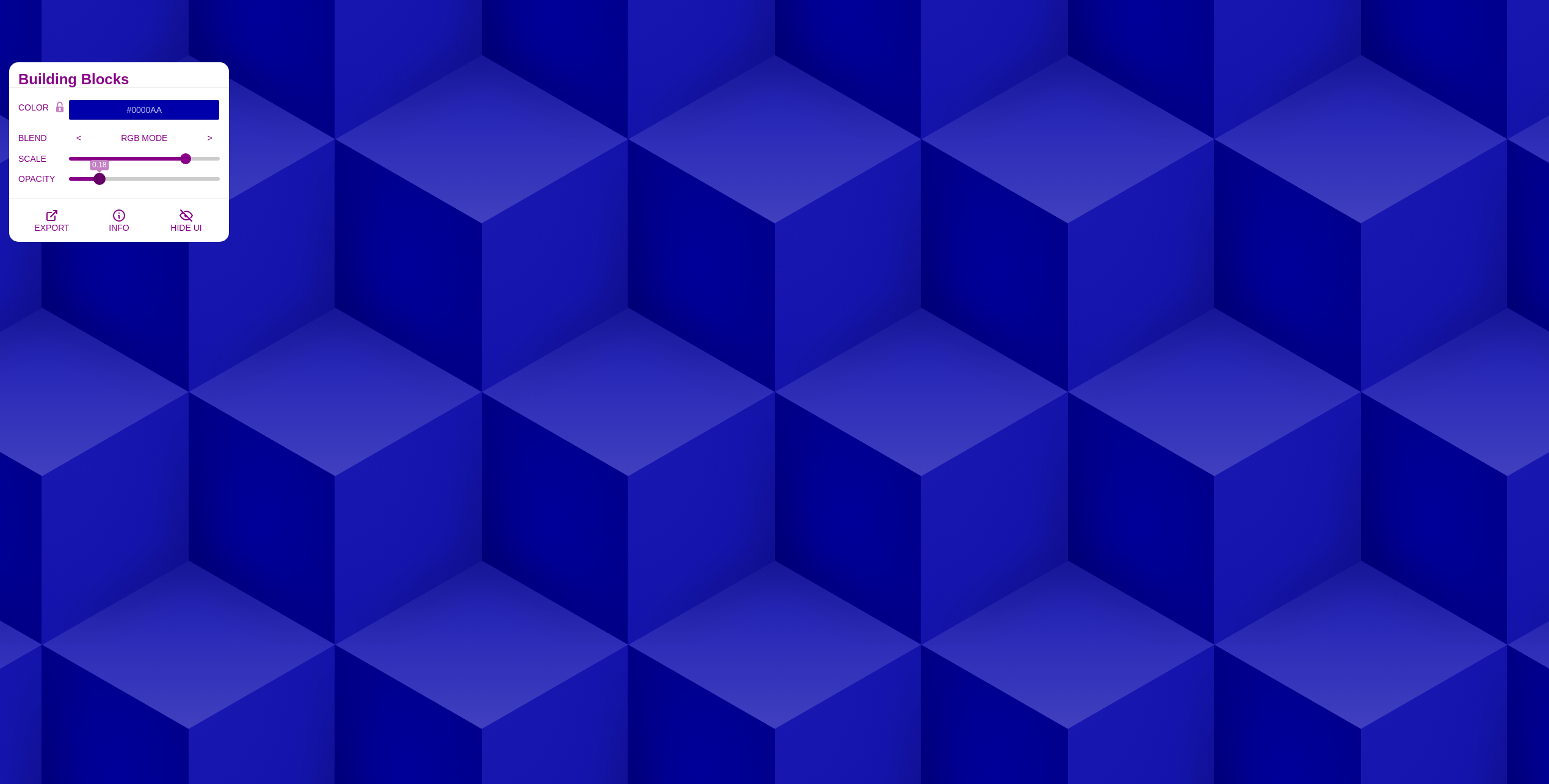
drag, startPoint x: 126, startPoint y: 177, endPoint x: 99, endPoint y: 183, distance: 27.7
type input "0.18"
click at [99, 182] on input "OPACITY" at bounding box center [144, 179] width 151 height 5
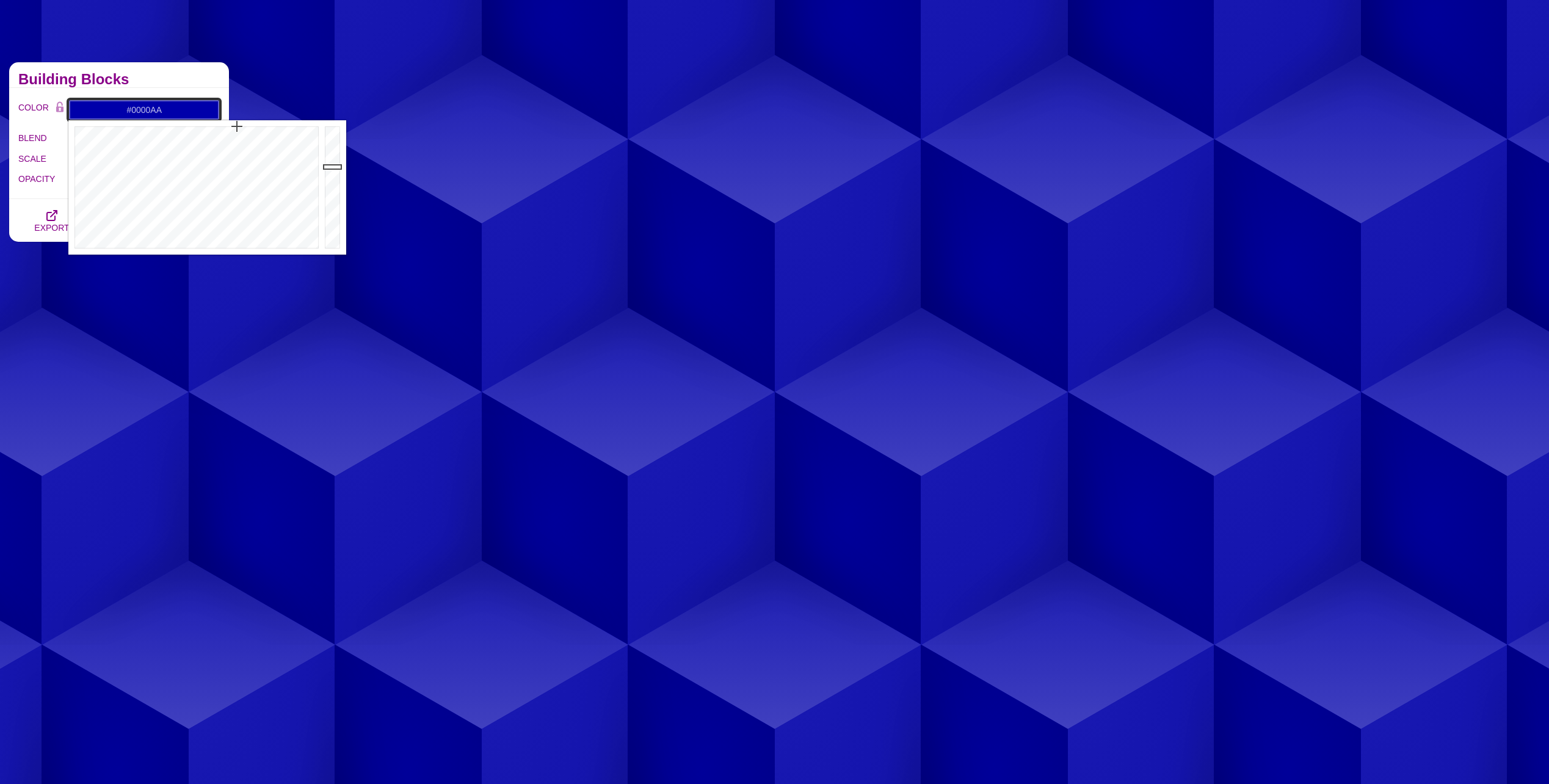
click at [136, 112] on input "#0000AA" at bounding box center [144, 110] width 151 height 21
drag, startPoint x: 168, startPoint y: 108, endPoint x: 112, endPoint y: 110, distance: 56.0
click at [112, 110] on input "#0000AA" at bounding box center [144, 110] width 151 height 21
paste input "8db9"
type input "#008DB9"
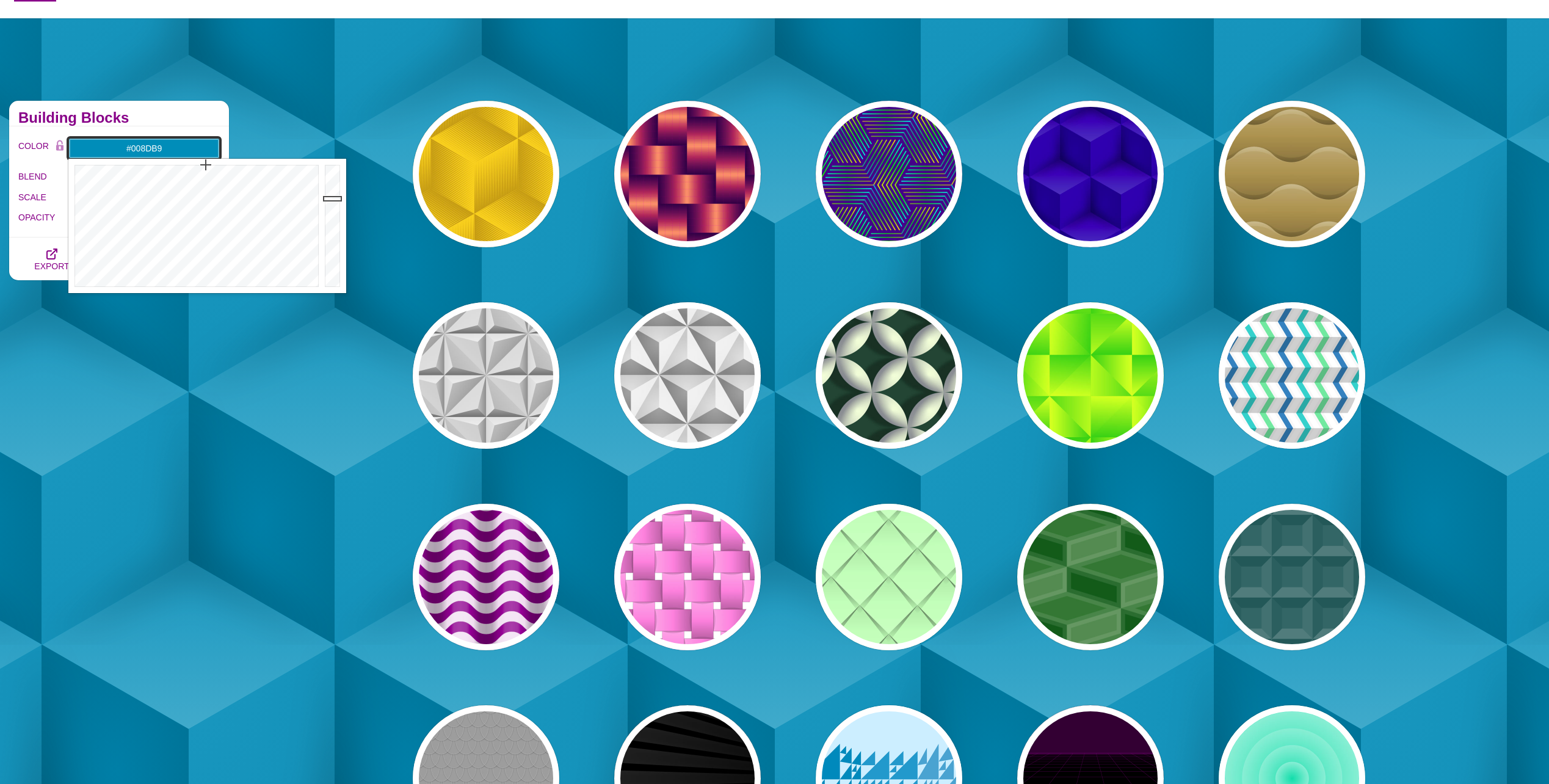
scroll to position [0, 0]
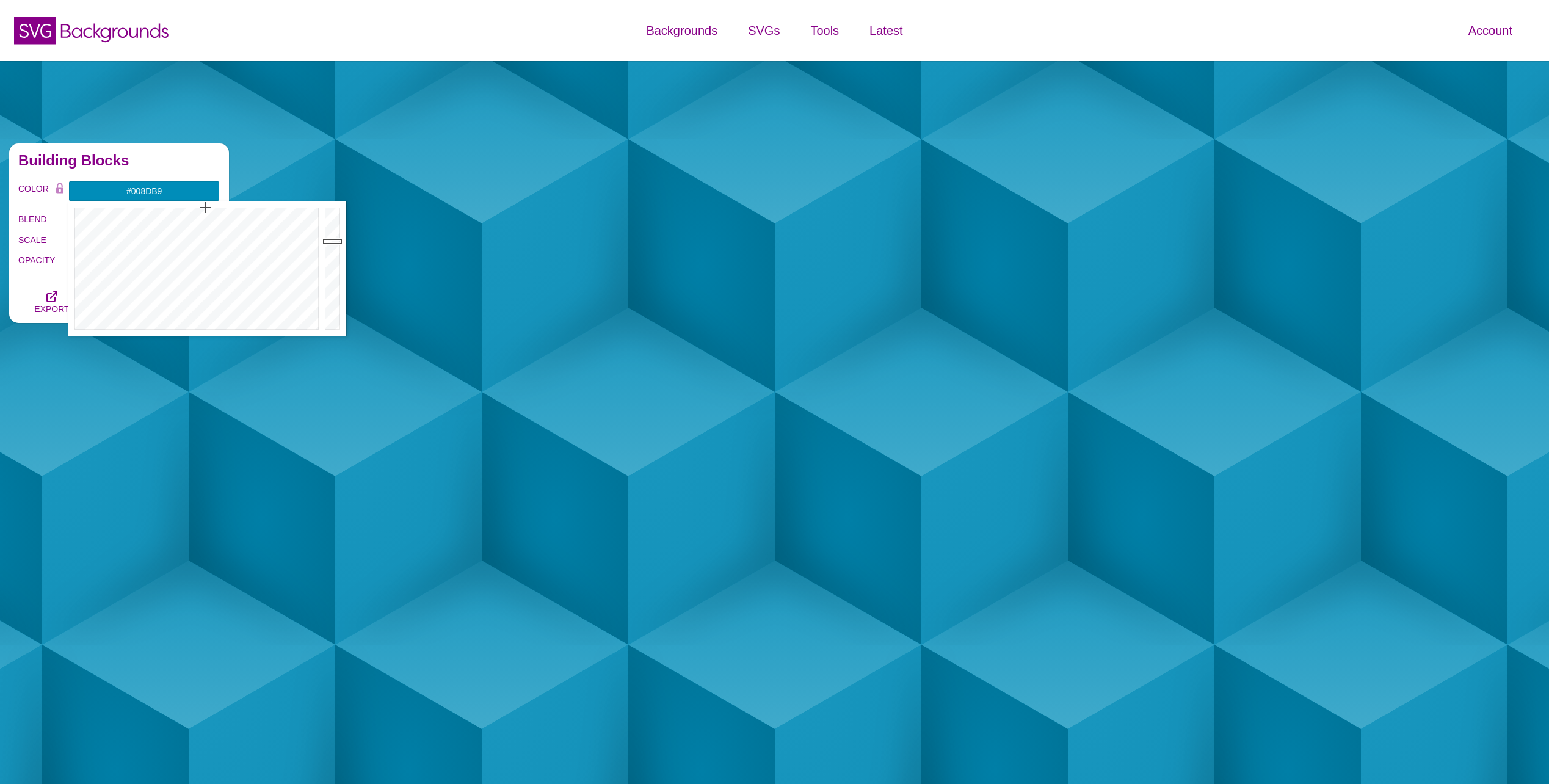
click at [215, 155] on div "Building Blocks" at bounding box center [119, 156] width 220 height 26
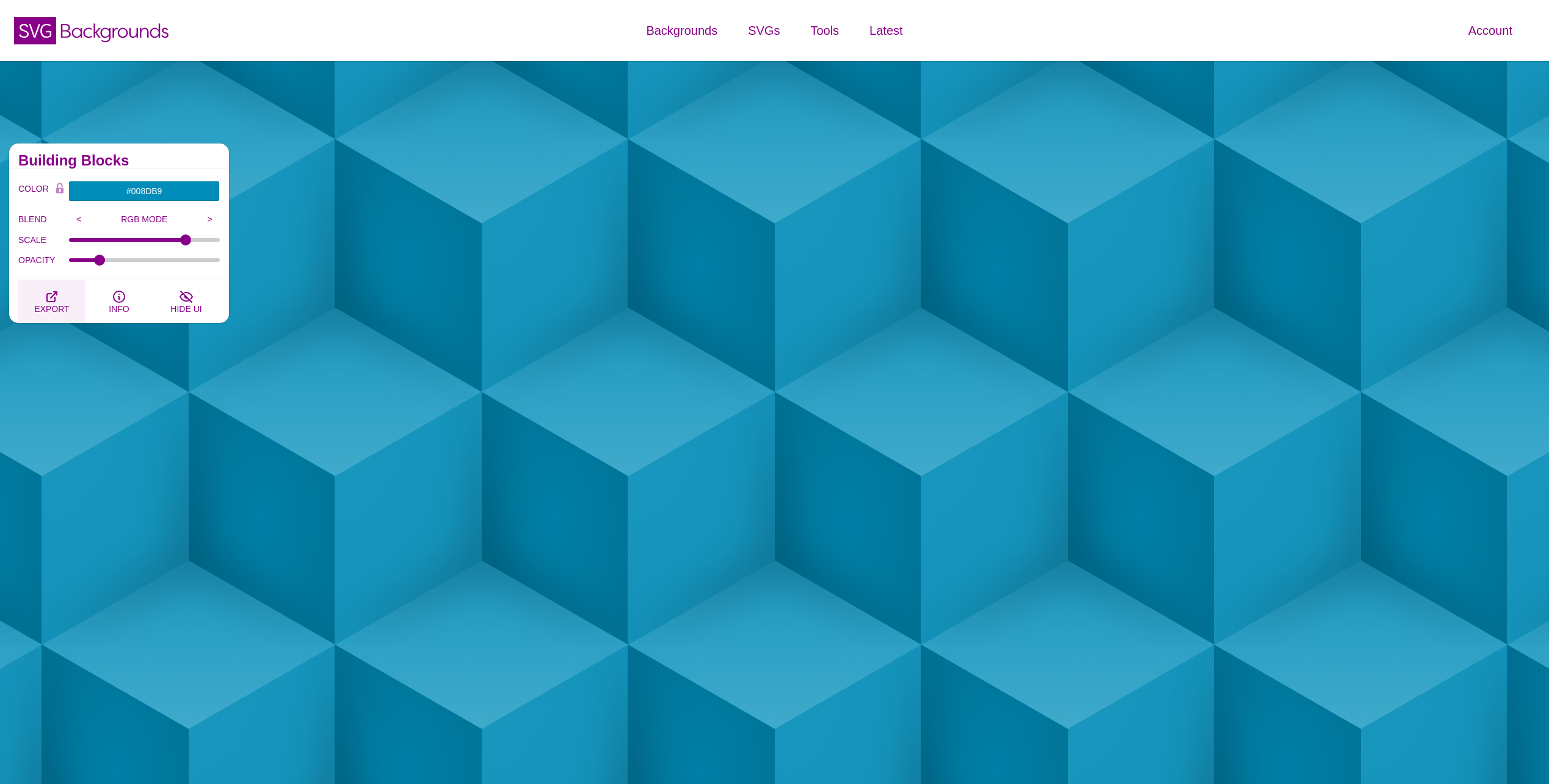
click at [48, 305] on span "EXPORT" at bounding box center [51, 309] width 35 height 10
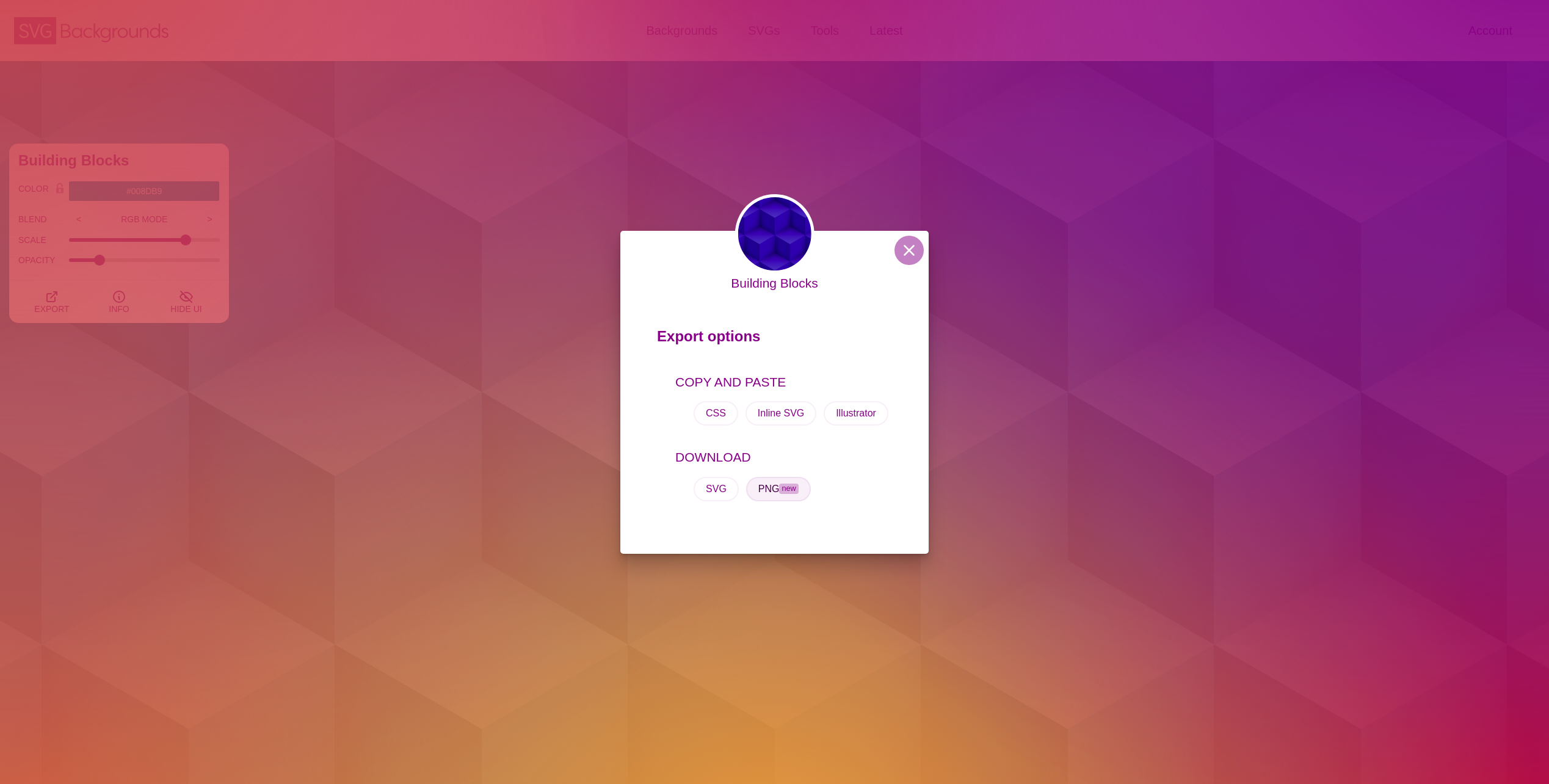
click at [780, 487] on button "PNG new" at bounding box center [778, 489] width 64 height 24
click at [902, 248] on button at bounding box center [909, 250] width 30 height 30
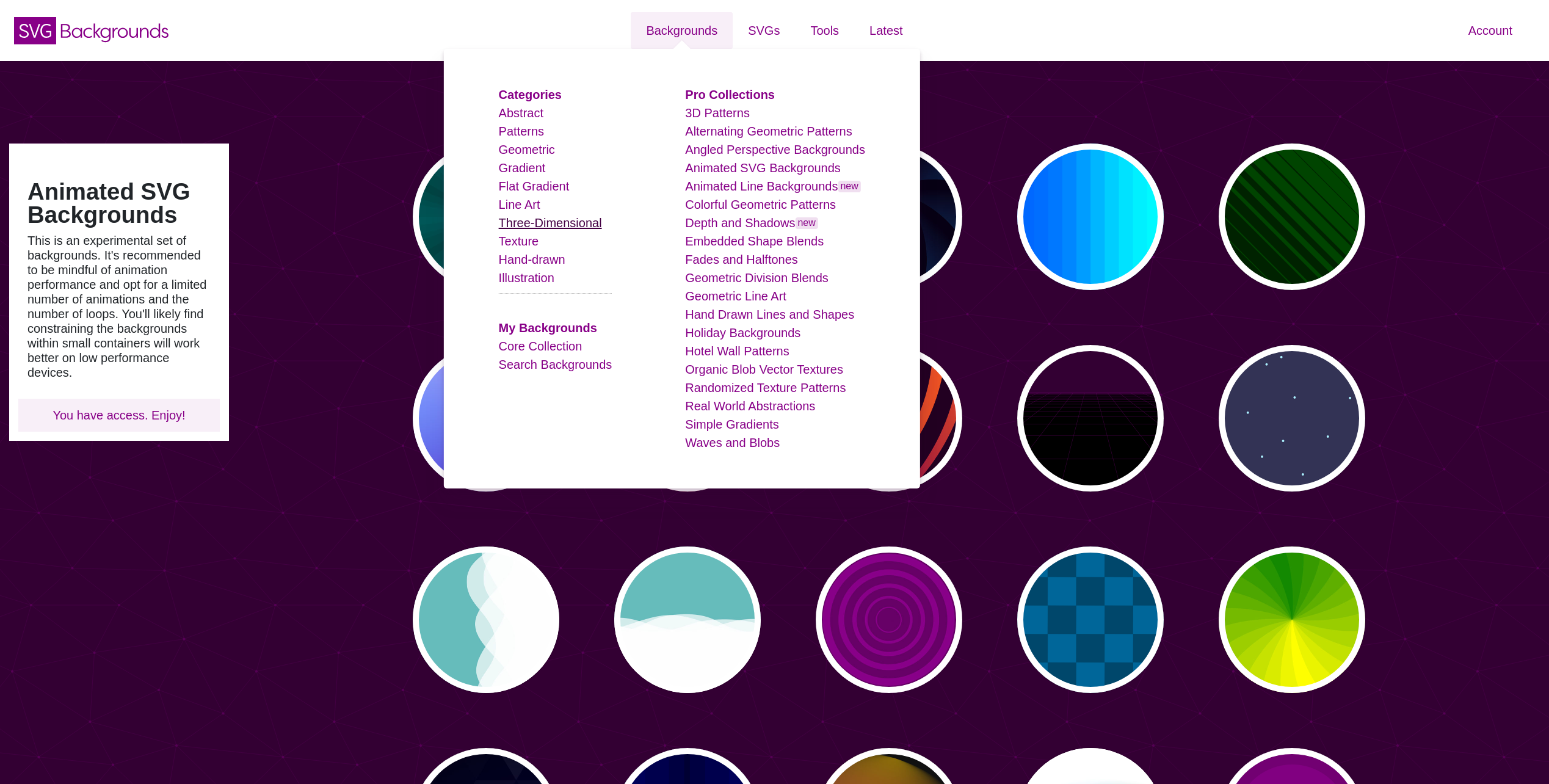
click at [520, 224] on link "Three-Dimensional" at bounding box center [550, 223] width 103 height 13
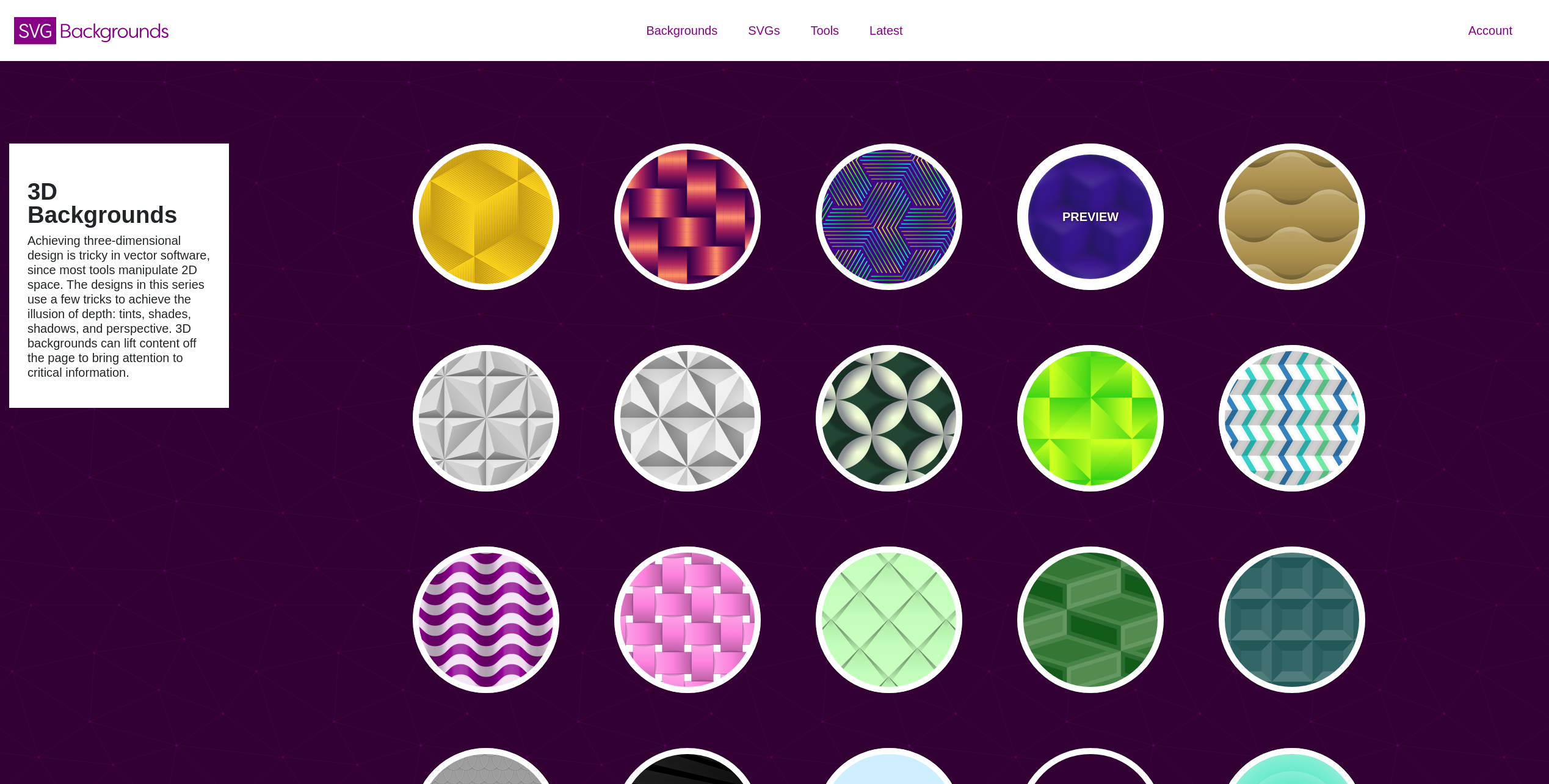
click at [1079, 234] on div "PREVIEW" at bounding box center [1090, 216] width 147 height 147
type input "#0000AA"
type input "345"
type input "0.4"
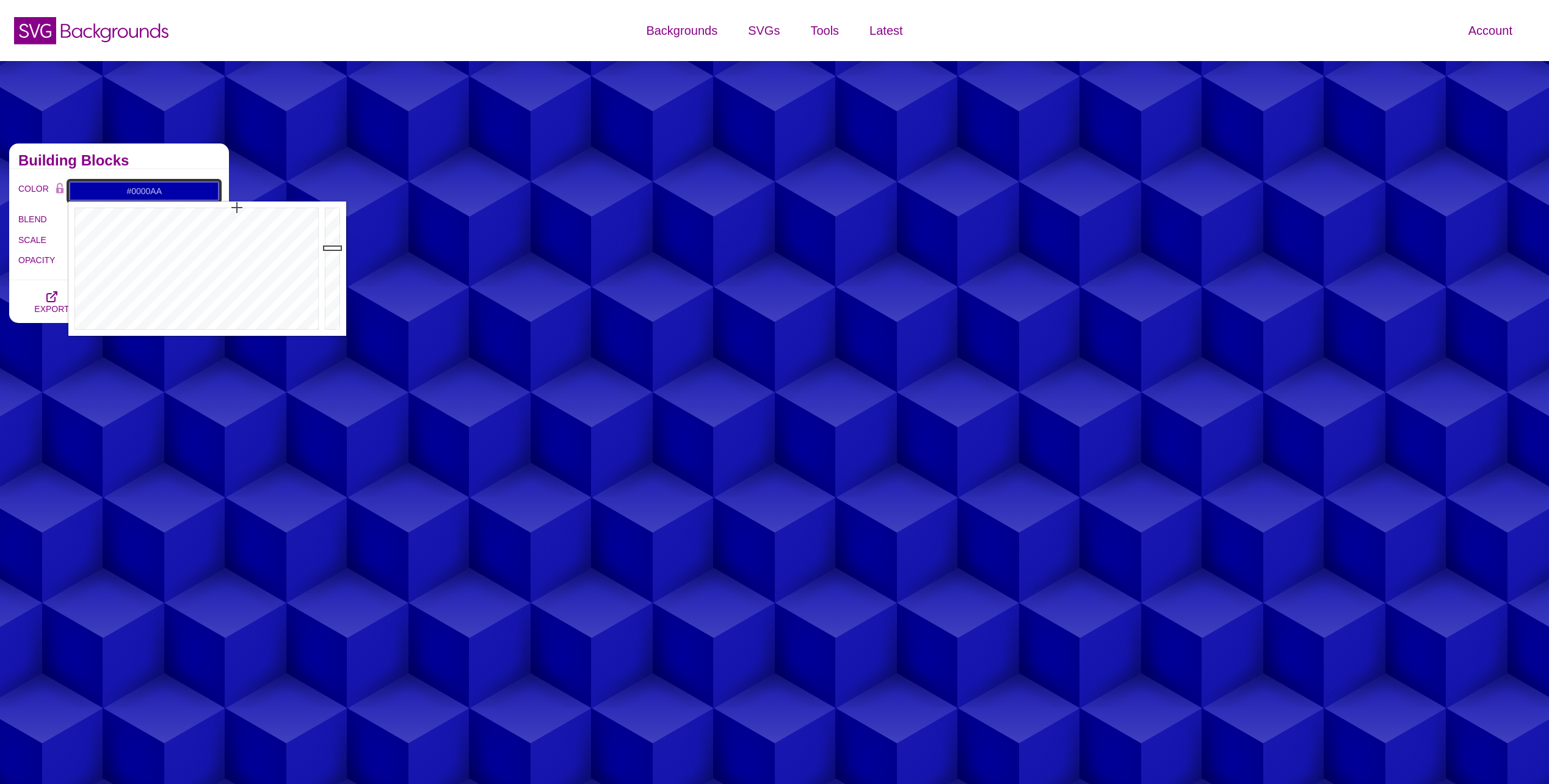
drag, startPoint x: 170, startPoint y: 189, endPoint x: 114, endPoint y: 186, distance: 56.1
click at [114, 186] on input "#0000AA" at bounding box center [144, 191] width 151 height 21
paste input "8db9"
drag, startPoint x: 329, startPoint y: 239, endPoint x: 332, endPoint y: 209, distance: 30.1
click at [332, 209] on div at bounding box center [334, 269] width 24 height 135
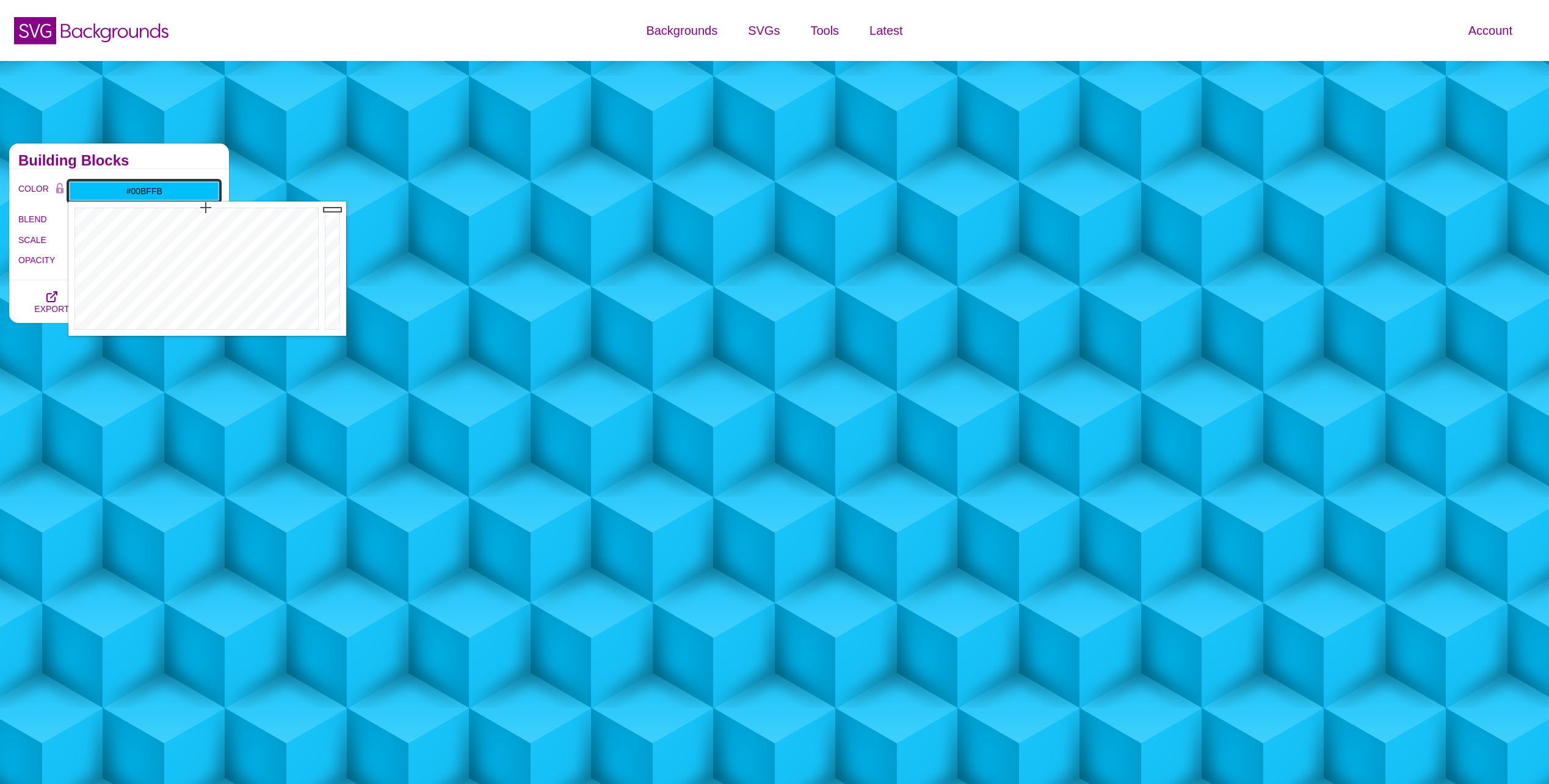
click at [182, 188] on input "#00BFFB" at bounding box center [144, 191] width 151 height 21
click at [180, 187] on input "#00BFFB" at bounding box center [144, 191] width 151 height 21
click at [180, 188] on input "#00BFFB" at bounding box center [144, 191] width 151 height 21
drag, startPoint x: 180, startPoint y: 188, endPoint x: 108, endPoint y: 189, distance: 72.0
click at [108, 189] on input "#00BFFB" at bounding box center [144, 191] width 151 height 21
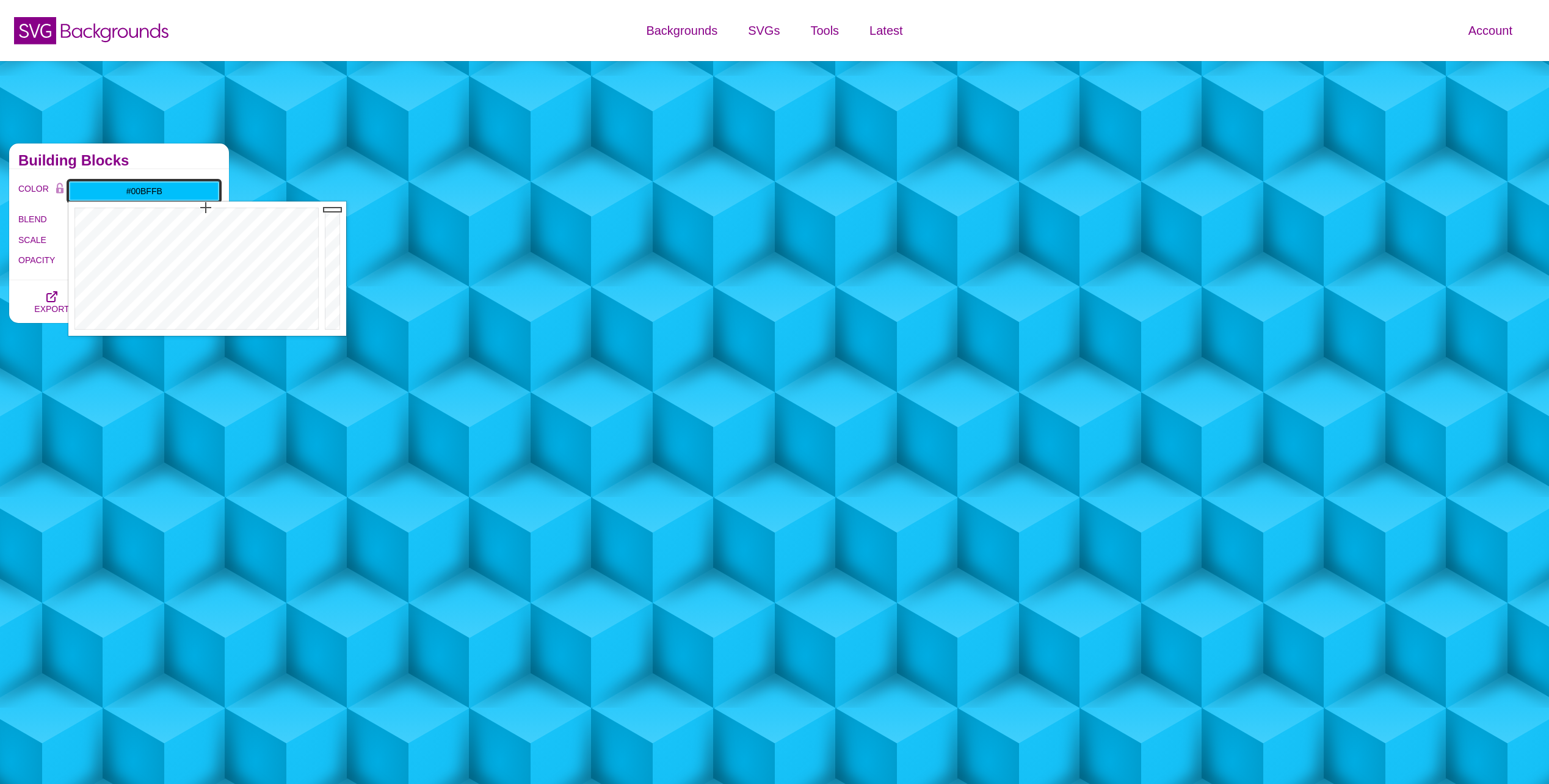
paste input "8db9"
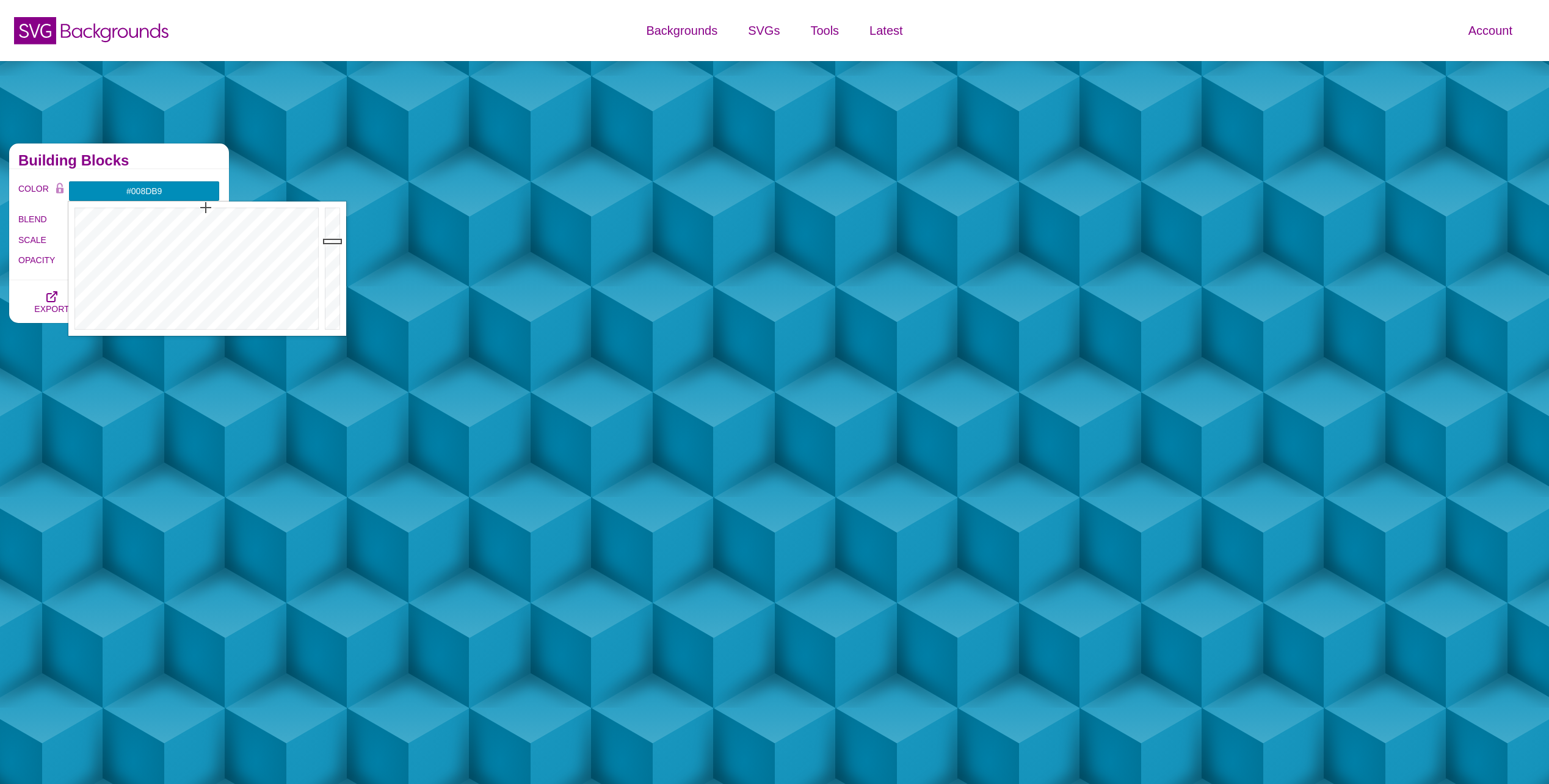
click at [141, 155] on div "Building Blocks" at bounding box center [119, 156] width 220 height 26
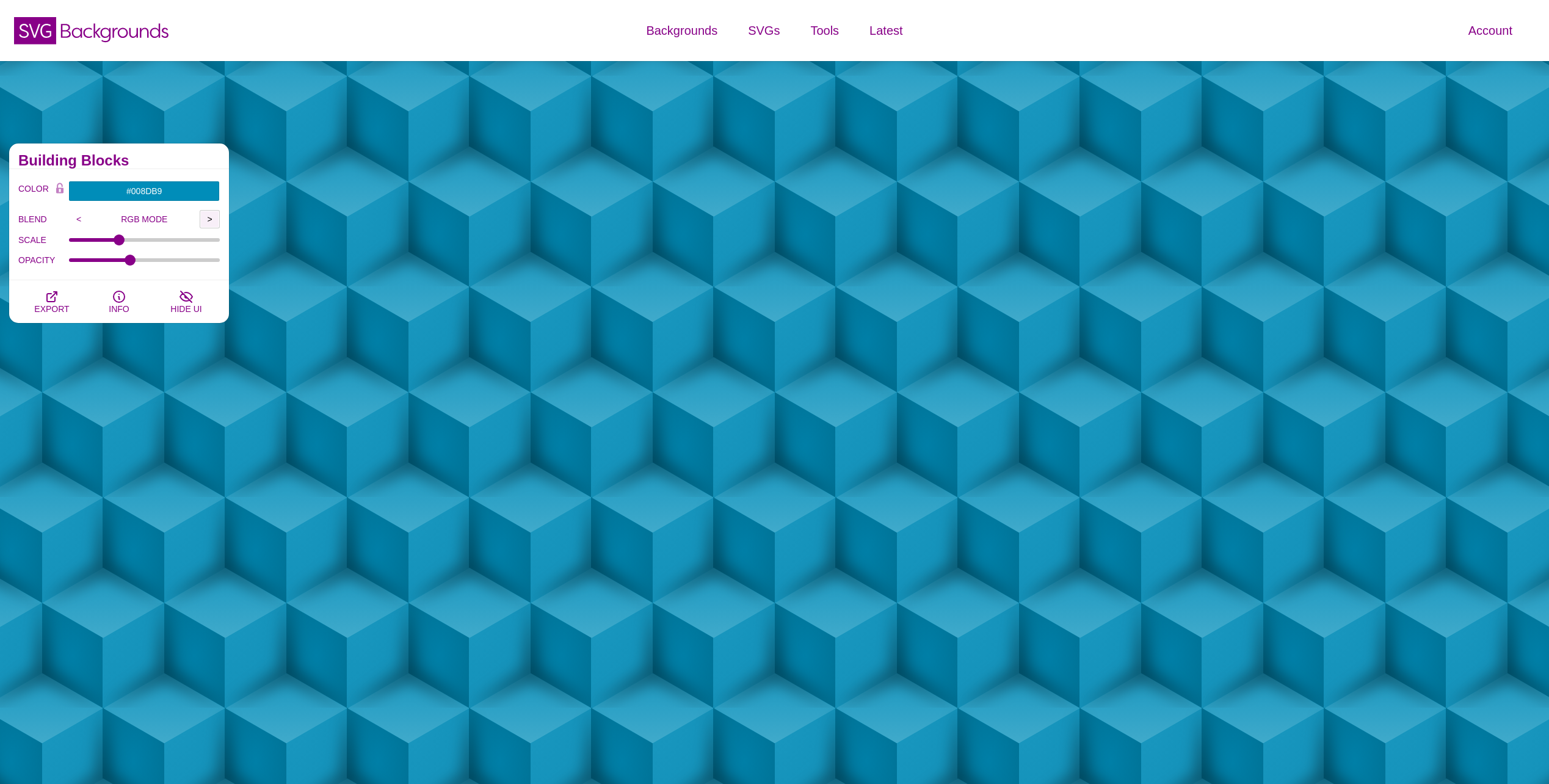
click at [209, 216] on input ">" at bounding box center [209, 219] width 20 height 18
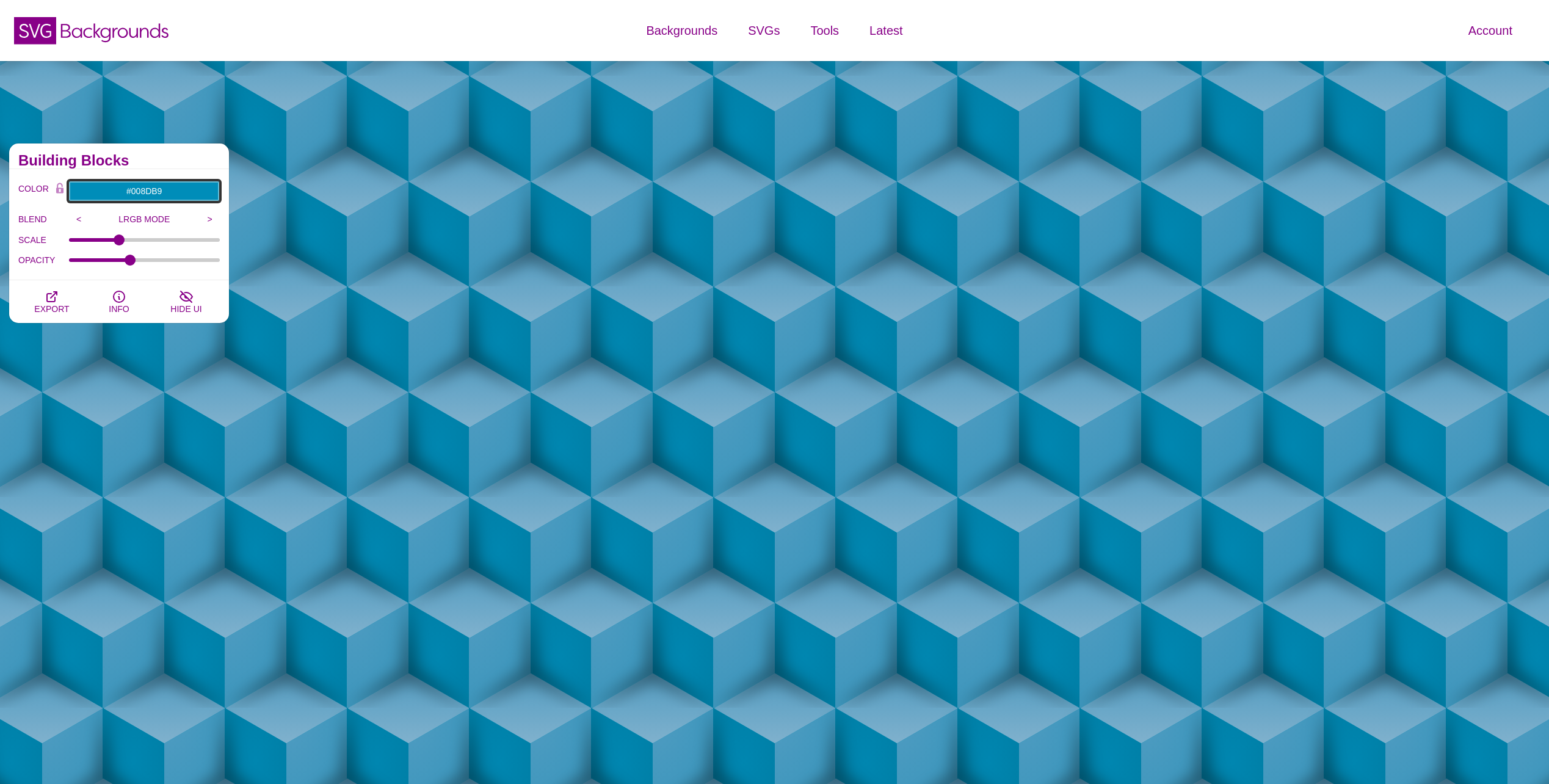
click at [189, 194] on input "#008DB9" at bounding box center [144, 191] width 151 height 21
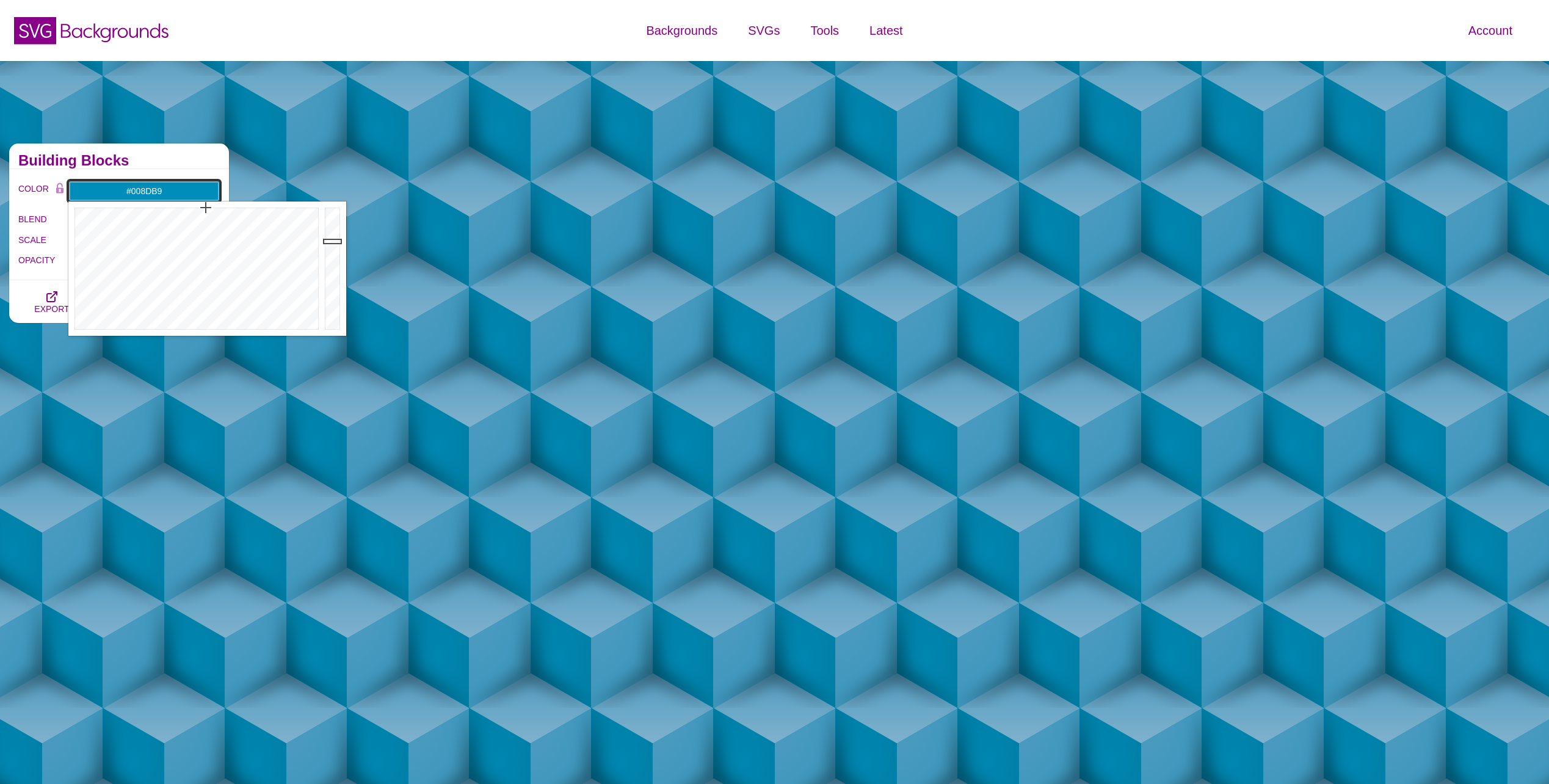
click at [189, 194] on input "#008DB9" at bounding box center [144, 191] width 151 height 21
click at [175, 160] on h2 "Building Blocks" at bounding box center [119, 160] width 202 height 10
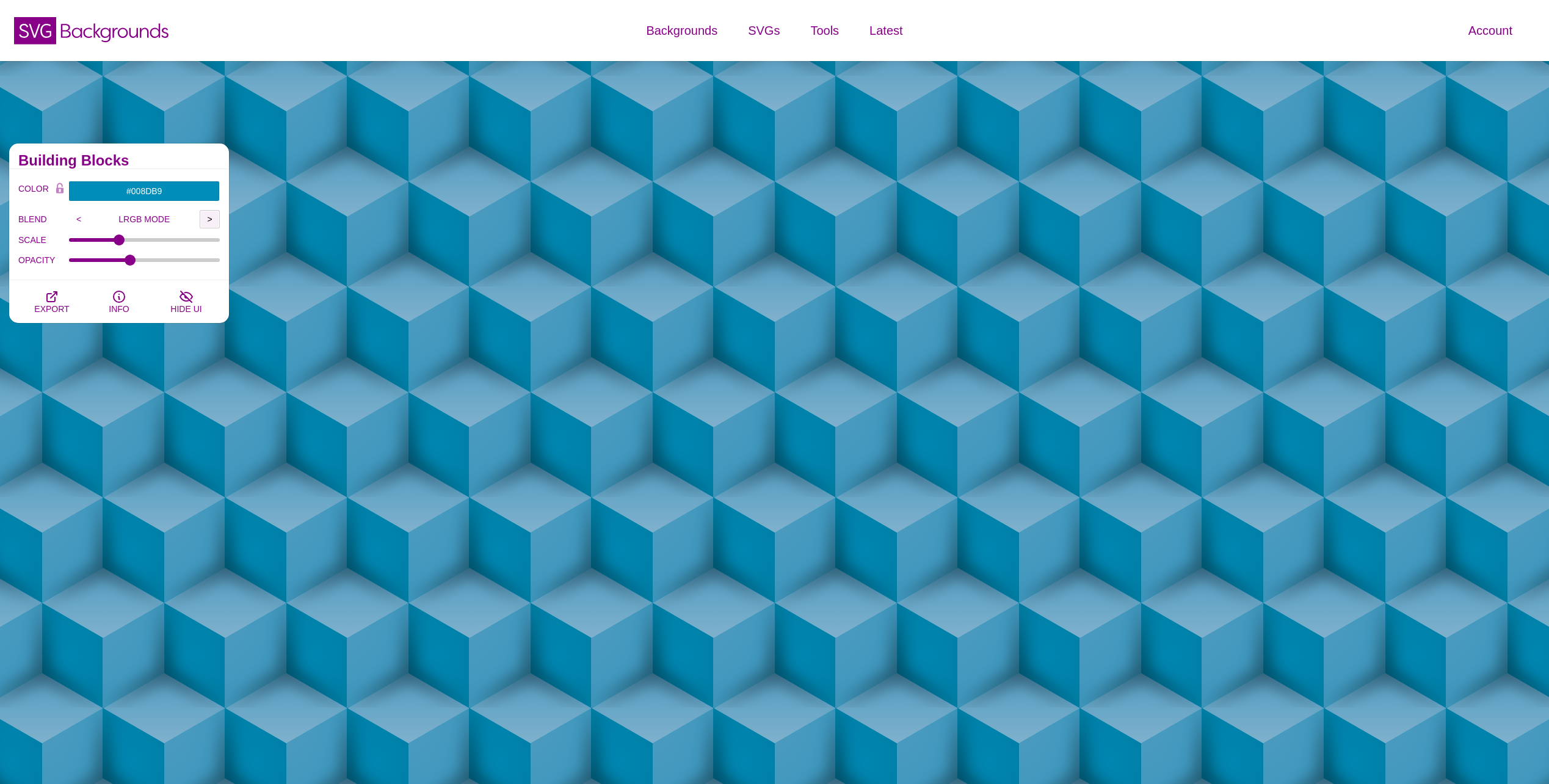
click at [210, 221] on input ">" at bounding box center [209, 219] width 20 height 18
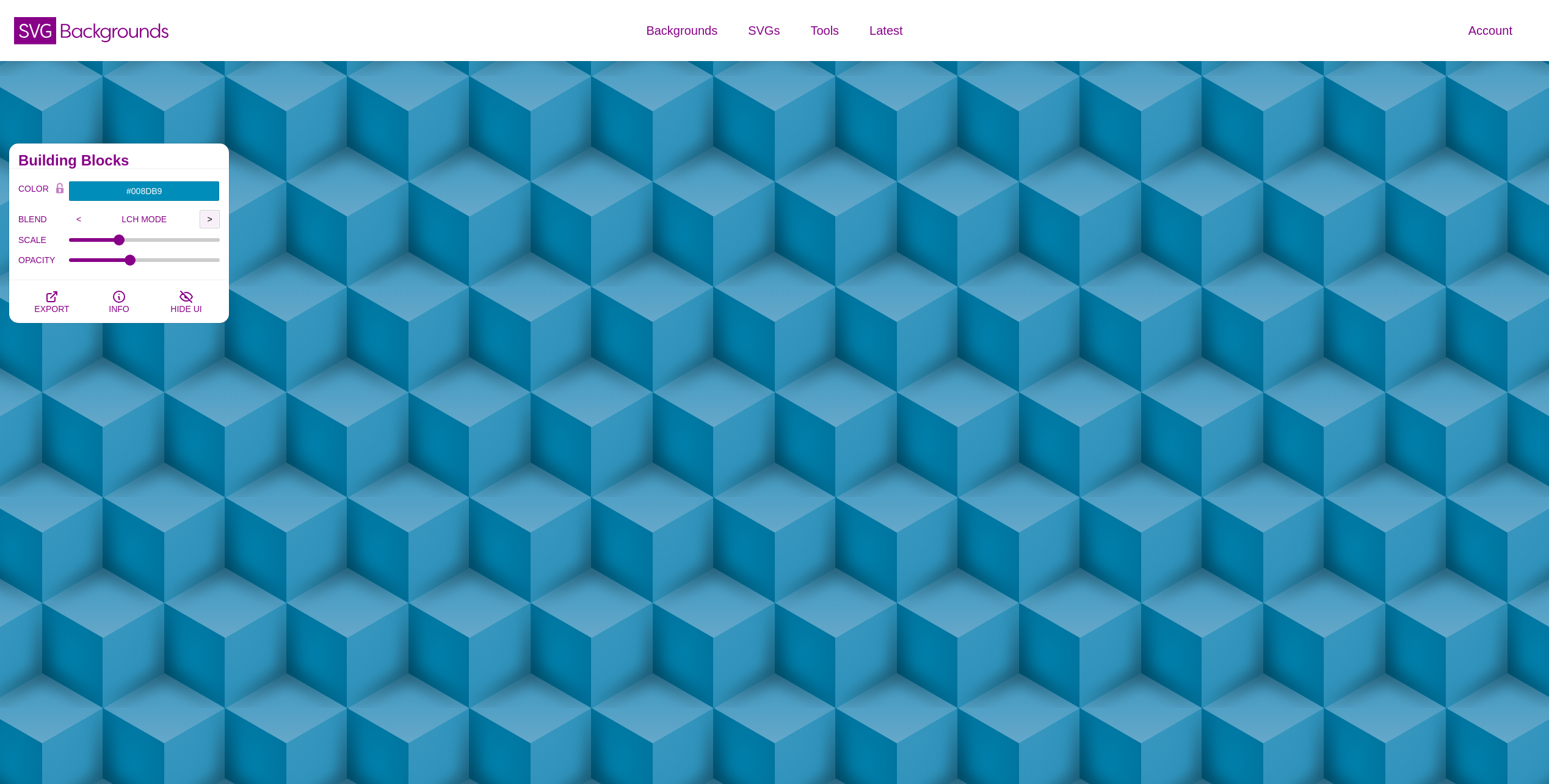
click at [210, 221] on input ">" at bounding box center [209, 219] width 20 height 18
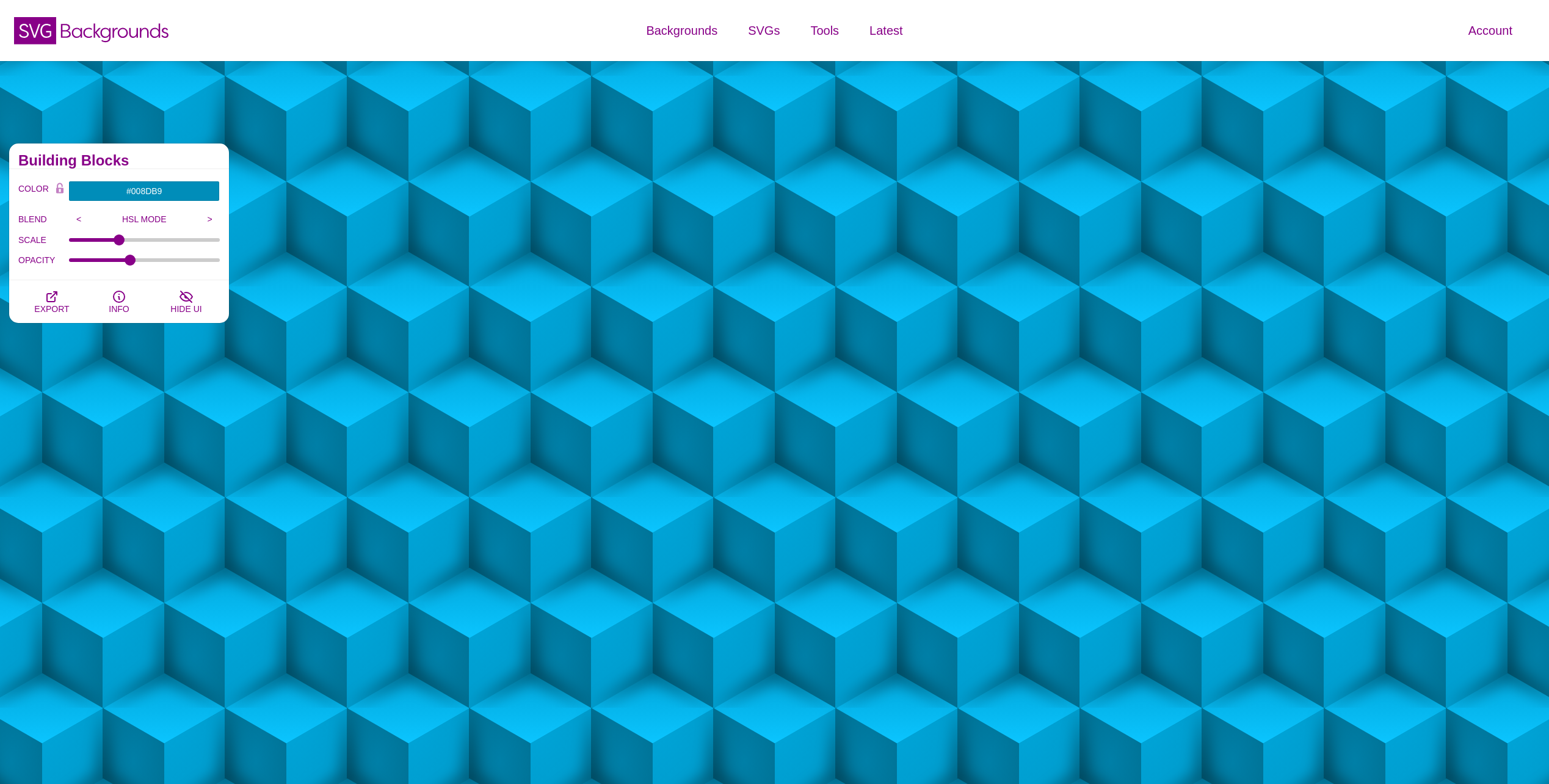
click at [135, 221] on p "HSL MODE" at bounding box center [145, 219] width 111 height 10
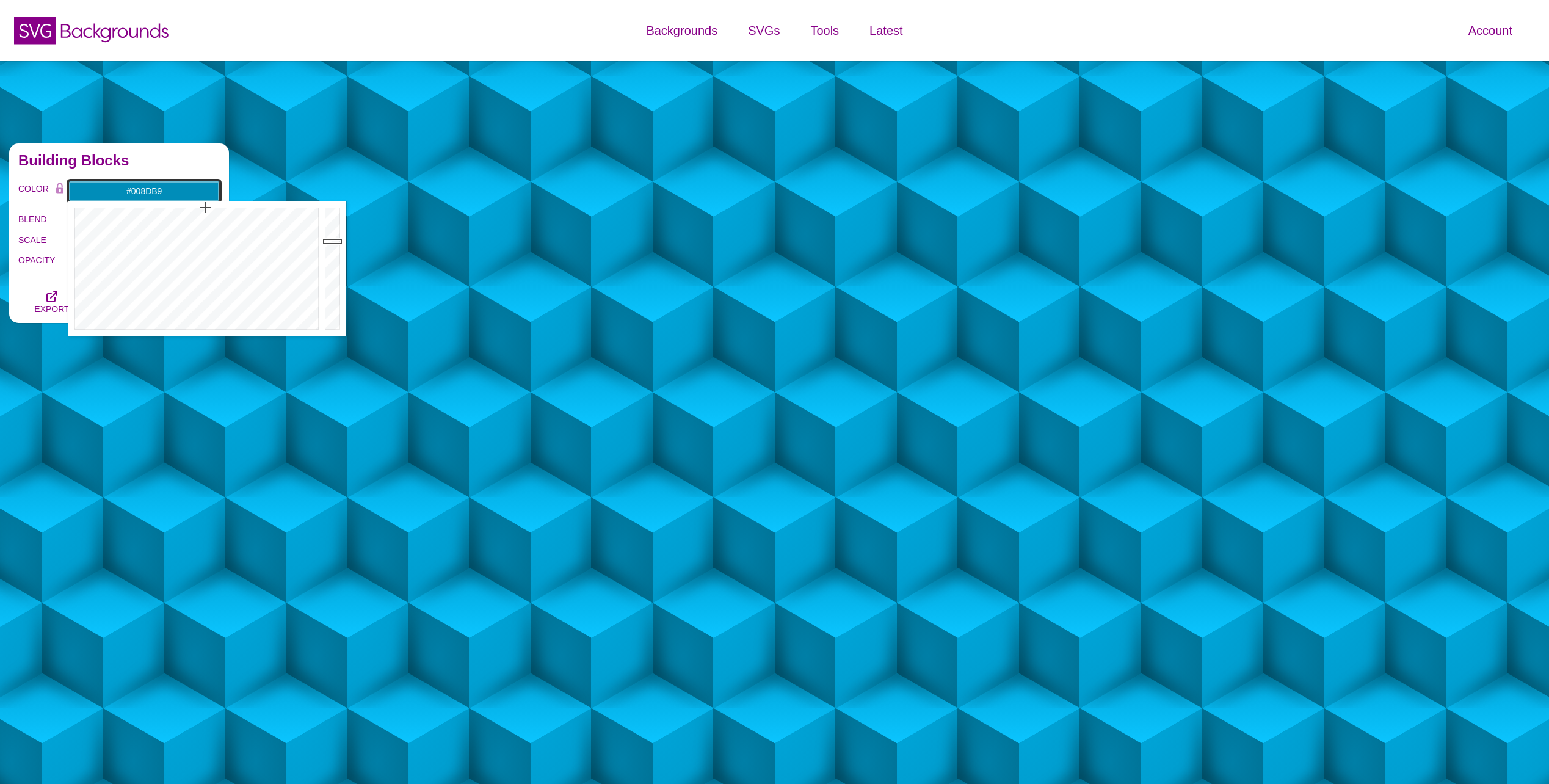
click at [167, 195] on input "#008DB9" at bounding box center [144, 191] width 151 height 21
click at [169, 167] on div "Building Blocks" at bounding box center [119, 156] width 220 height 26
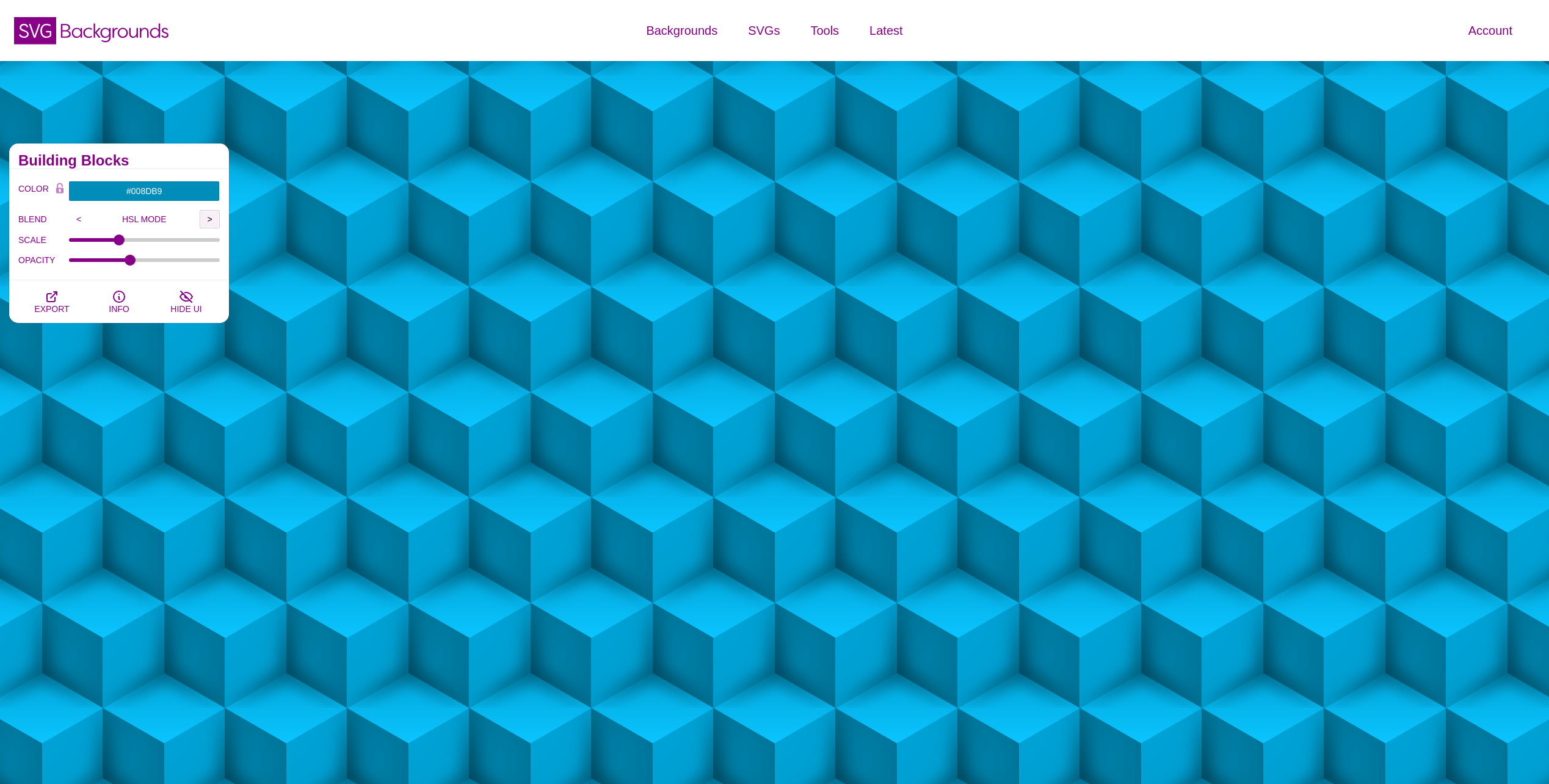
click at [210, 221] on input ">" at bounding box center [209, 219] width 20 height 18
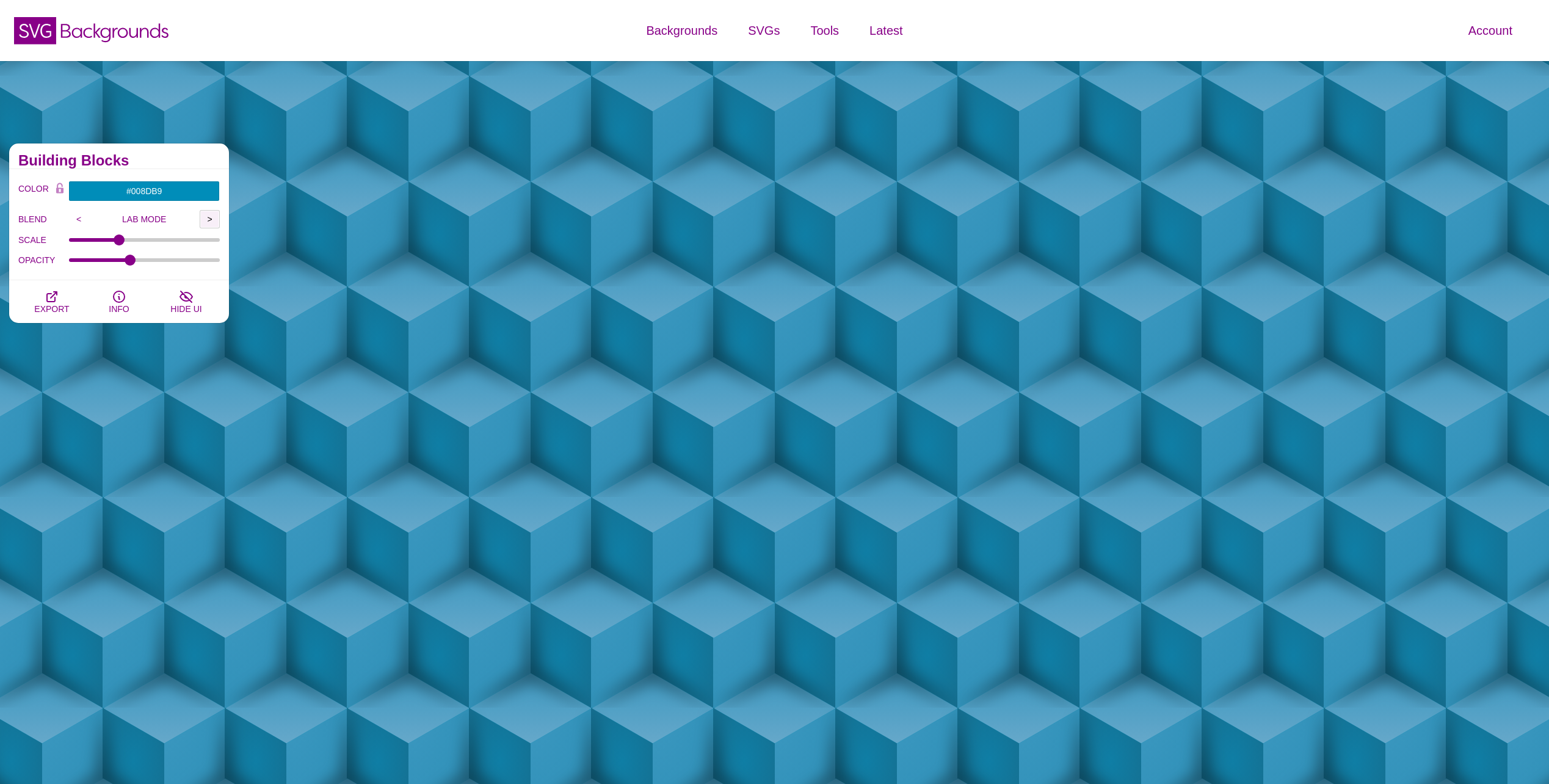
click at [210, 221] on input ">" at bounding box center [209, 219] width 20 height 18
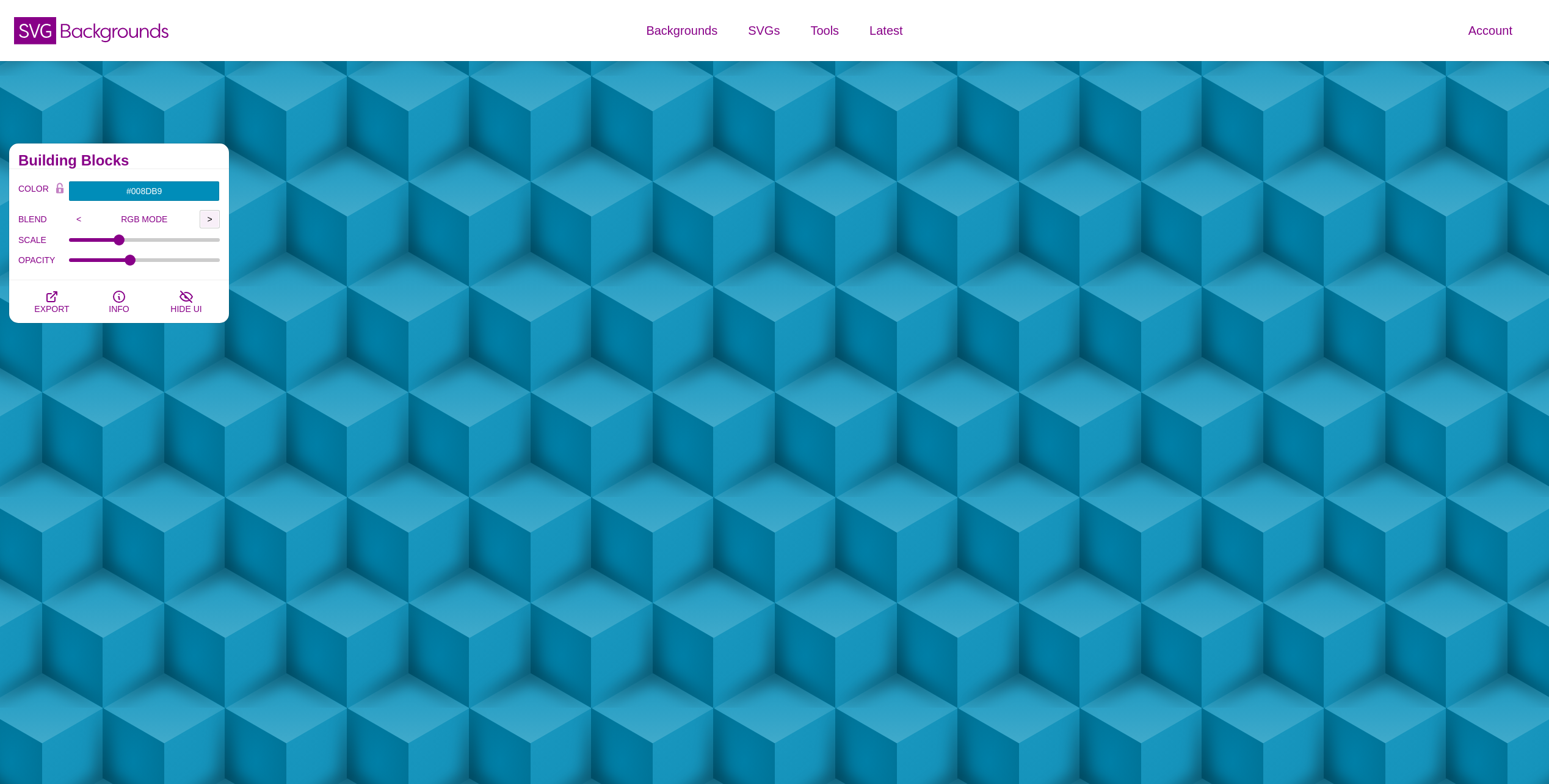
click at [210, 221] on input ">" at bounding box center [209, 219] width 20 height 18
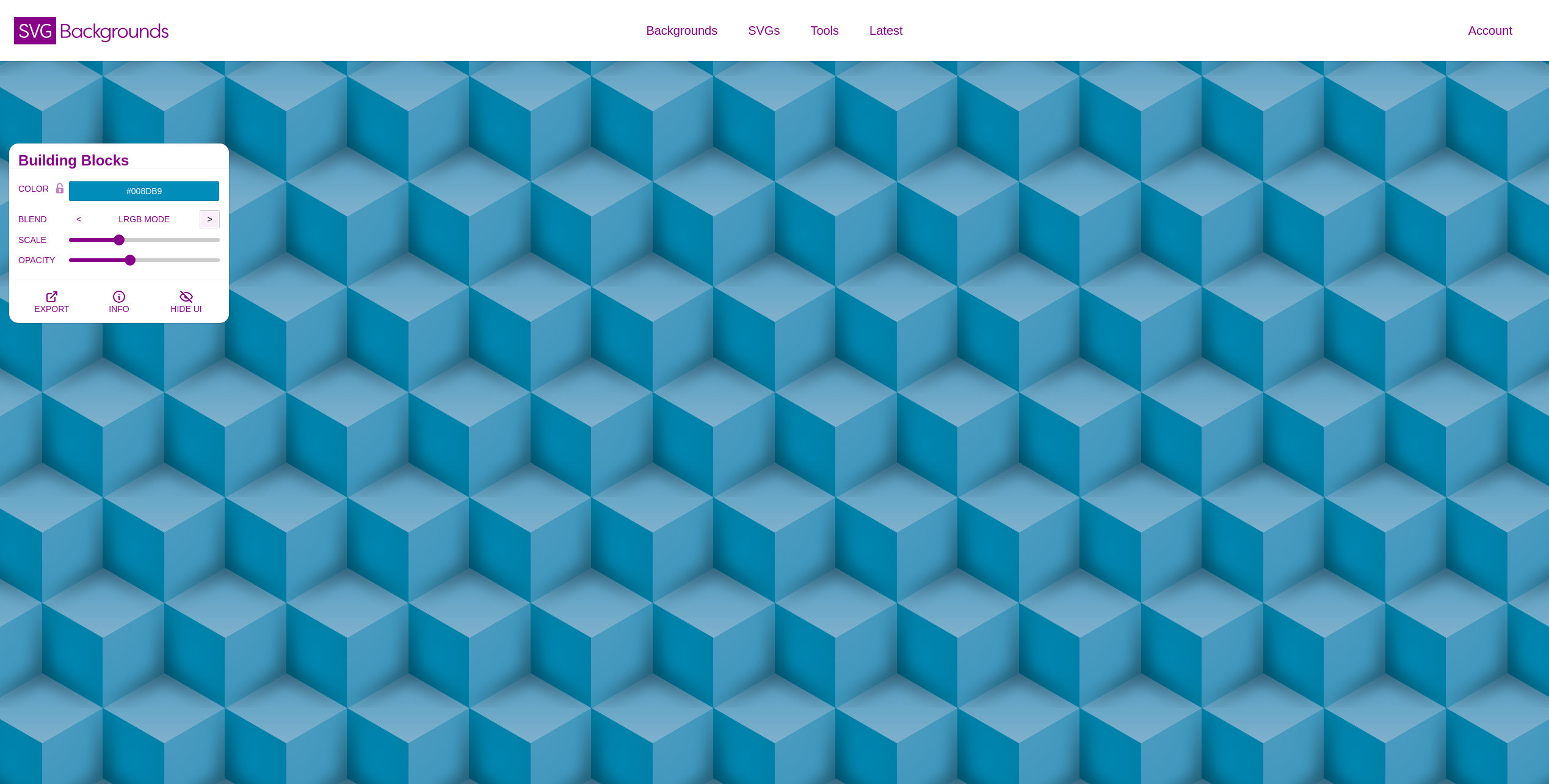
click at [210, 221] on input ">" at bounding box center [209, 219] width 20 height 18
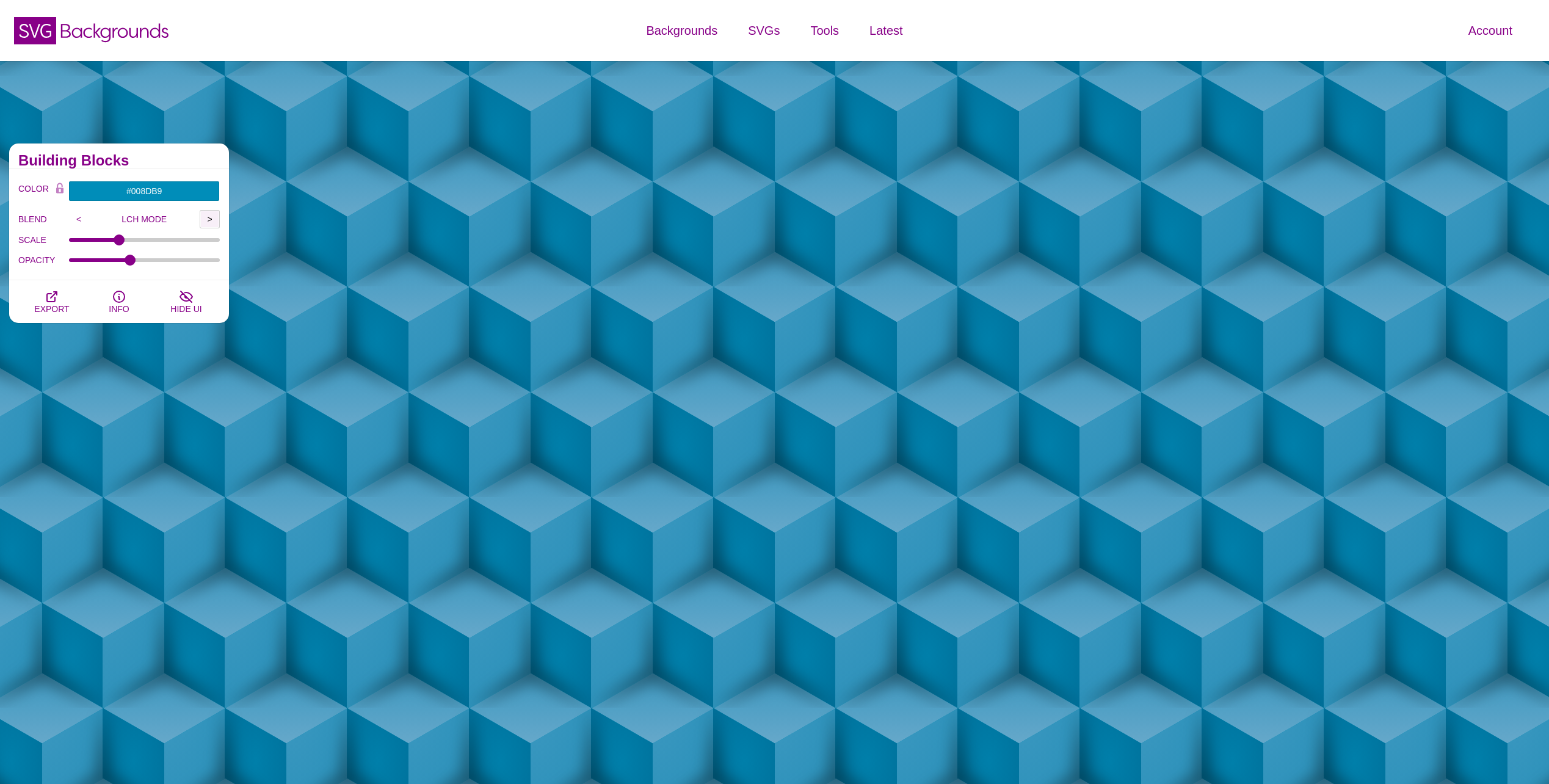
click at [210, 221] on input ">" at bounding box center [209, 219] width 20 height 18
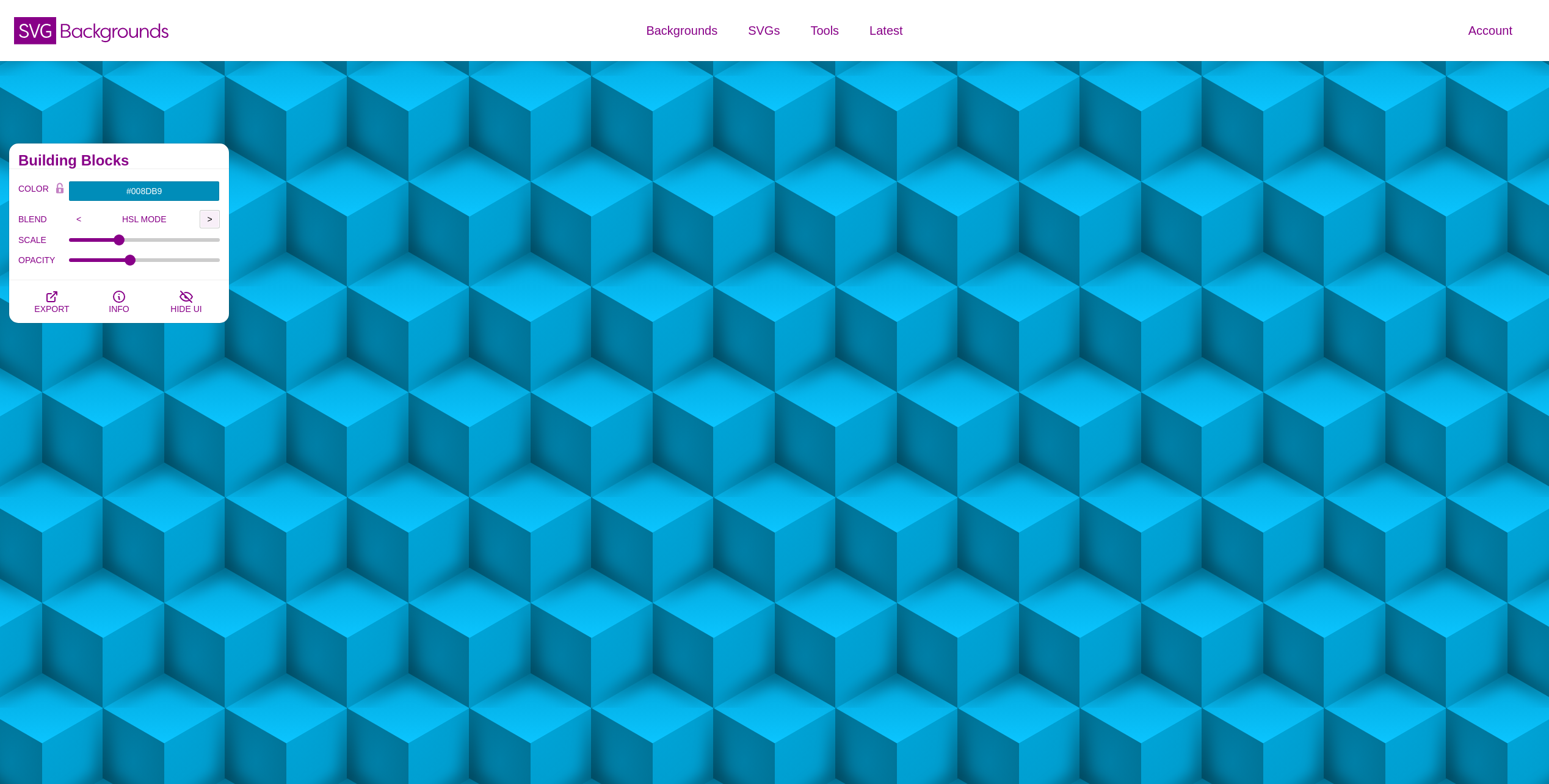
click at [210, 221] on input ">" at bounding box center [209, 219] width 20 height 18
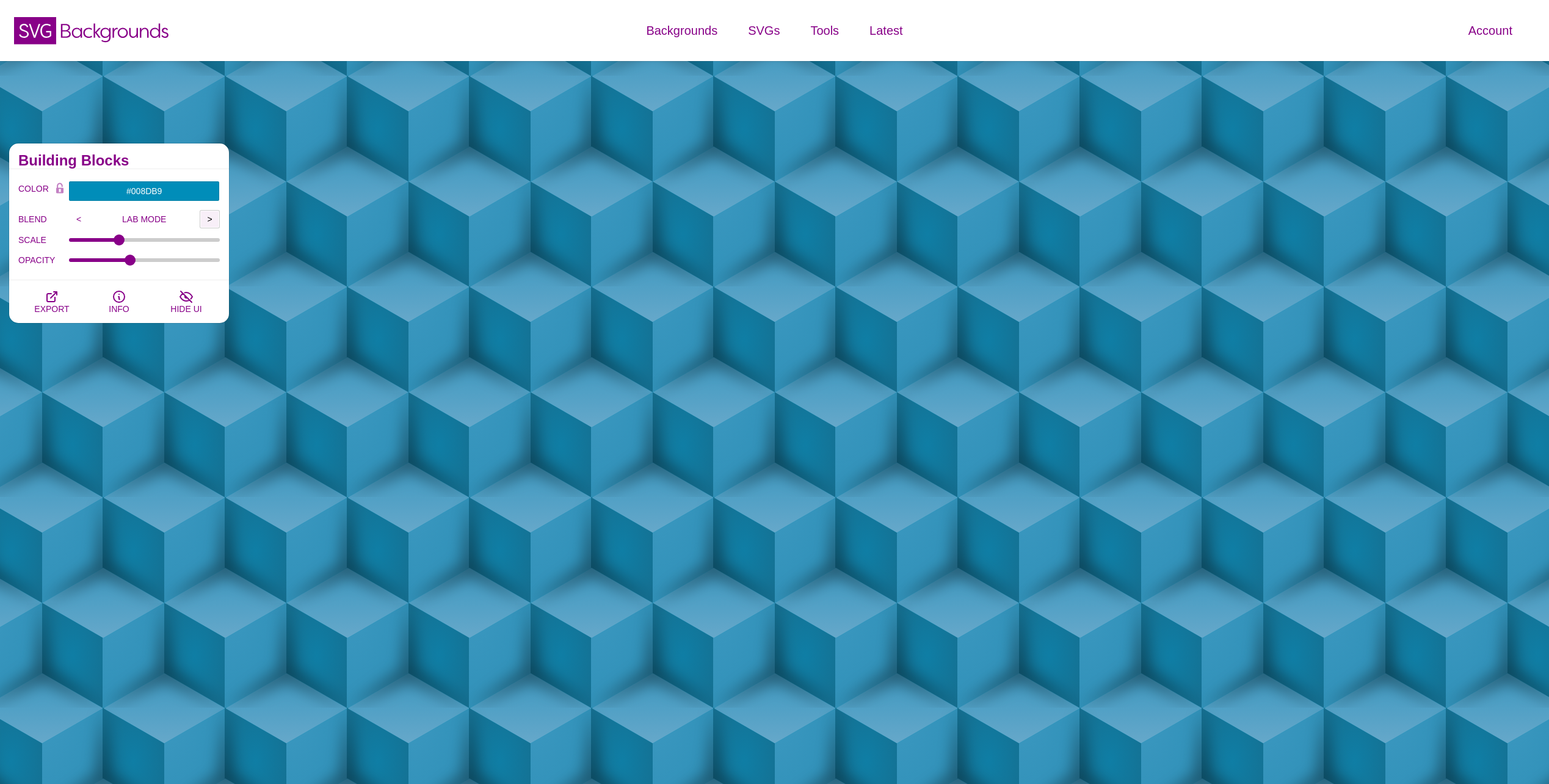
click at [210, 221] on input ">" at bounding box center [209, 219] width 20 height 18
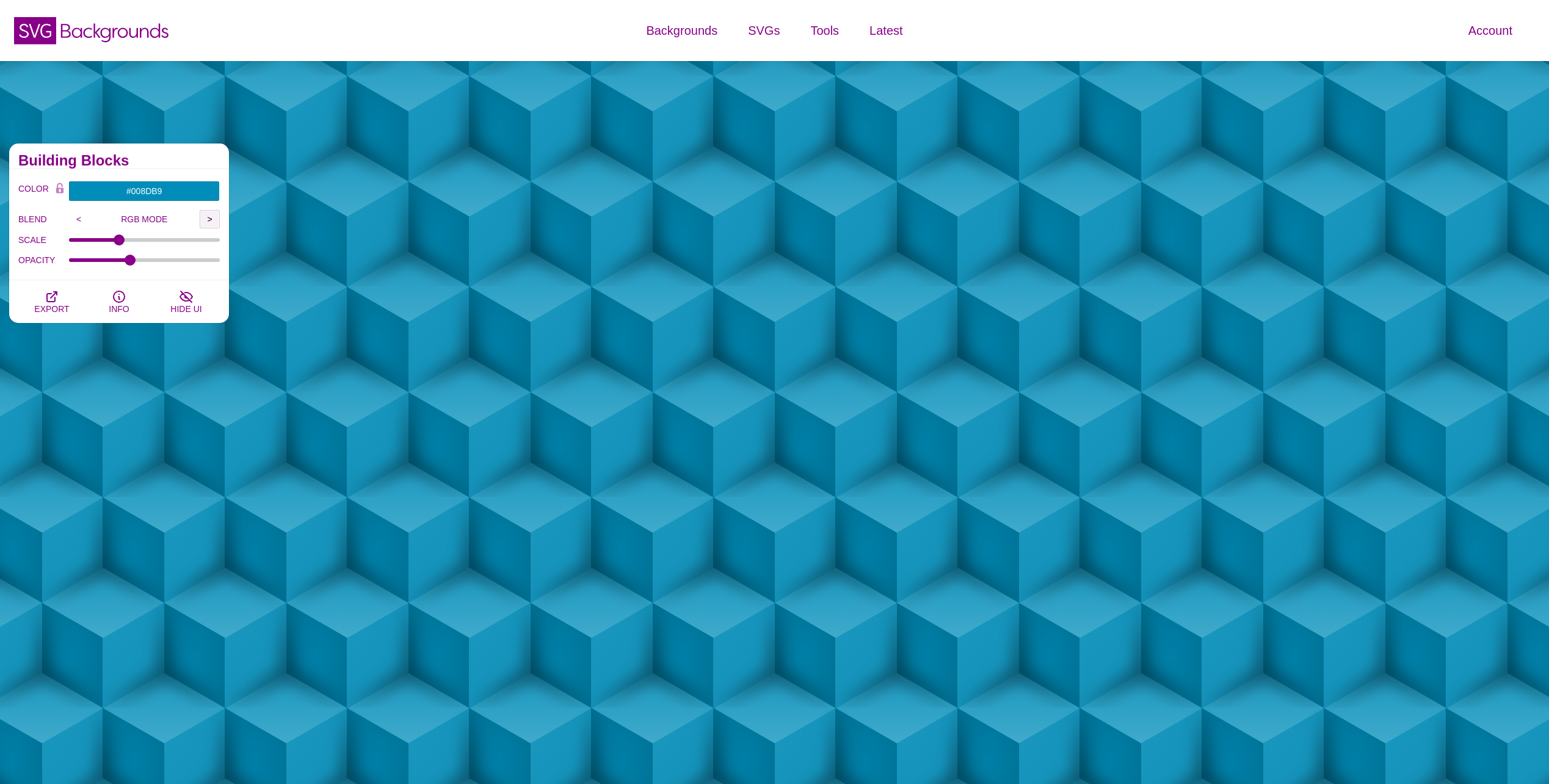
click at [210, 221] on input ">" at bounding box center [209, 219] width 20 height 18
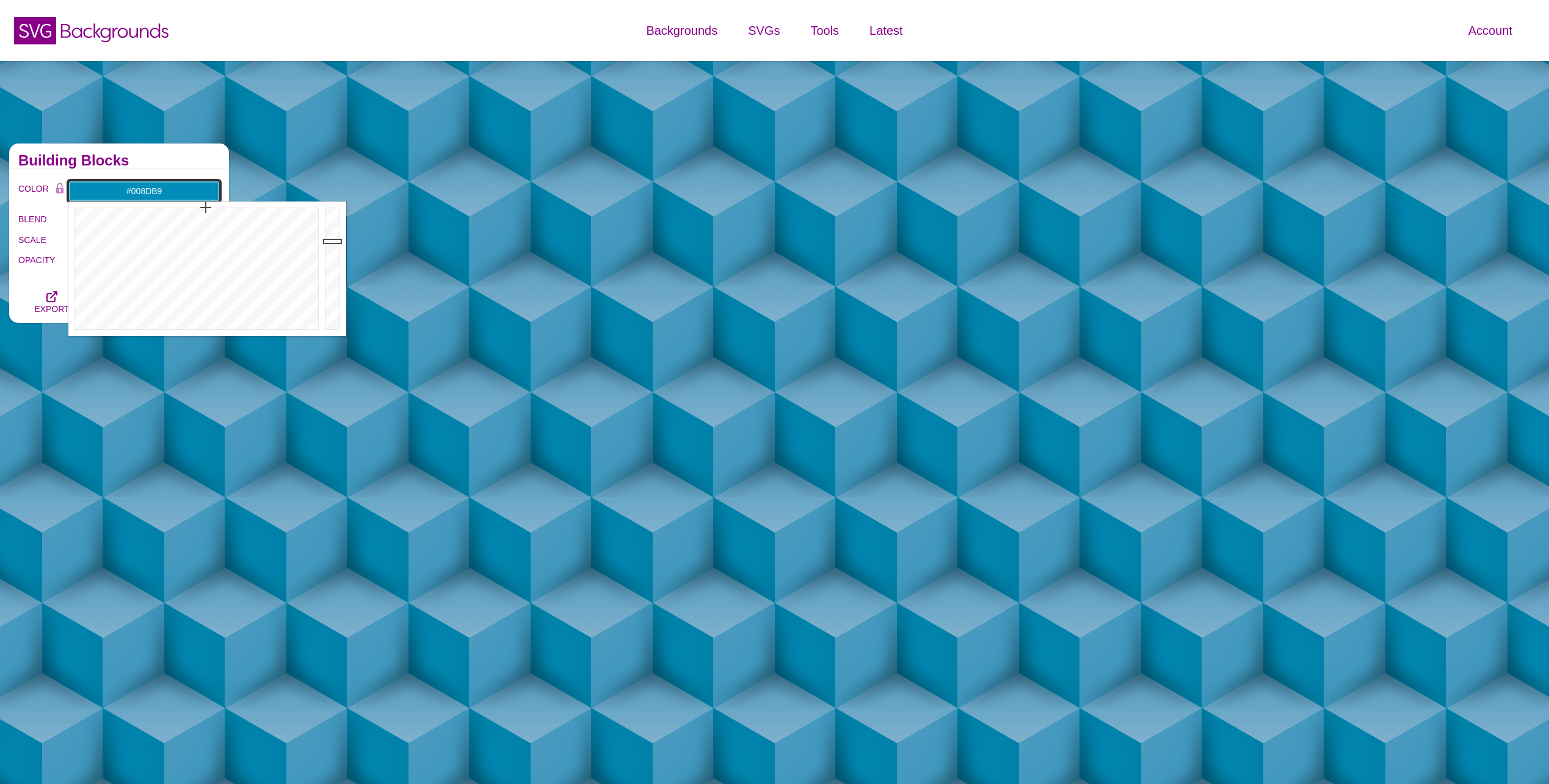
click at [177, 188] on input "#008DB9" at bounding box center [144, 191] width 151 height 21
click at [174, 188] on input "#008DB9" at bounding box center [144, 191] width 151 height 21
click at [173, 188] on input "#008DB9" at bounding box center [144, 191] width 151 height 21
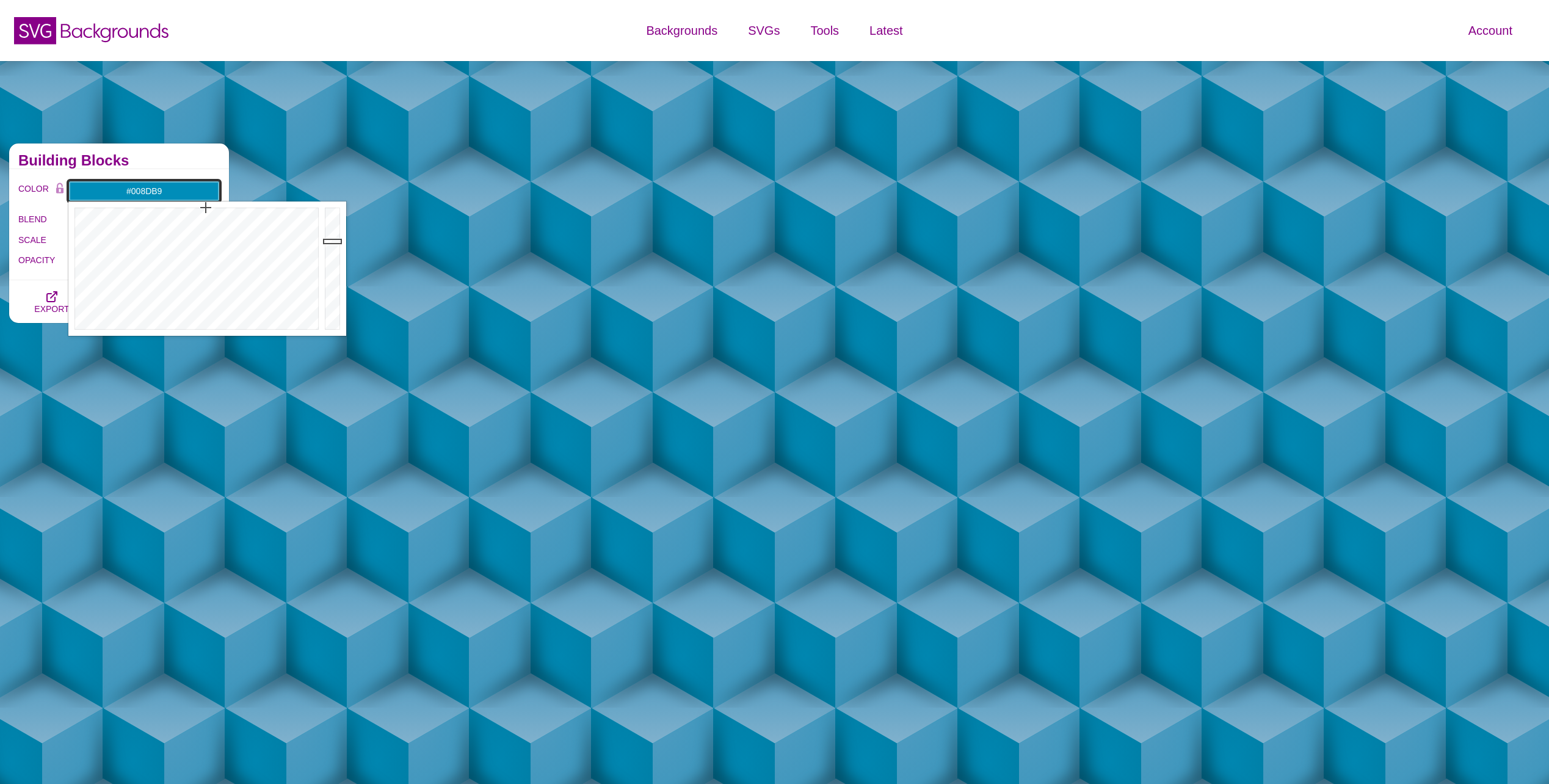
click at [173, 188] on input "#008DB9" at bounding box center [144, 191] width 151 height 21
paste input "f5f5f5"
type input "#F5F5F5"
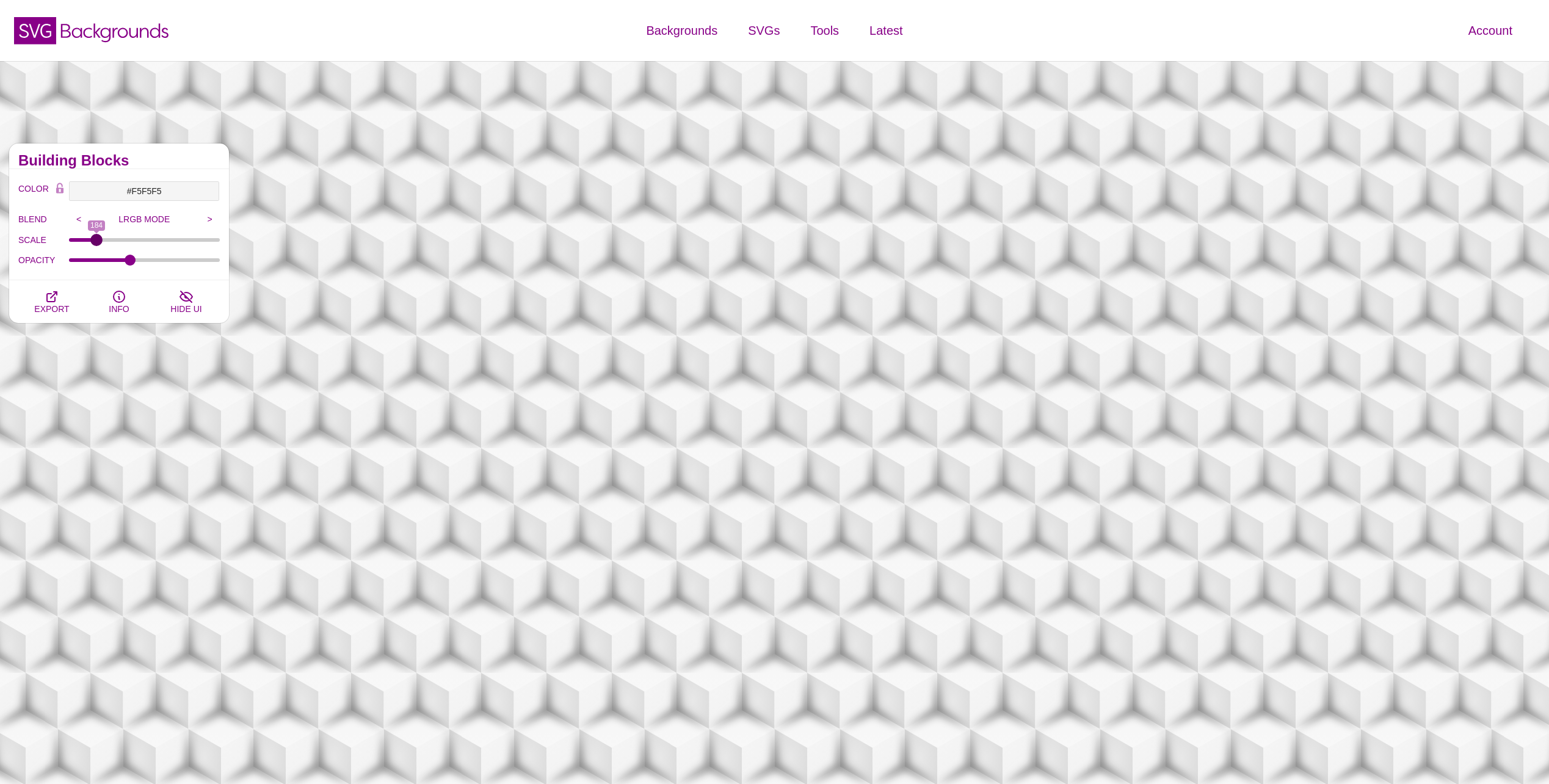
drag, startPoint x: 120, startPoint y: 238, endPoint x: 96, endPoint y: 243, distance: 24.5
click at [96, 243] on input "SCALE" at bounding box center [144, 240] width 151 height 5
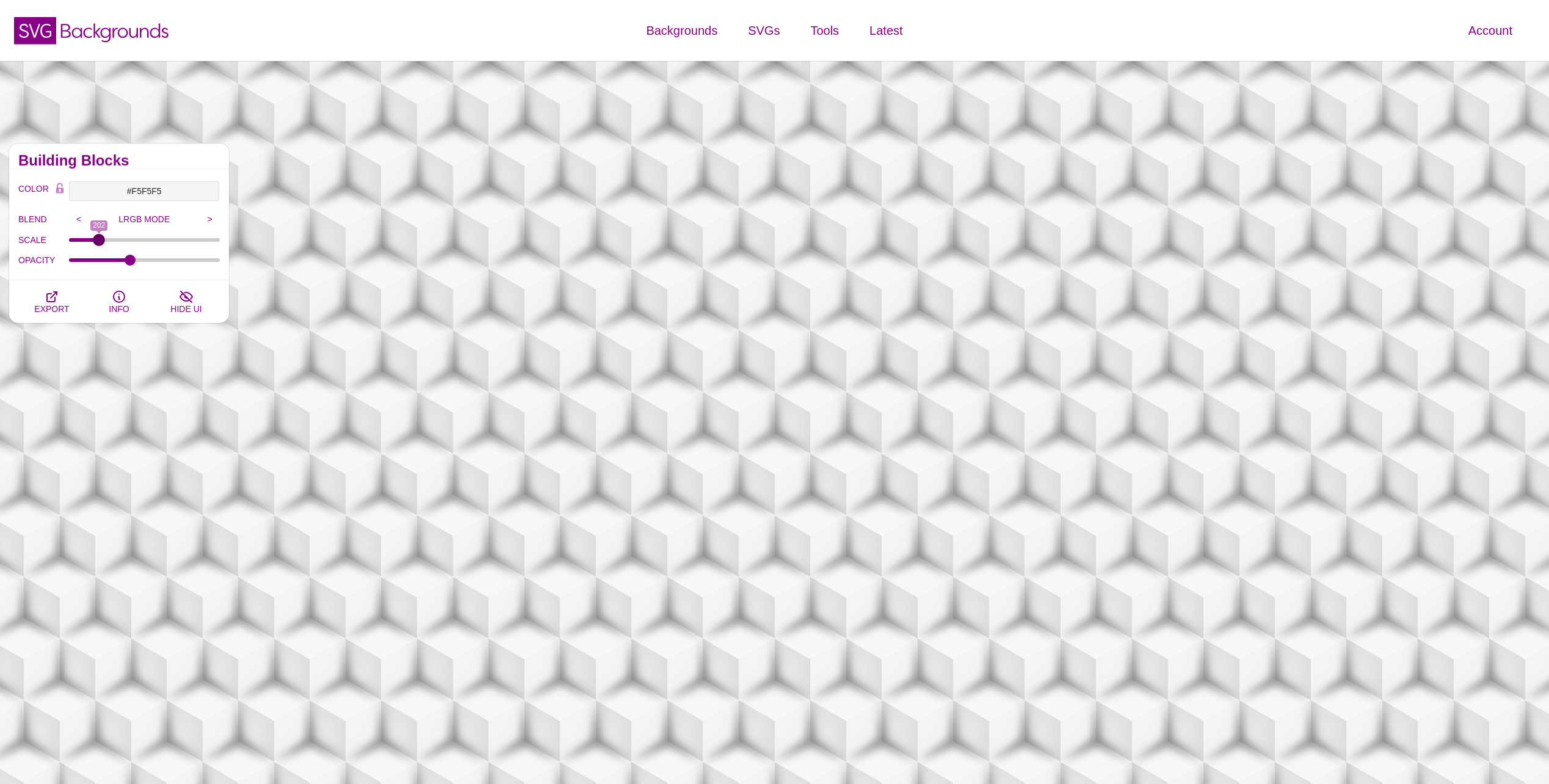
type input "202"
click at [99, 243] on input "SCALE" at bounding box center [144, 240] width 151 height 5
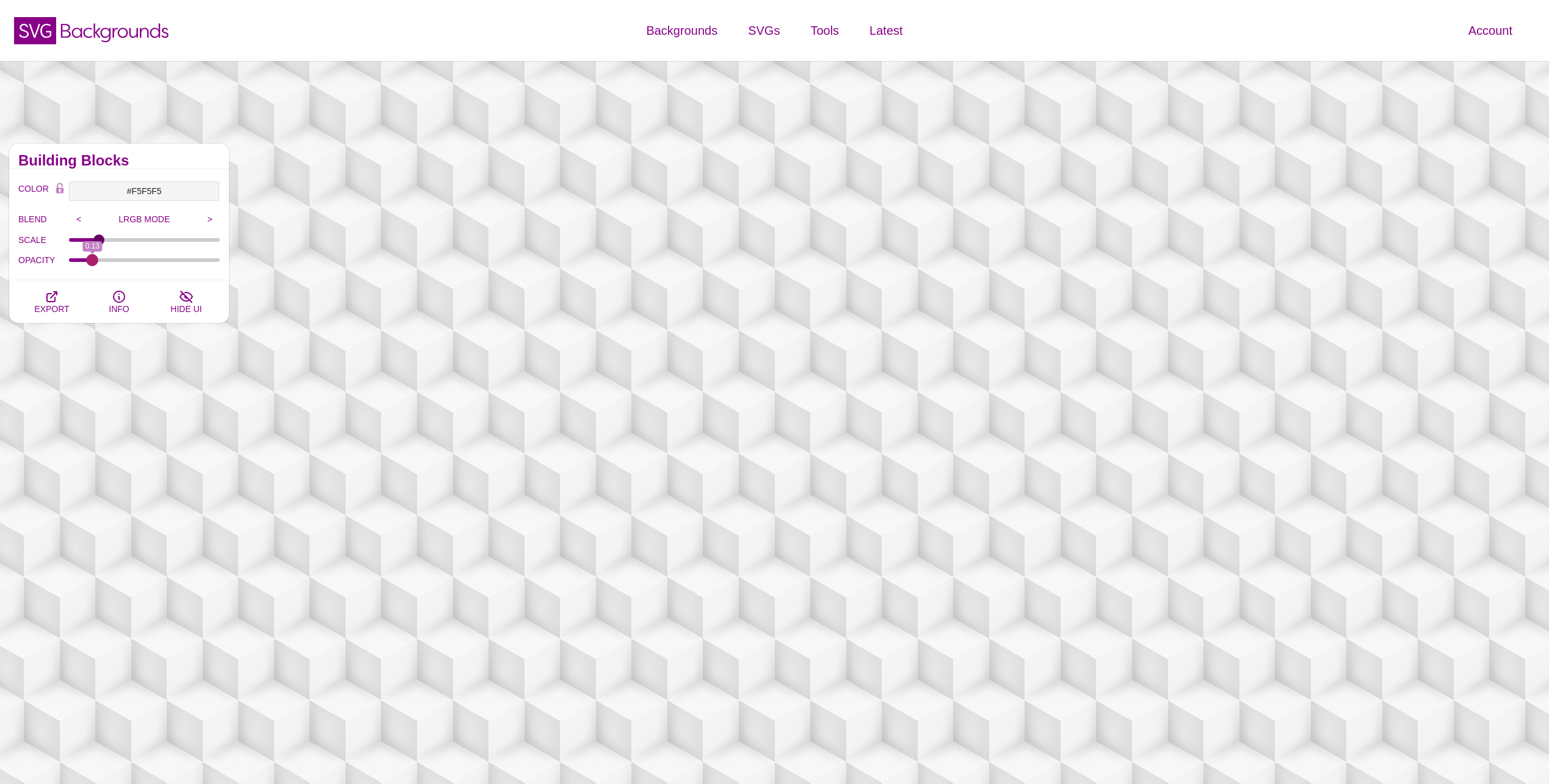
drag, startPoint x: 130, startPoint y: 262, endPoint x: 92, endPoint y: 260, distance: 38.1
click at [92, 260] on input "OPACITY" at bounding box center [144, 260] width 151 height 5
click at [84, 215] on input "<" at bounding box center [78, 219] width 20 height 18
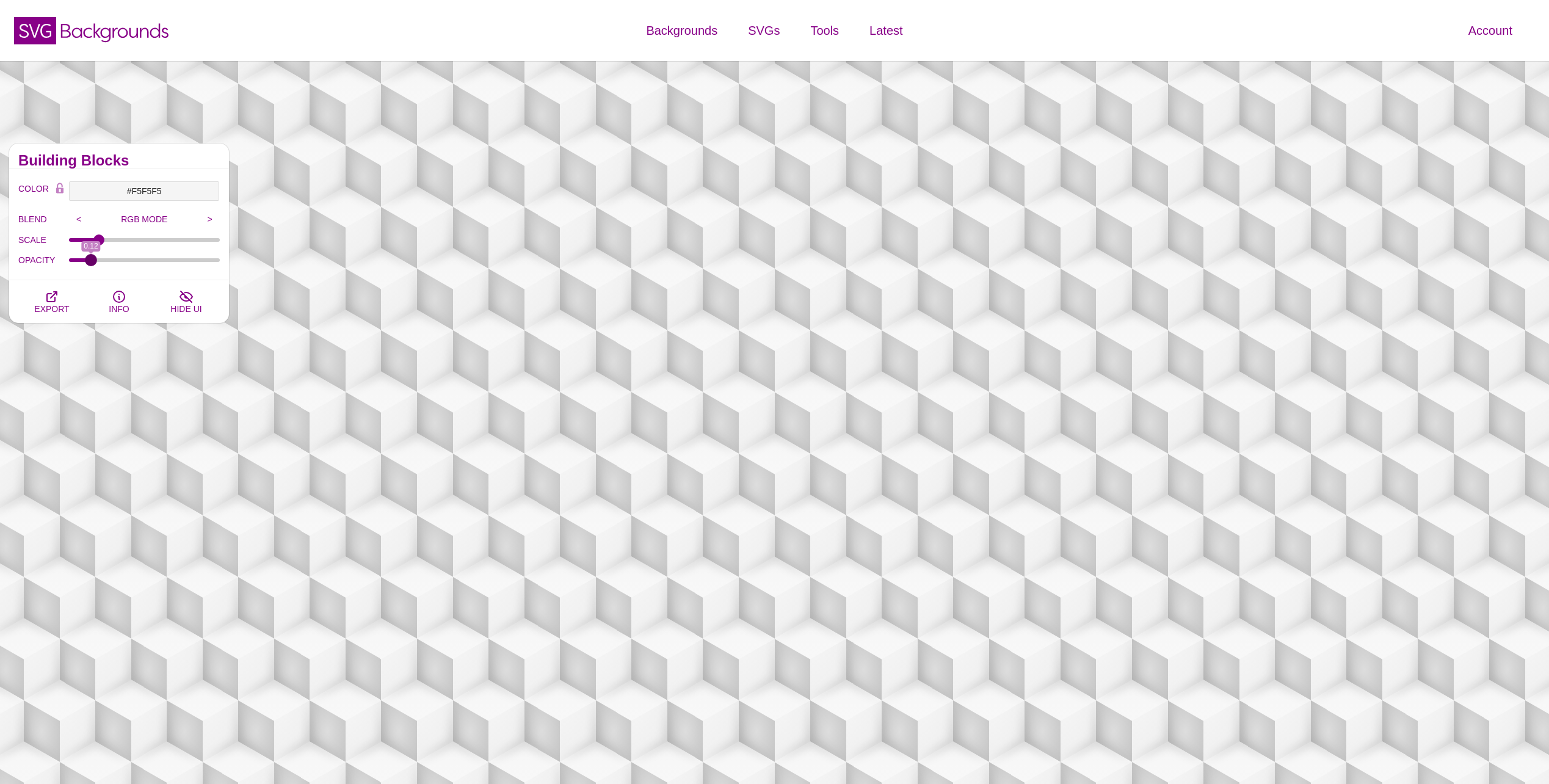
type input "0.12"
click at [90, 260] on input "OPACITY" at bounding box center [144, 260] width 151 height 5
click at [204, 223] on input ">" at bounding box center [209, 219] width 20 height 18
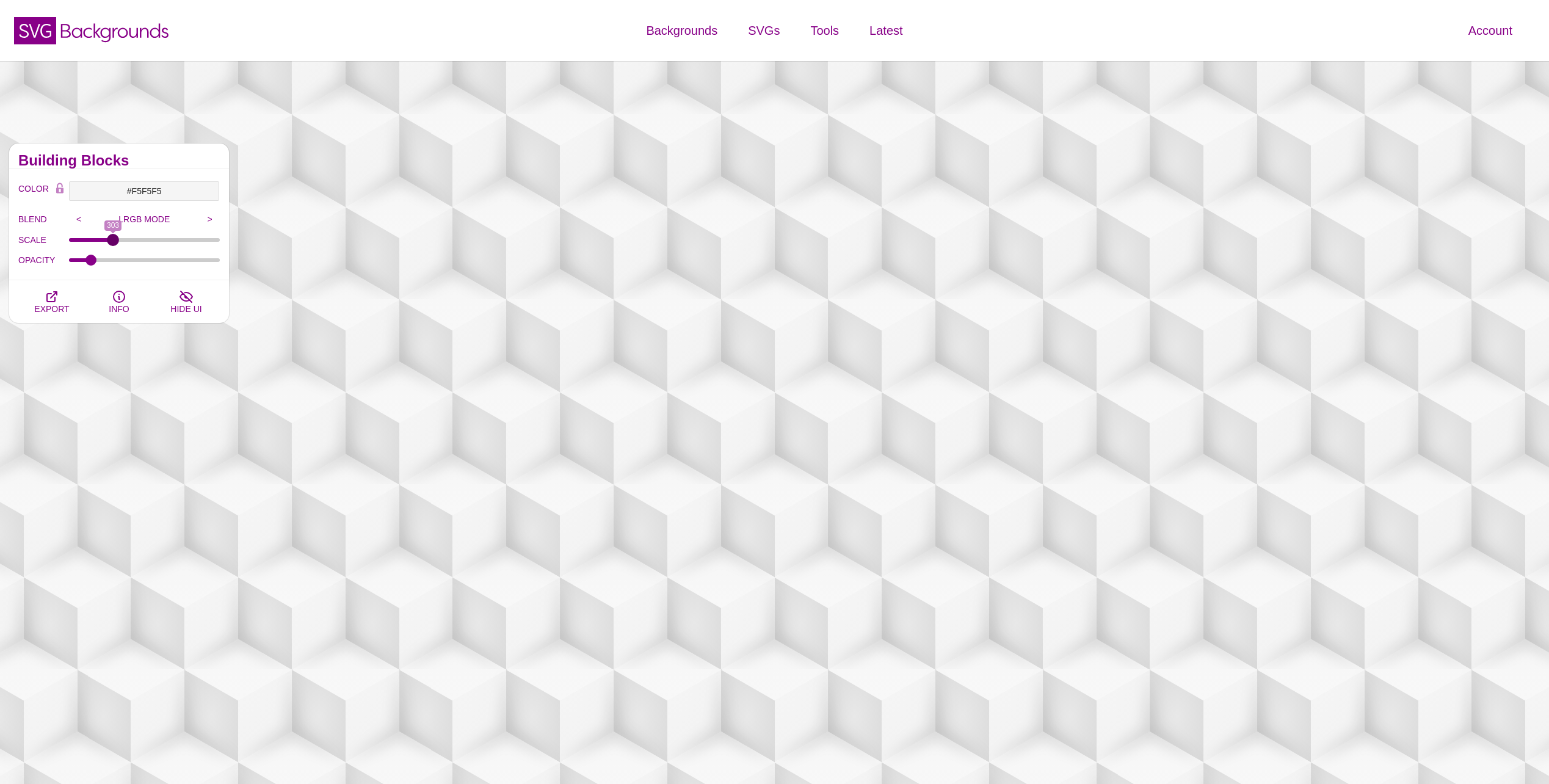
drag, startPoint x: 100, startPoint y: 237, endPoint x: 113, endPoint y: 237, distance: 13.0
type input "303"
click at [113, 237] on input "SCALE" at bounding box center [144, 240] width 151 height 5
click at [54, 299] on icon "button" at bounding box center [51, 296] width 15 height 15
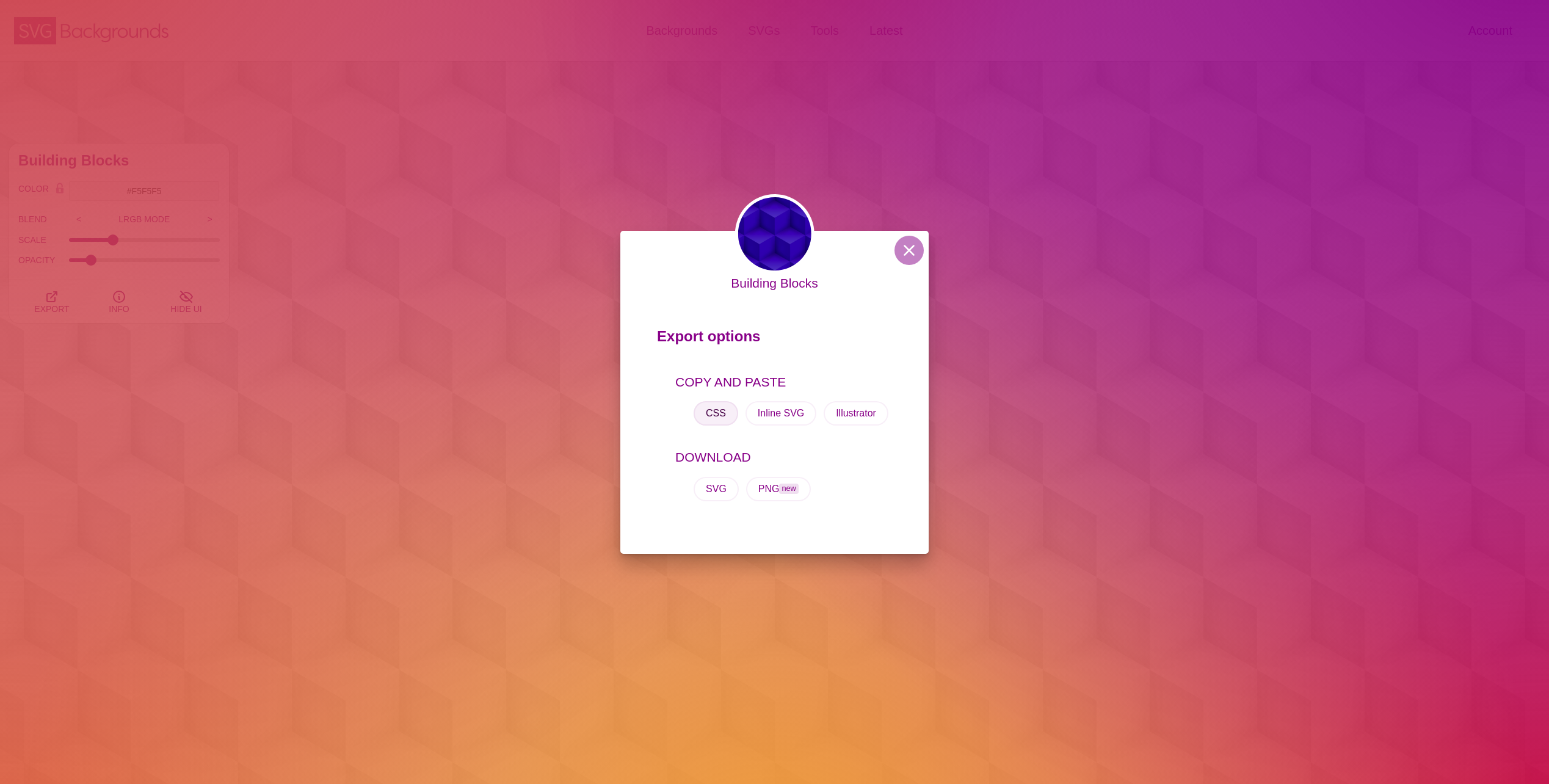
click at [719, 414] on button "CSS" at bounding box center [715, 414] width 44 height 24
click at [783, 492] on span "new" at bounding box center [788, 488] width 19 height 10
click at [848, 415] on button "Illustrator" at bounding box center [856, 414] width 64 height 24
click at [916, 254] on button at bounding box center [909, 250] width 30 height 30
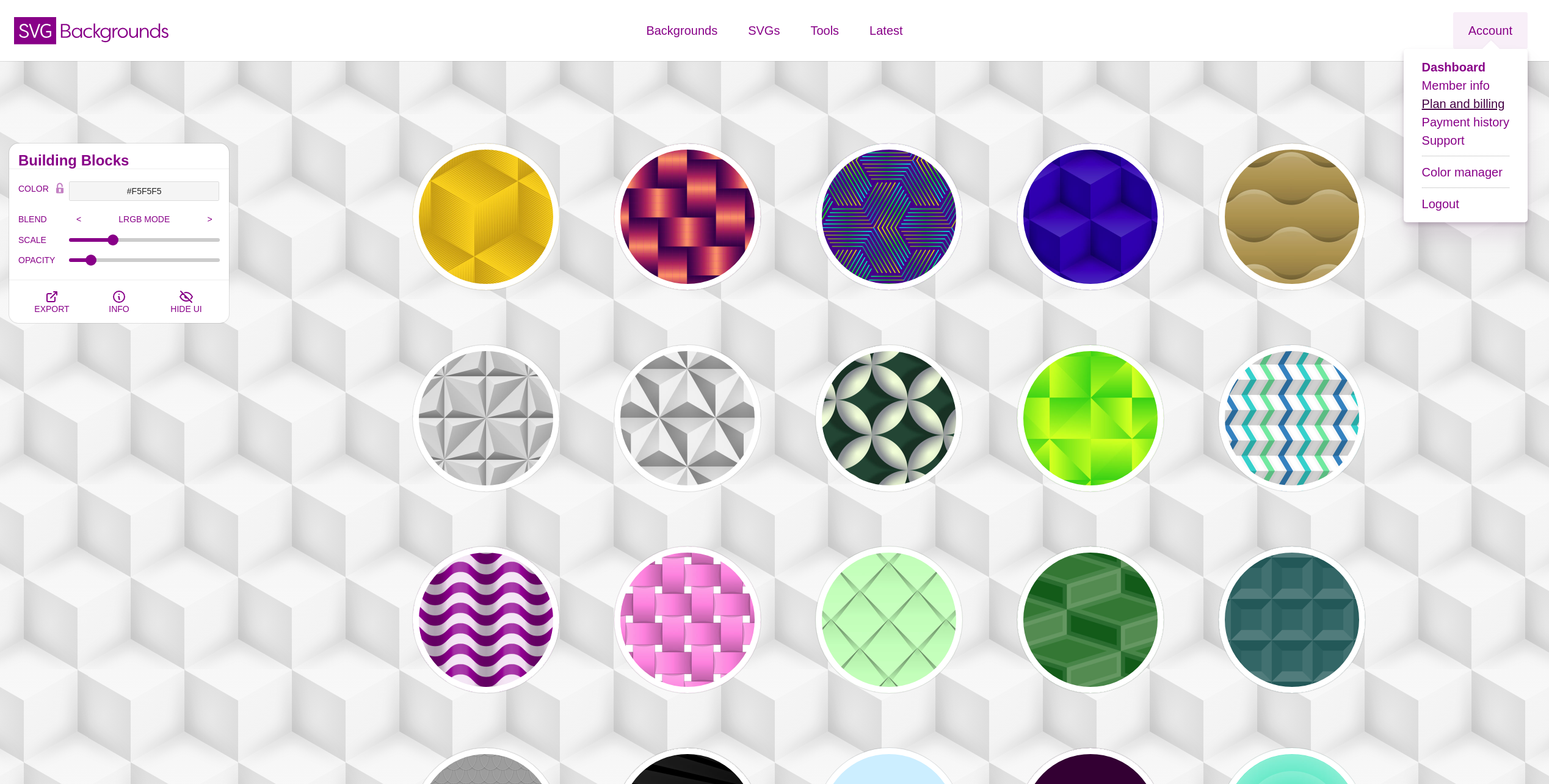
click at [1466, 106] on link "Plan and billing" at bounding box center [1464, 103] width 83 height 13
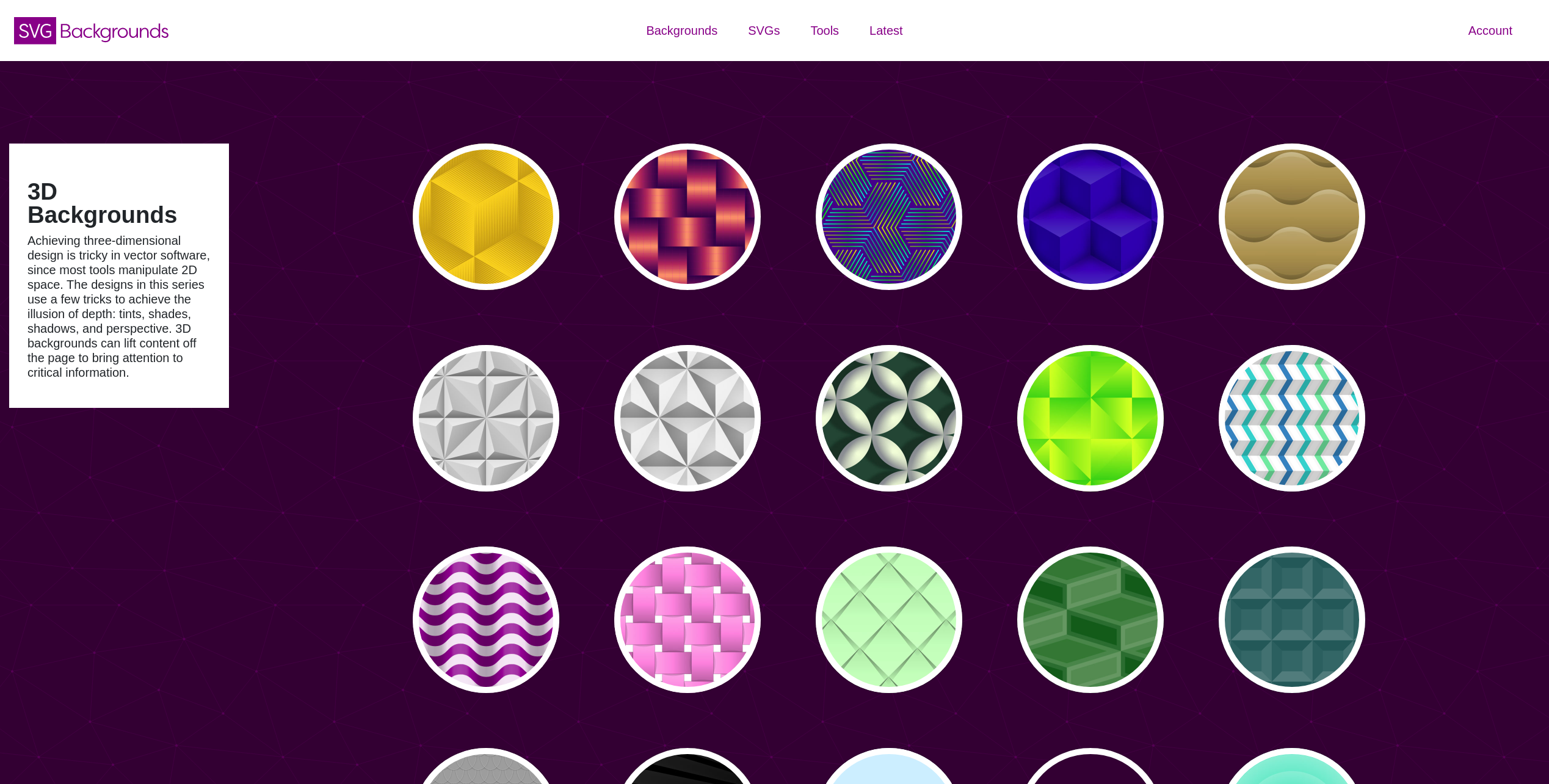
type input "#450057"
click at [657, 411] on div "PREVIEW" at bounding box center [688, 418] width 147 height 147
type input "#DDDDDD"
type input "0"
type input "1"
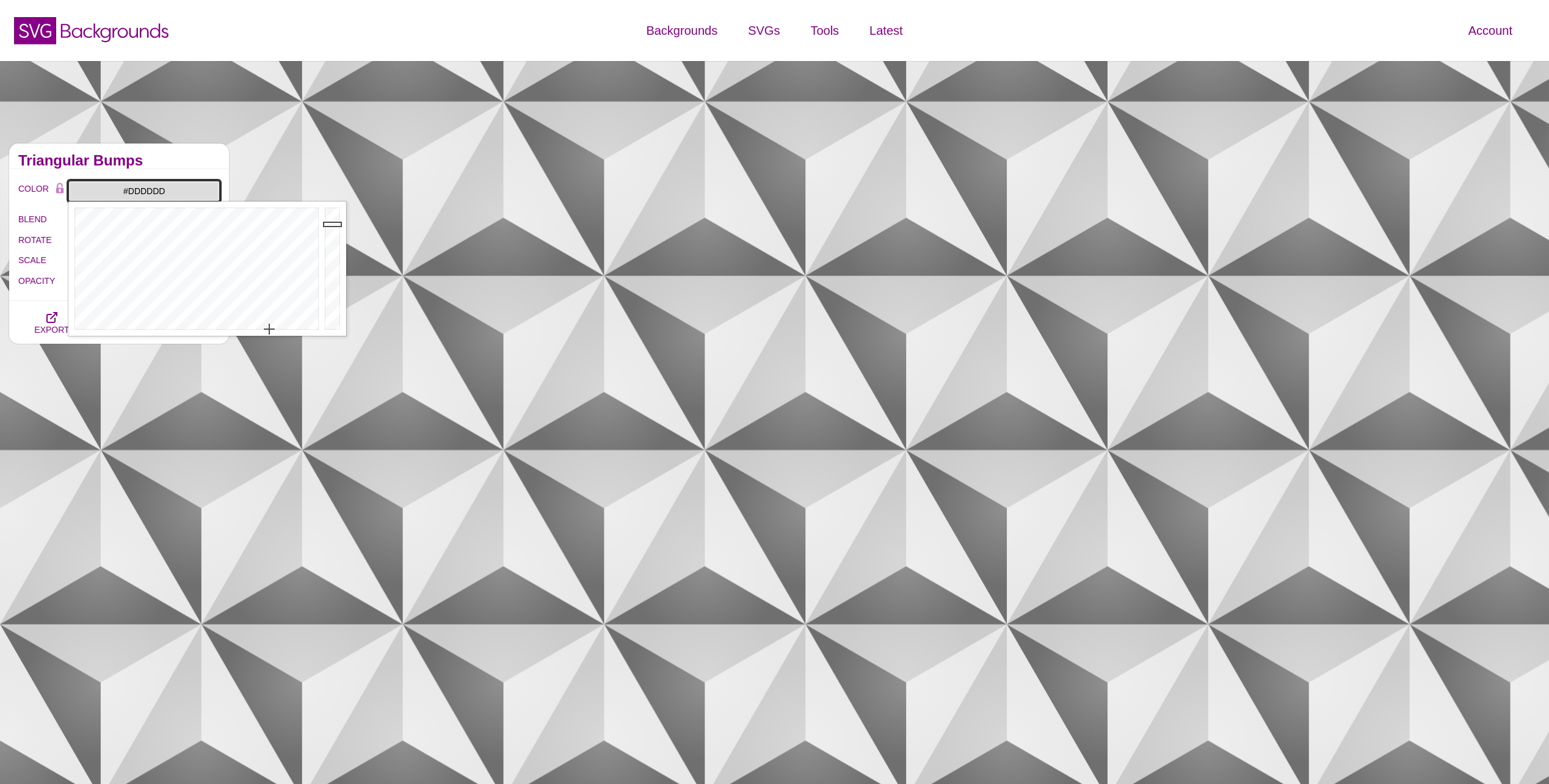
click at [173, 192] on input "#DDDDDD" at bounding box center [144, 191] width 151 height 21
paste input "<svg xmlns='[URL][DOMAIN_NAME]' xmlns:xlink='[URL][DOMAIN_NAME]' width='175.7' …"
type input "<svg xmlns='[URL][DOMAIN_NAME]' xmlns:xlink='[URL][DOMAIN_NAME]' width='175.7' …"
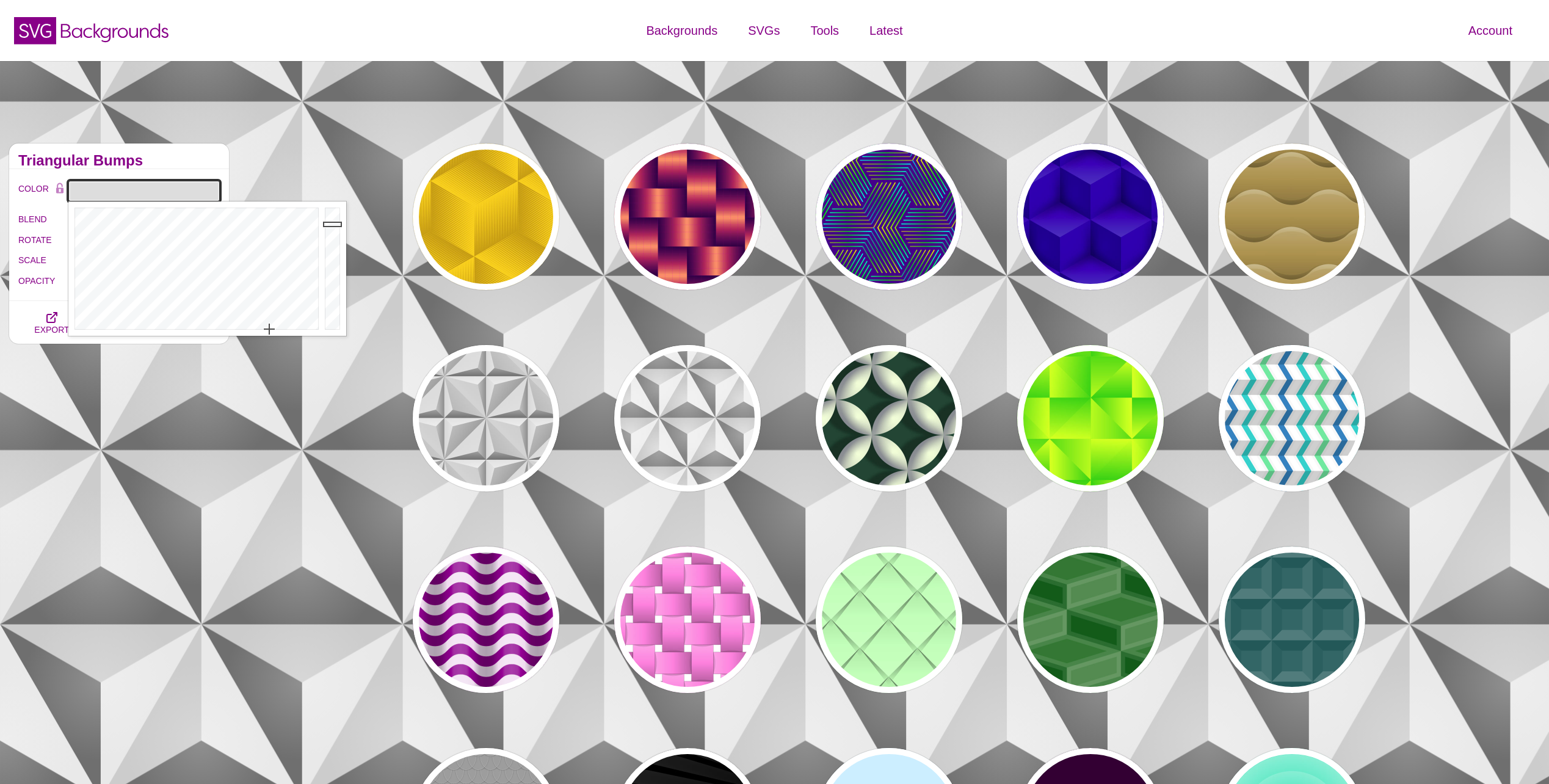
type input "#DDDDDD"
